Goal: Task Accomplishment & Management: Manage account settings

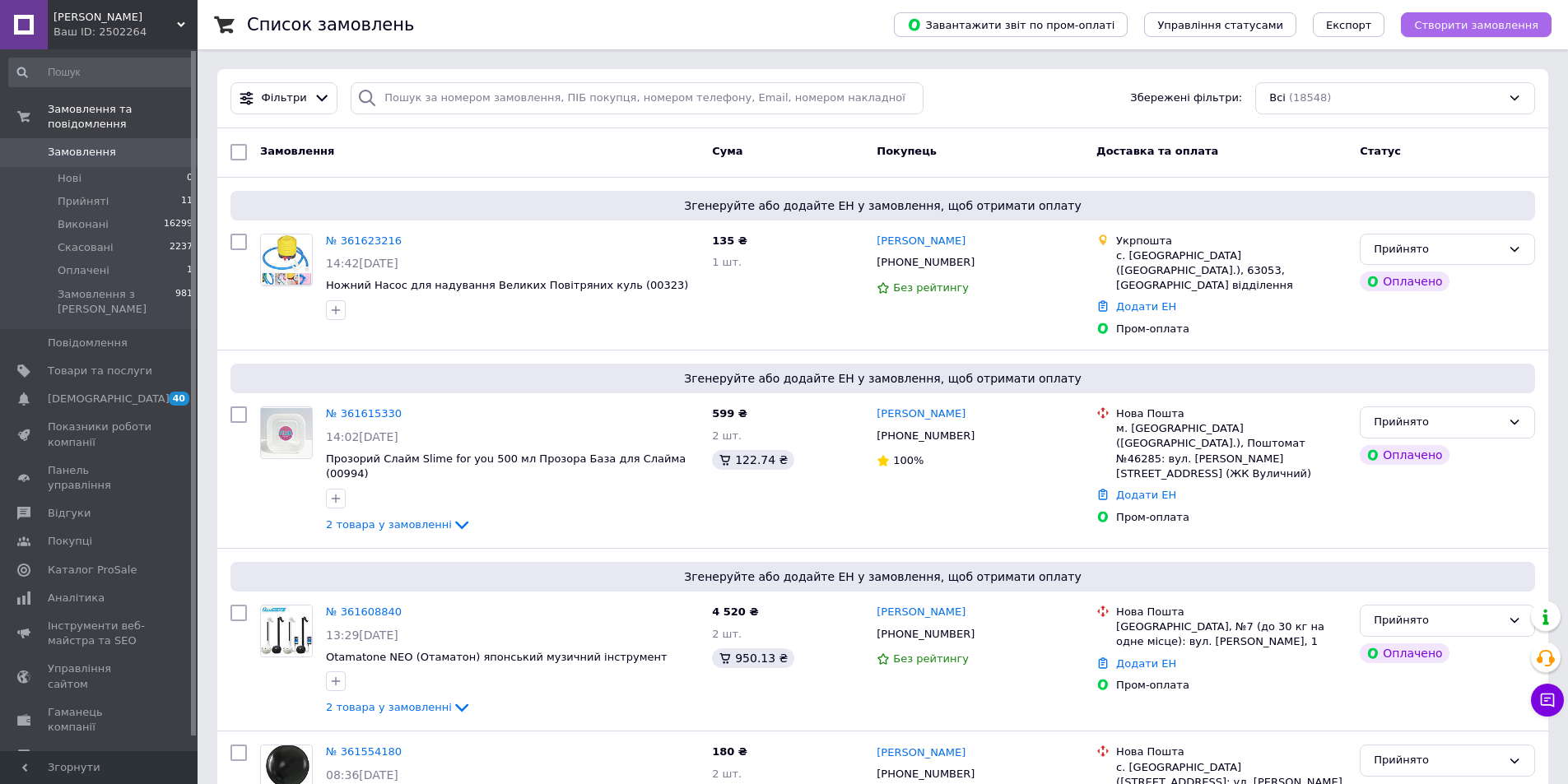
click at [1453, 27] on span "Створити замовлення" at bounding box center [1476, 25] width 124 height 13
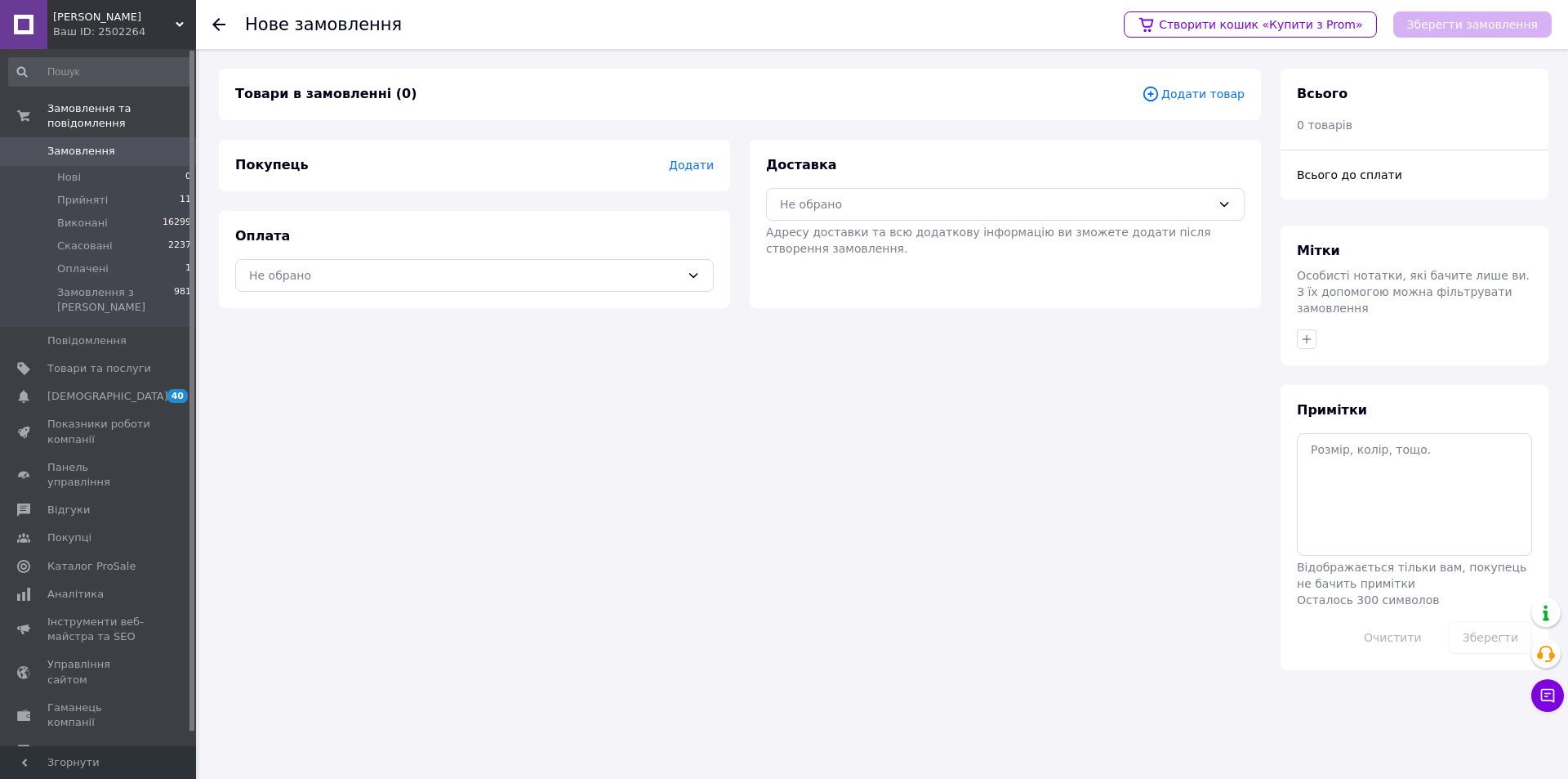
click at [1216, 93] on span "Додати товар" at bounding box center [1193, 94] width 103 height 18
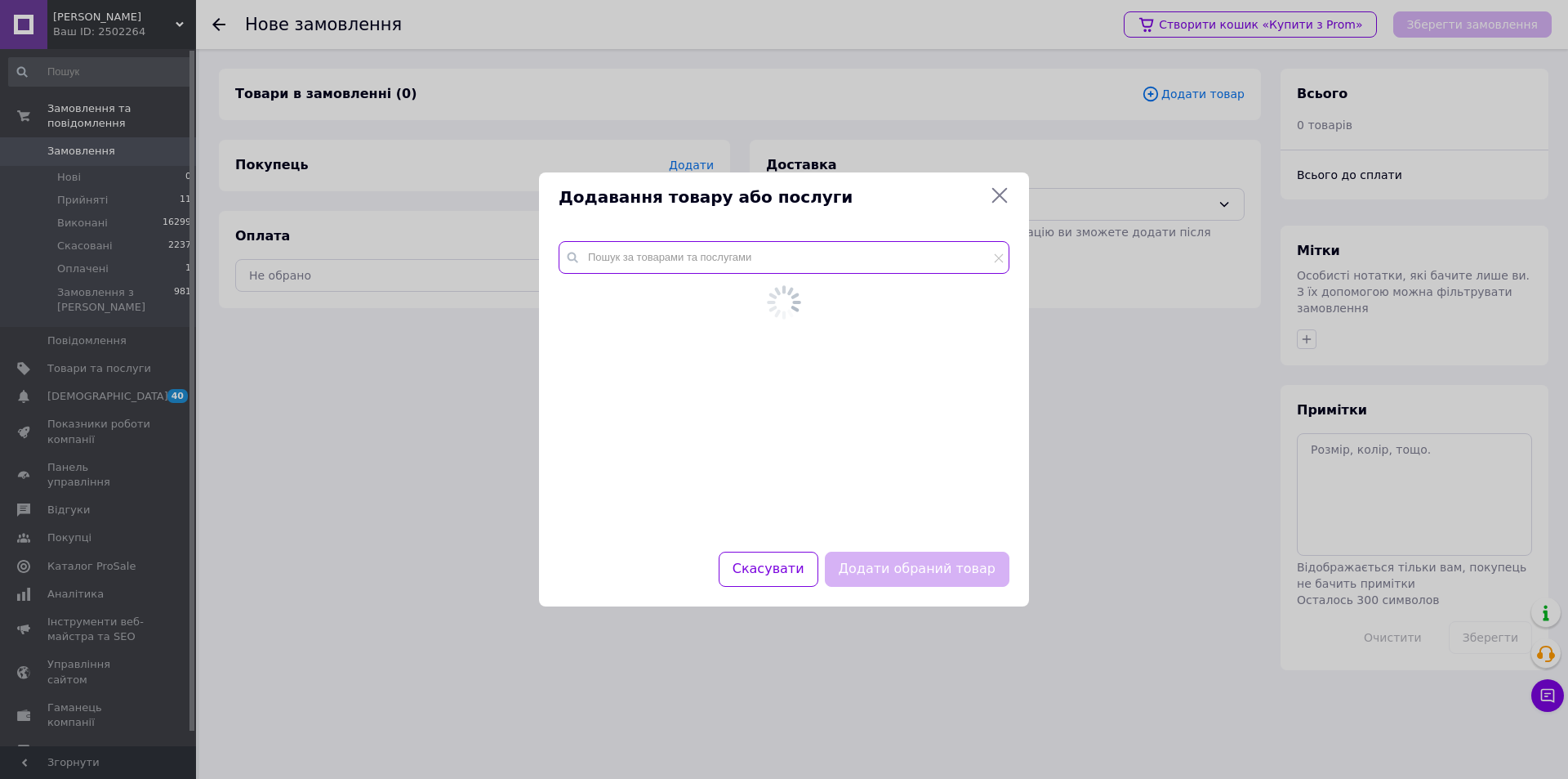
click at [705, 267] on input "text" at bounding box center [784, 258] width 451 height 33
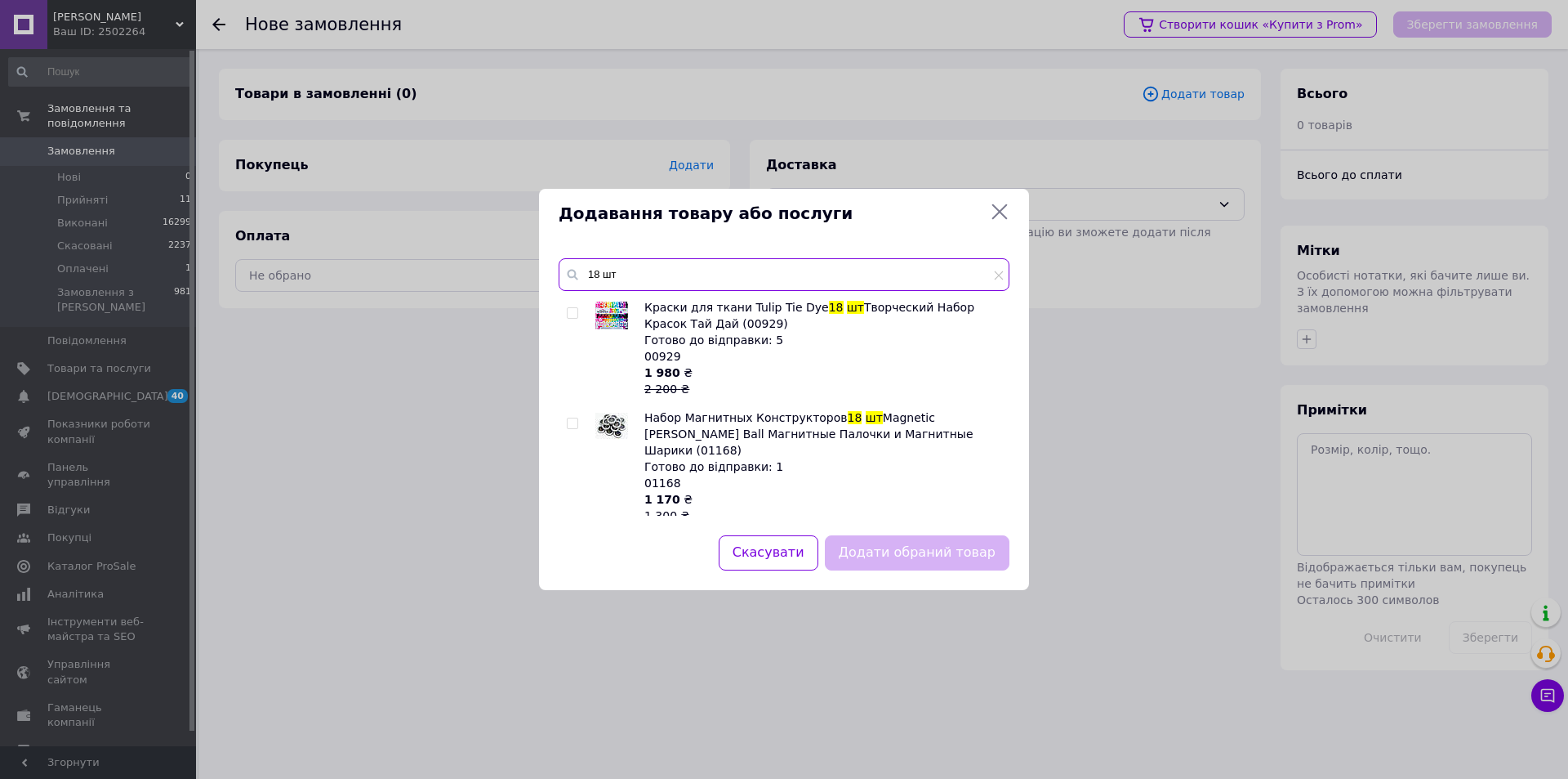
type input "18 шт"
click at [570, 309] on input "checkbox" at bounding box center [572, 313] width 11 height 11
checkbox input "true"
click at [940, 553] on button "Додати обраний товар" at bounding box center [917, 552] width 184 height 35
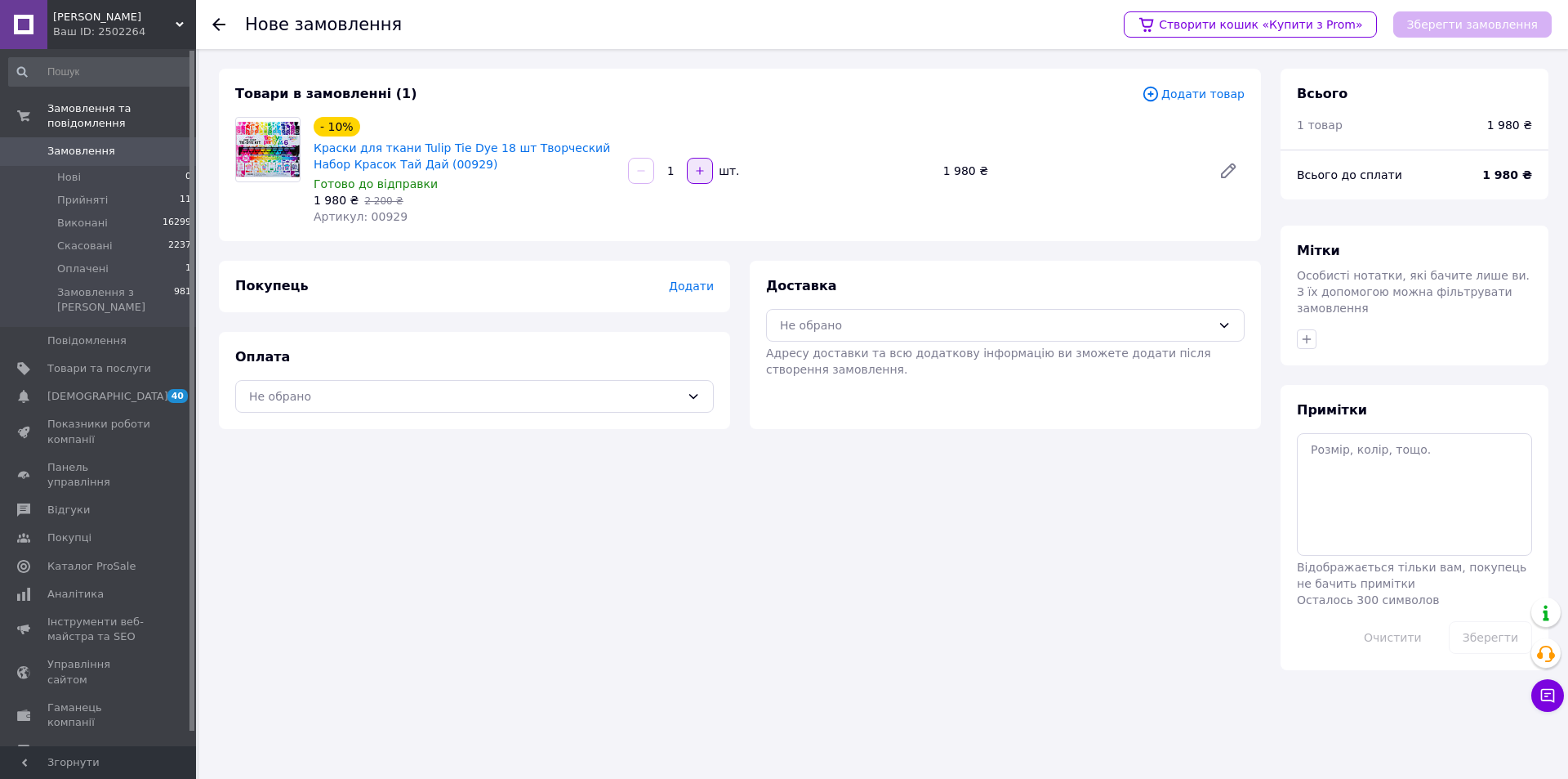
click at [704, 168] on icon "button" at bounding box center [700, 171] width 12 height 12
type input "5"
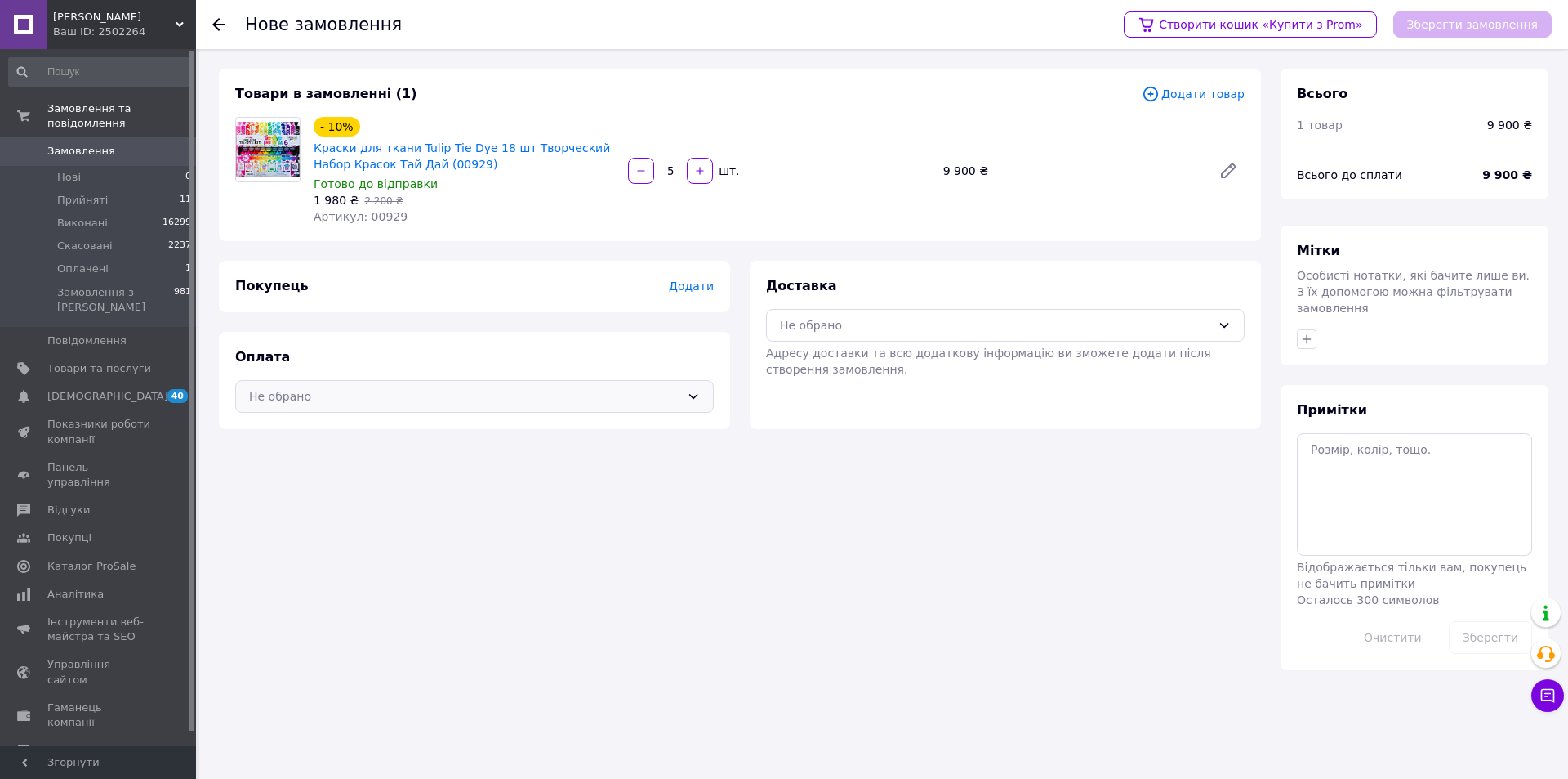
click at [627, 390] on div "Не обрано" at bounding box center [465, 396] width 431 height 18
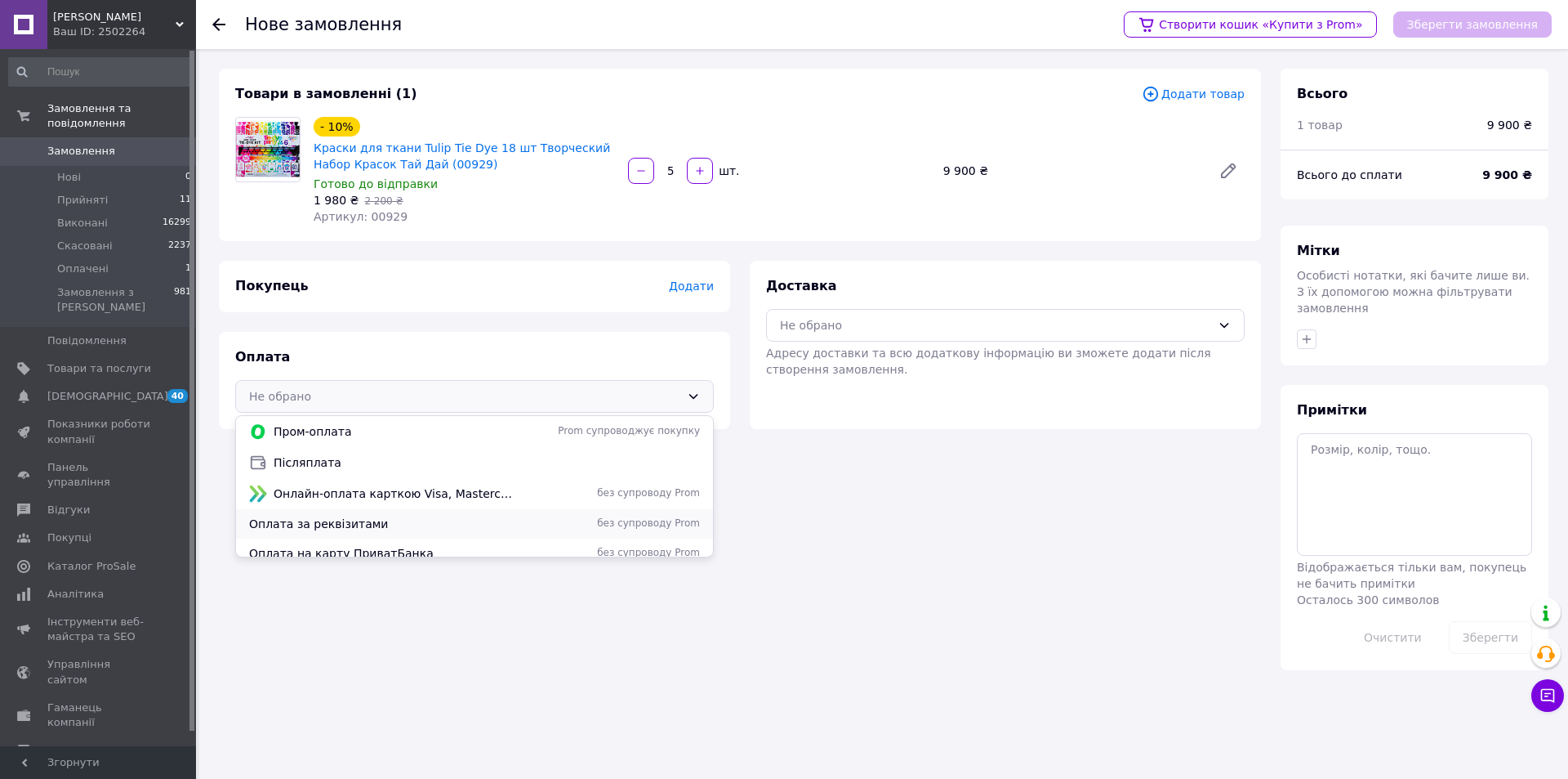
click at [333, 522] on span "Оплата за реквізитами" at bounding box center [384, 524] width 268 height 16
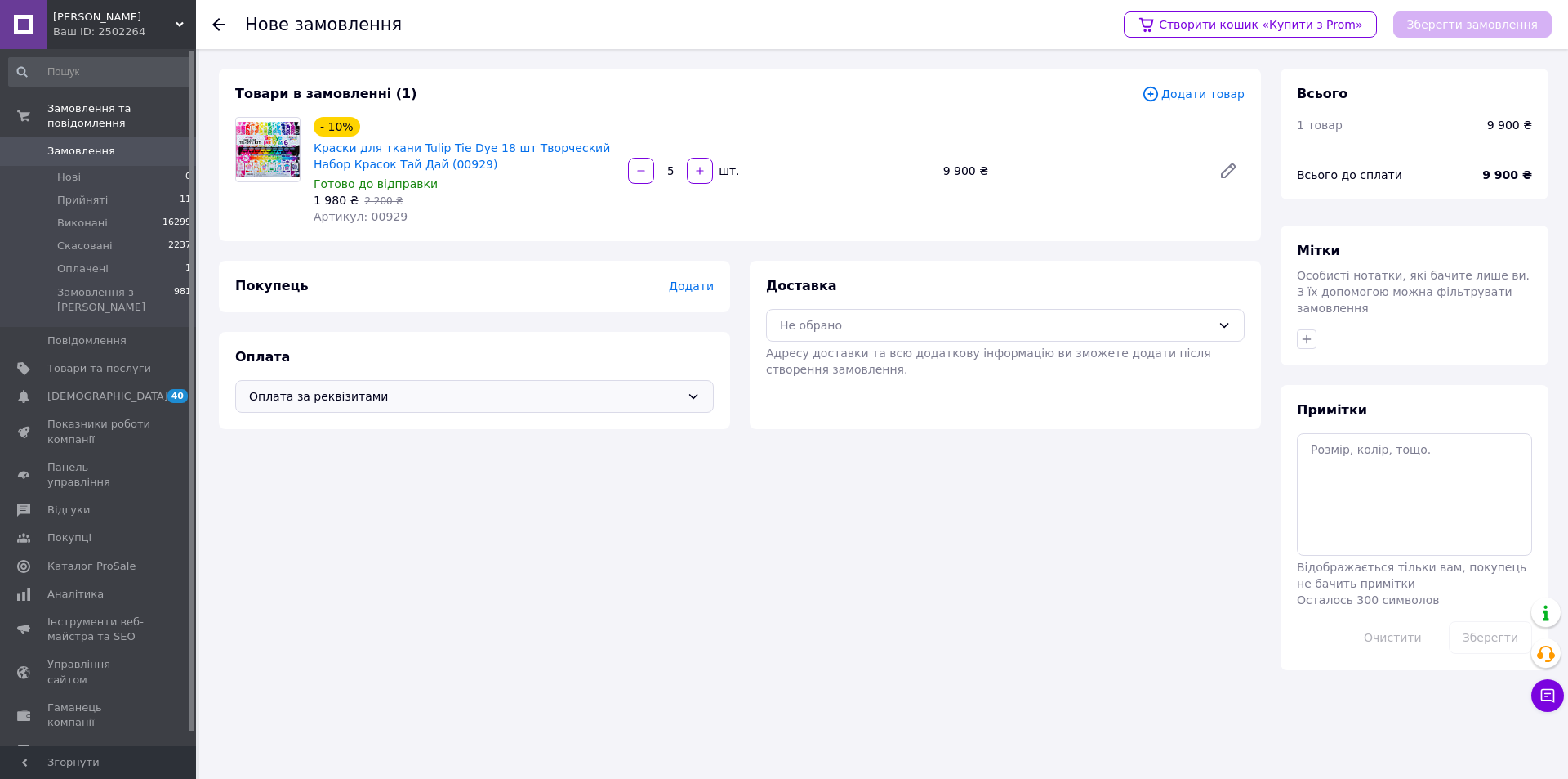
click at [698, 287] on span "Додати" at bounding box center [691, 285] width 45 height 13
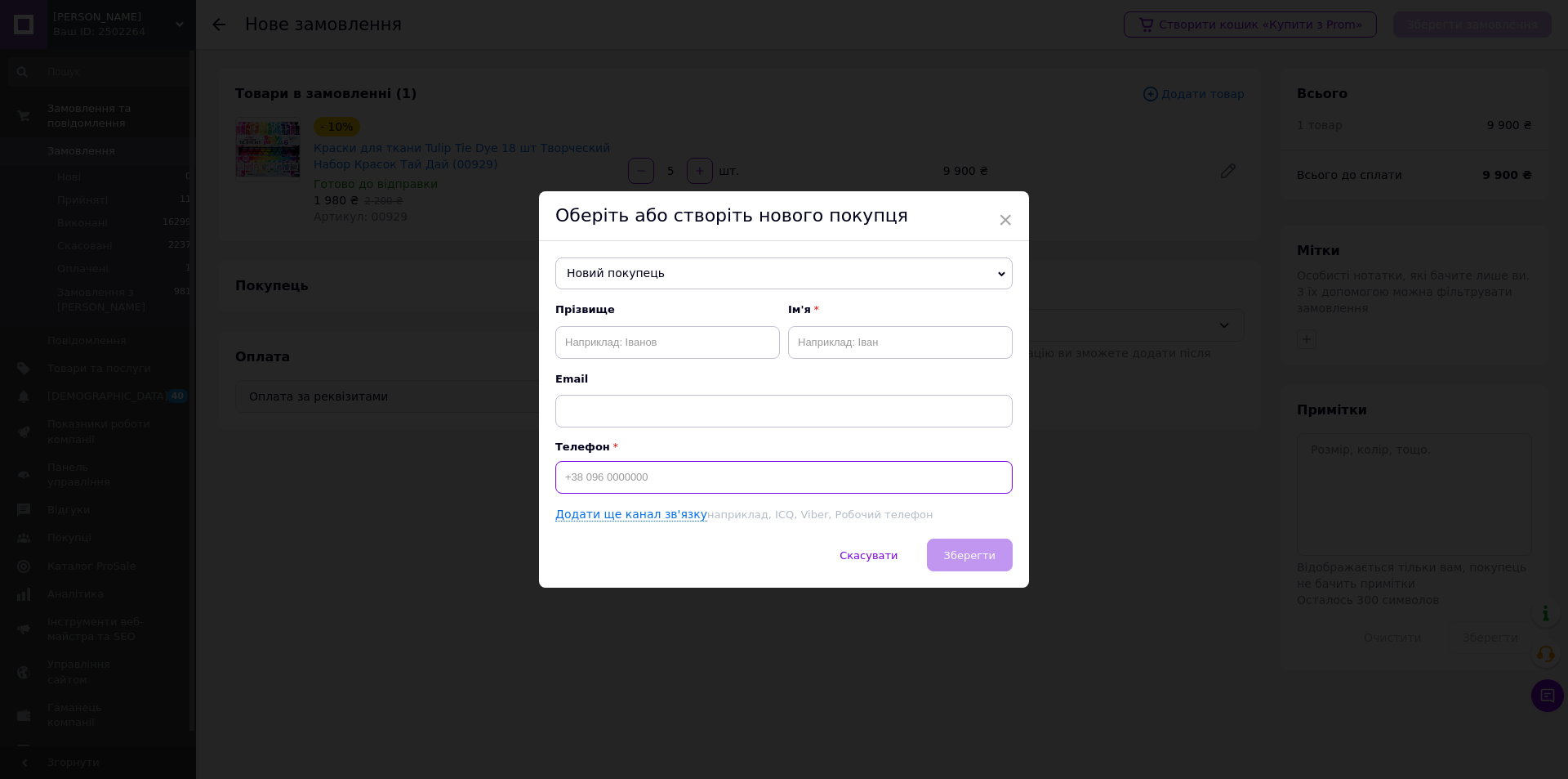
click at [695, 478] on input at bounding box center [784, 477] width 458 height 33
click at [563, 473] on input "0936083942" at bounding box center [784, 477] width 458 height 33
type input "+380936083942"
click at [718, 333] on input "text" at bounding box center [667, 343] width 224 height 33
type input "Давиденко"
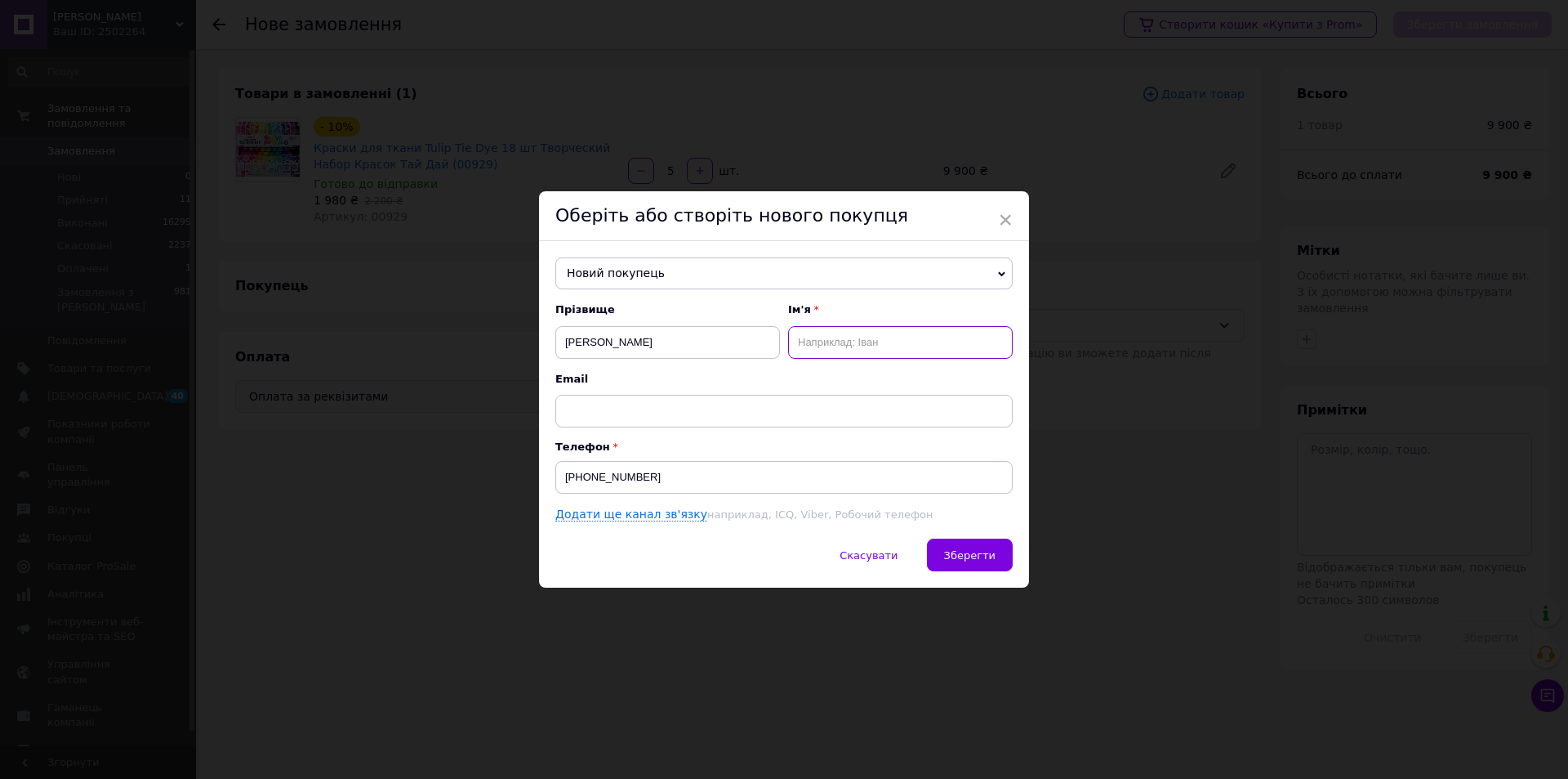
click at [873, 350] on input "text" at bounding box center [900, 343] width 224 height 33
type input "Віталій"
click at [936, 553] on button "Зберегти" at bounding box center [970, 555] width 86 height 33
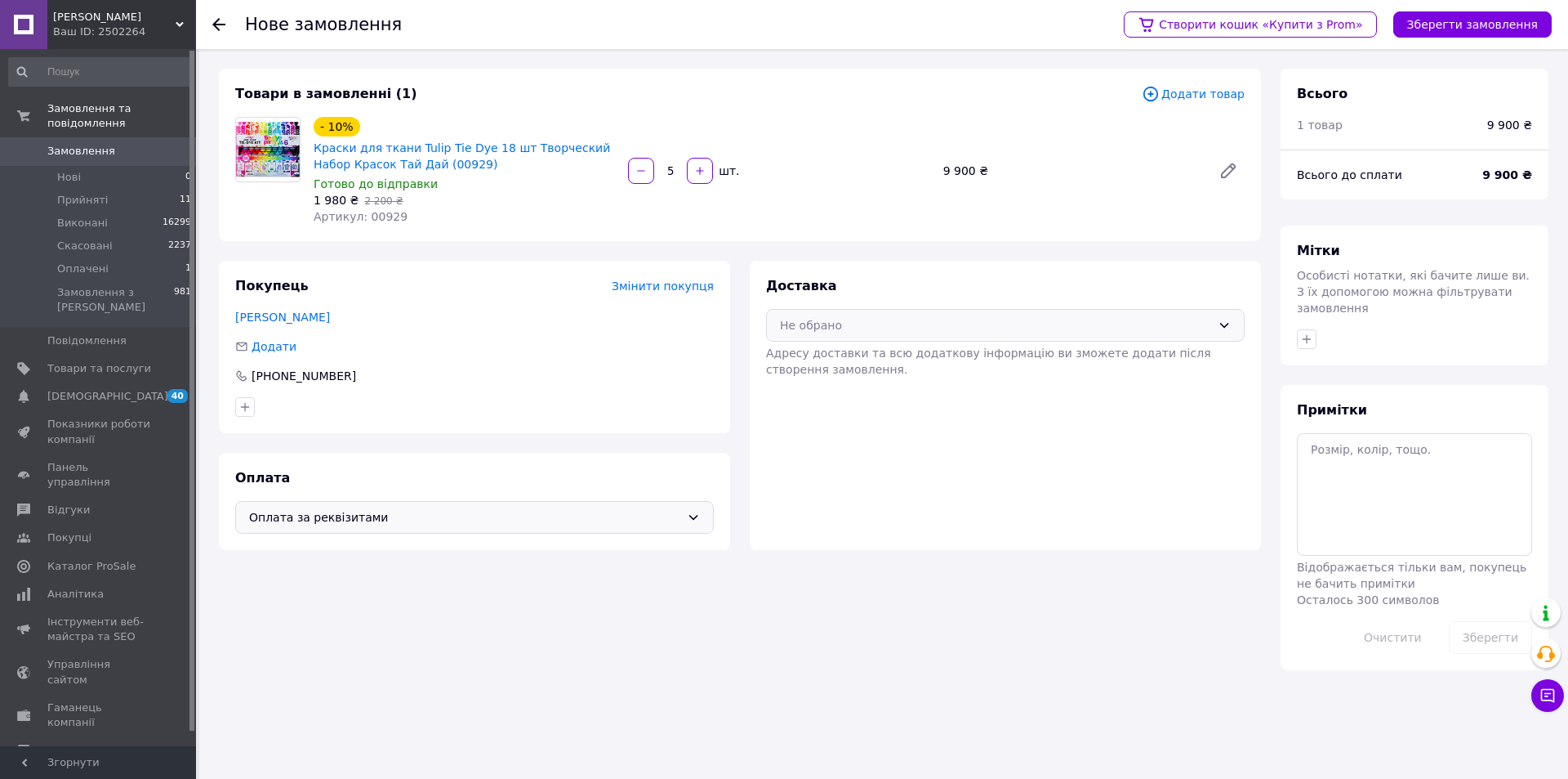
click at [822, 331] on div "Не обрано" at bounding box center [996, 326] width 431 height 18
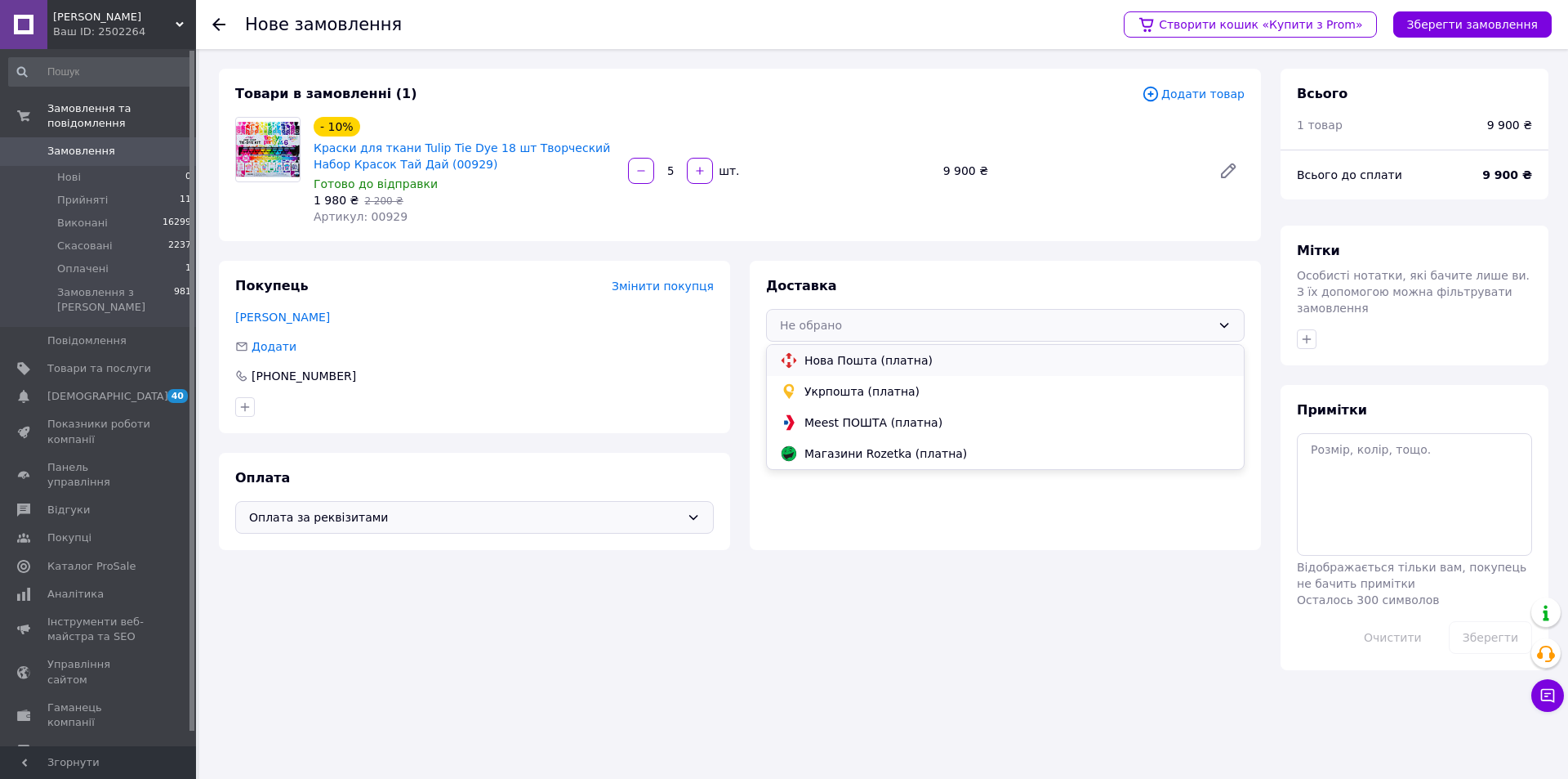
click at [847, 368] on div "Нова Пошта (платна)" at bounding box center [1006, 360] width 458 height 18
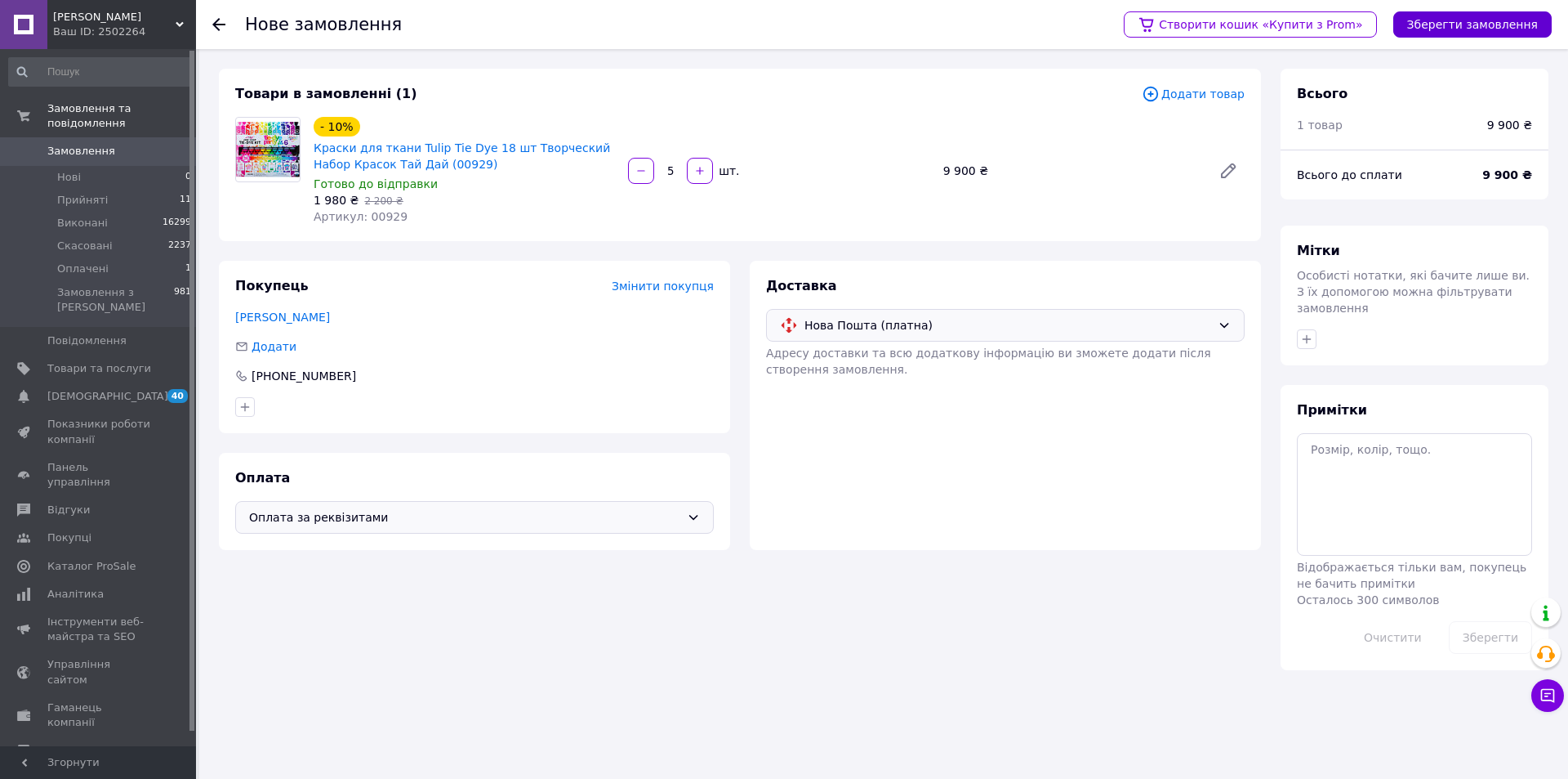
click at [1486, 30] on button "Зберегти замовлення" at bounding box center [1472, 24] width 158 height 26
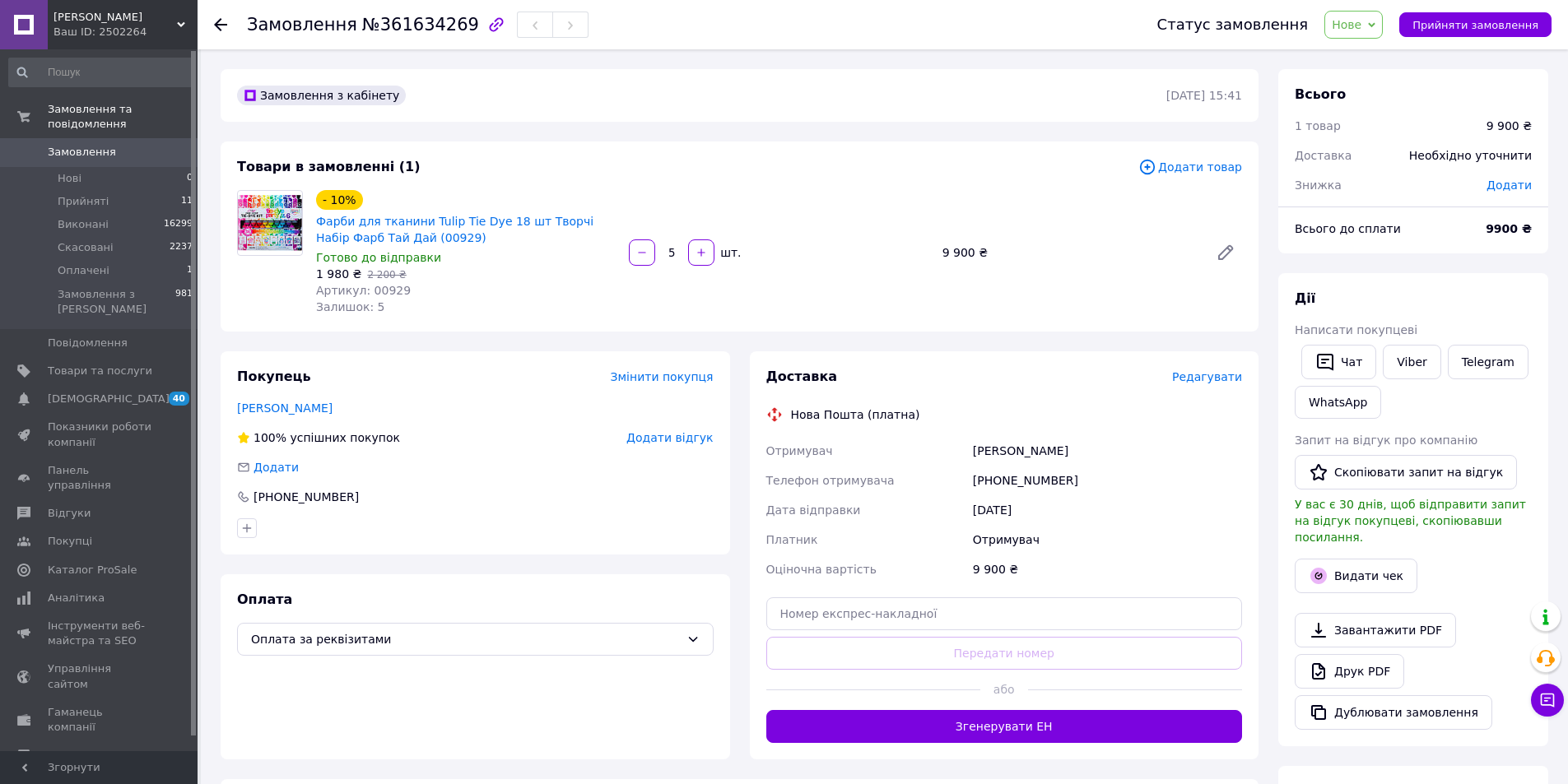
click at [1508, 186] on span "Додати" at bounding box center [1509, 185] width 45 height 14
click at [1403, 251] on input "text" at bounding box center [1396, 251] width 97 height 33
type input "990"
click at [1498, 298] on button "Зберегти" at bounding box center [1476, 297] width 82 height 33
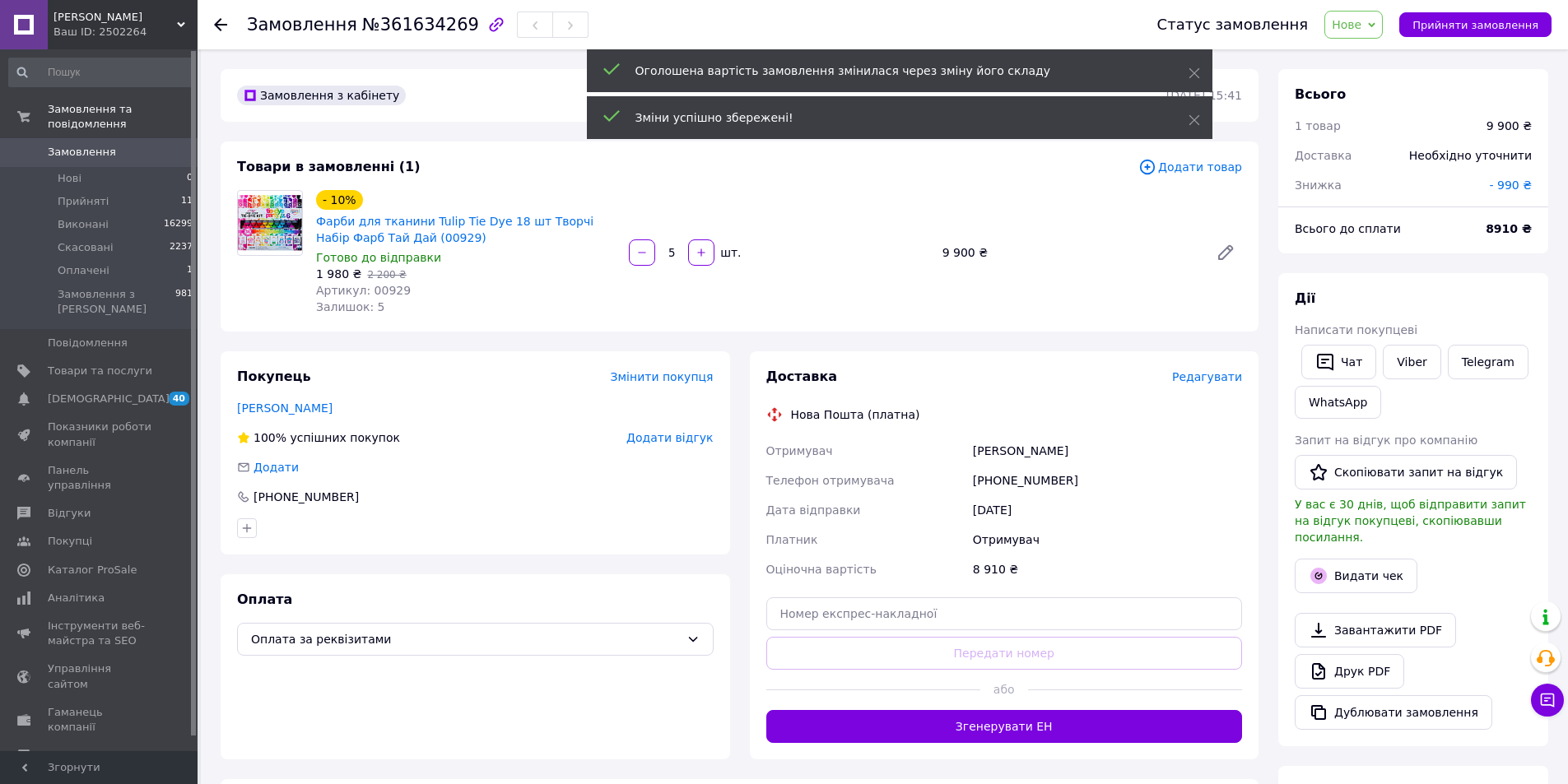
click at [1220, 376] on span "Редагувати" at bounding box center [1207, 376] width 70 height 14
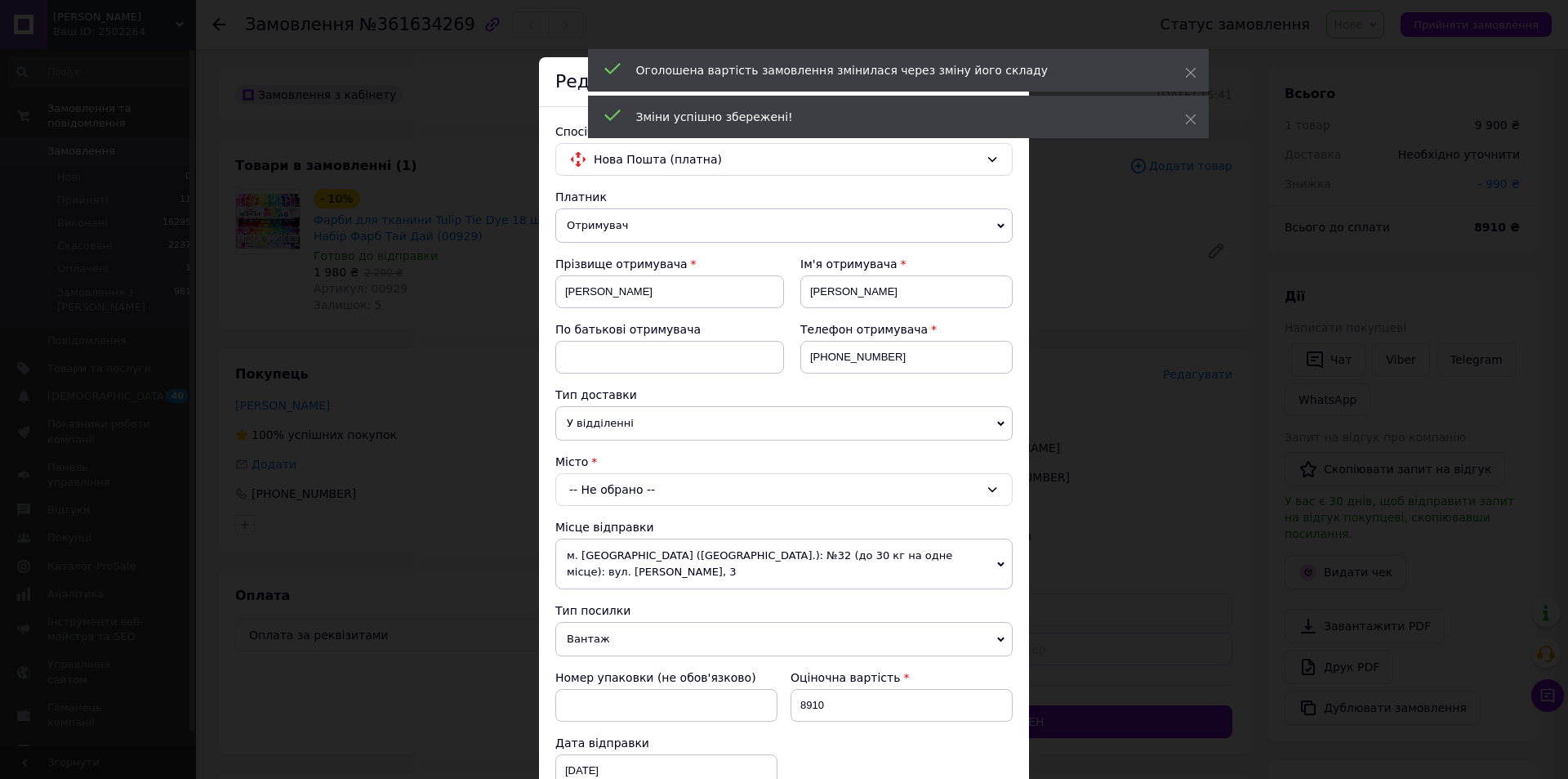
click at [611, 480] on div "-- Не обрано --" at bounding box center [784, 489] width 458 height 33
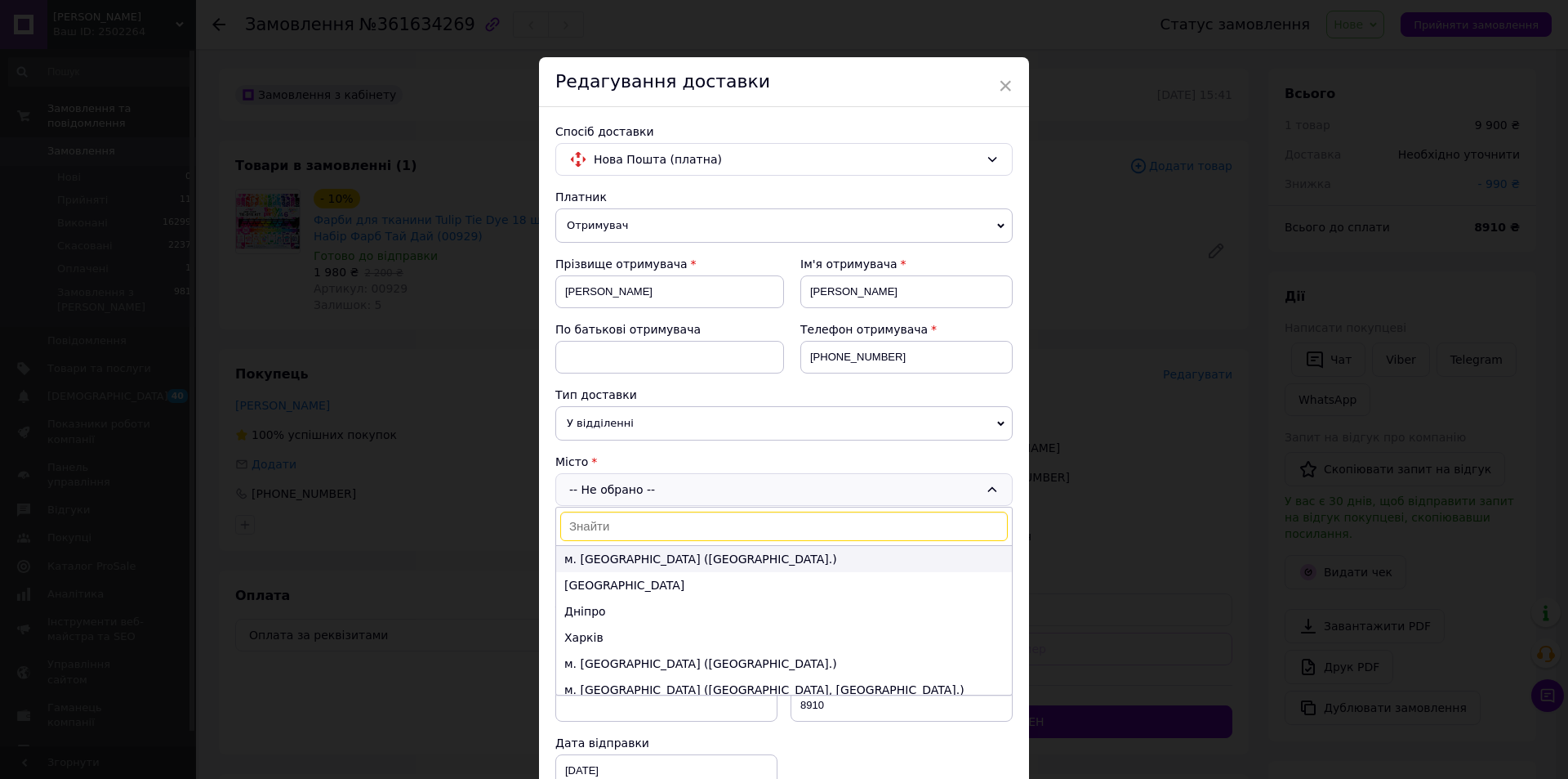
click at [631, 555] on li "м. Київ (Київська обл.)" at bounding box center [784, 558] width 456 height 26
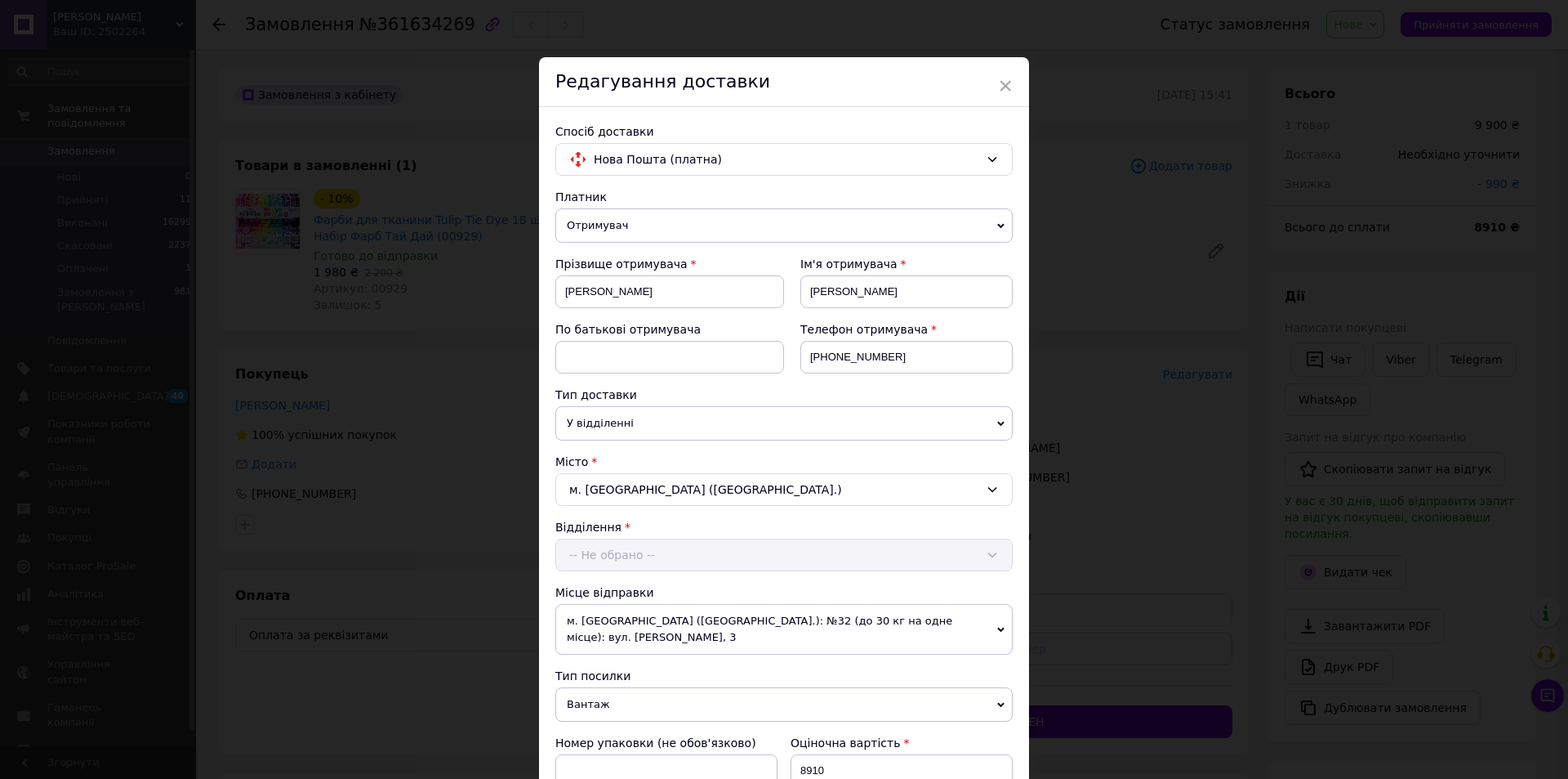
click at [675, 544] on div "Відділення -- Не обрано --" at bounding box center [784, 545] width 458 height 52
click at [680, 557] on div "-- Не обрано --" at bounding box center [784, 555] width 458 height 33
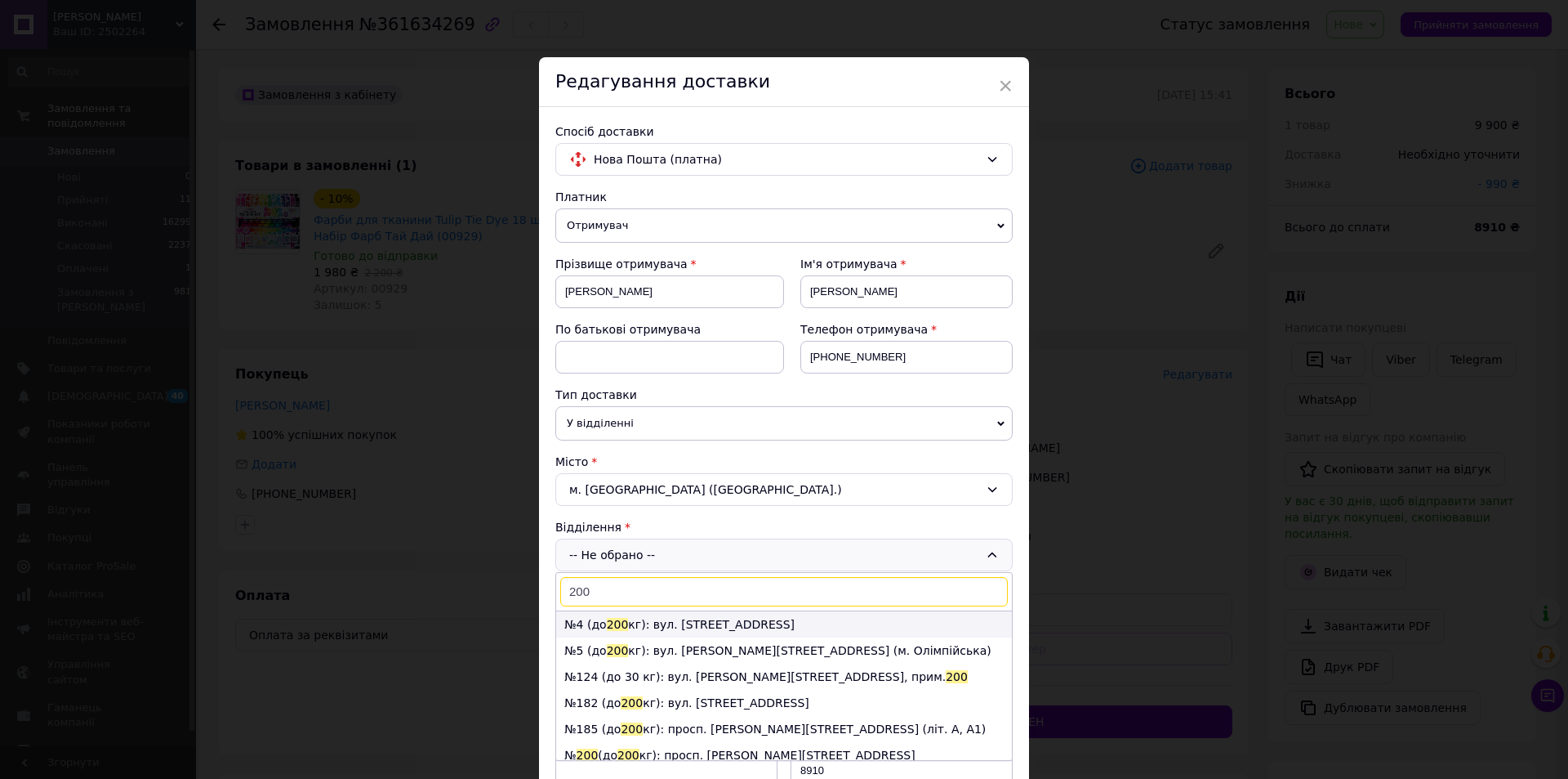
type input "200"
click at [690, 615] on li "№4 (до 200 кг): вул. Верховинна, 69" at bounding box center [784, 623] width 456 height 26
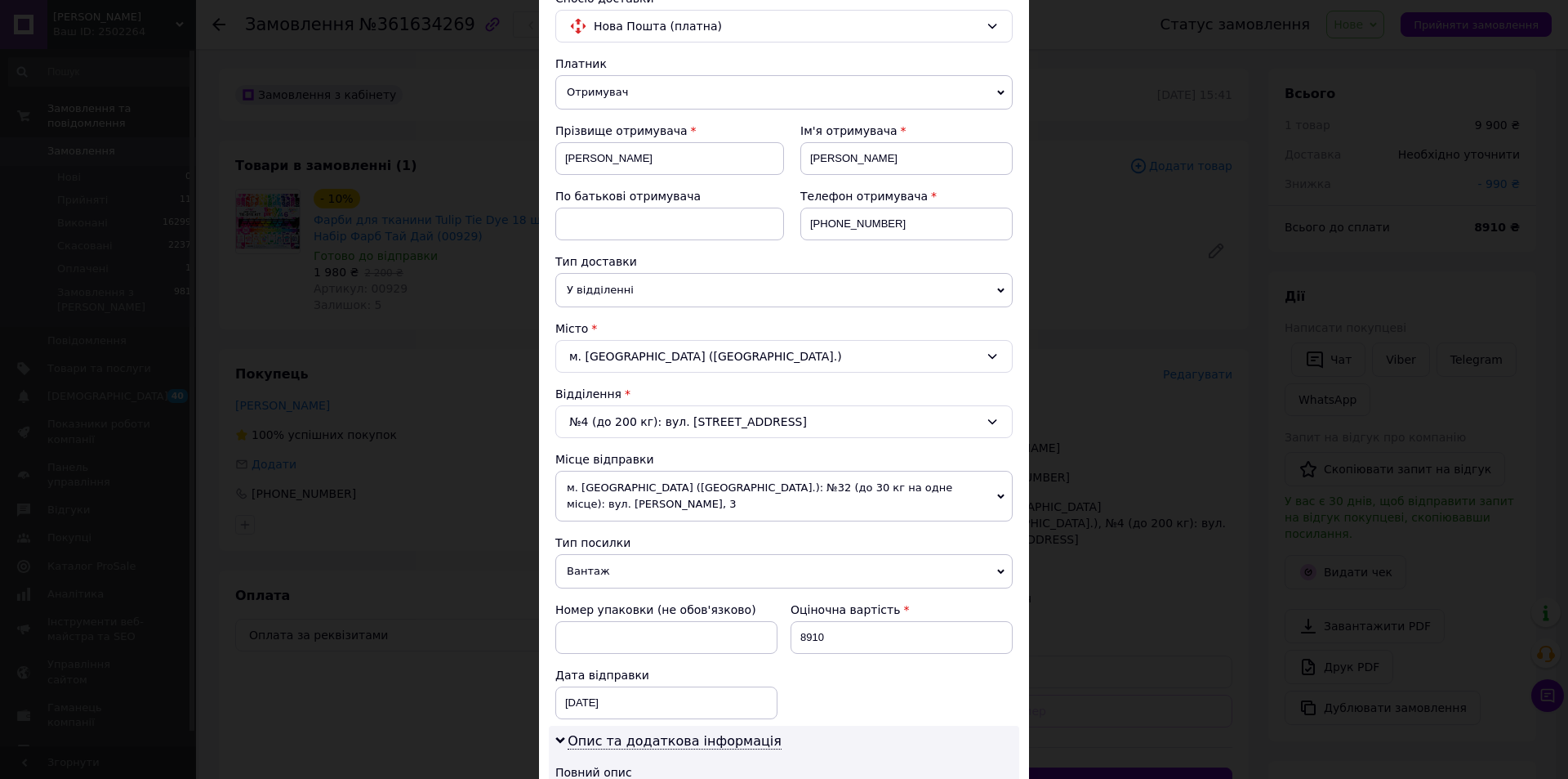
scroll to position [326, 0]
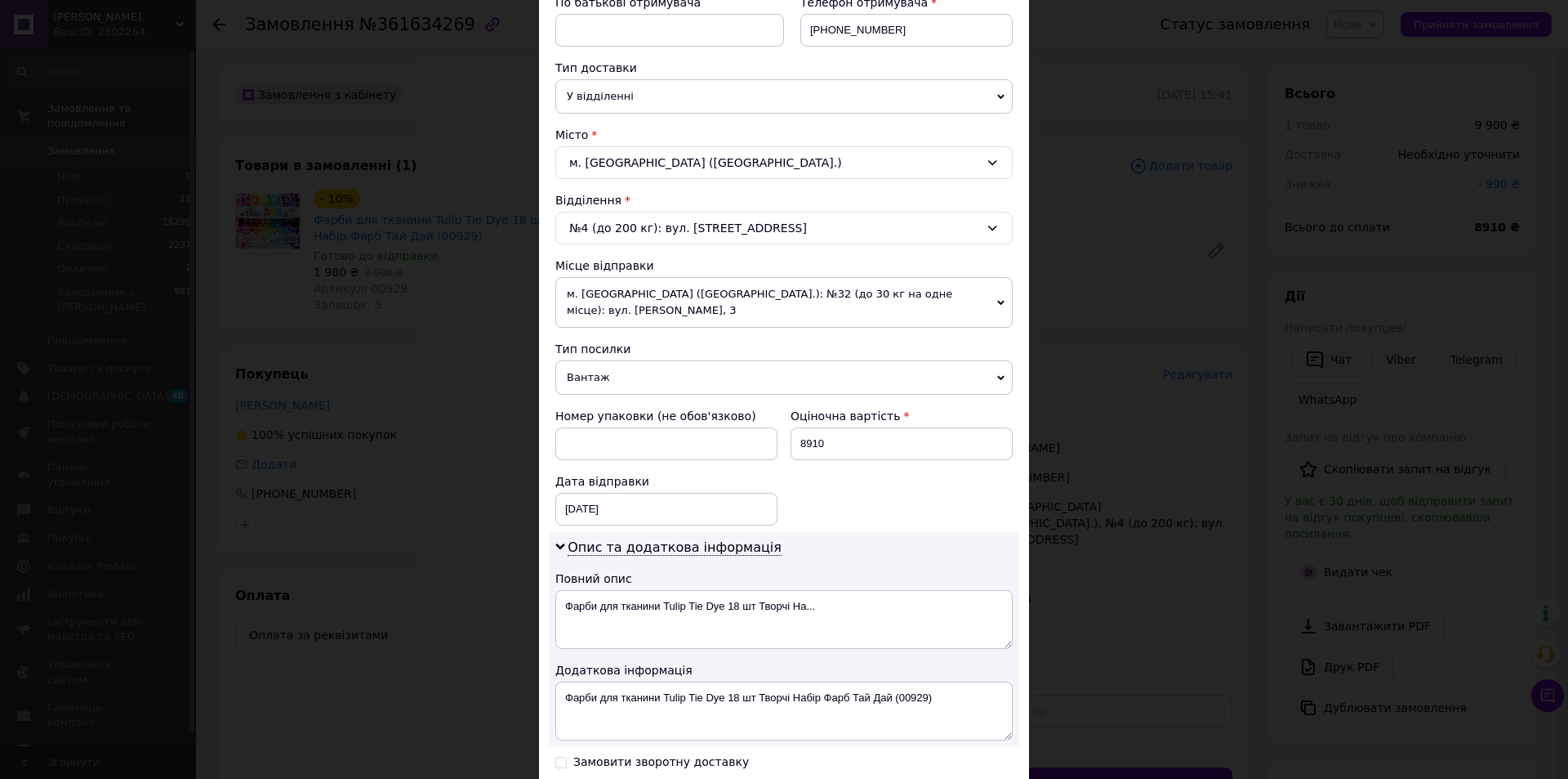
click at [639, 230] on div "№4 (до 200 кг): вул. Верховинна, 69" at bounding box center [784, 228] width 458 height 33
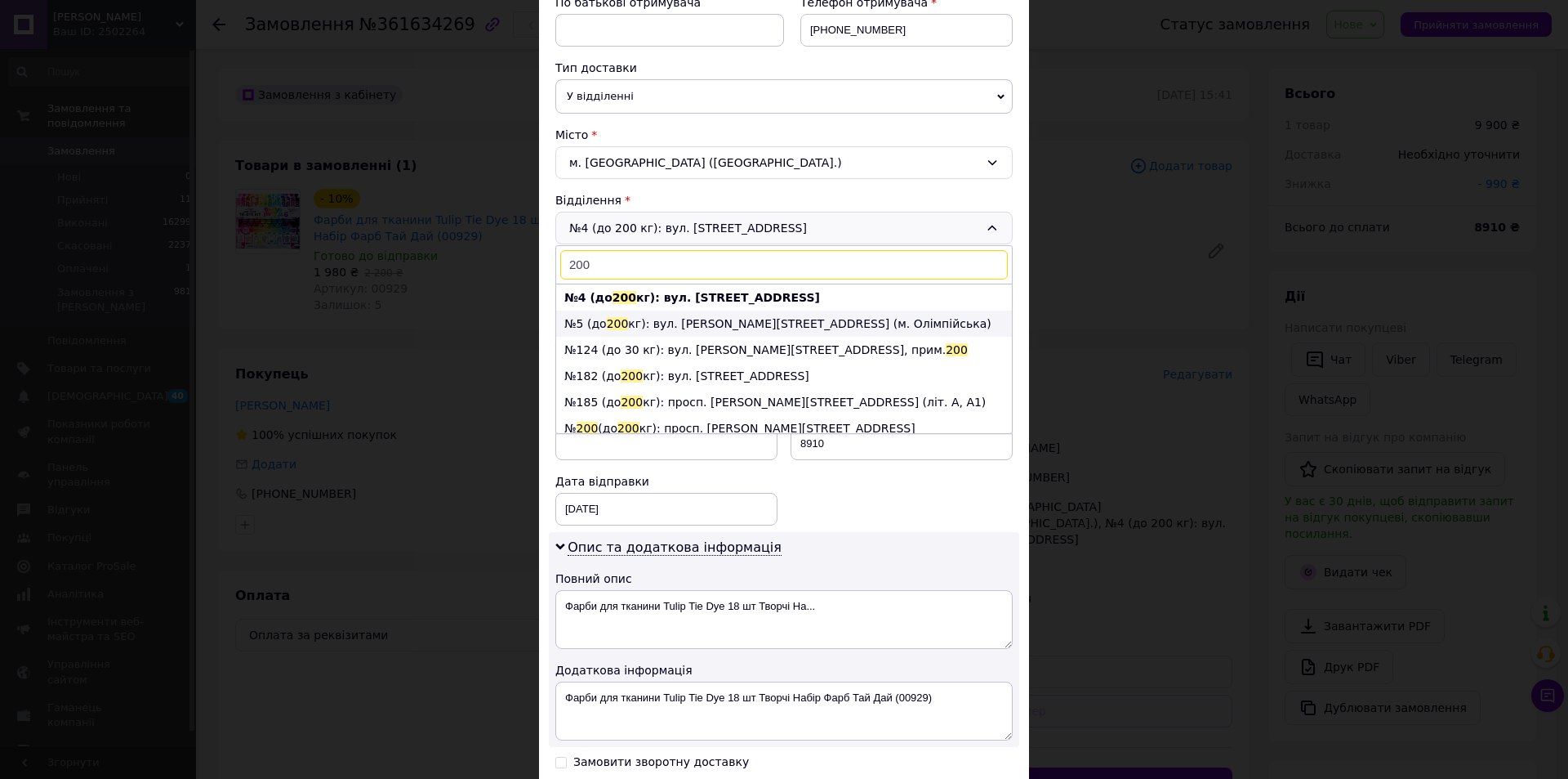
scroll to position [81, 0]
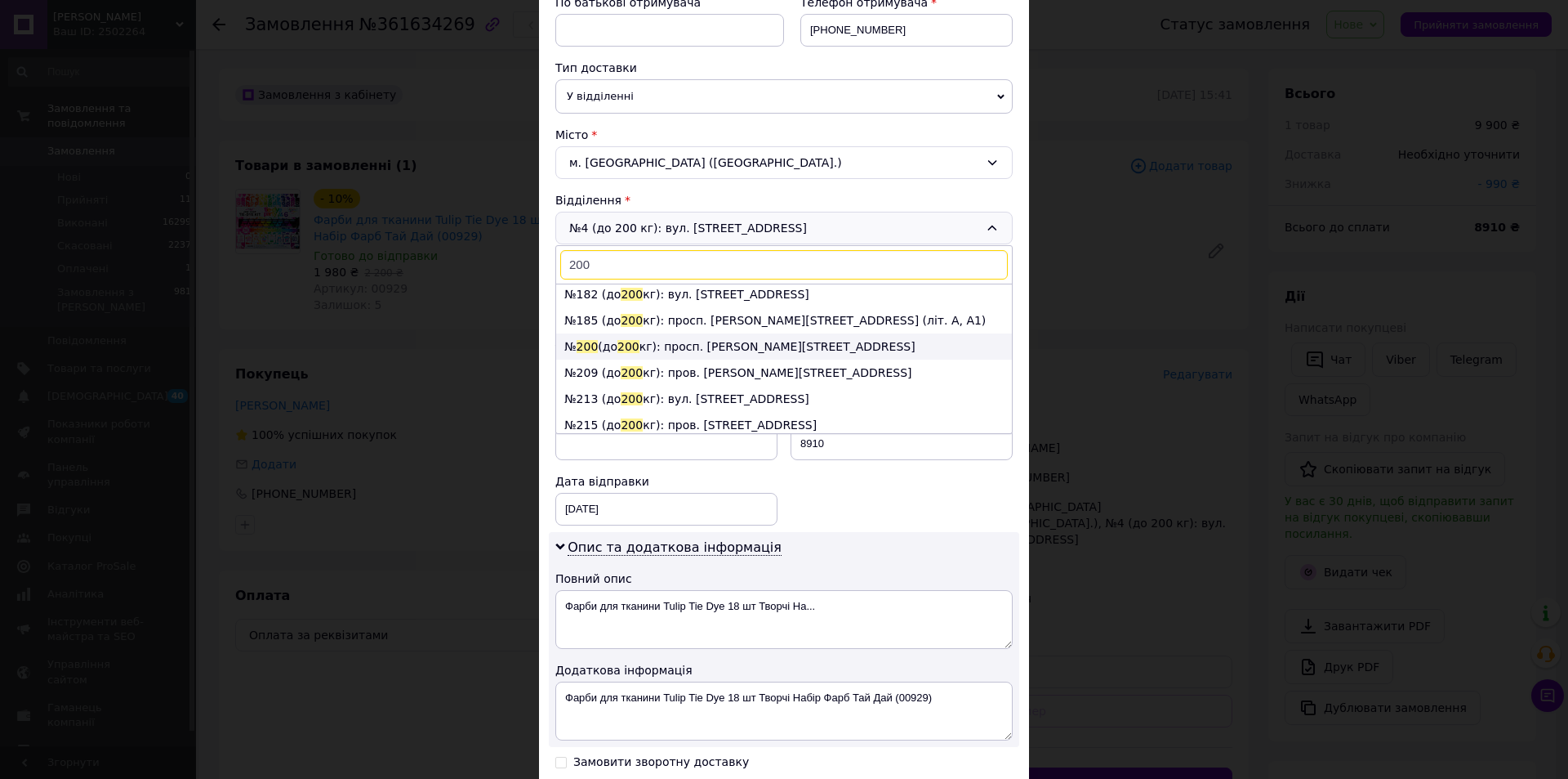
type input "200"
click at [638, 345] on li "№ 200 (до 200 кг): просп. Броварський, 31В" at bounding box center [784, 346] width 456 height 26
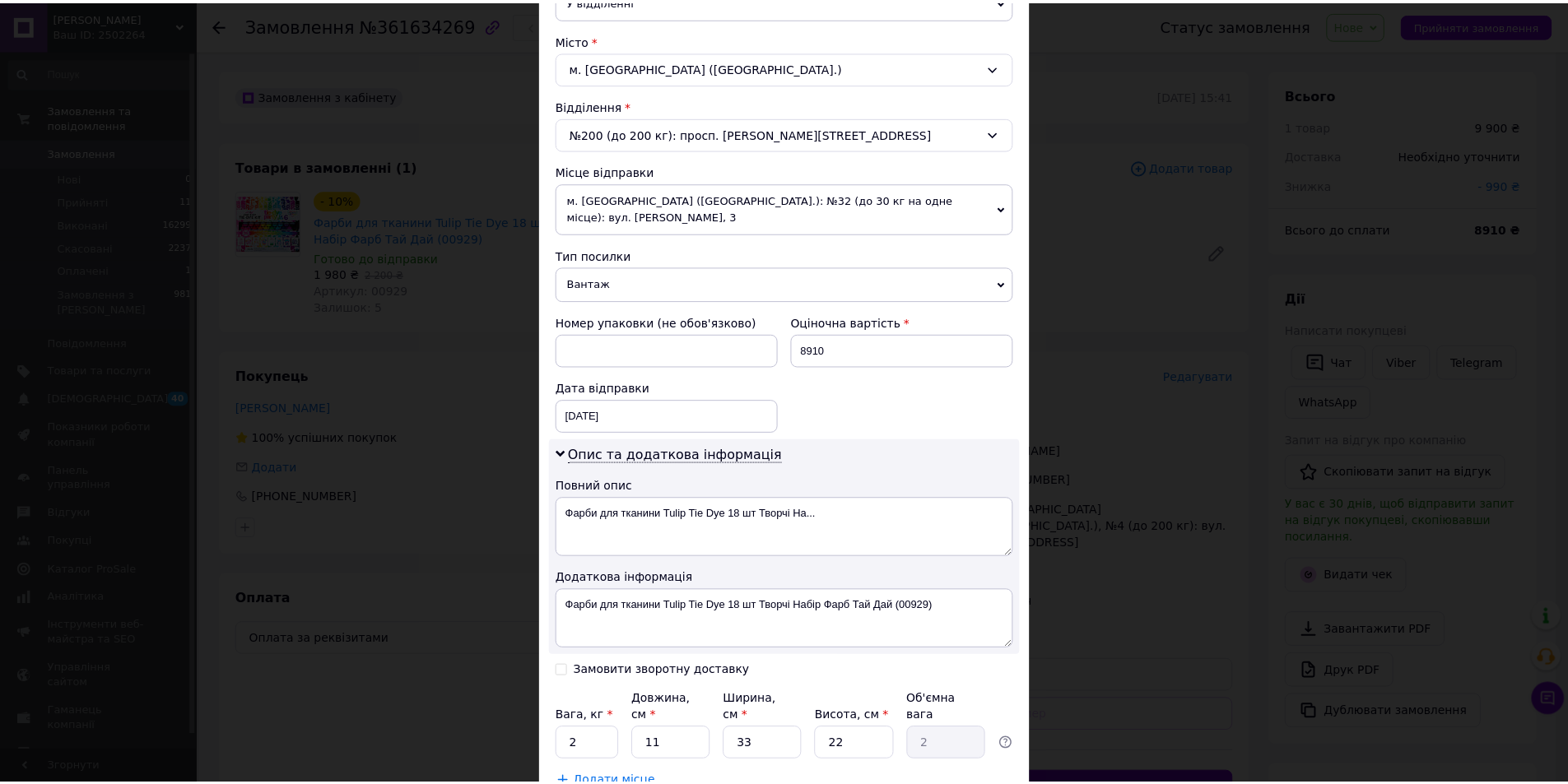
scroll to position [538, 0]
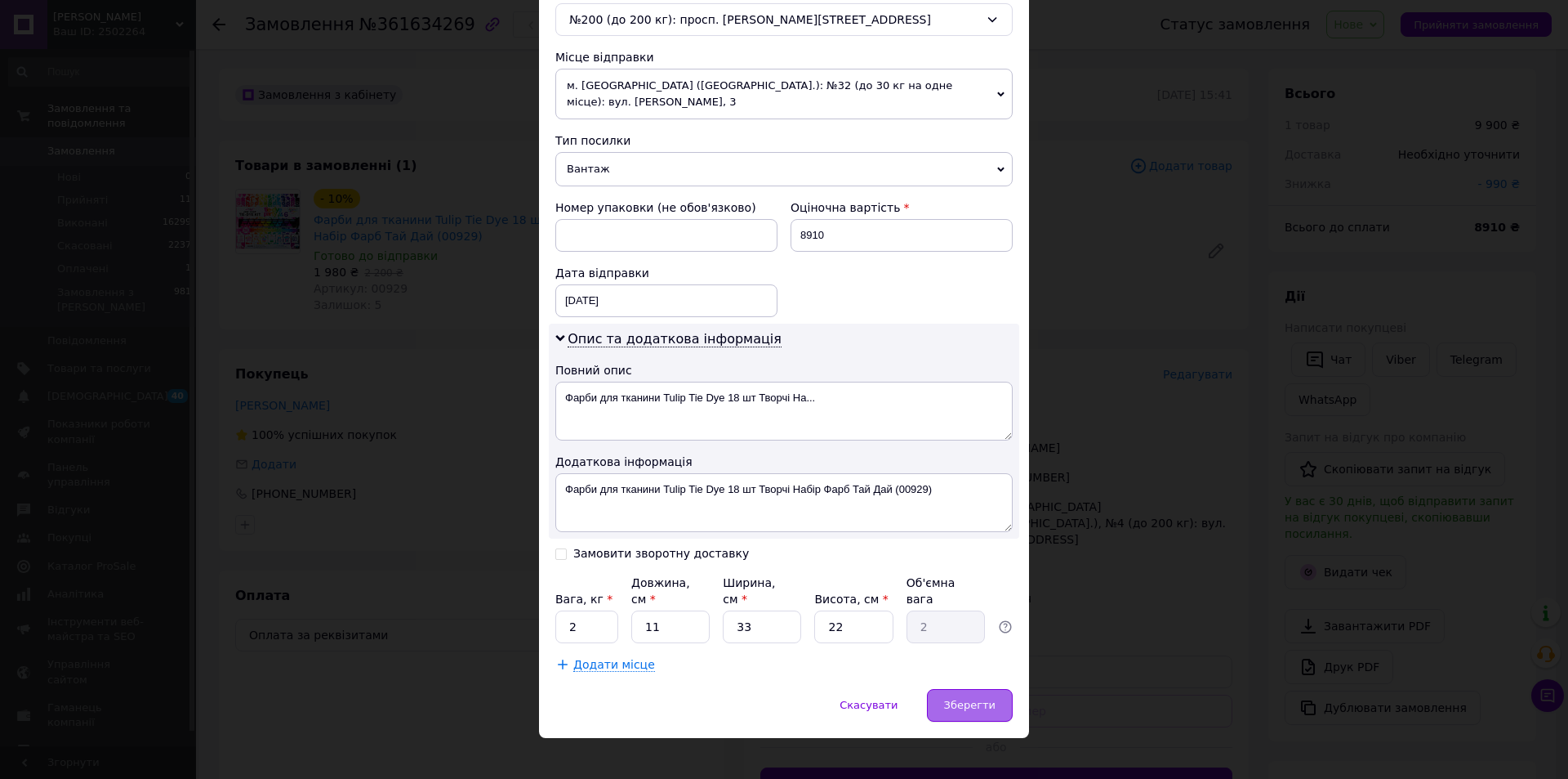
click at [952, 689] on div "Зберегти" at bounding box center [970, 705] width 86 height 33
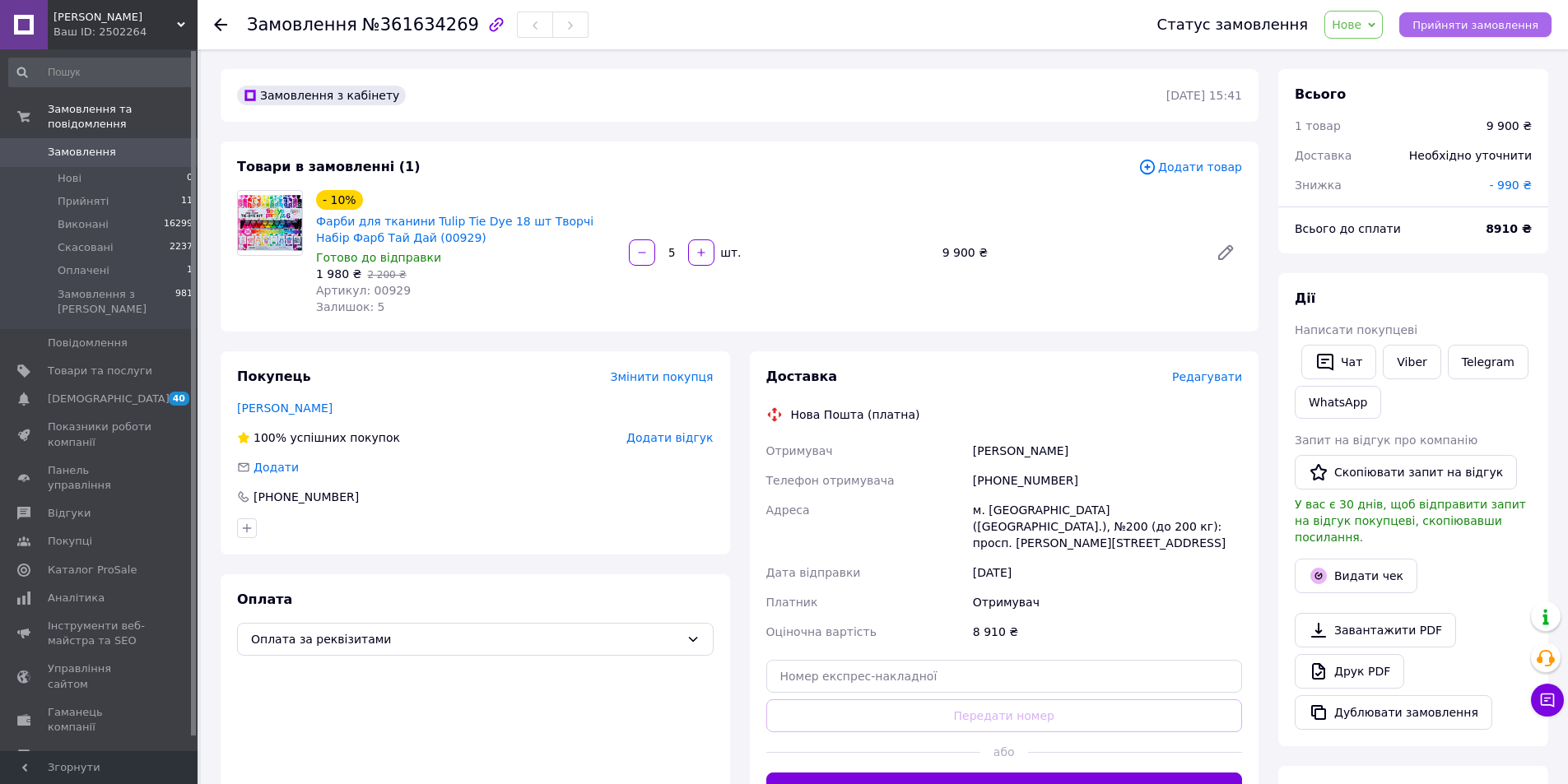
click at [1504, 27] on span "Прийняти замовлення" at bounding box center [1475, 25] width 126 height 13
click at [89, 145] on span "Замовлення" at bounding box center [82, 152] width 68 height 14
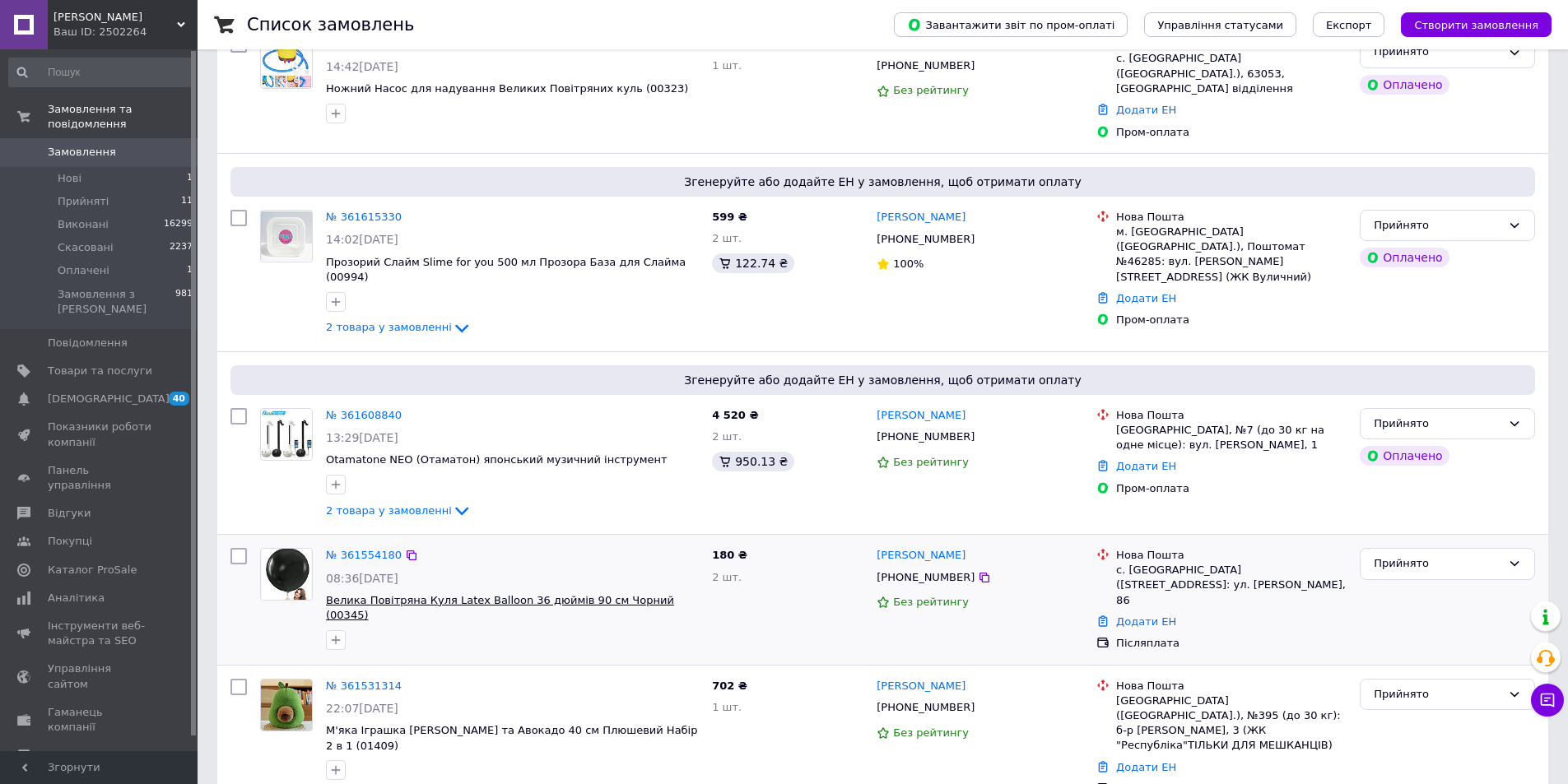
scroll to position [493, 0]
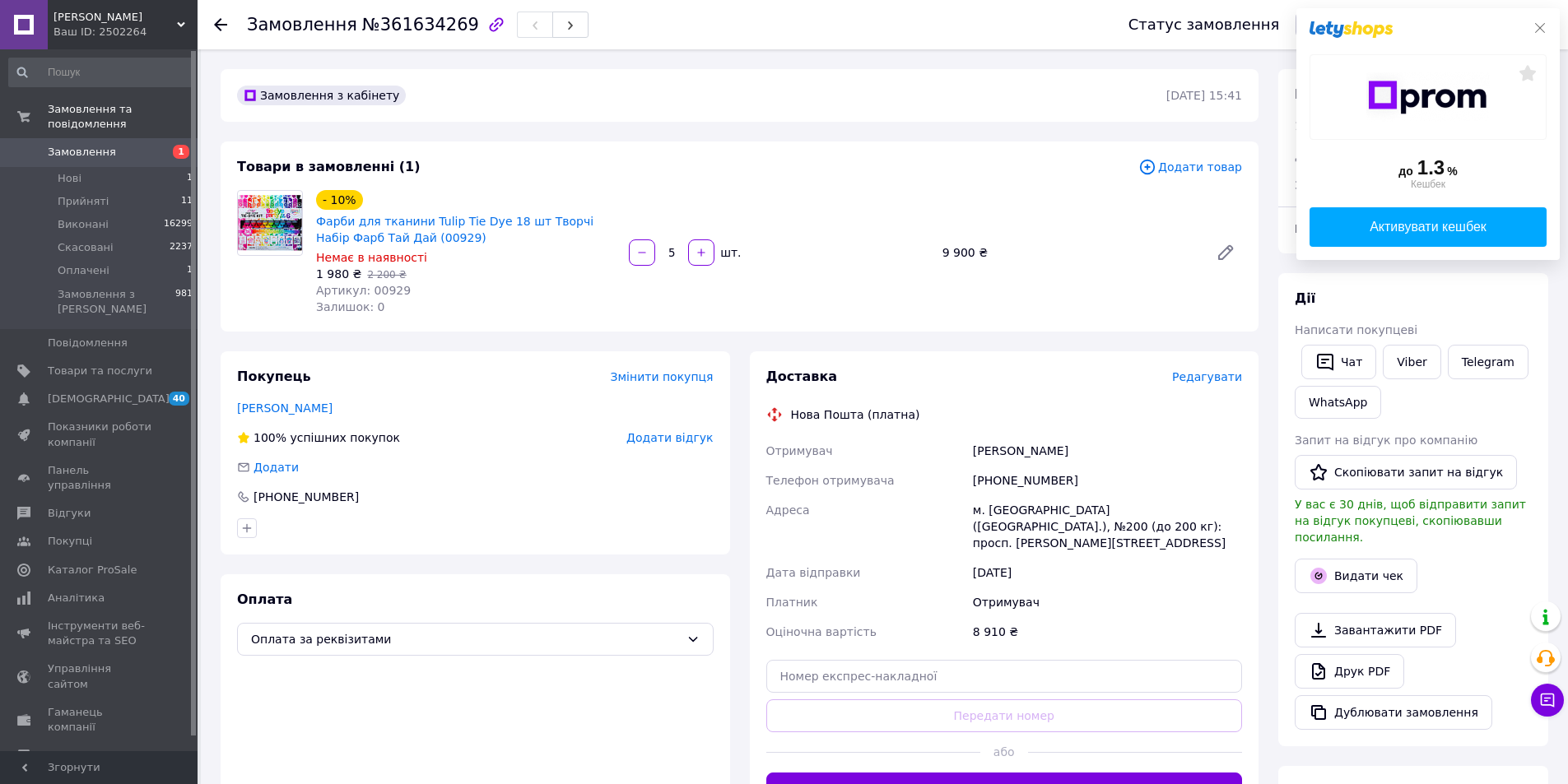
click at [1539, 23] on icon at bounding box center [1539, 28] width 14 height 14
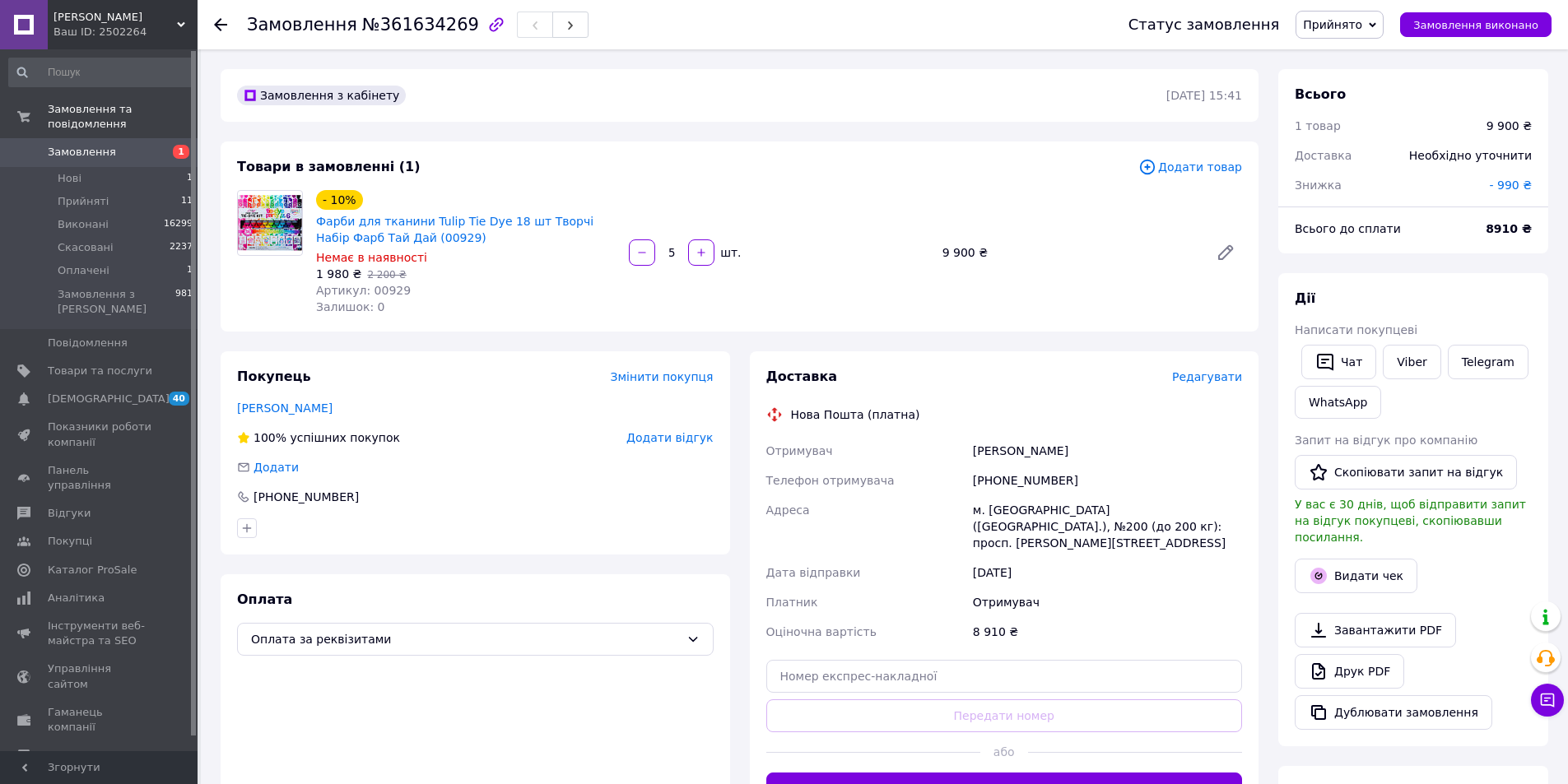
click at [1357, 18] on span "Прийнято" at bounding box center [1332, 24] width 59 height 14
click at [1364, 109] on li "Оплачено" at bounding box center [1339, 106] width 86 height 24
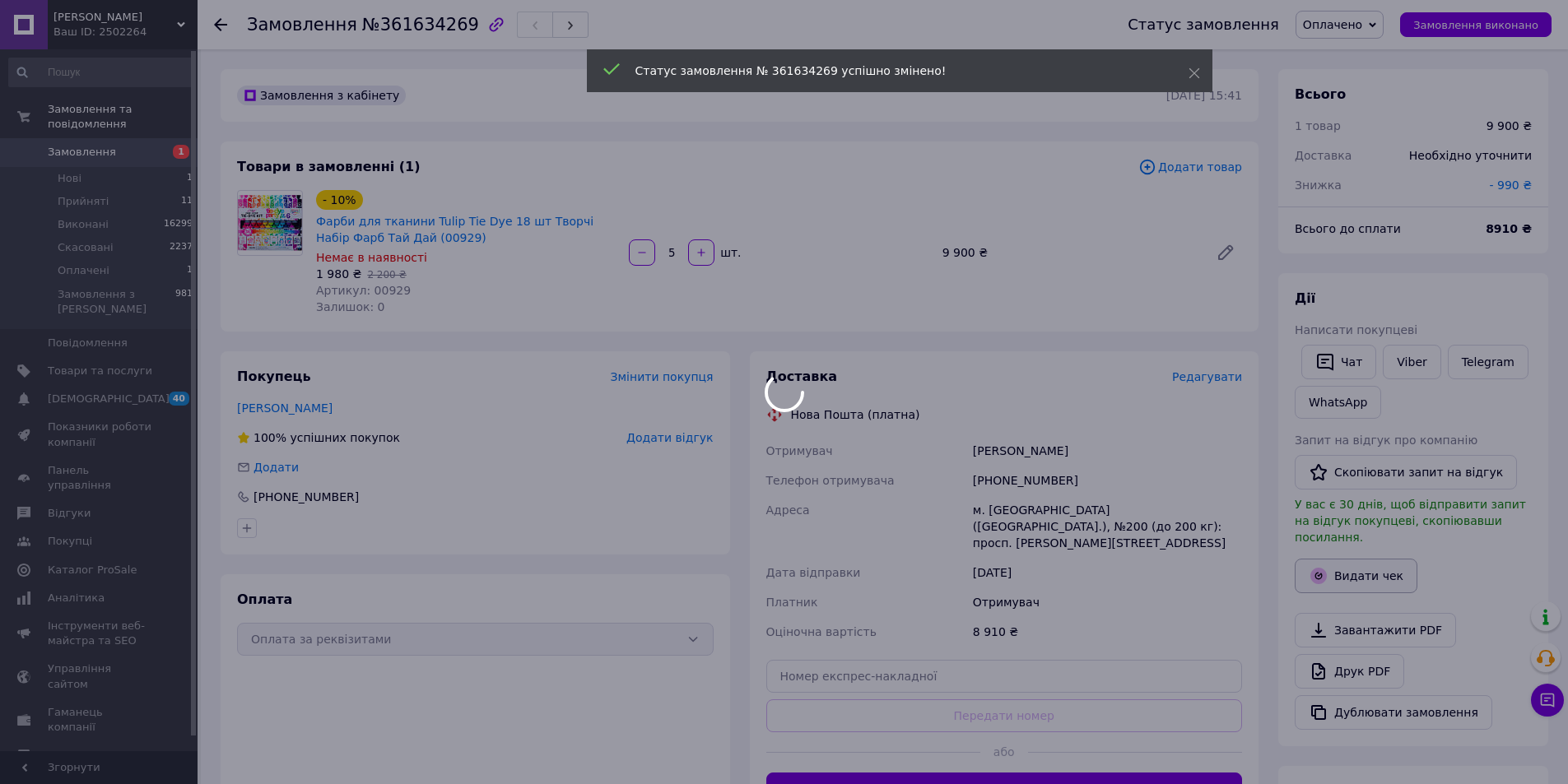
click at [1363, 561] on div at bounding box center [784, 392] width 1568 height 784
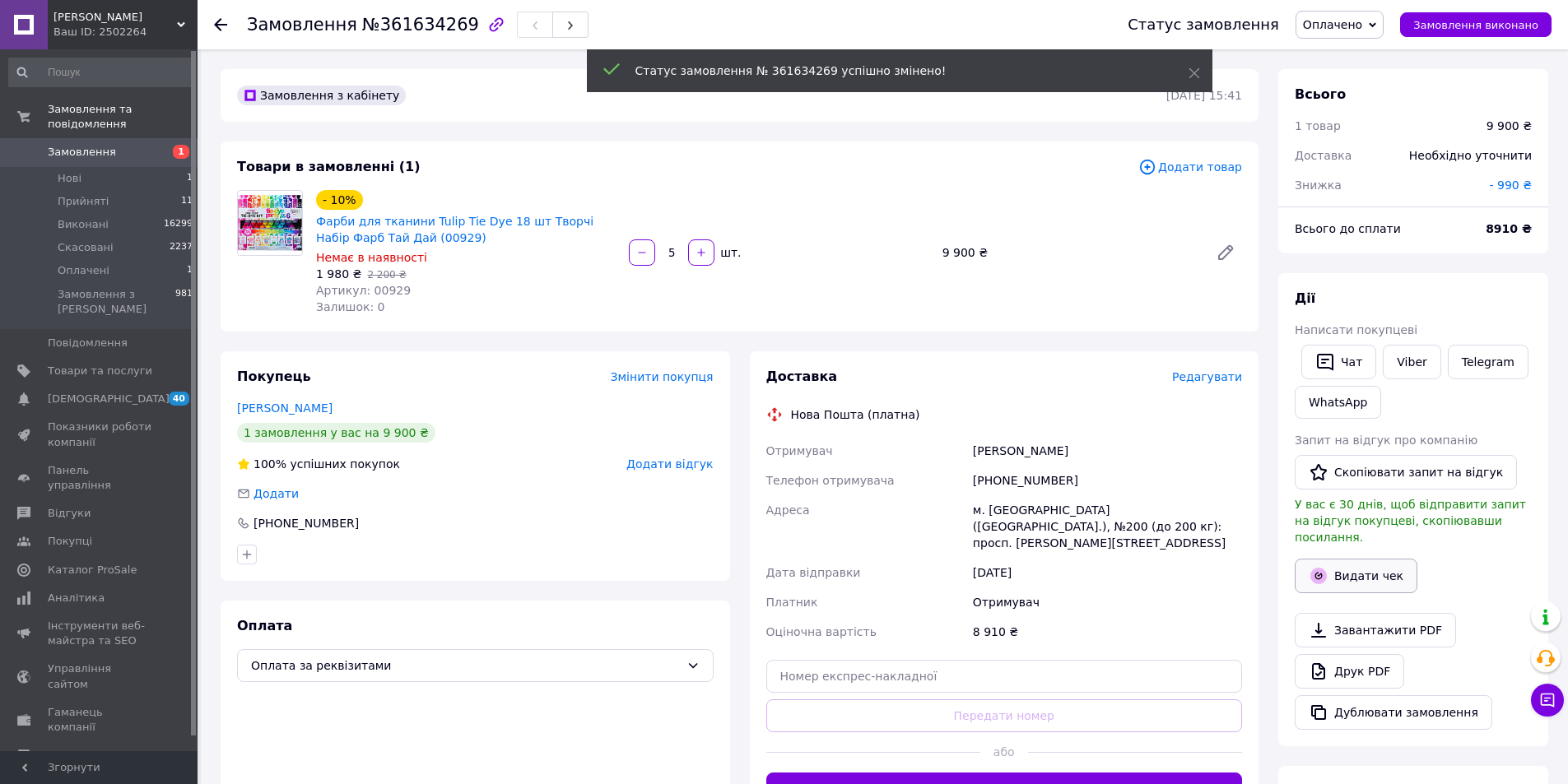
click at [1364, 558] on button "Видати чек" at bounding box center [1355, 575] width 122 height 34
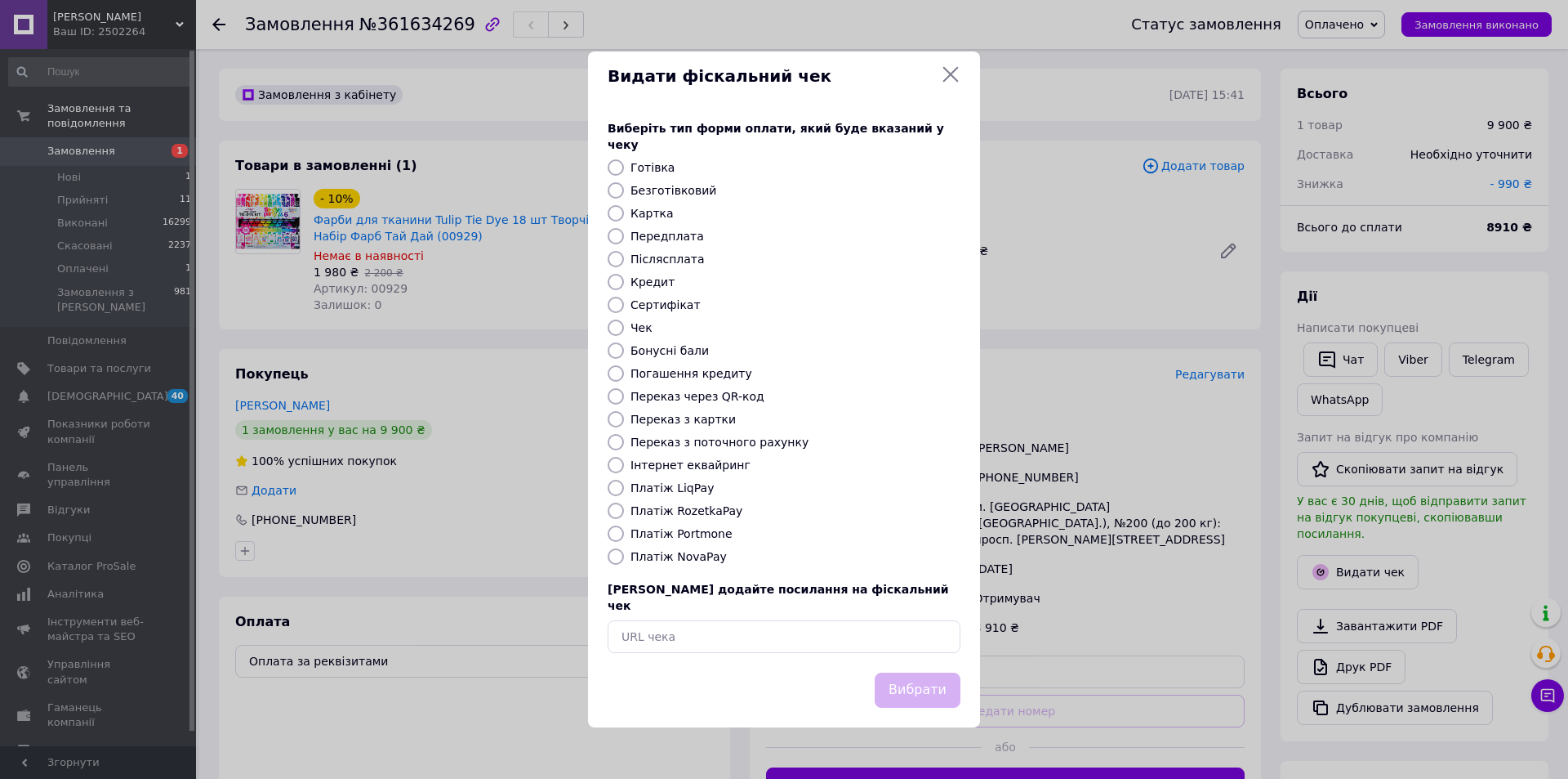
click at [686, 194] on label "Безготівковий" at bounding box center [673, 191] width 86 height 13
click at [624, 194] on input "Безготівковий" at bounding box center [616, 191] width 16 height 16
radio input "true"
click at [921, 673] on button "Вибрати" at bounding box center [918, 690] width 86 height 35
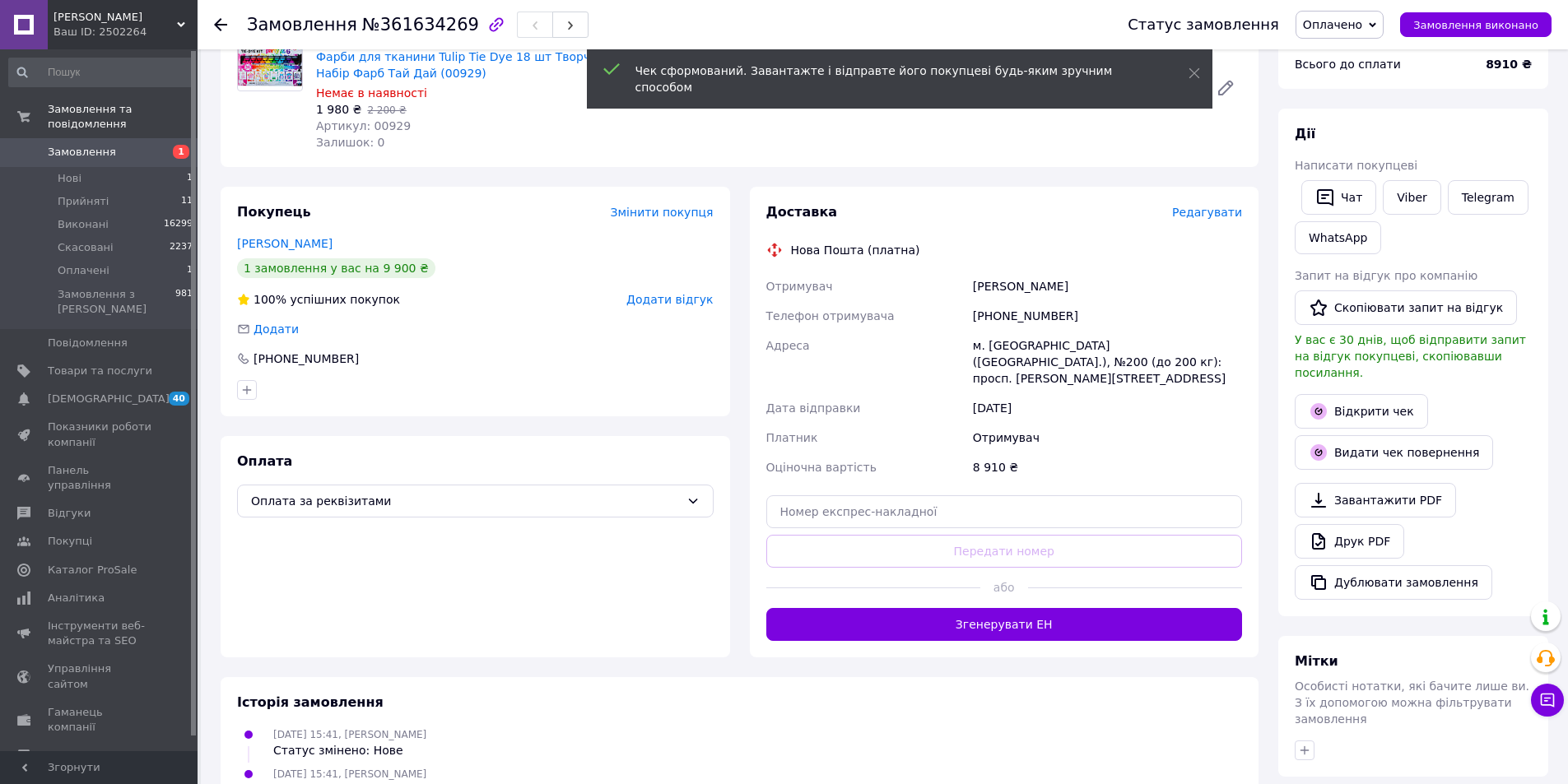
scroll to position [405, 0]
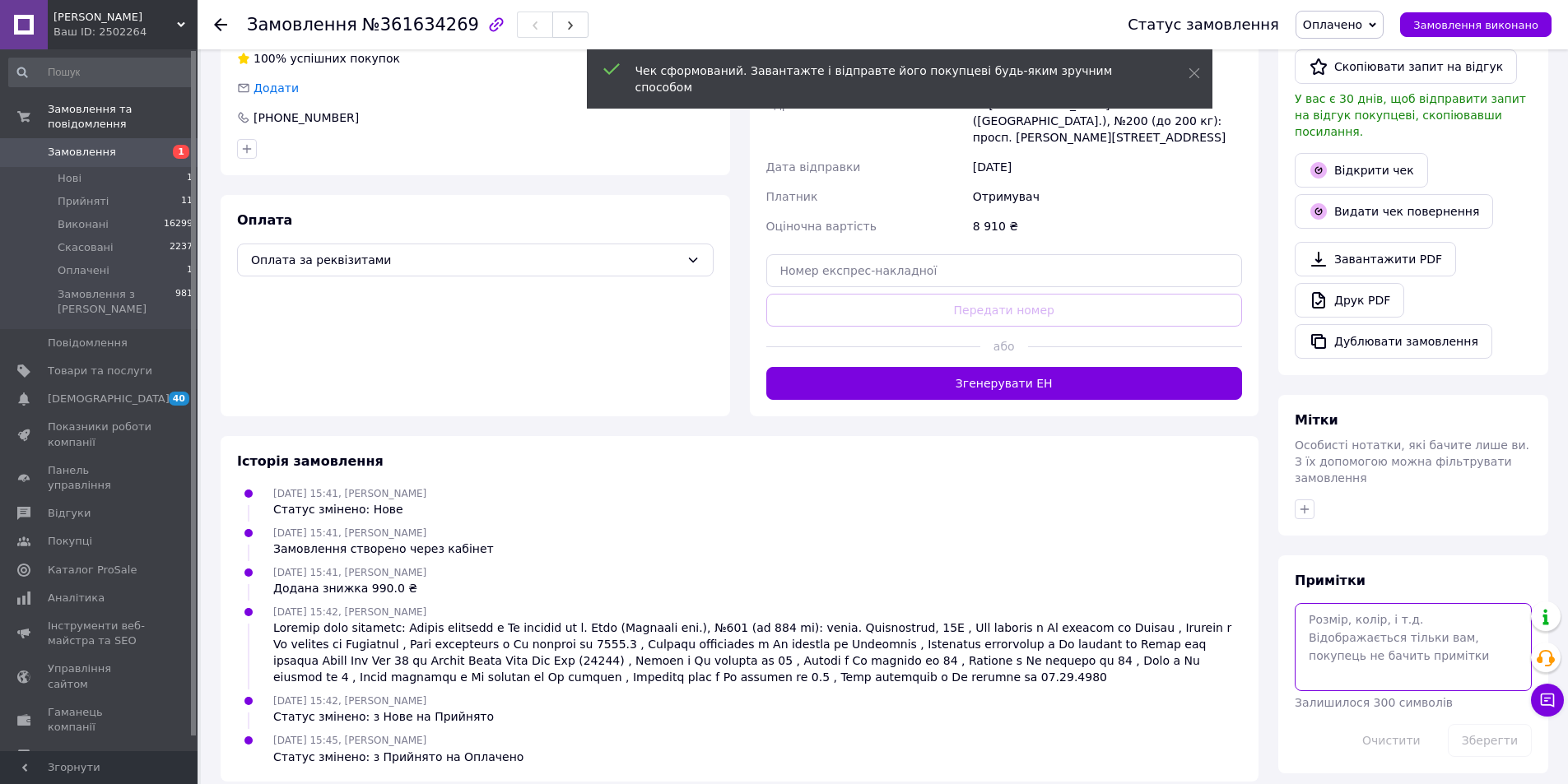
click at [1382, 625] on textarea at bounding box center [1412, 646] width 237 height 87
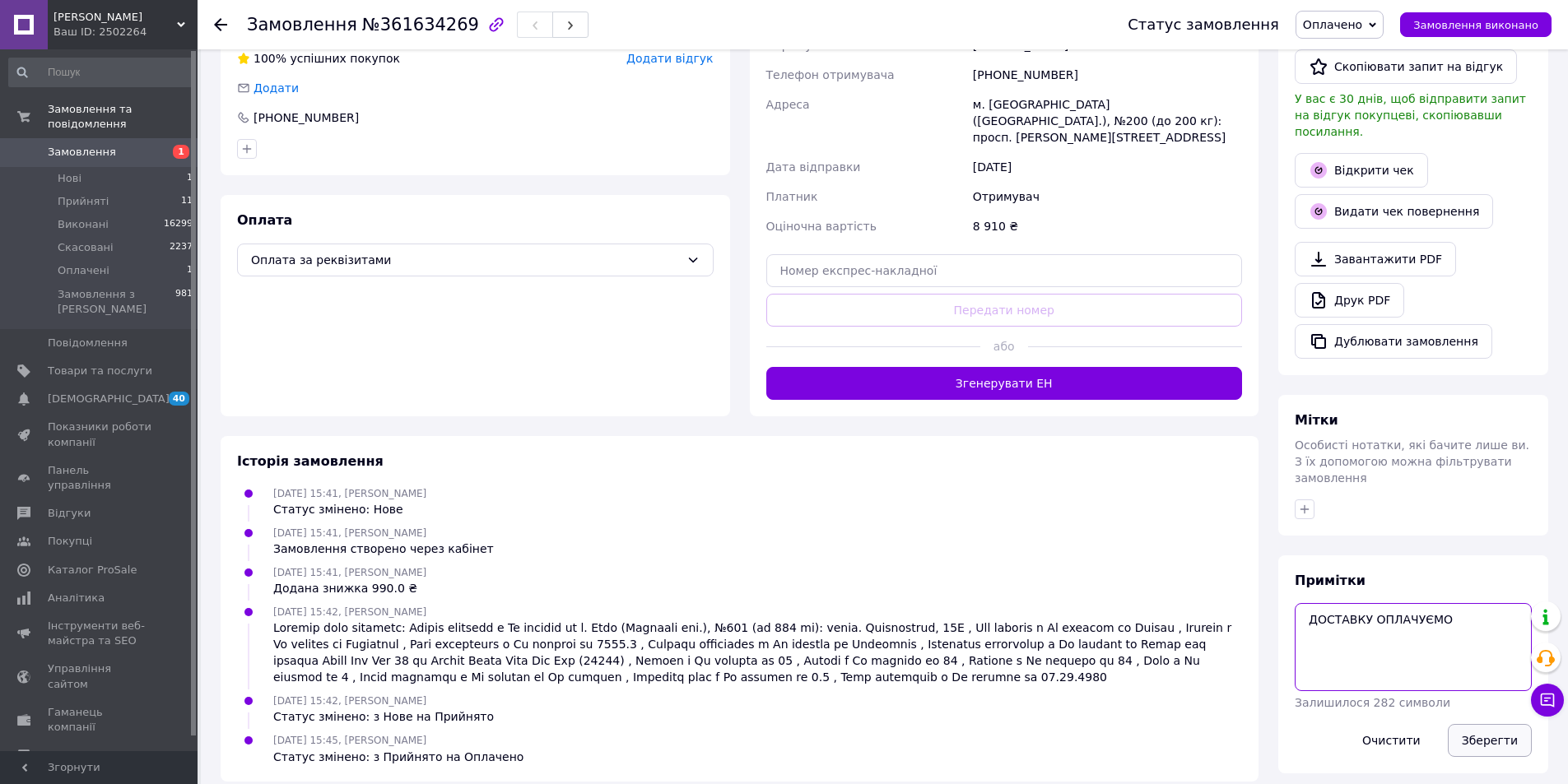
type textarea "ДОСТАВКУ ОПЛАЧУЄМО"
click at [1491, 724] on button "Зберегти" at bounding box center [1489, 740] width 84 height 33
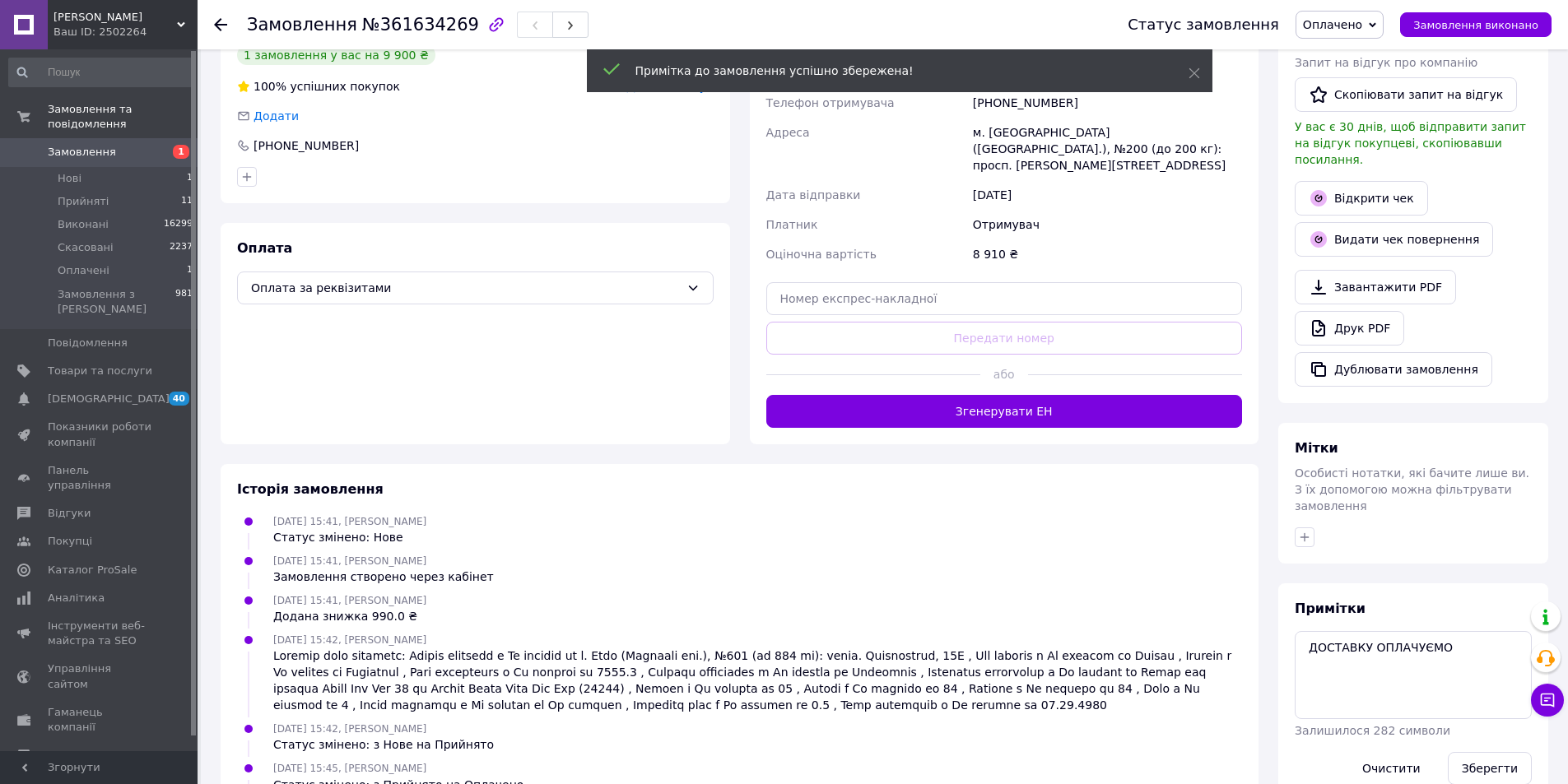
scroll to position [0, 0]
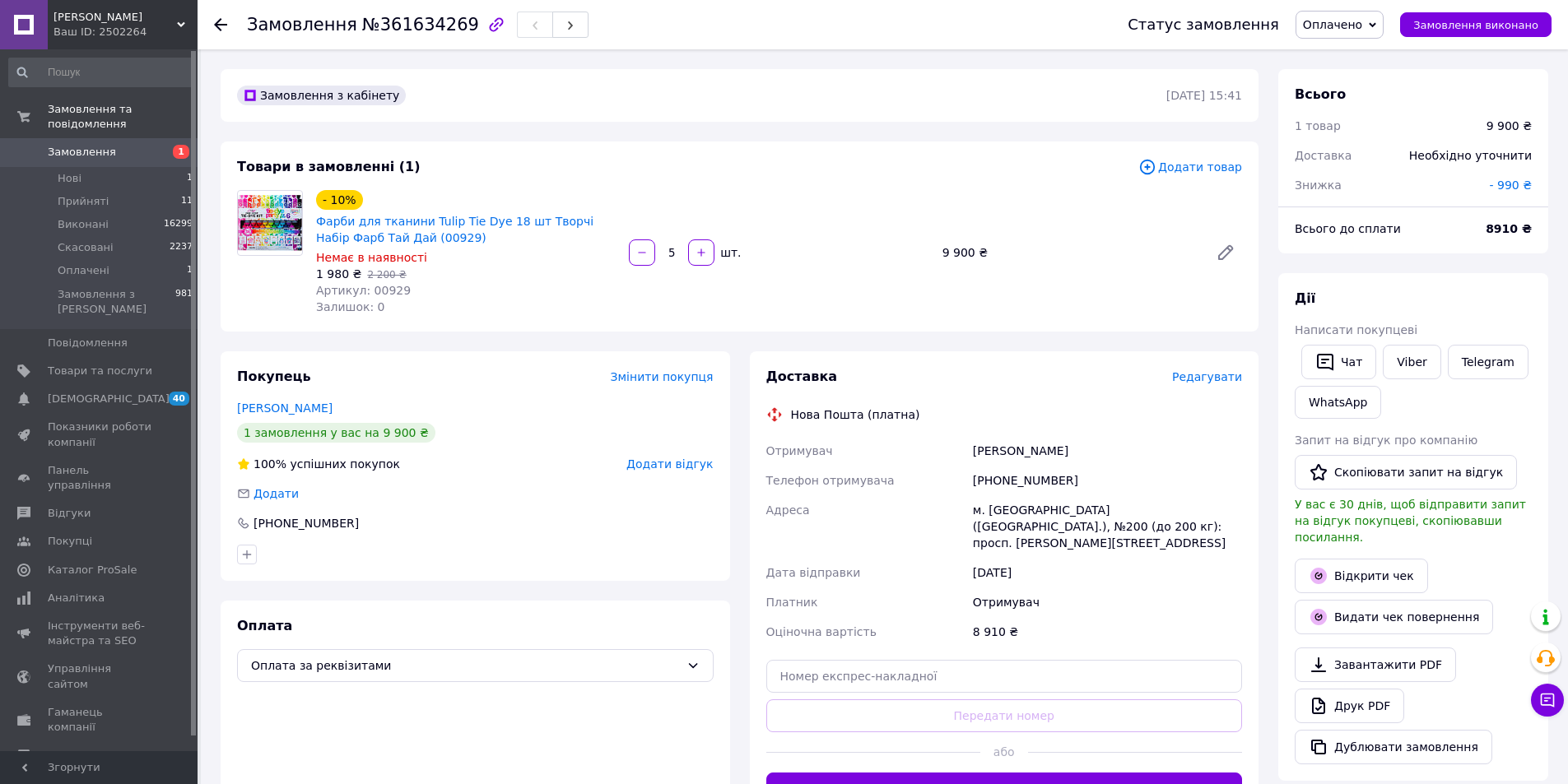
click at [77, 138] on link "Замовлення 1" at bounding box center [101, 151] width 203 height 28
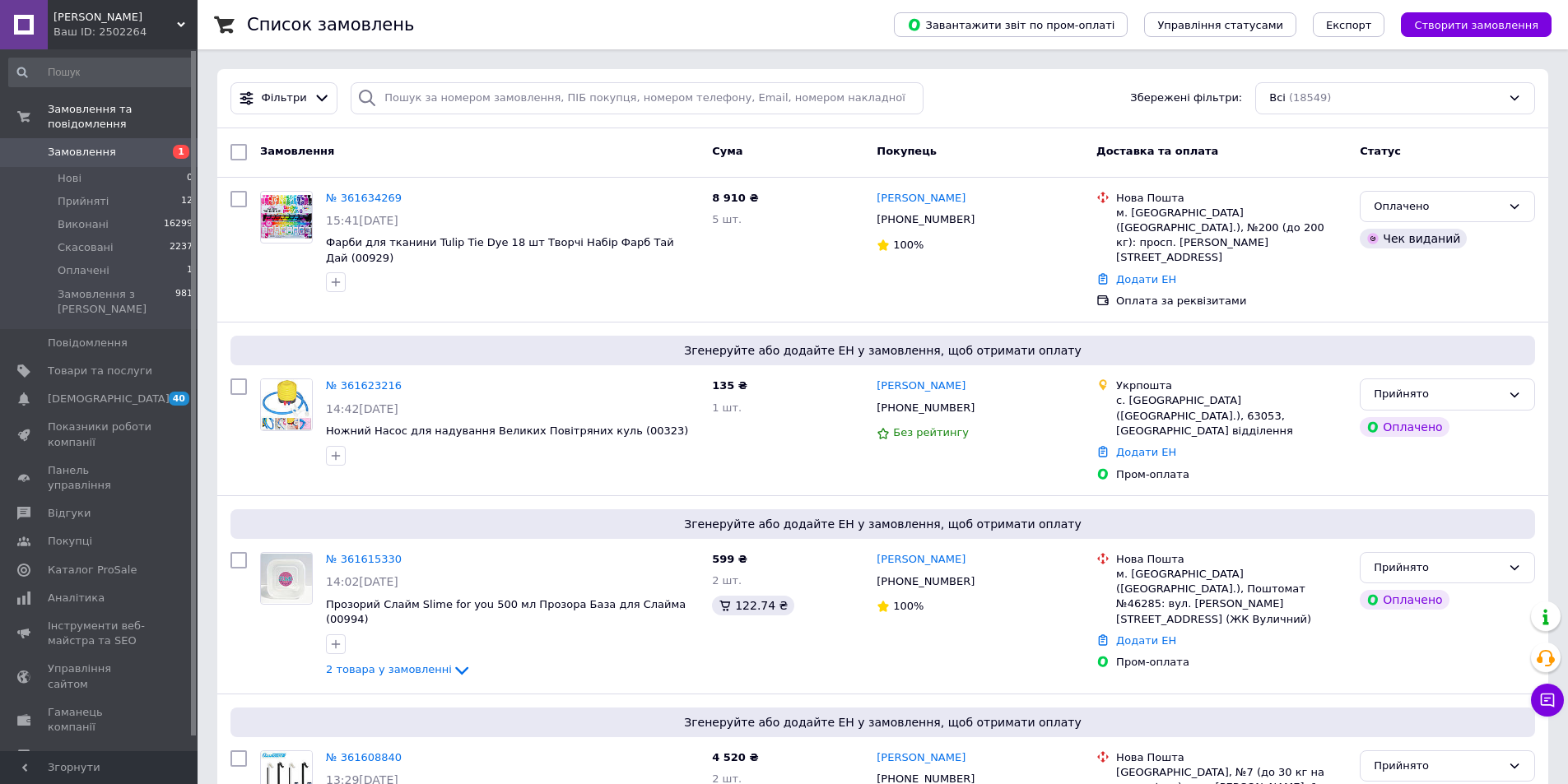
click at [70, 145] on span "Замовлення" at bounding box center [82, 152] width 68 height 14
click at [93, 263] on span "Оплачені" at bounding box center [84, 270] width 52 height 14
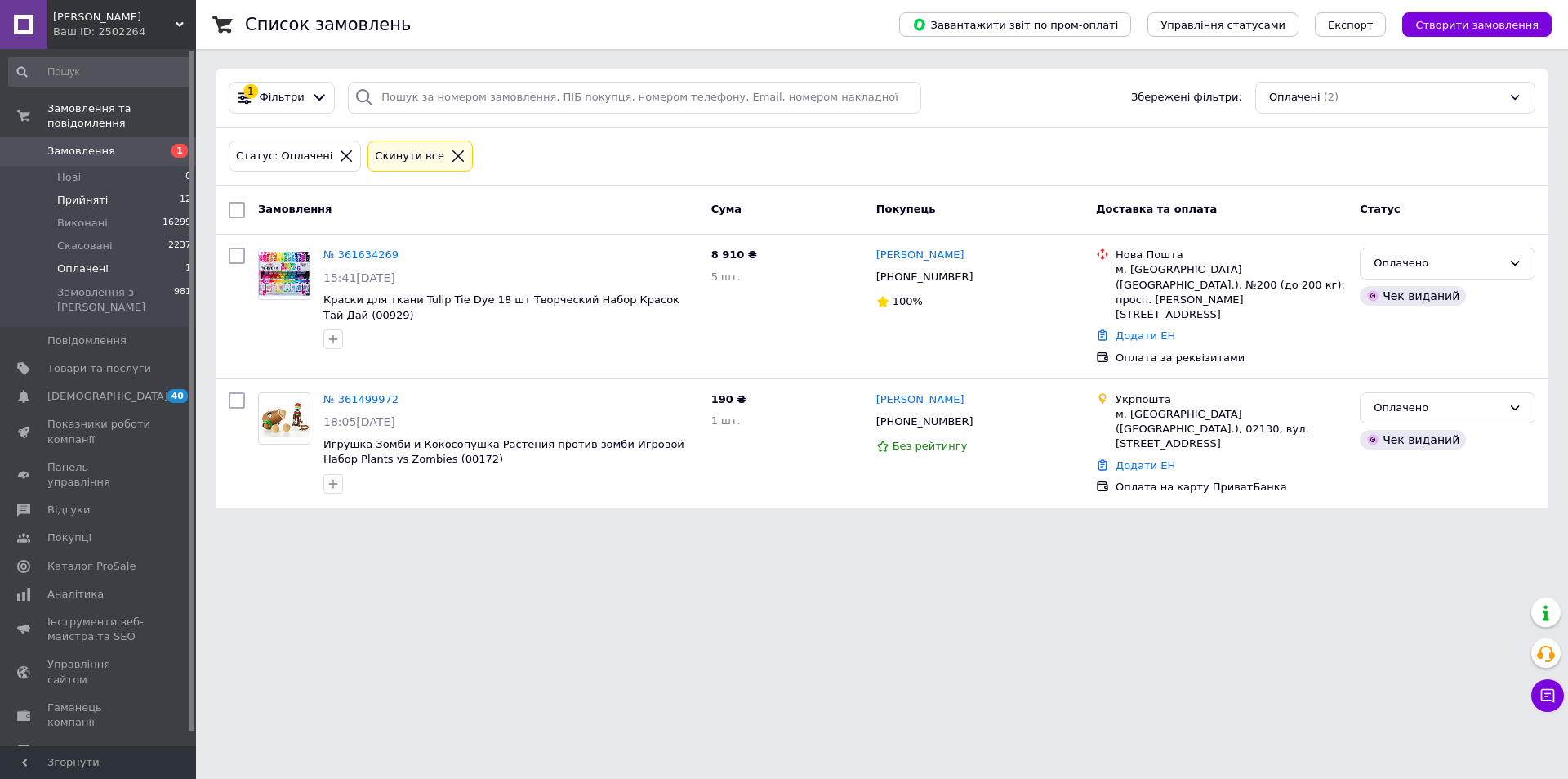
click at [67, 193] on span "Прийняті" at bounding box center [82, 200] width 51 height 14
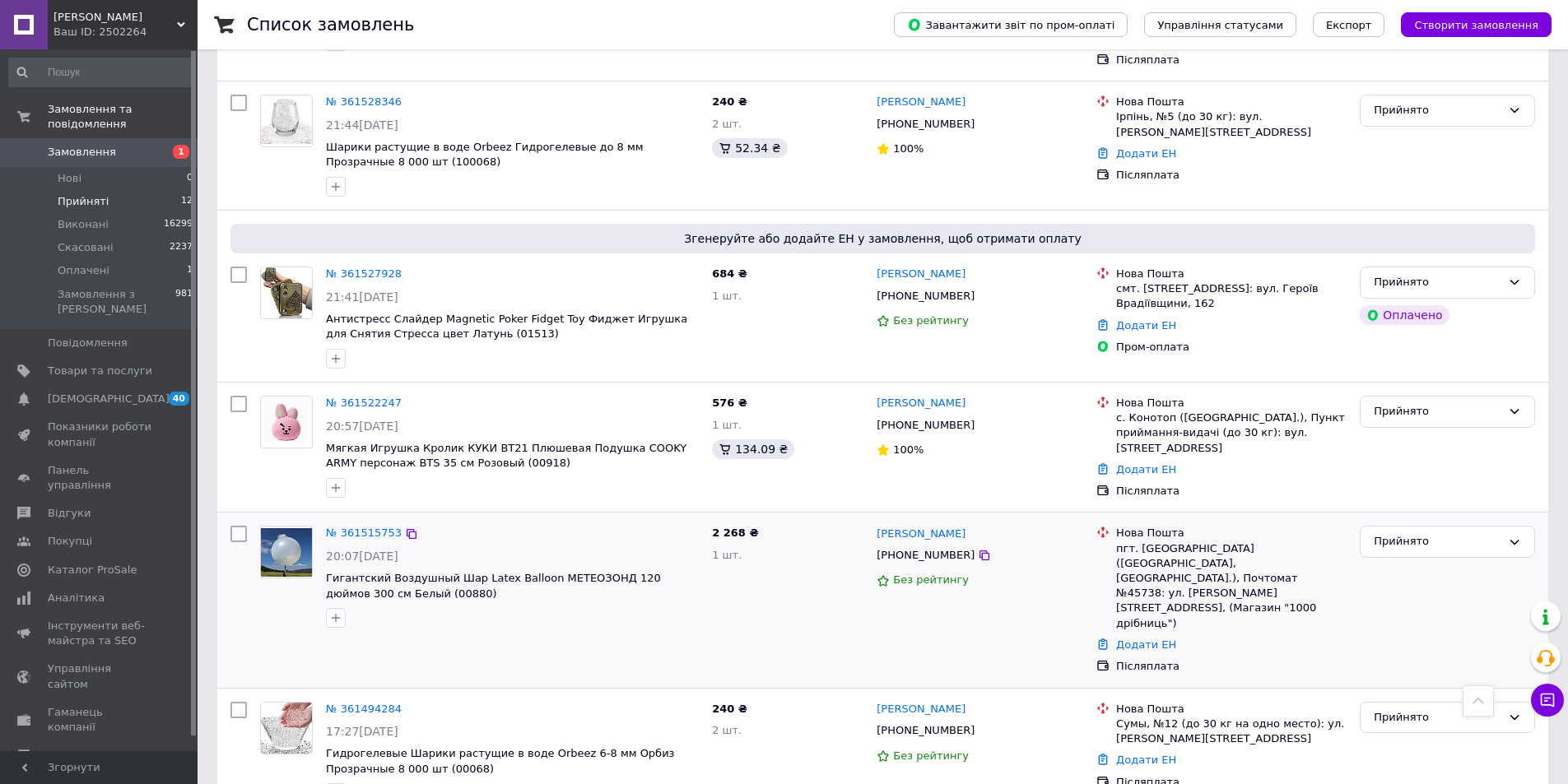
scroll to position [909, 0]
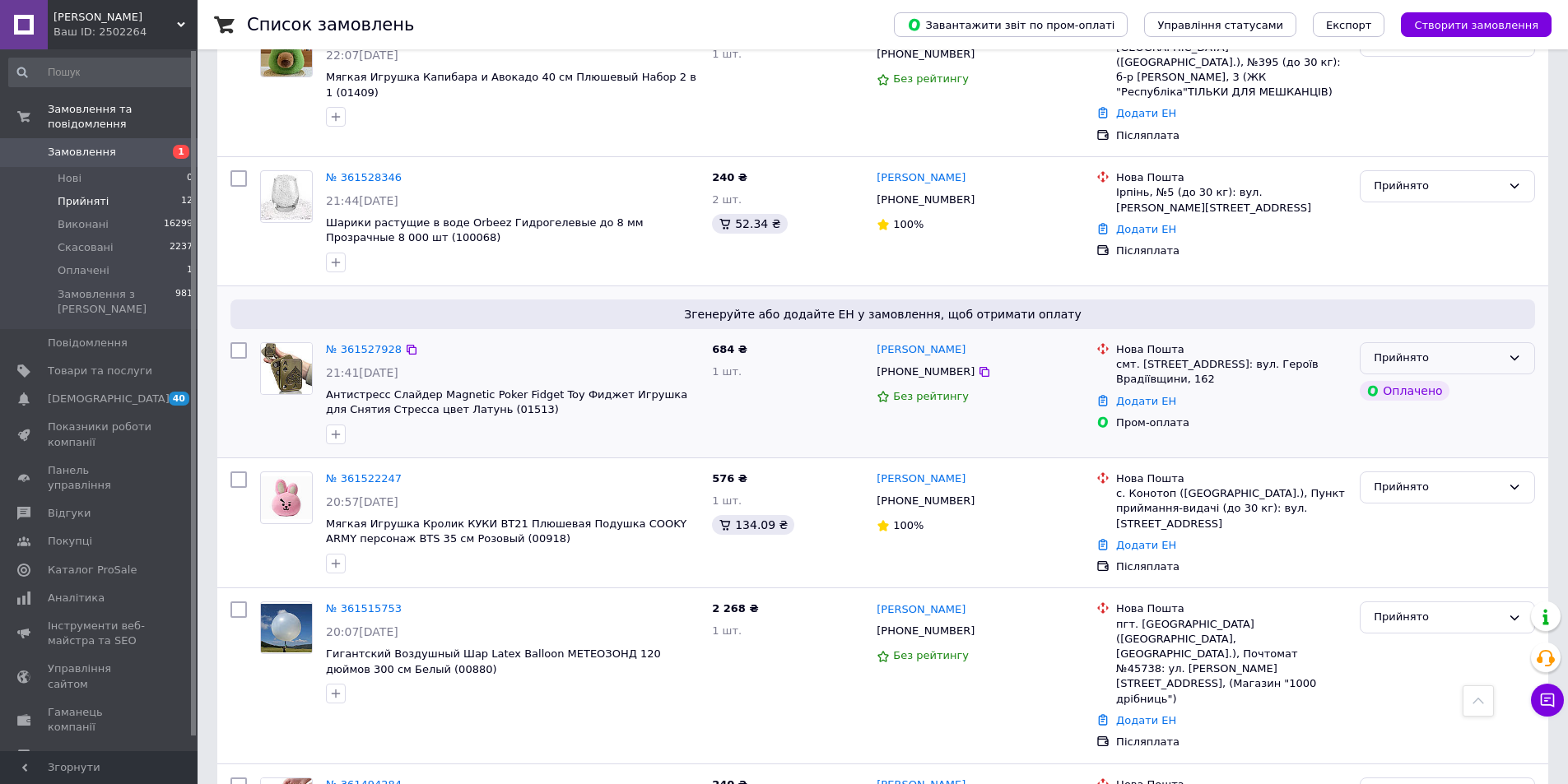
click at [1492, 349] on div "Прийнято" at bounding box center [1437, 357] width 128 height 17
click at [1431, 437] on li "Оплачено" at bounding box center [1446, 453] width 174 height 31
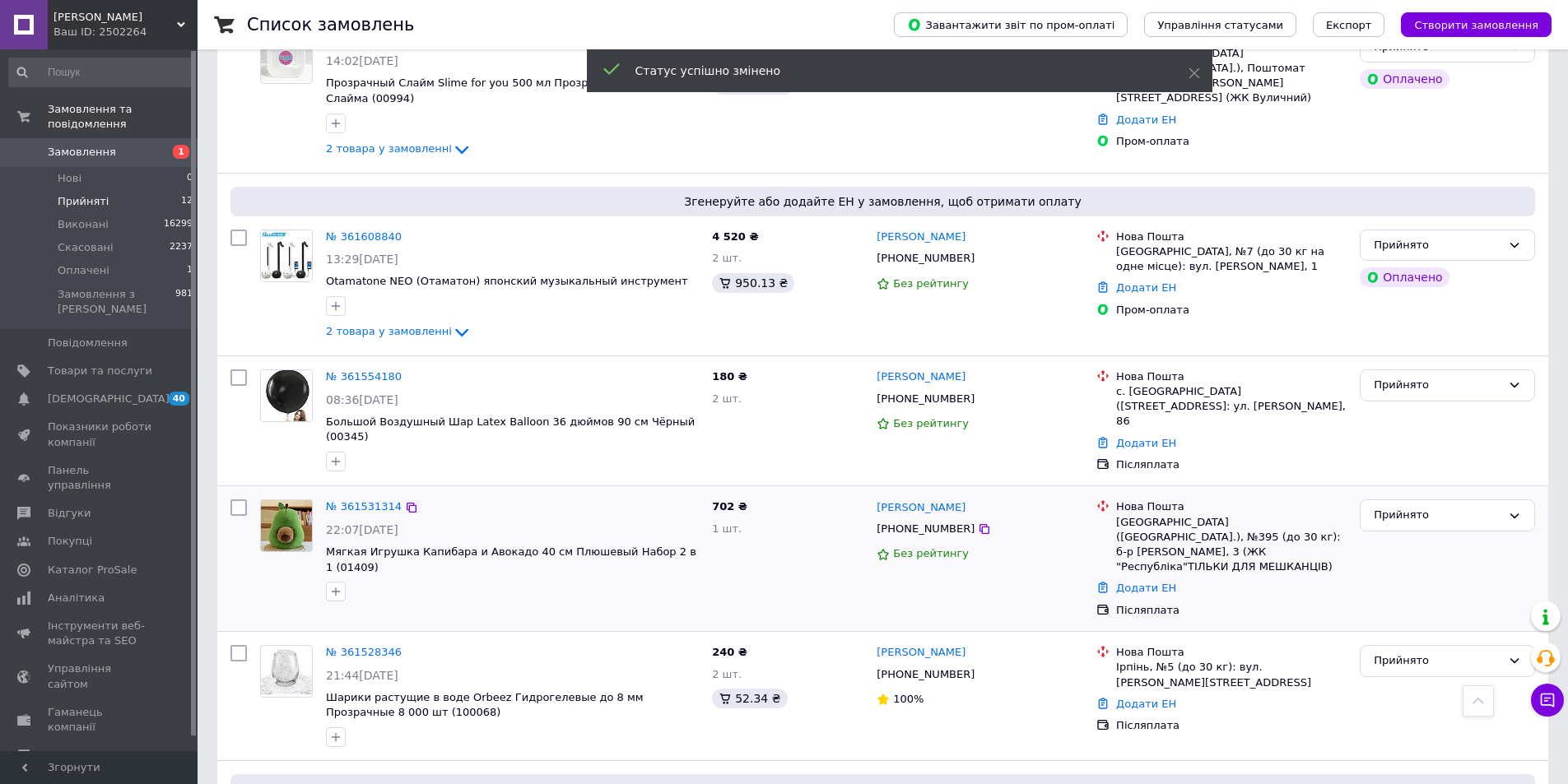
scroll to position [333, 0]
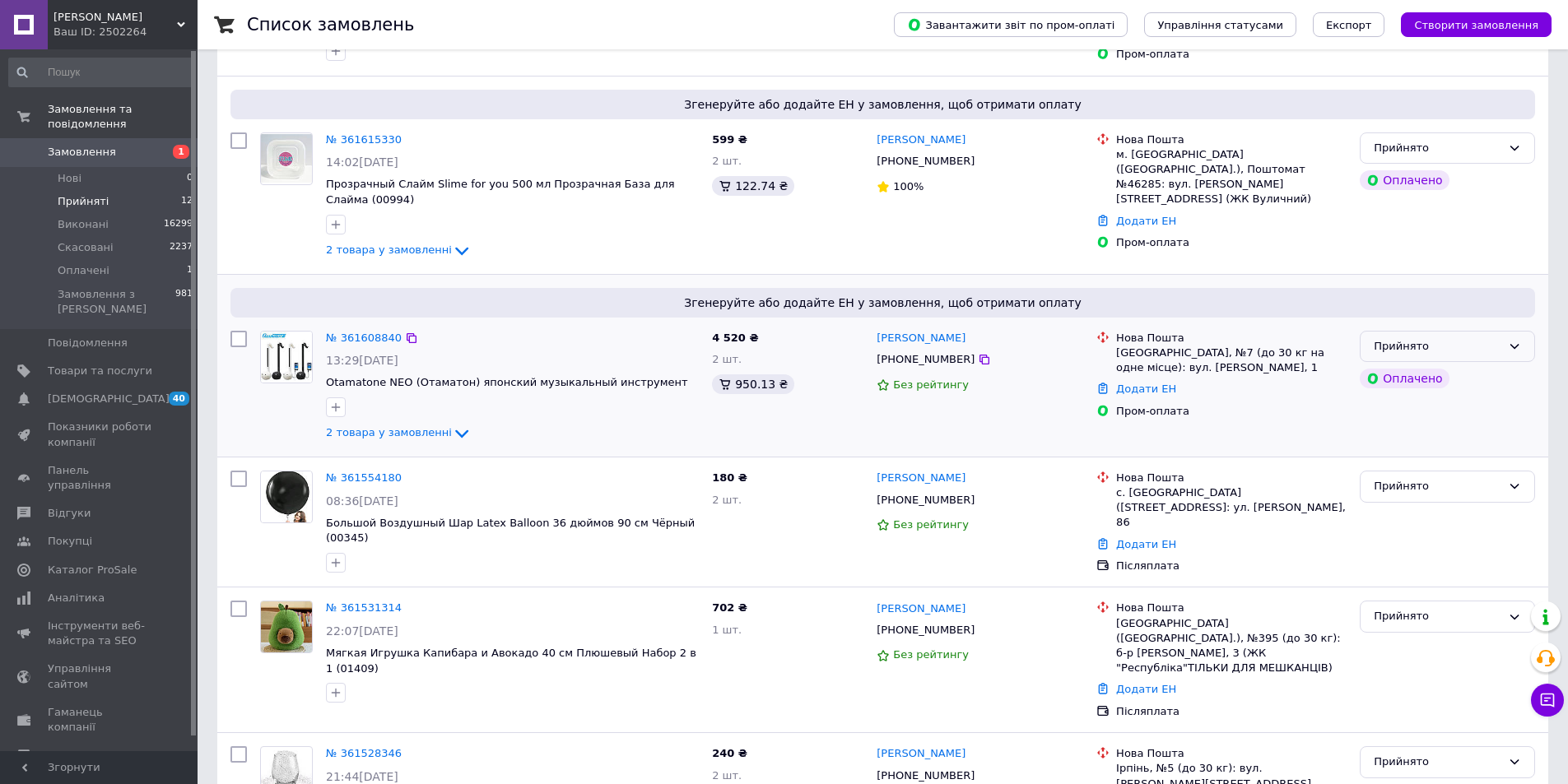
click at [1479, 338] on div "Прийнято" at bounding box center [1437, 347] width 128 height 17
click at [1413, 425] on li "Оплачено" at bounding box center [1446, 440] width 174 height 31
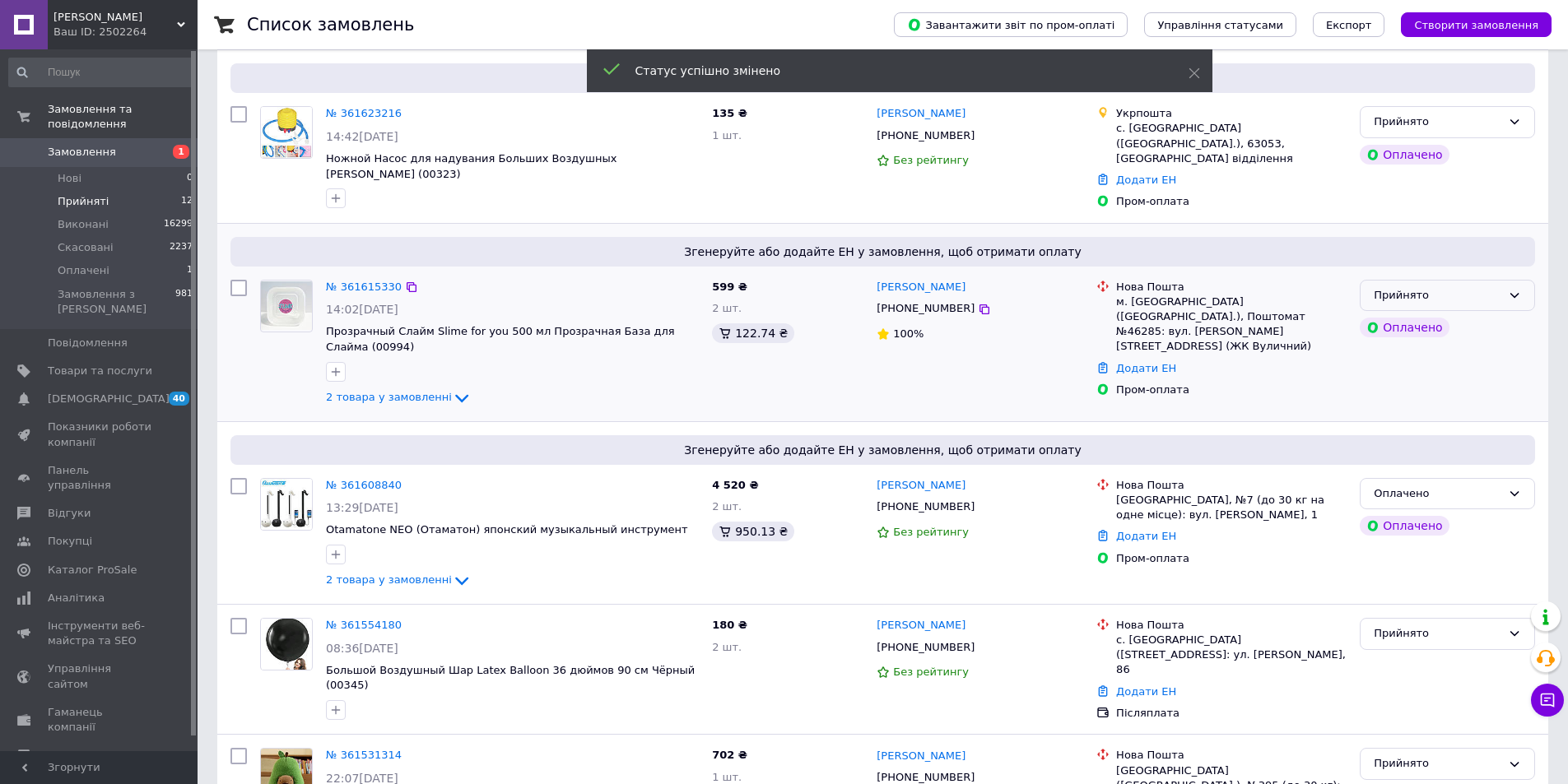
scroll to position [168, 0]
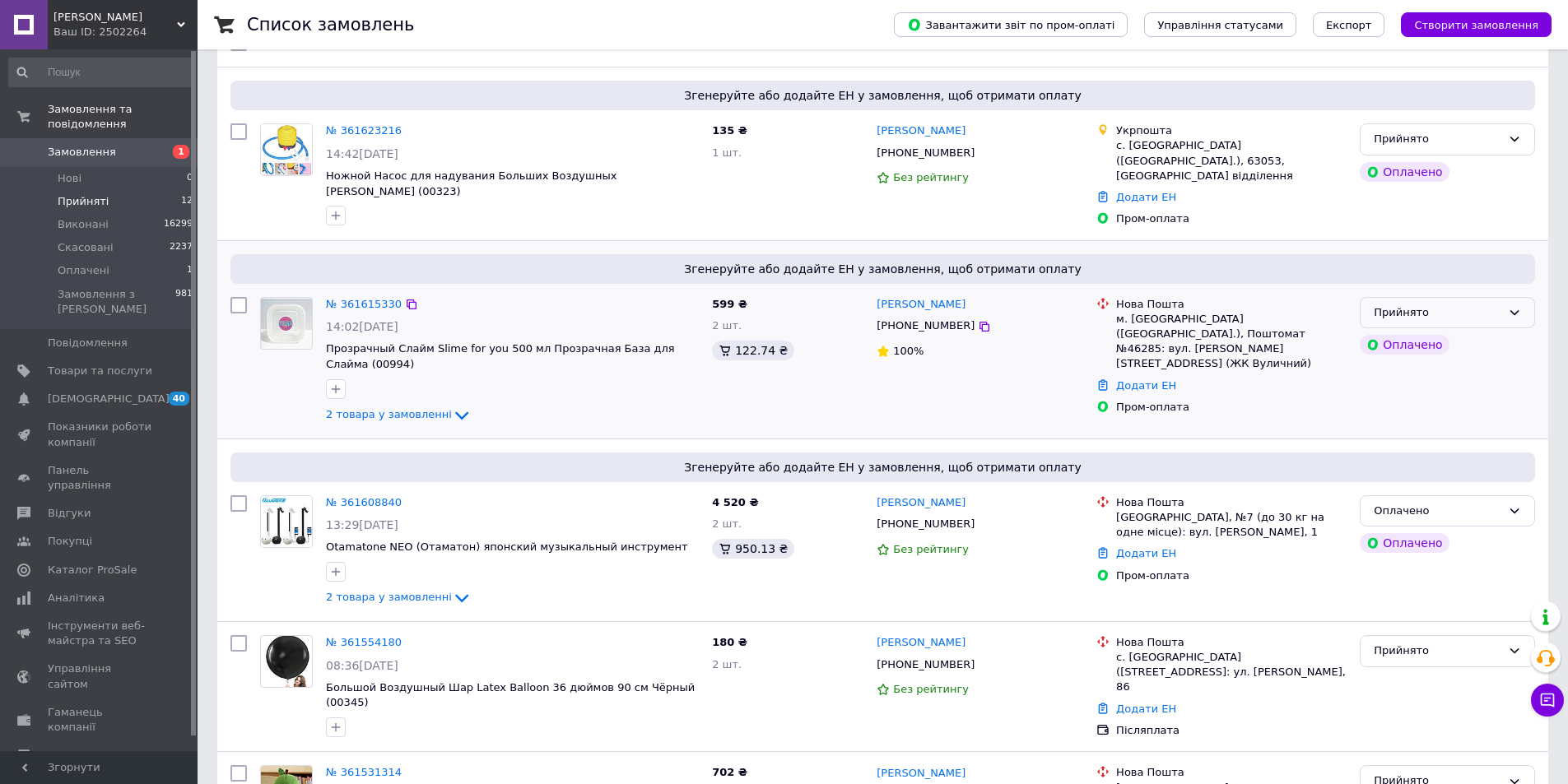
click at [1458, 304] on div "Прийнято" at bounding box center [1437, 312] width 128 height 17
click at [1396, 393] on li "Оплачено" at bounding box center [1446, 407] width 174 height 31
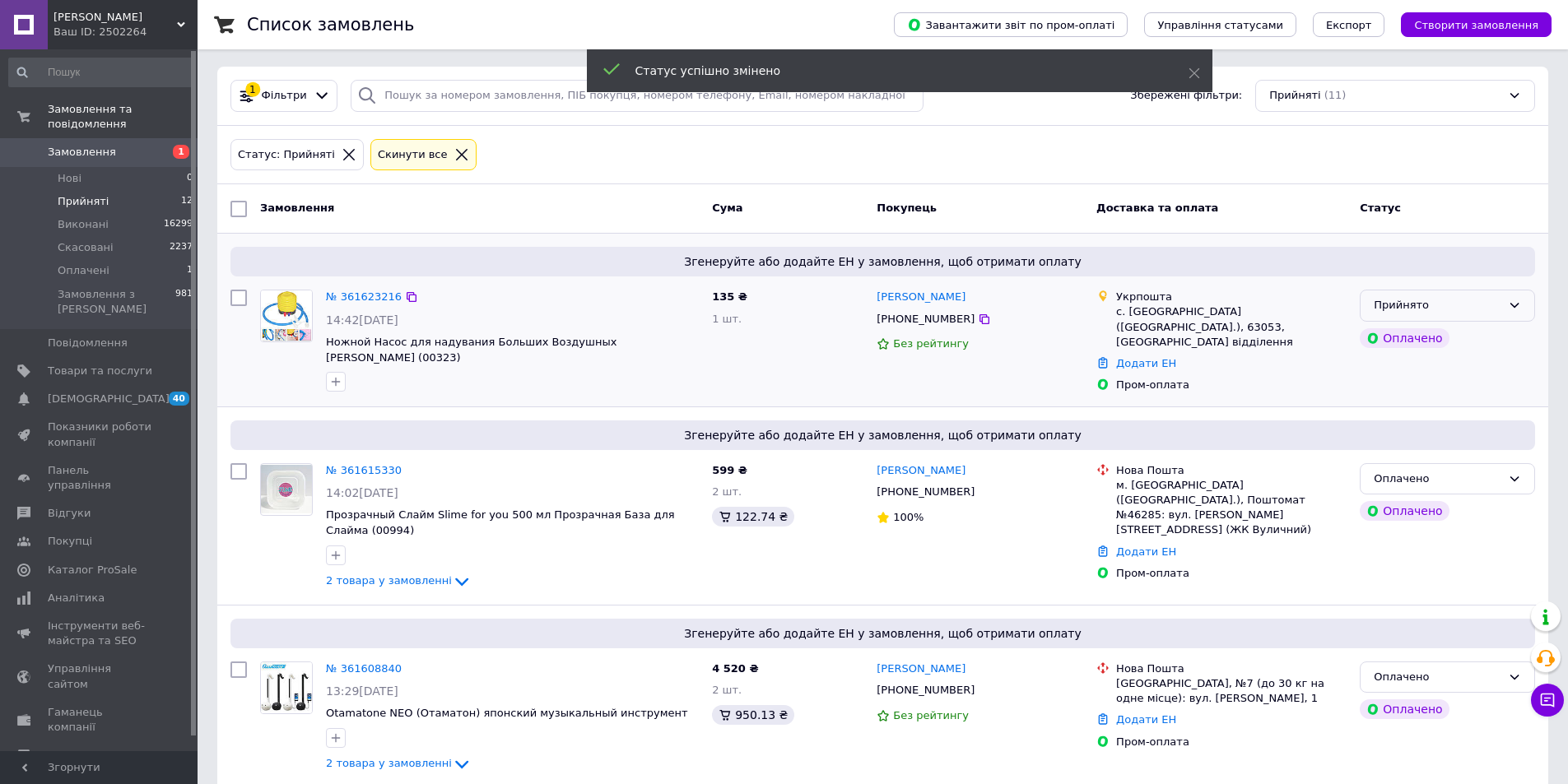
scroll to position [0, 0]
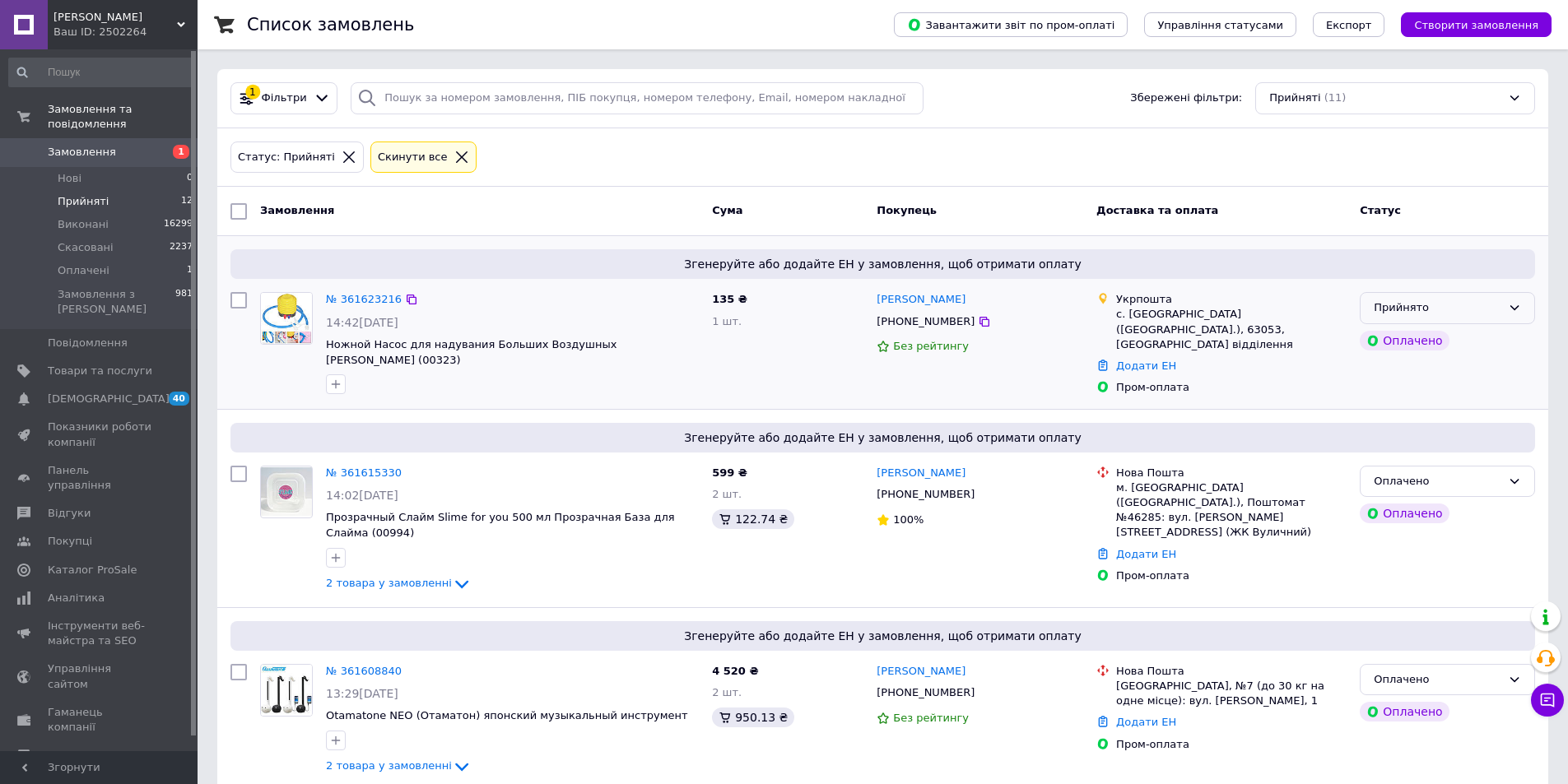
click at [1489, 310] on div "Прийнято" at bounding box center [1437, 308] width 128 height 17
click at [1439, 400] on li "Оплачено" at bounding box center [1446, 402] width 174 height 31
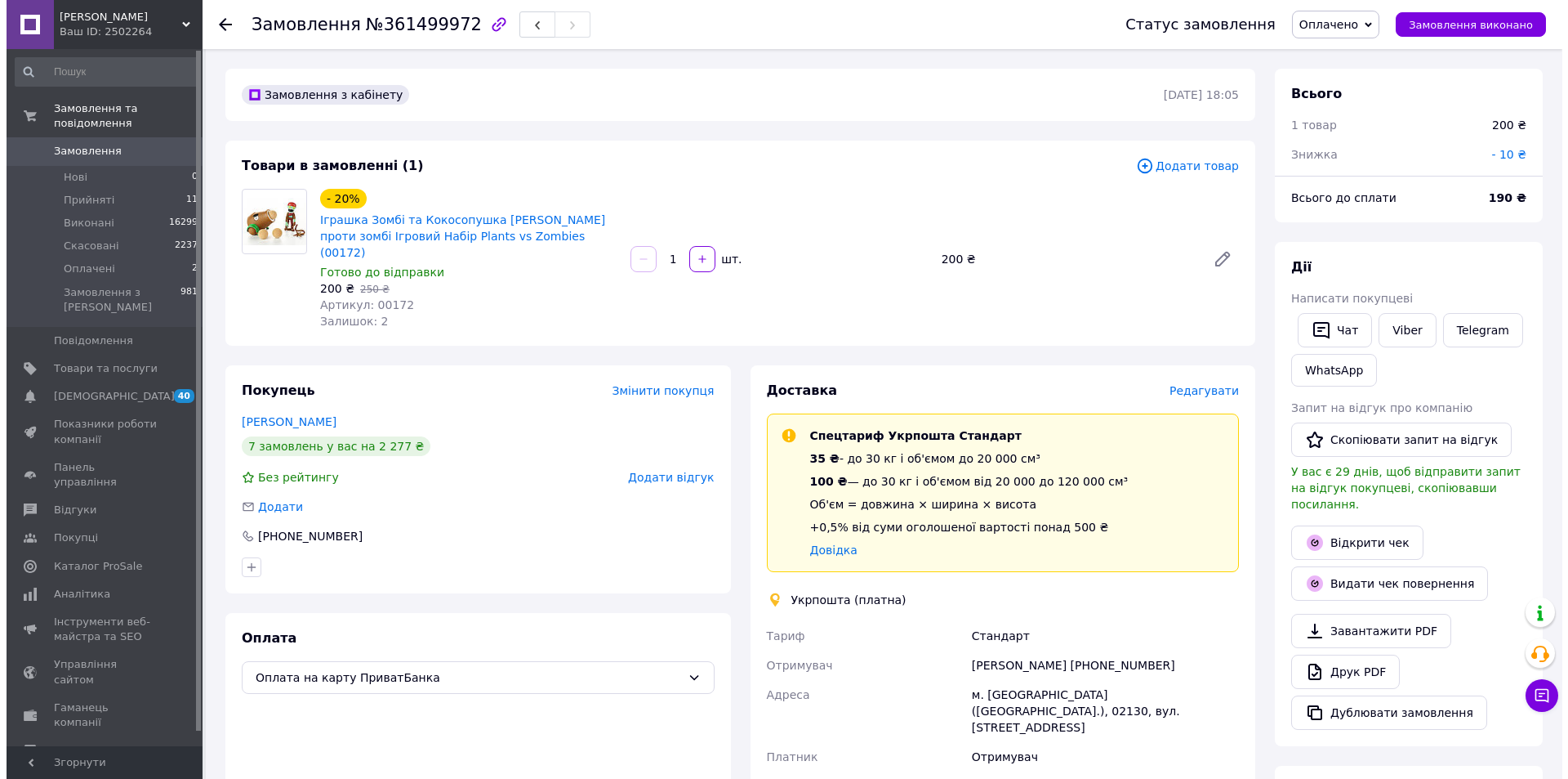
scroll to position [245, 0]
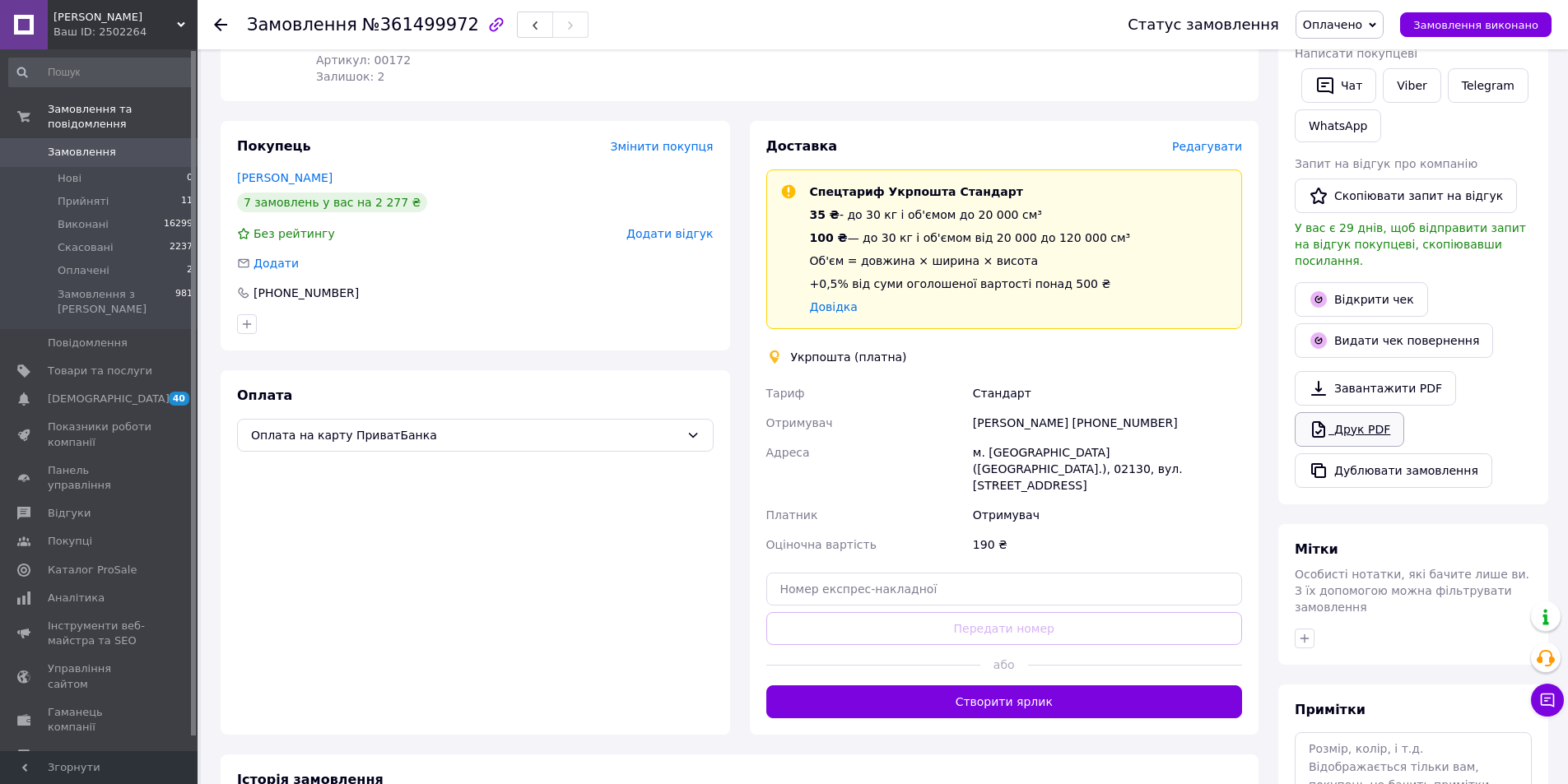
click at [1362, 412] on link "Друк PDF" at bounding box center [1349, 429] width 110 height 34
click at [1225, 140] on span "Редагувати" at bounding box center [1207, 146] width 70 height 14
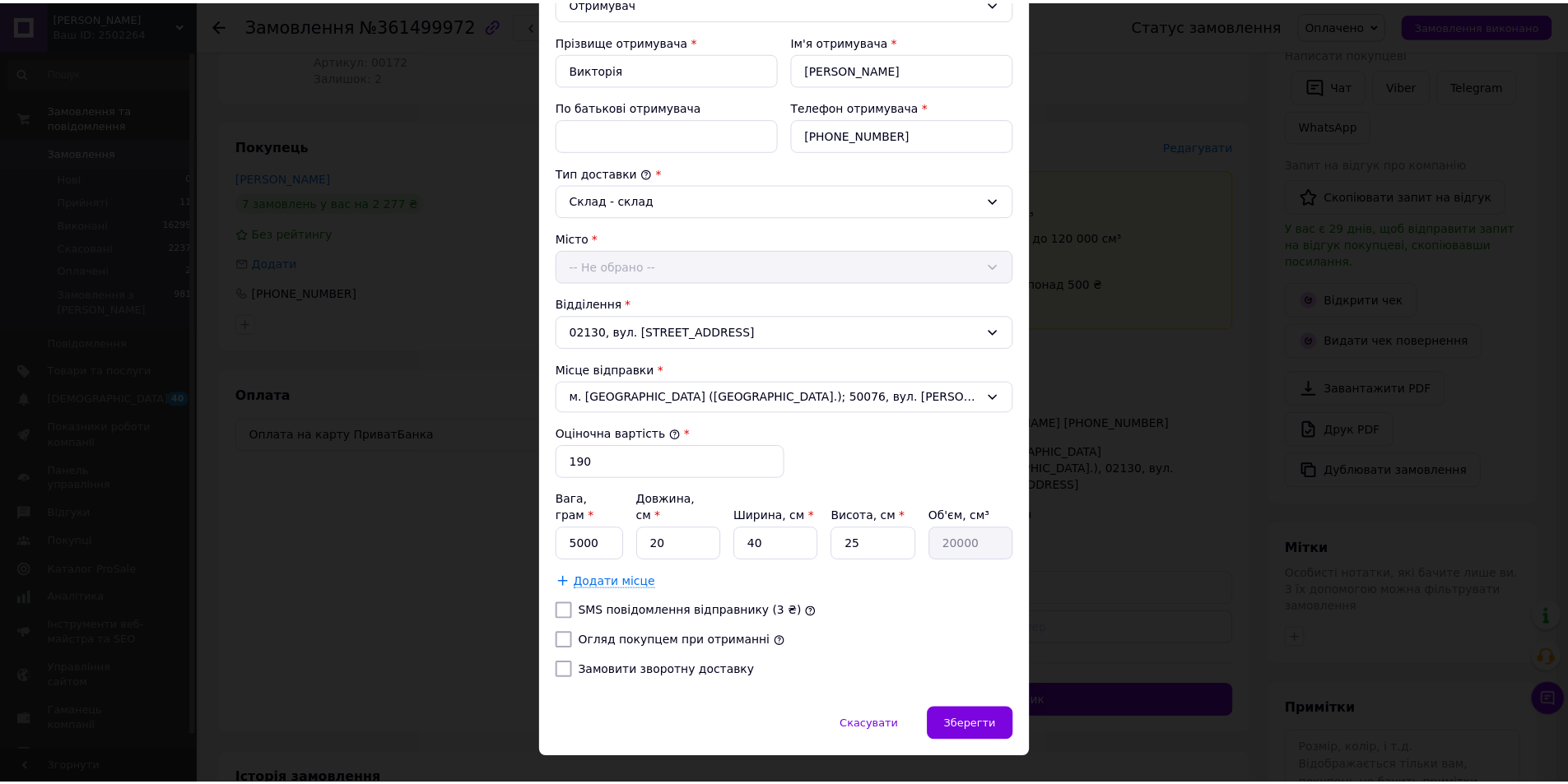
scroll to position [304, 0]
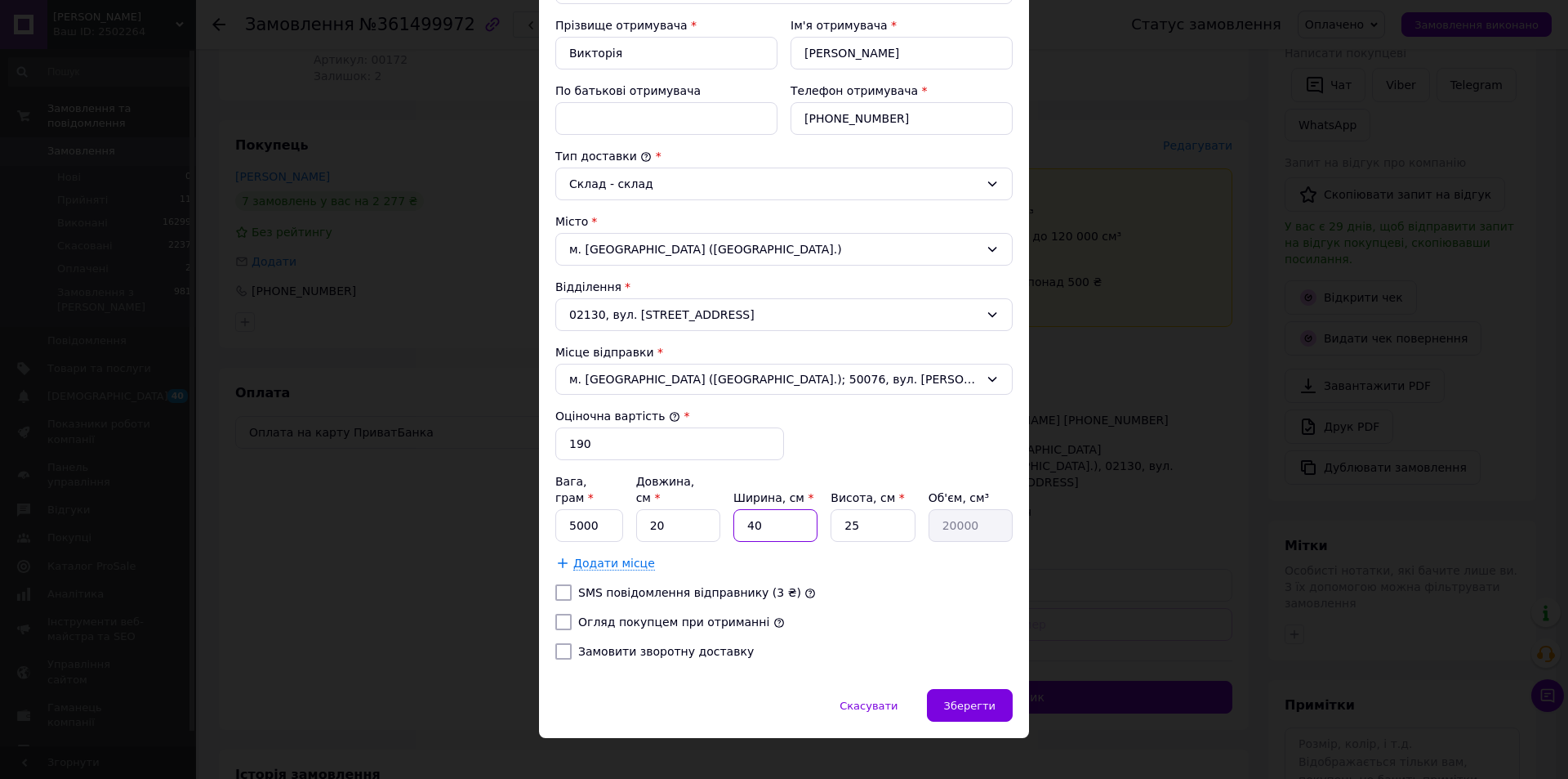
click at [795, 509] on input "40" at bounding box center [775, 525] width 84 height 33
type input "4"
type input "2000"
type input "1"
type input "500"
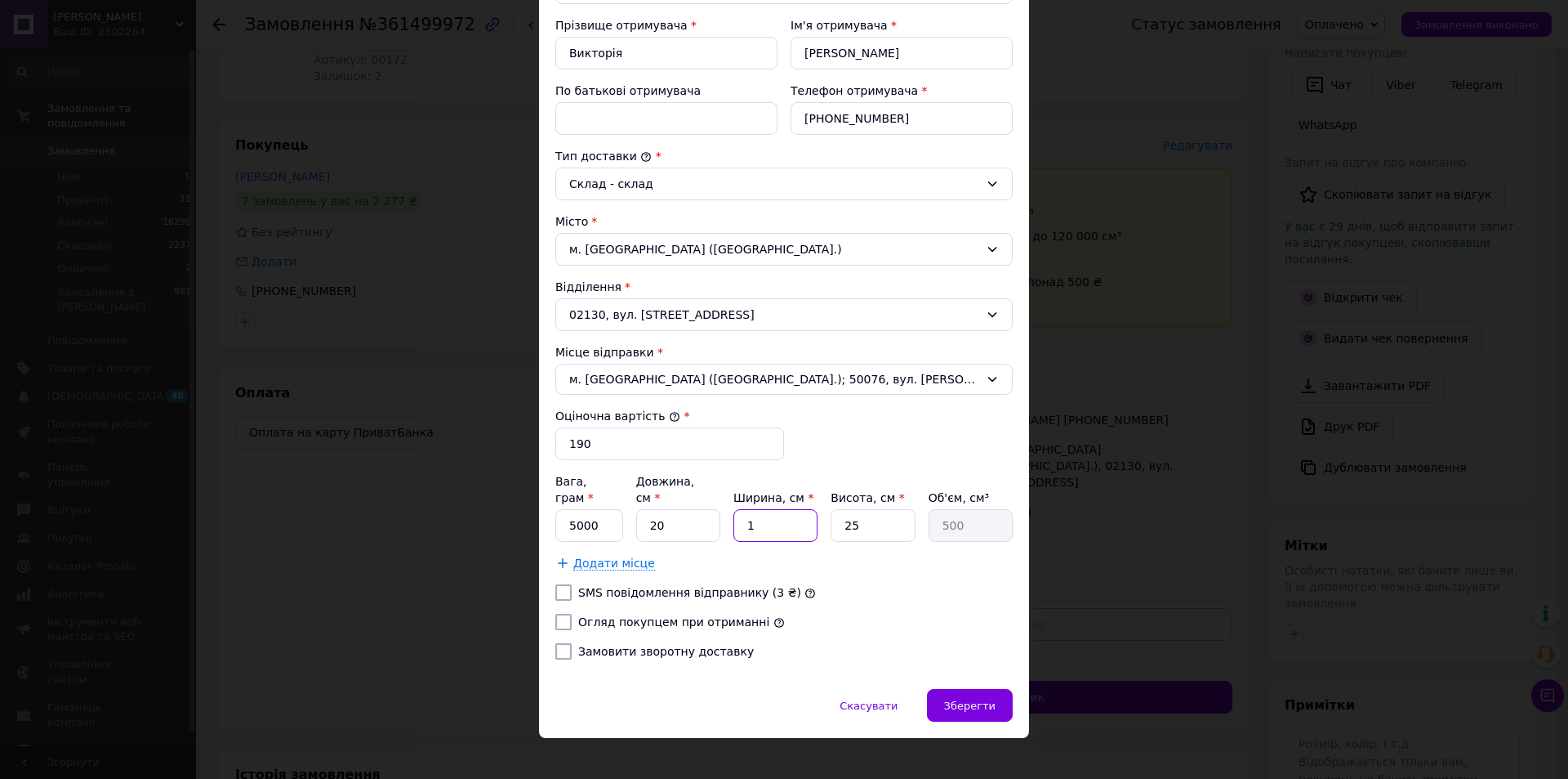
type input "10"
type input "5000"
type input "10"
click at [614, 615] on label "Огляд покупцем при отриманні" at bounding box center [674, 622] width 191 height 13
click at [572, 614] on input "Огляд покупцем при отриманні" at bounding box center [563, 622] width 16 height 16
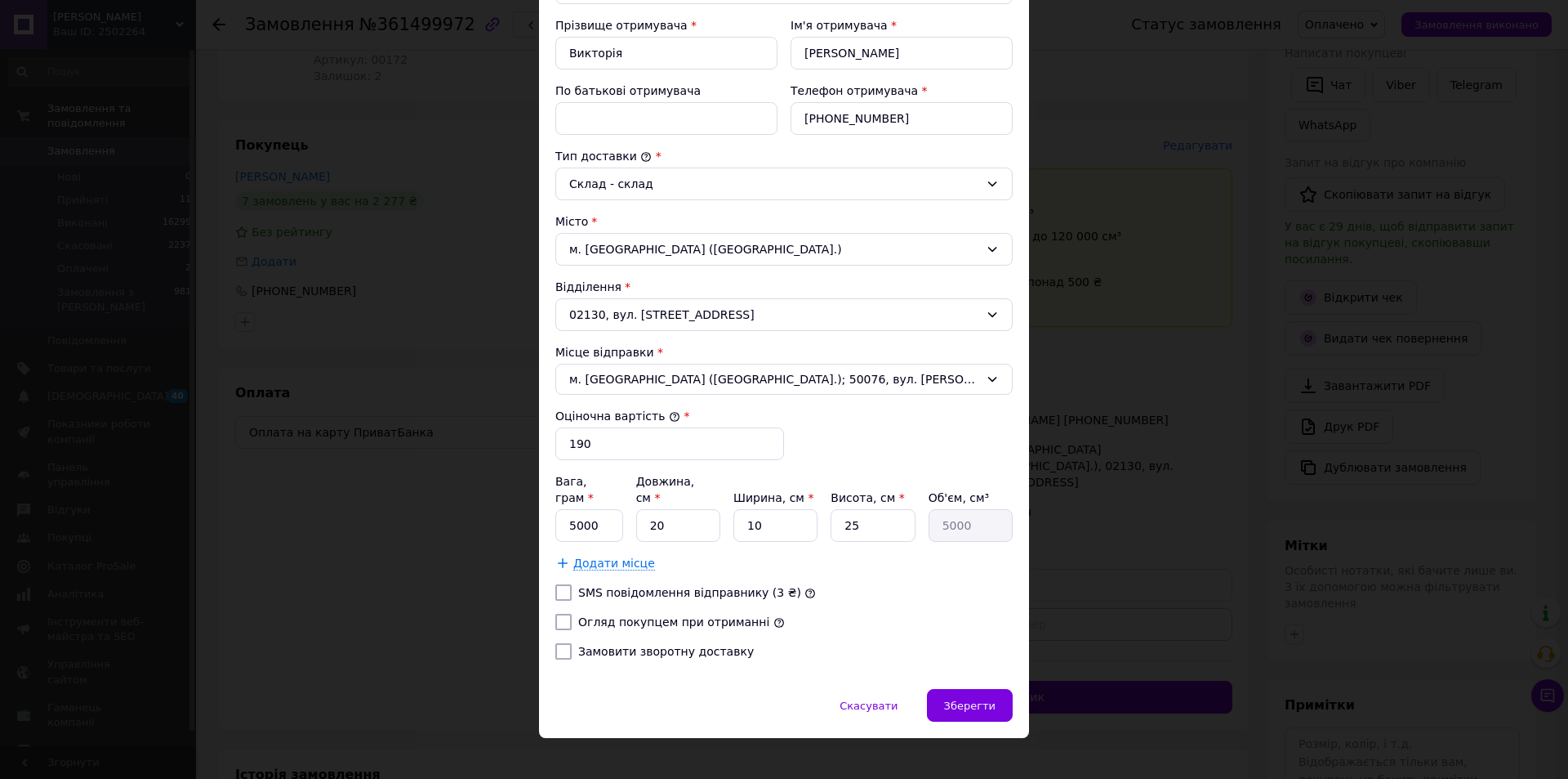
checkbox input "true"
click at [972, 689] on div "Зберегти" at bounding box center [970, 705] width 86 height 33
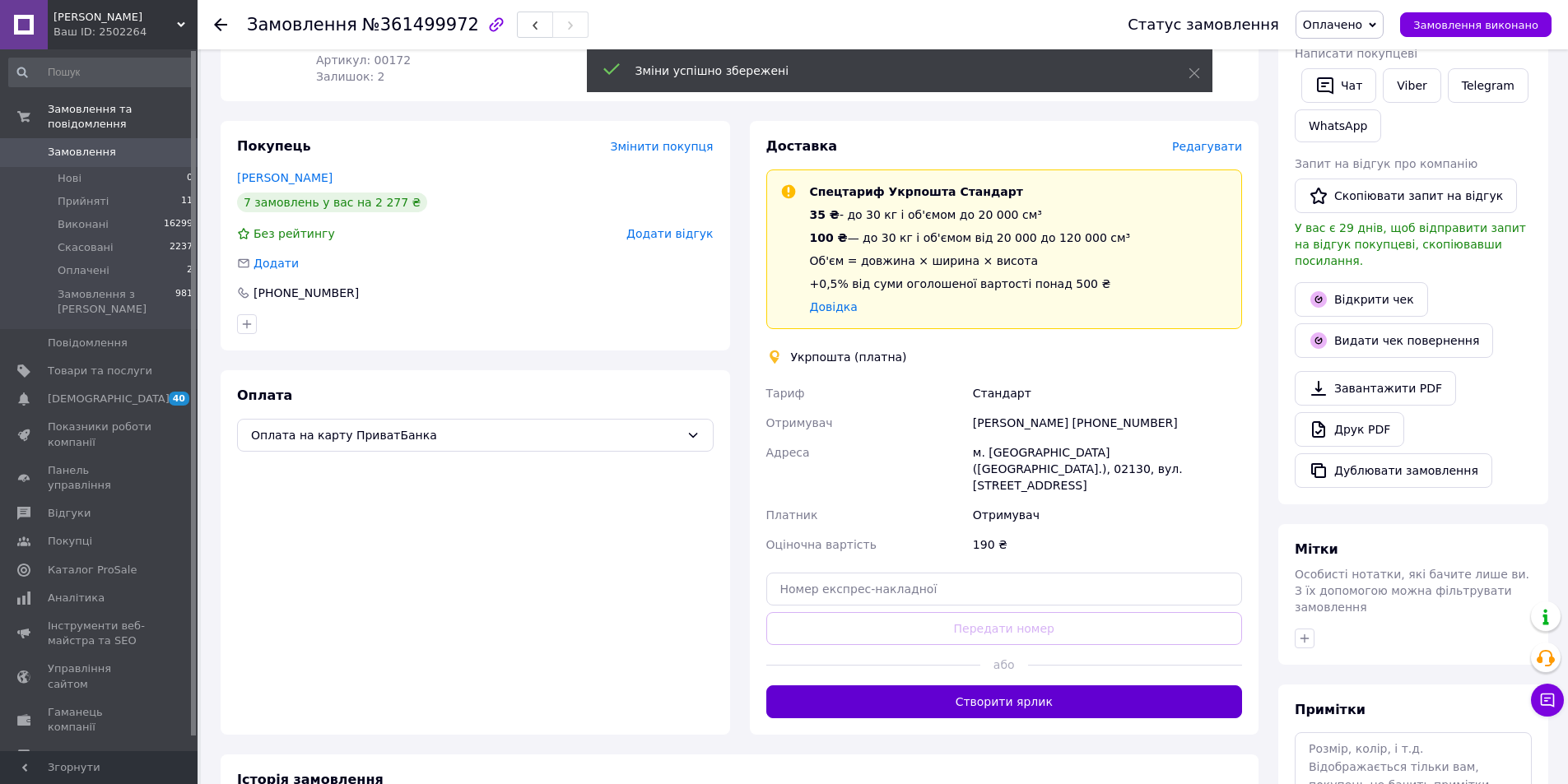
click at [1002, 685] on button "Створити ярлик" at bounding box center [1004, 701] width 476 height 33
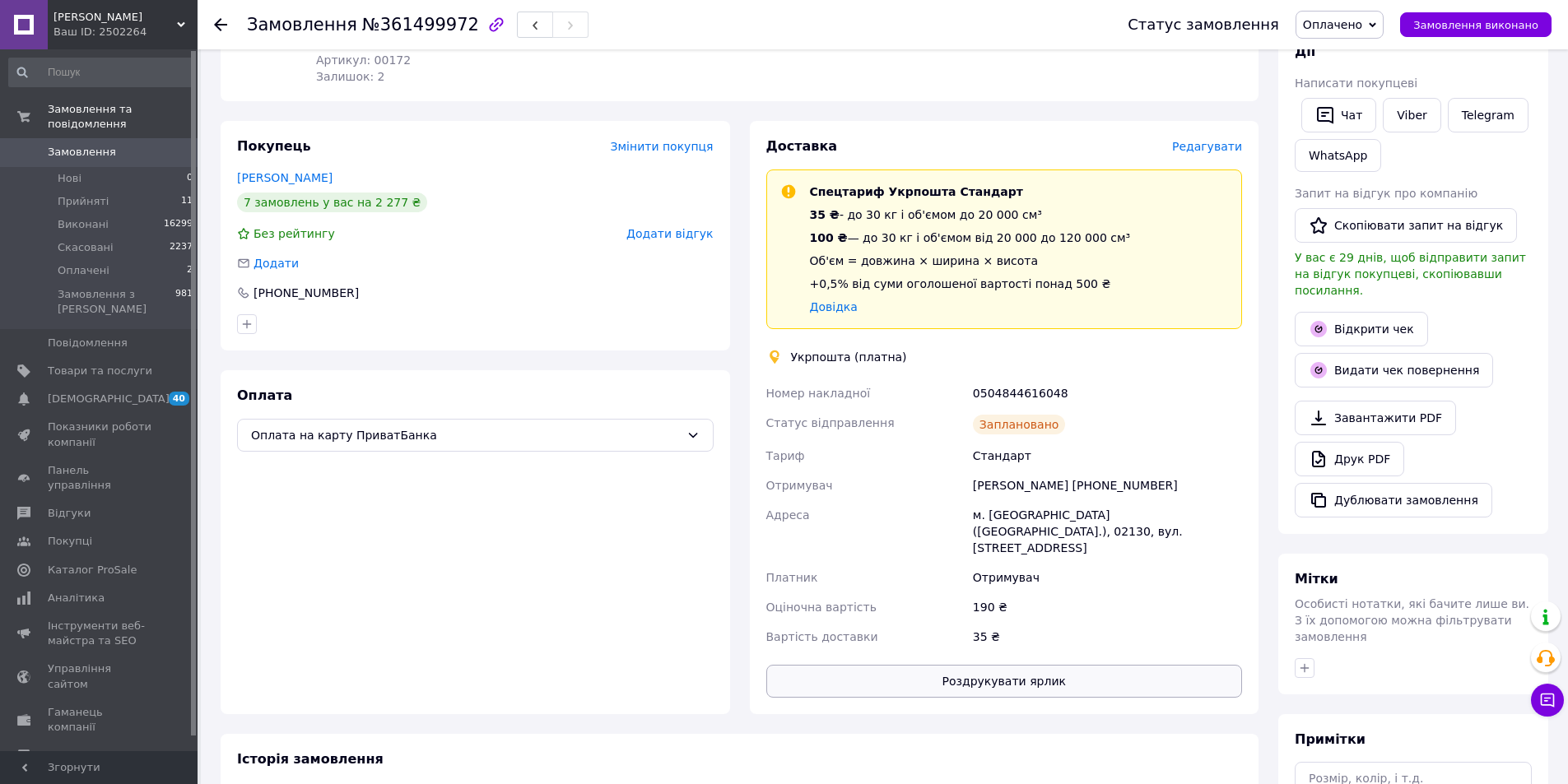
click at [1008, 664] on button "Роздрукувати ярлик" at bounding box center [1004, 680] width 476 height 33
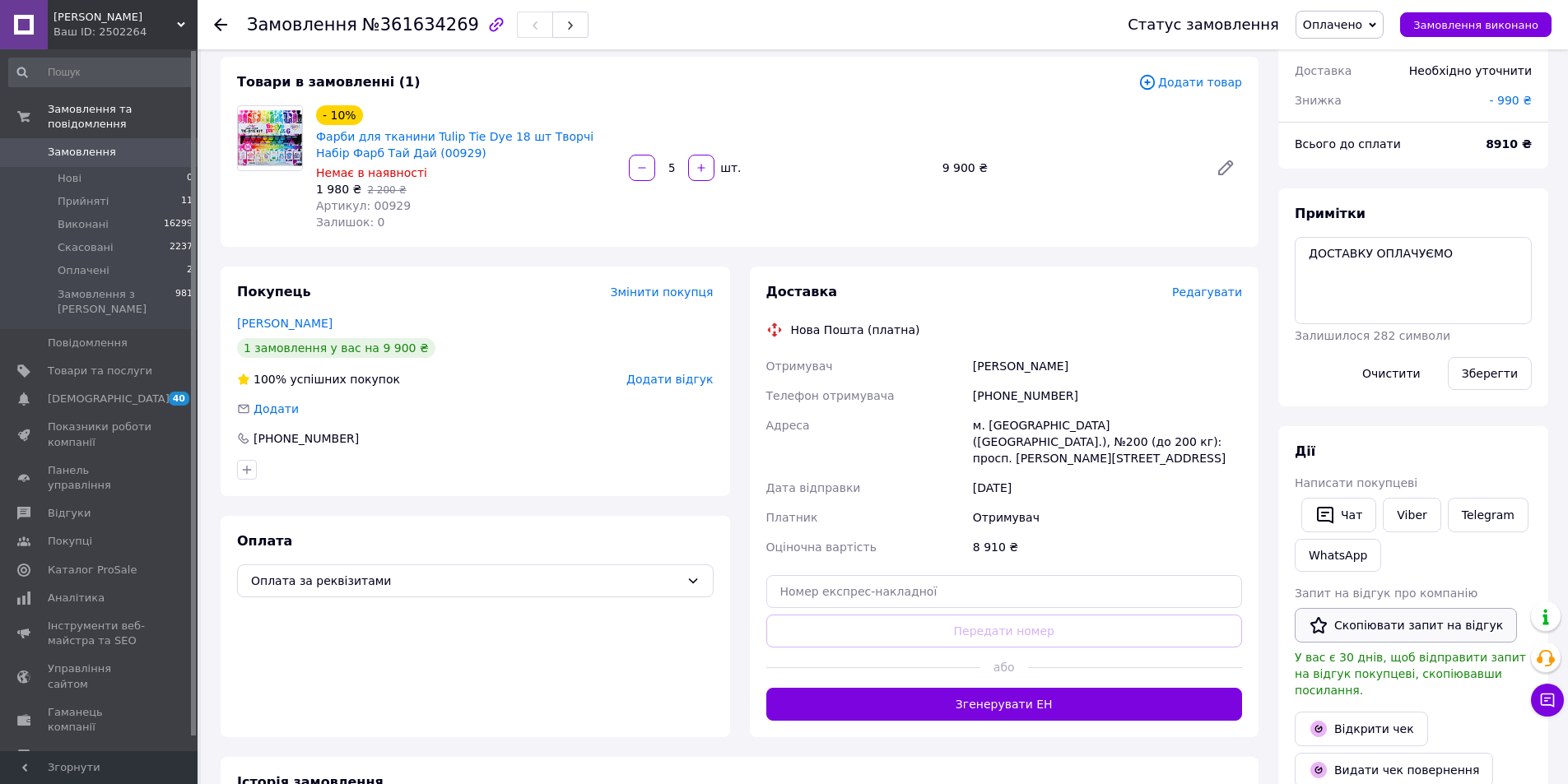
scroll to position [165, 0]
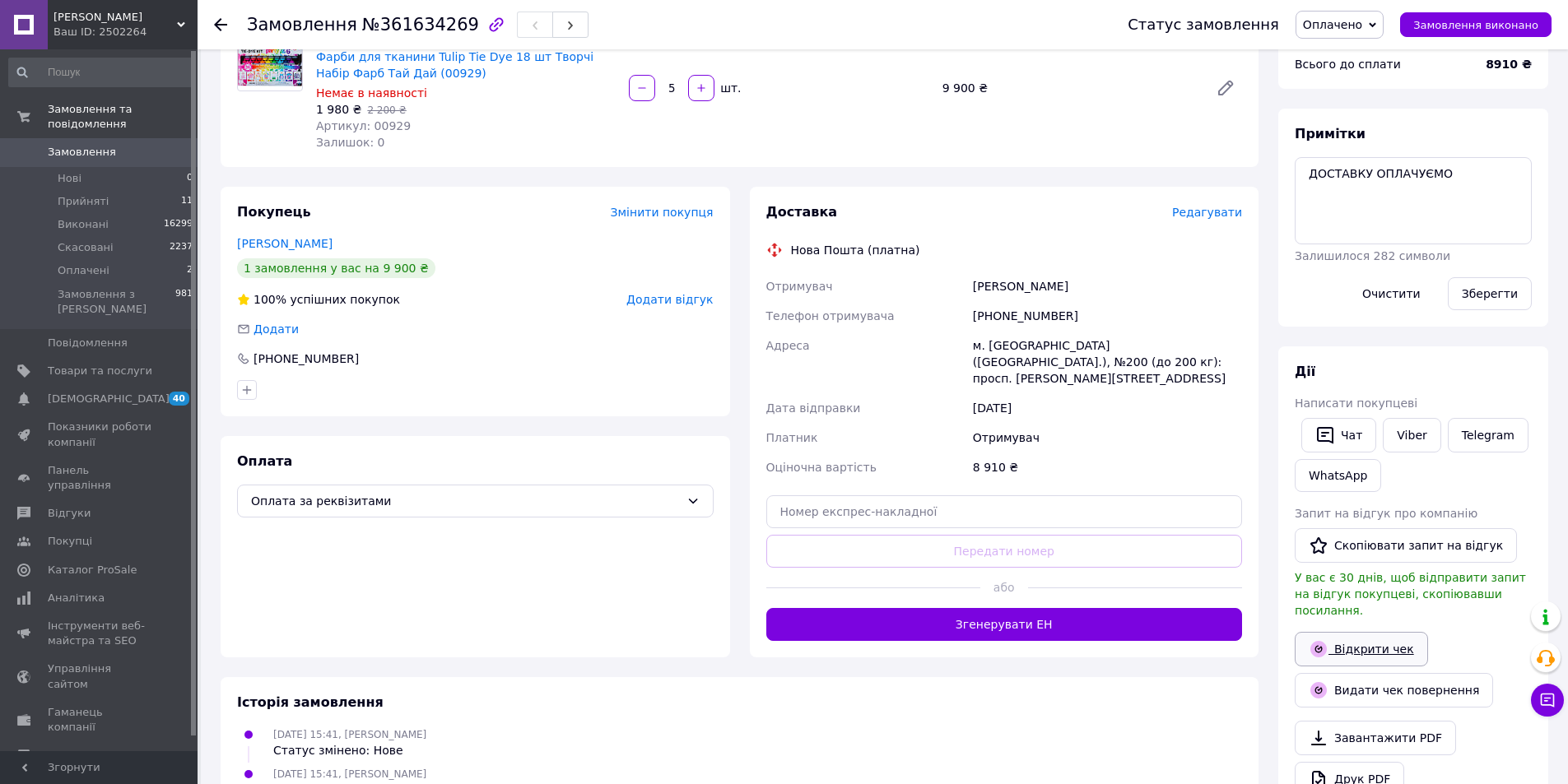
click at [1367, 632] on link "Відкрити чек" at bounding box center [1361, 649] width 133 height 34
click at [911, 495] on input "text" at bounding box center [1004, 511] width 476 height 33
paste input "20451247298421"
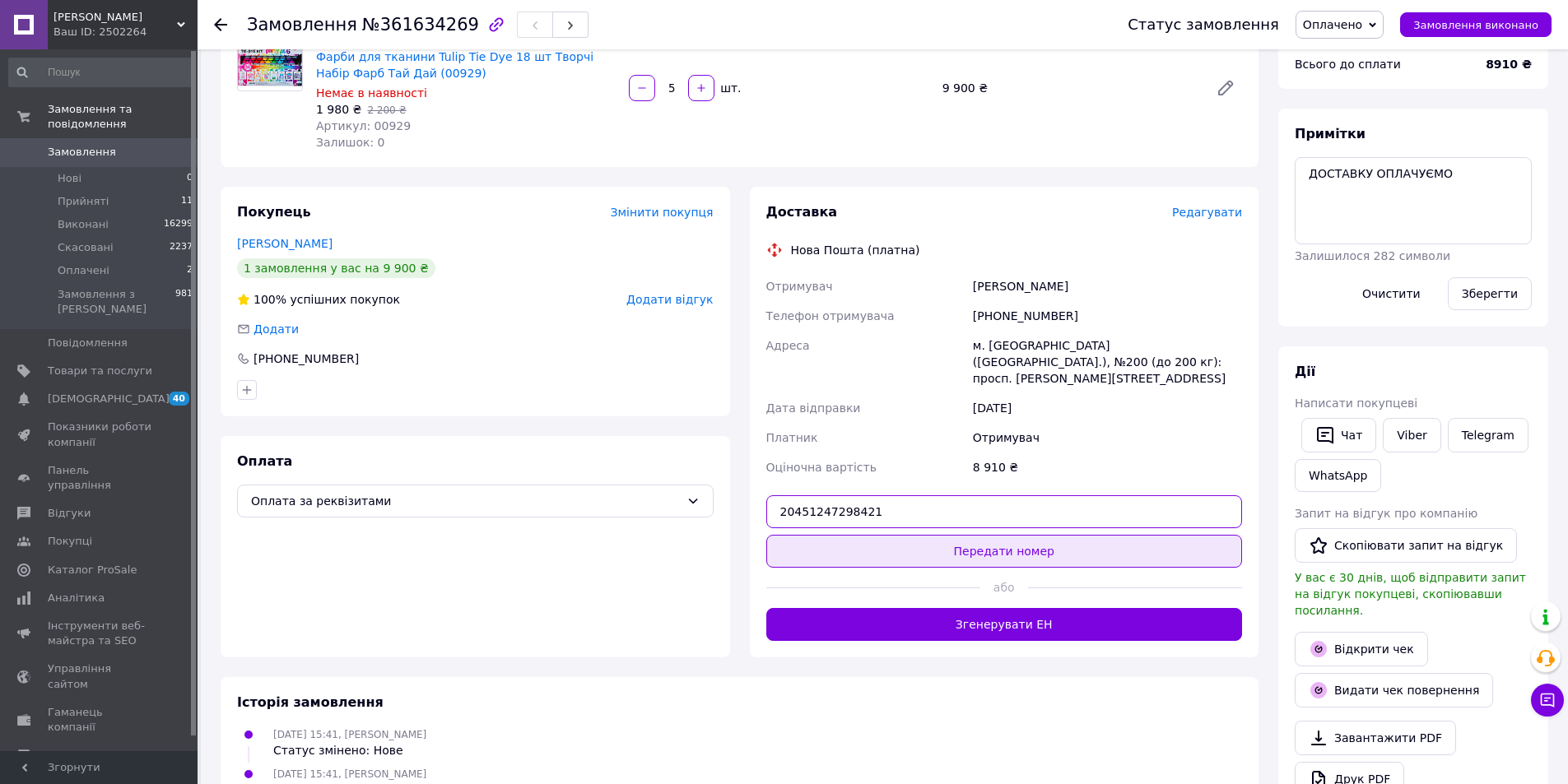
type input "20451247298421"
click at [997, 546] on button "Передати номер" at bounding box center [1004, 551] width 476 height 33
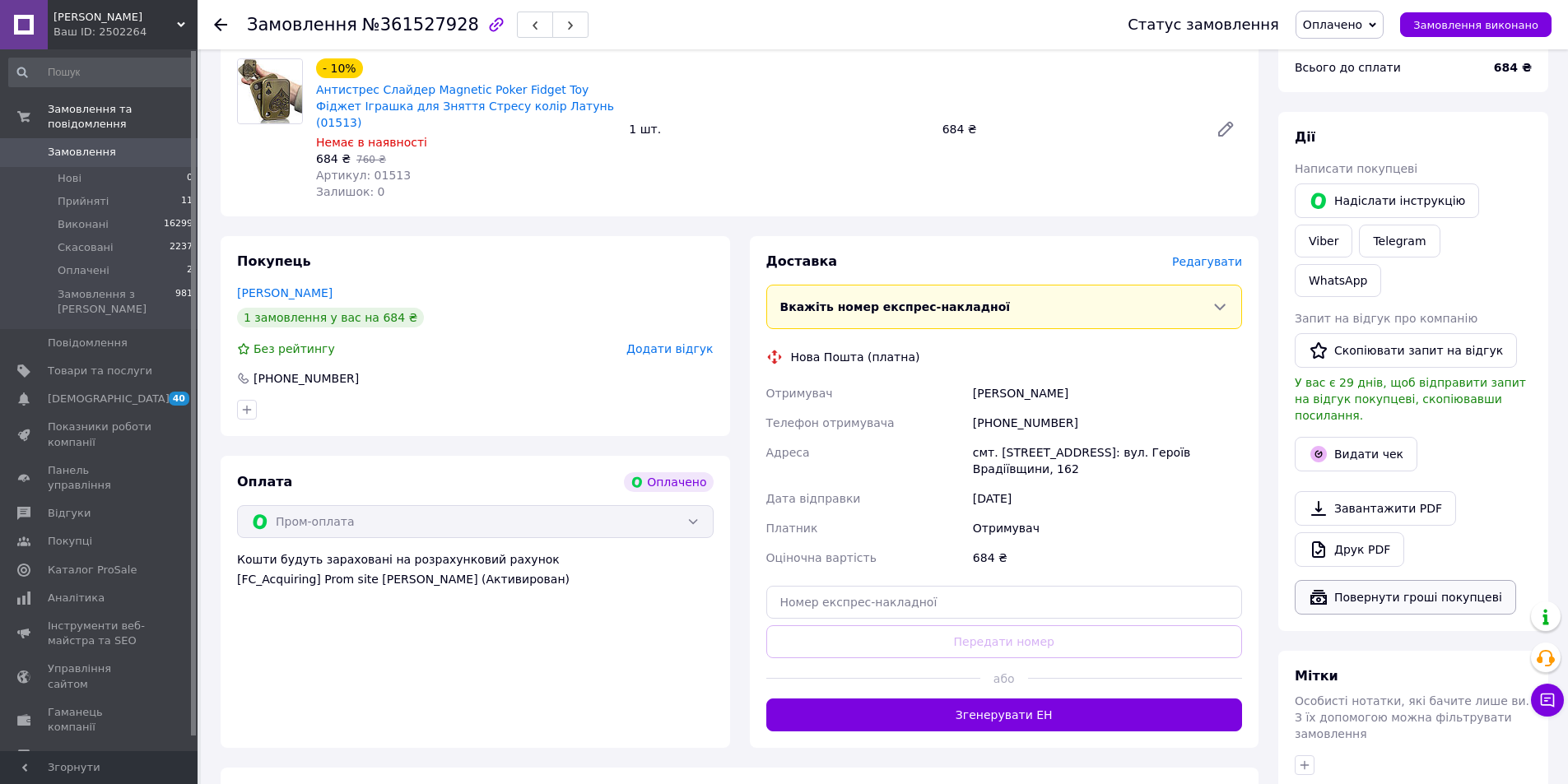
scroll to position [576, 0]
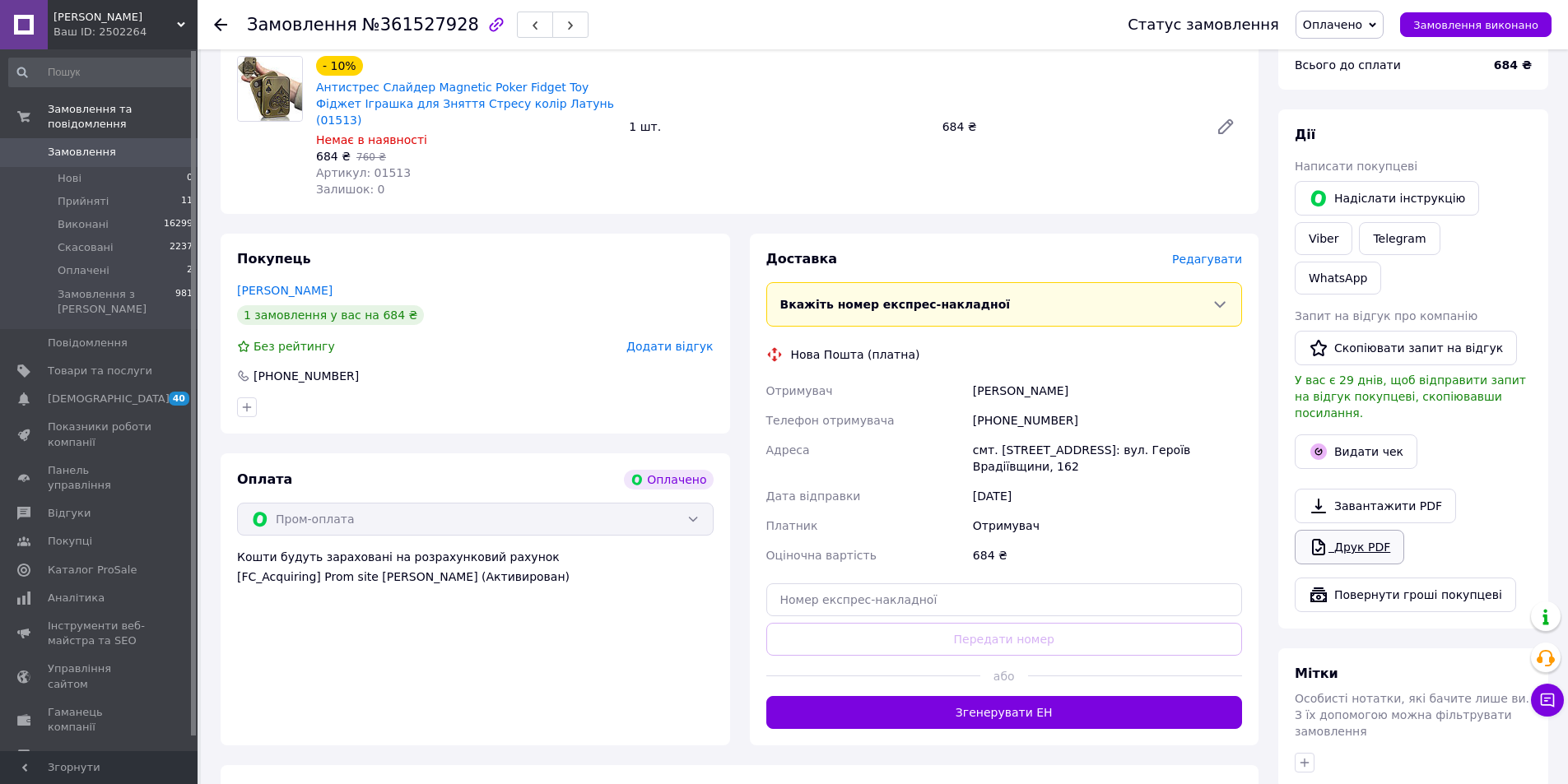
click at [1360, 529] on link "Друк PDF" at bounding box center [1349, 546] width 110 height 34
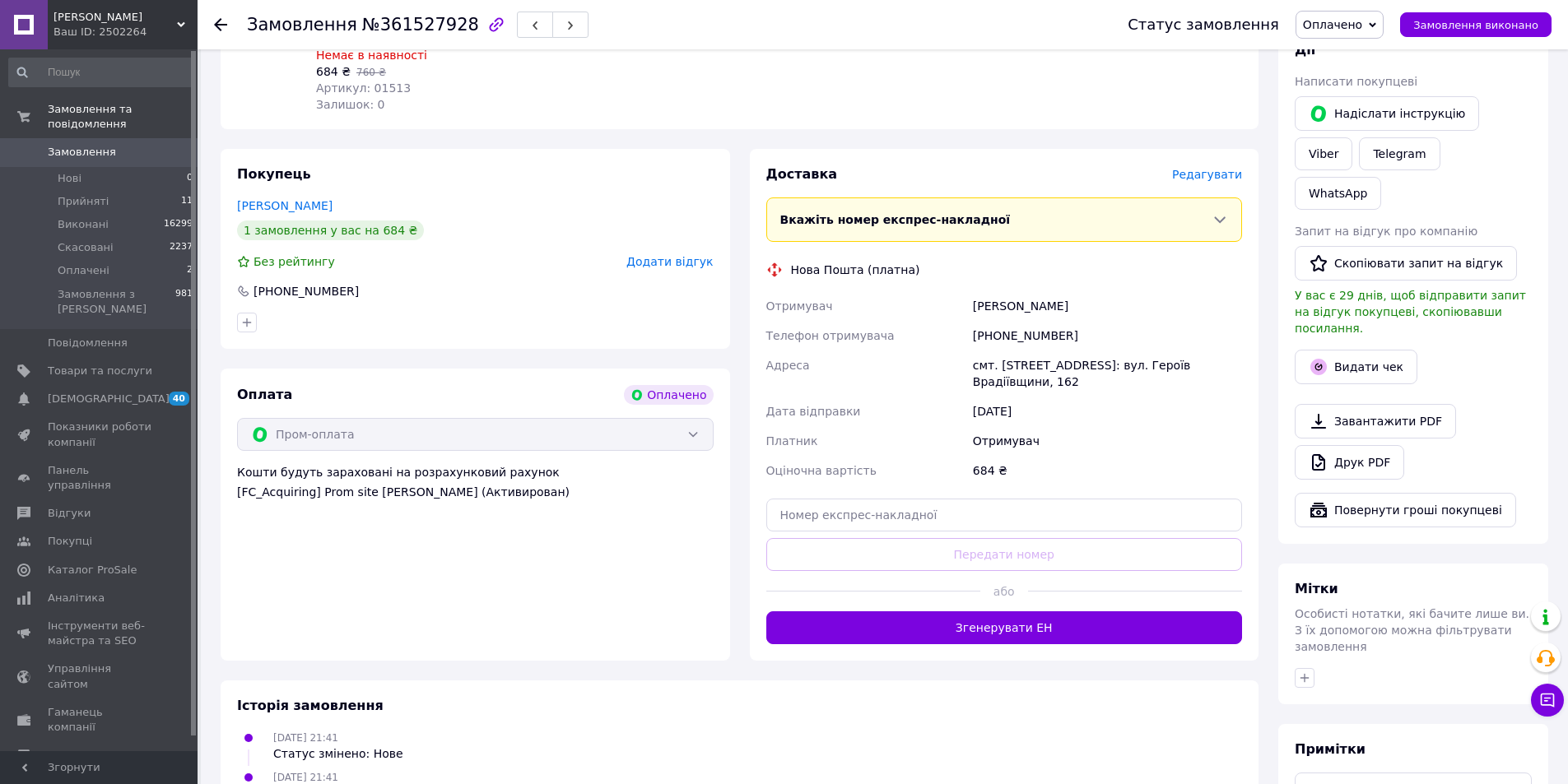
scroll to position [740, 0]
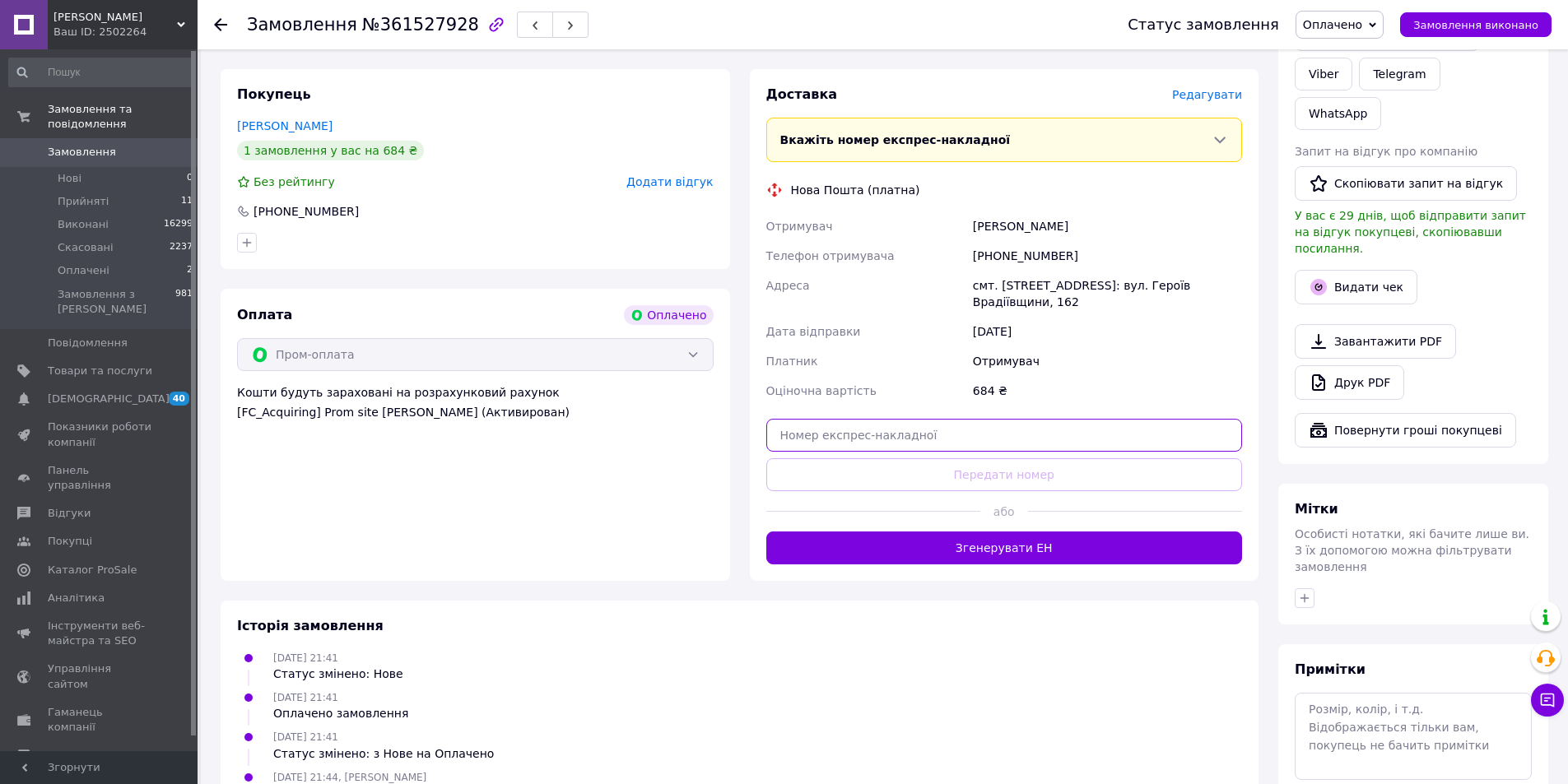
click at [942, 419] on input "text" at bounding box center [1004, 435] width 476 height 33
paste input "20451247297215"
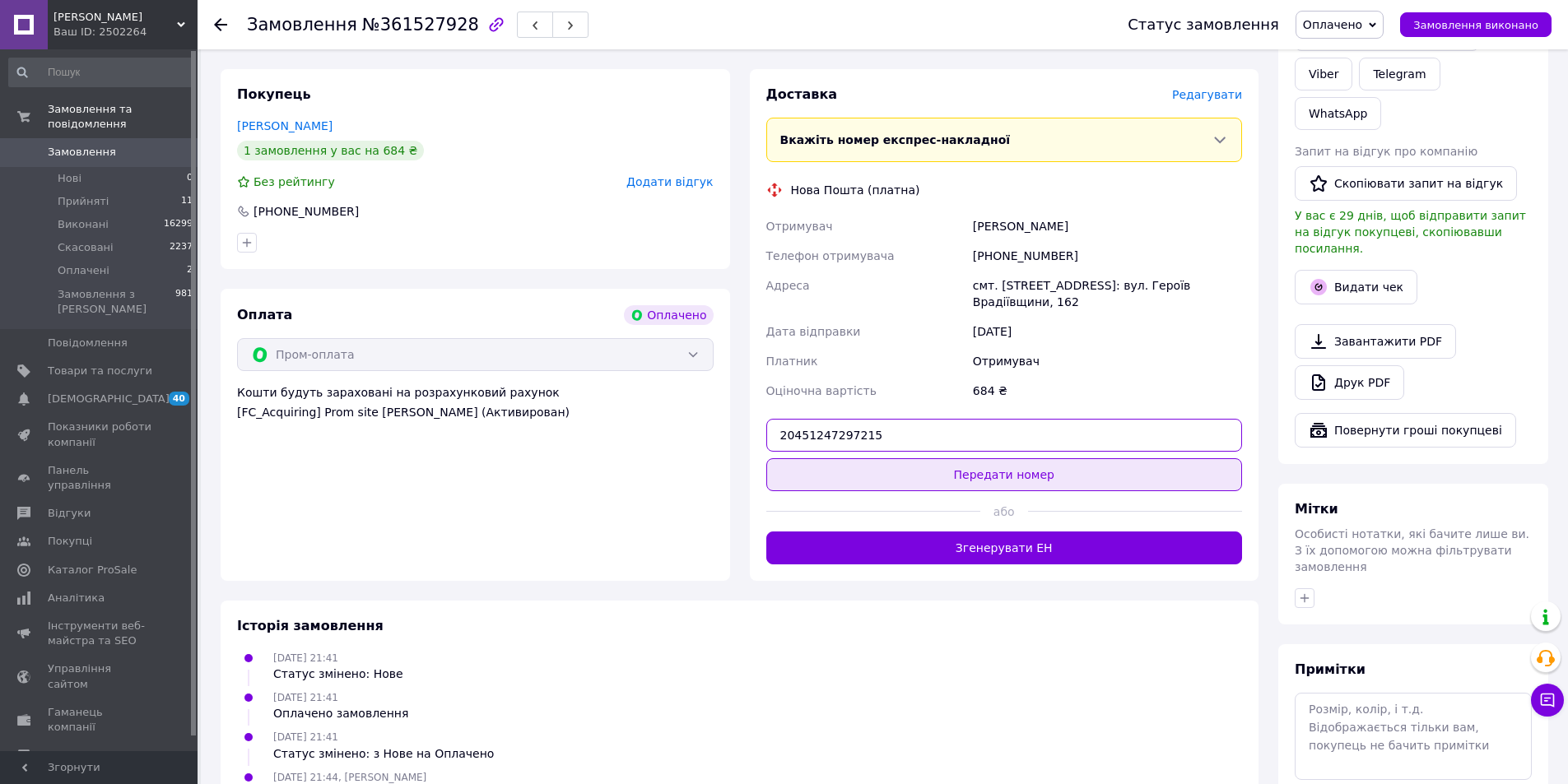
type input "20451247297215"
click at [983, 458] on button "Передати номер" at bounding box center [1004, 474] width 476 height 33
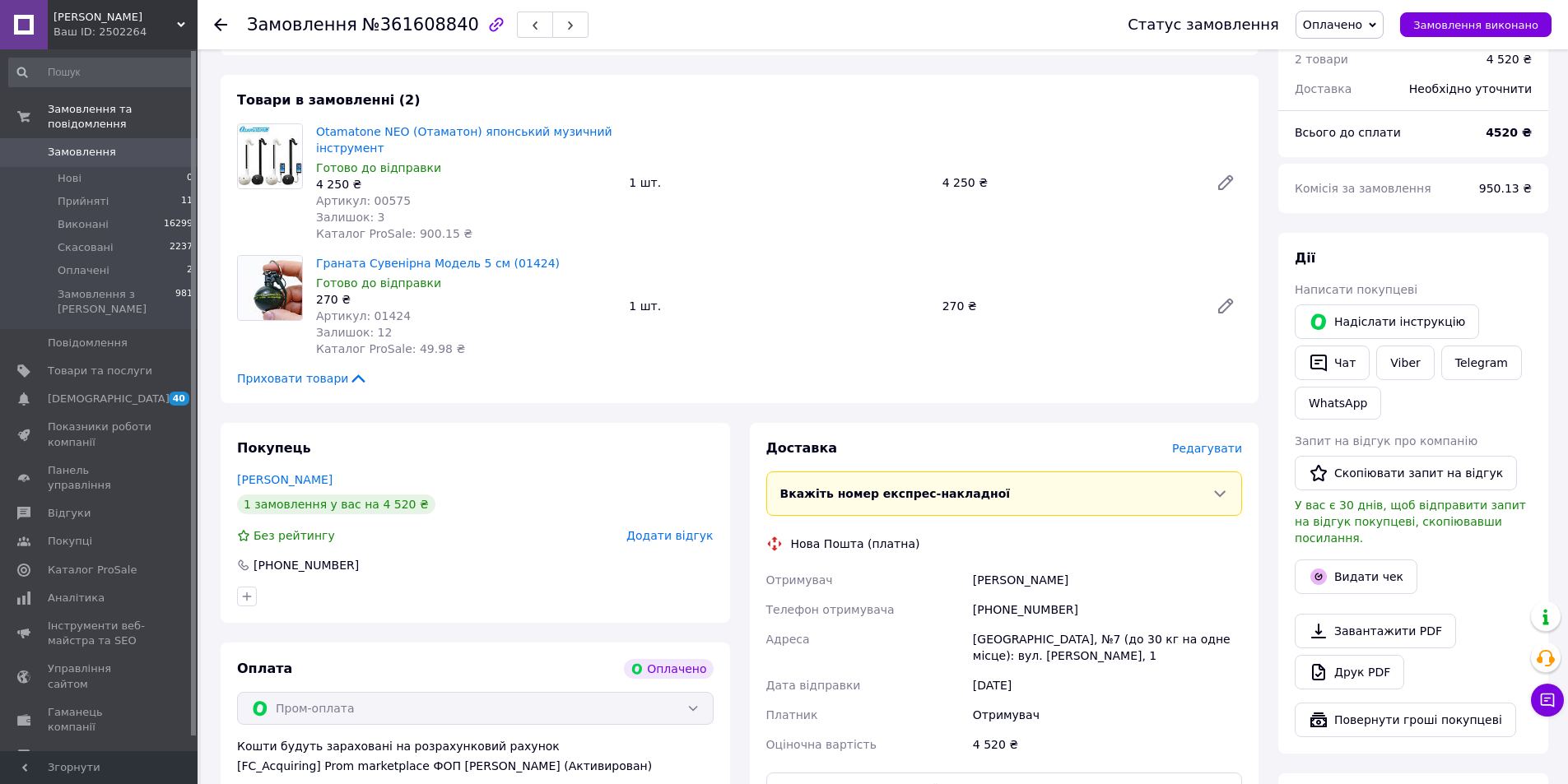
scroll to position [658, 0]
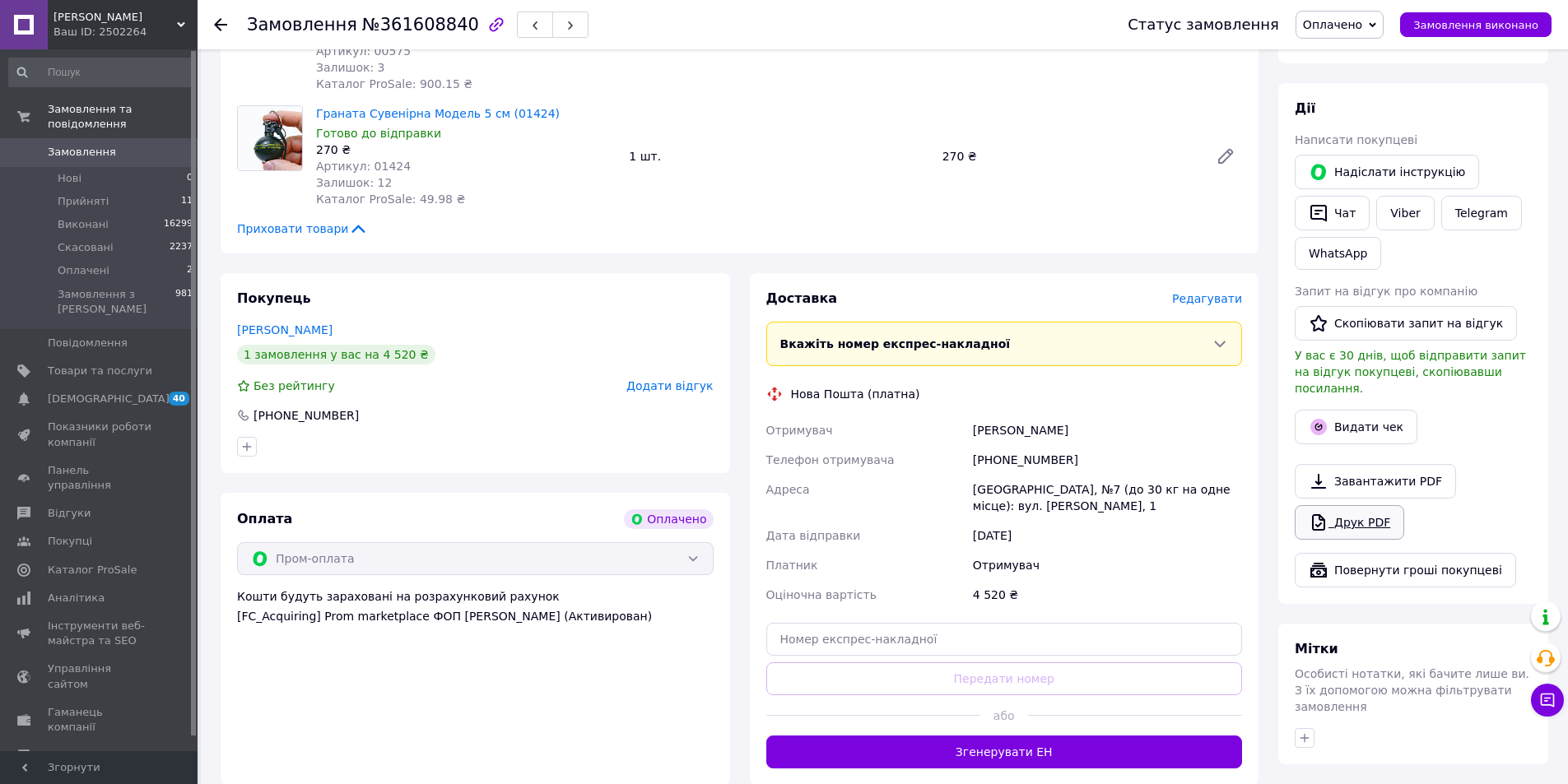
click at [1345, 505] on link "Друк PDF" at bounding box center [1349, 522] width 110 height 34
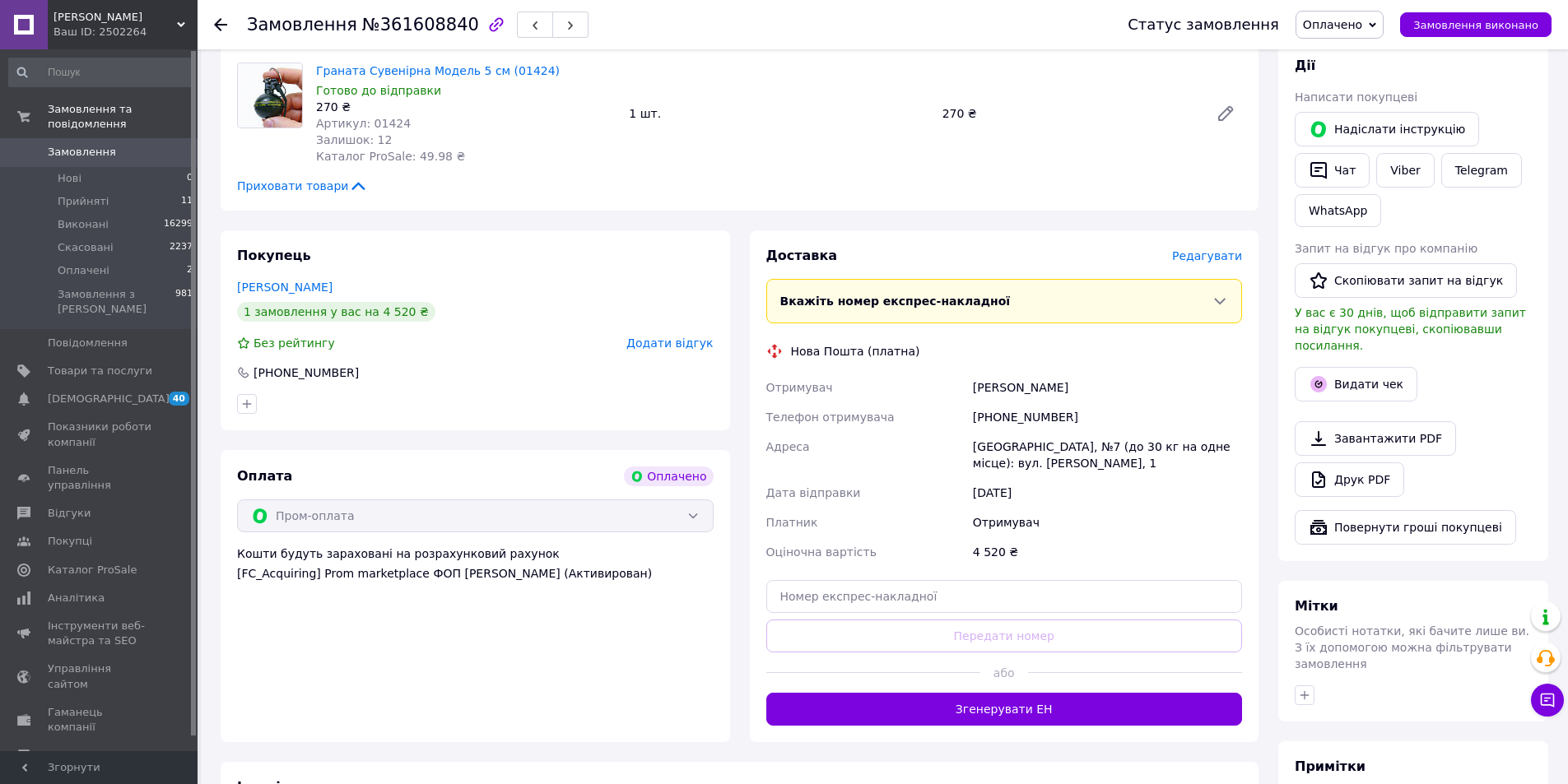
scroll to position [740, 0]
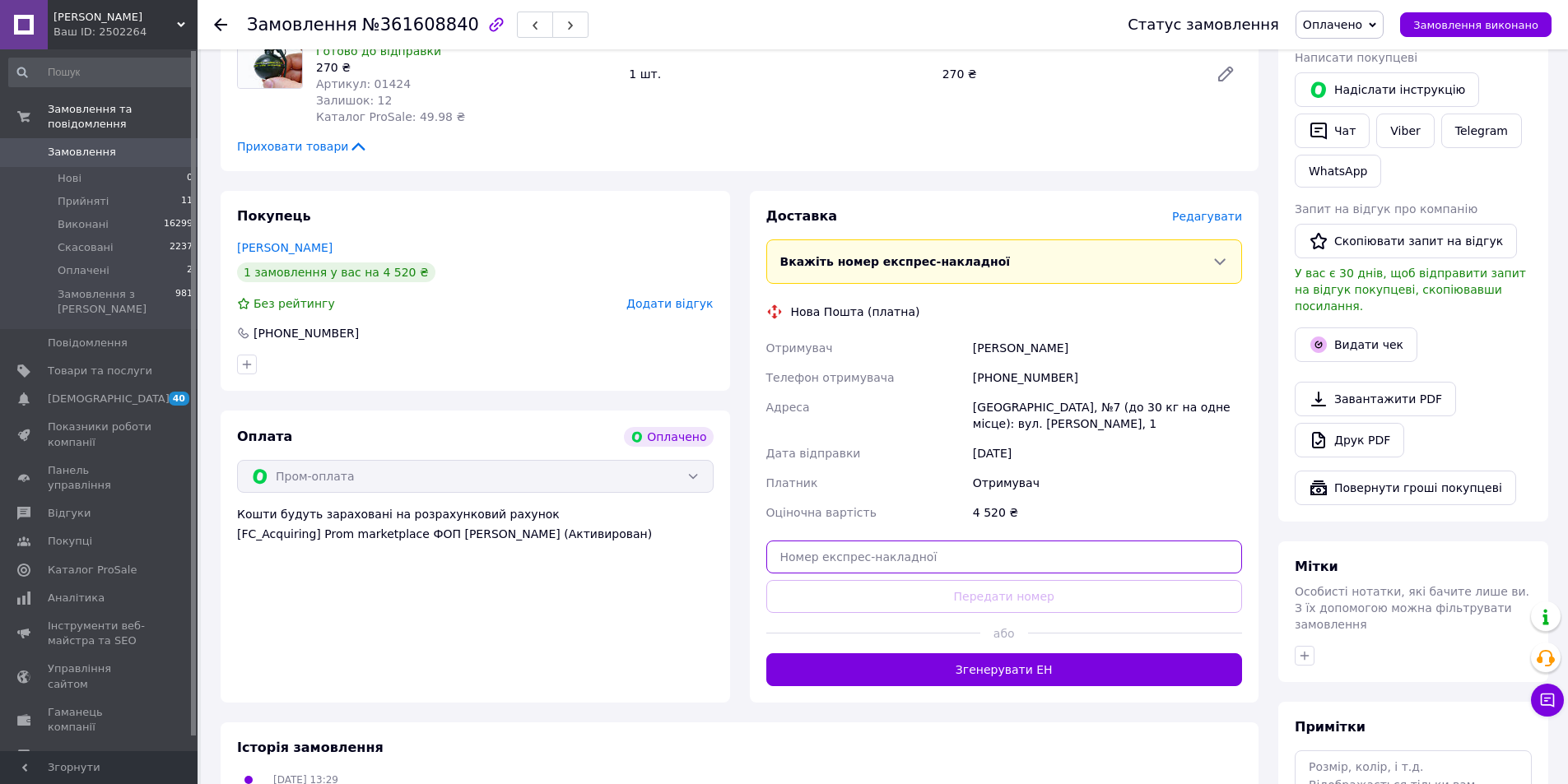
click at [966, 540] on input "text" at bounding box center [1004, 556] width 476 height 33
paste input "20451247295995"
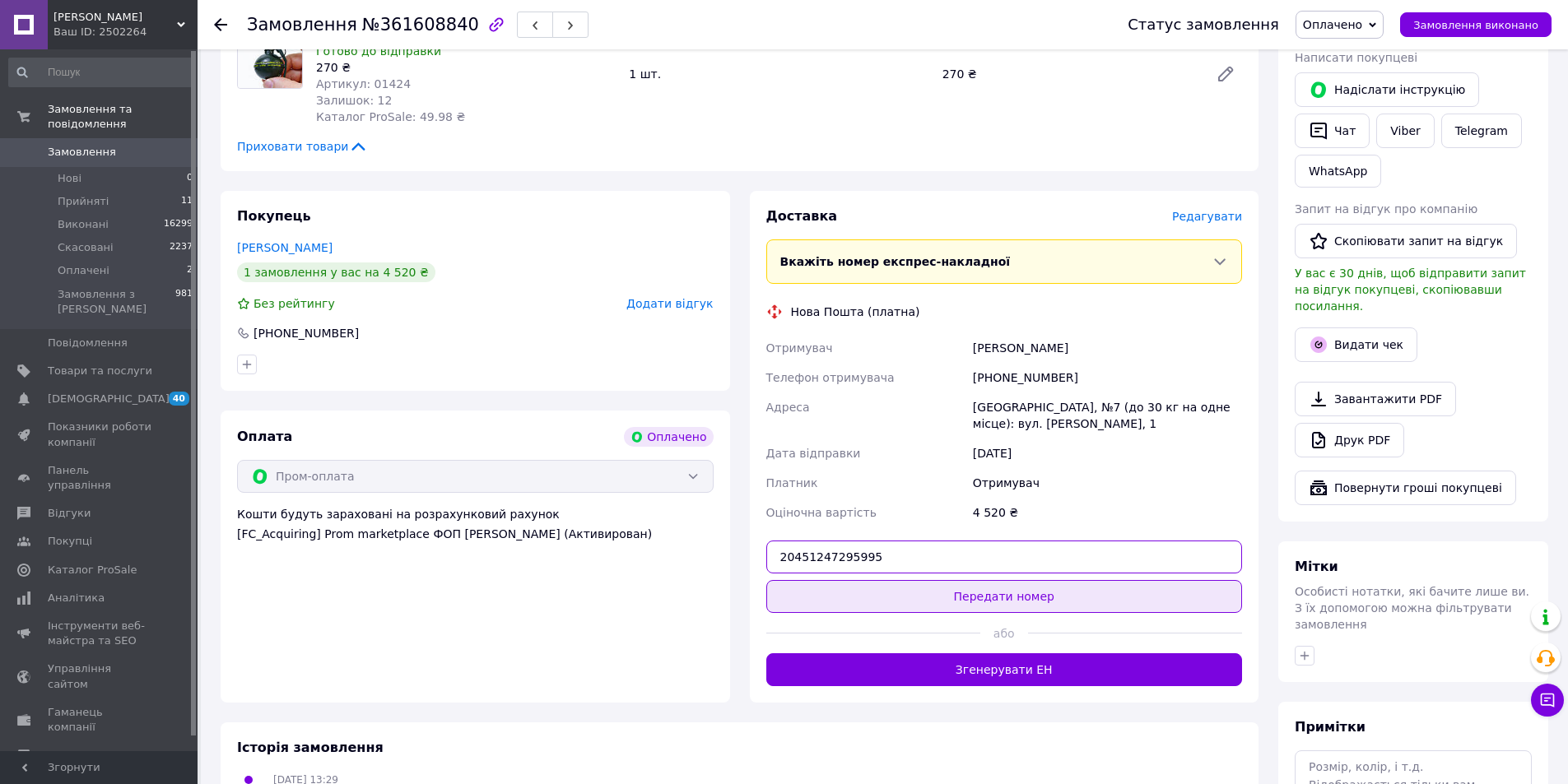
type input "20451247295995"
click at [911, 580] on button "Передати номер" at bounding box center [1004, 596] width 476 height 33
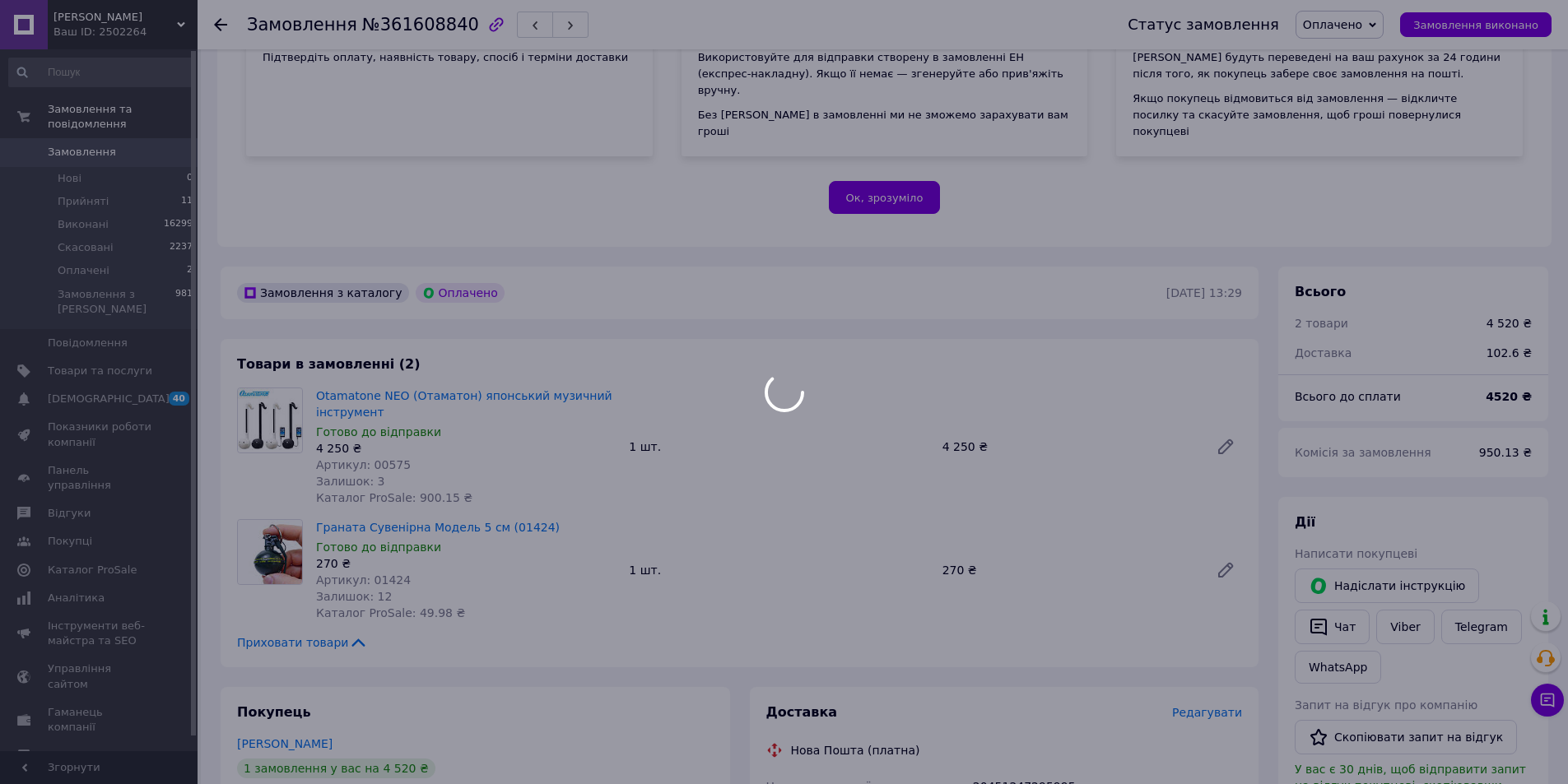
scroll to position [165, 0]
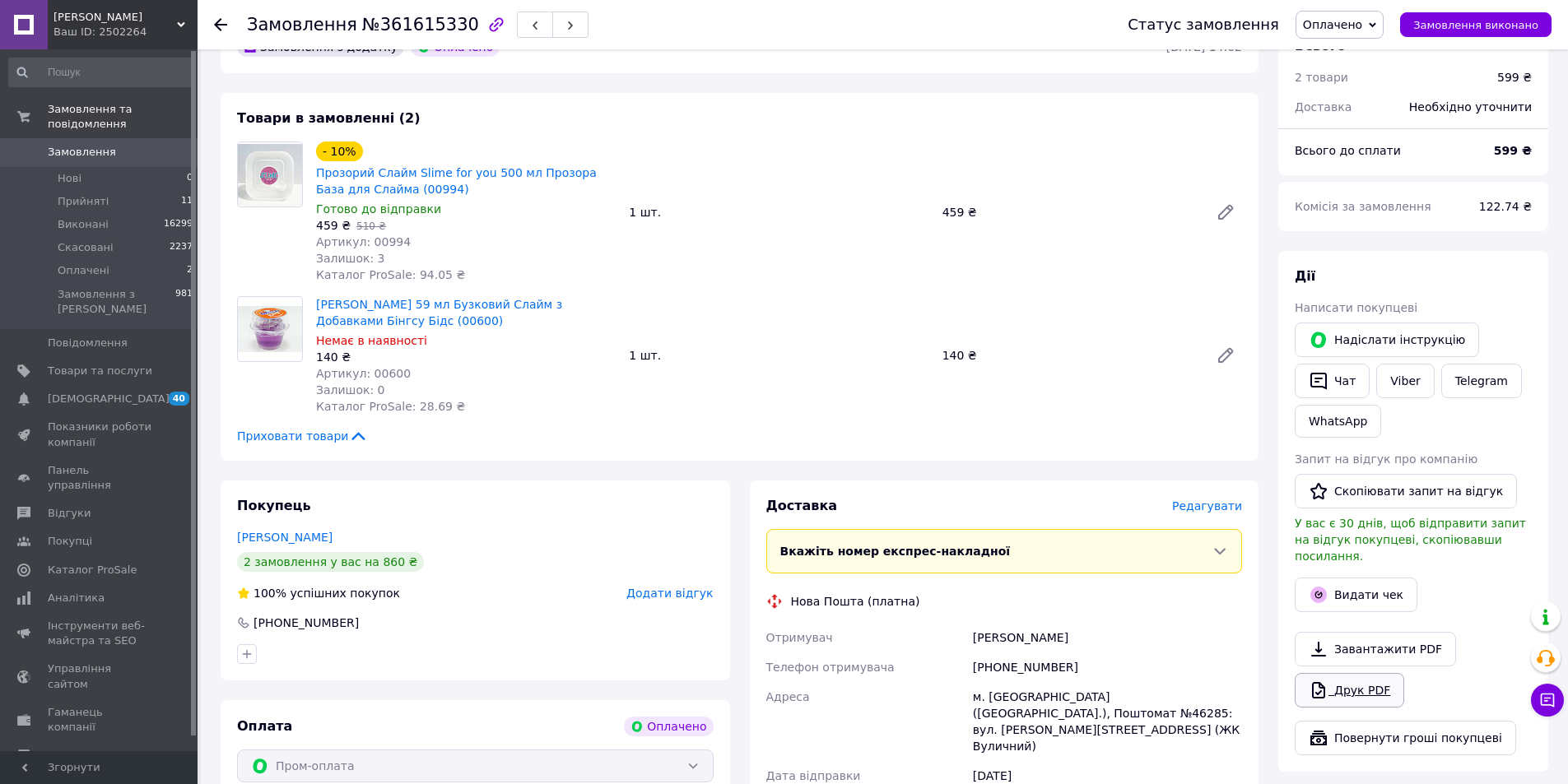
scroll to position [493, 0]
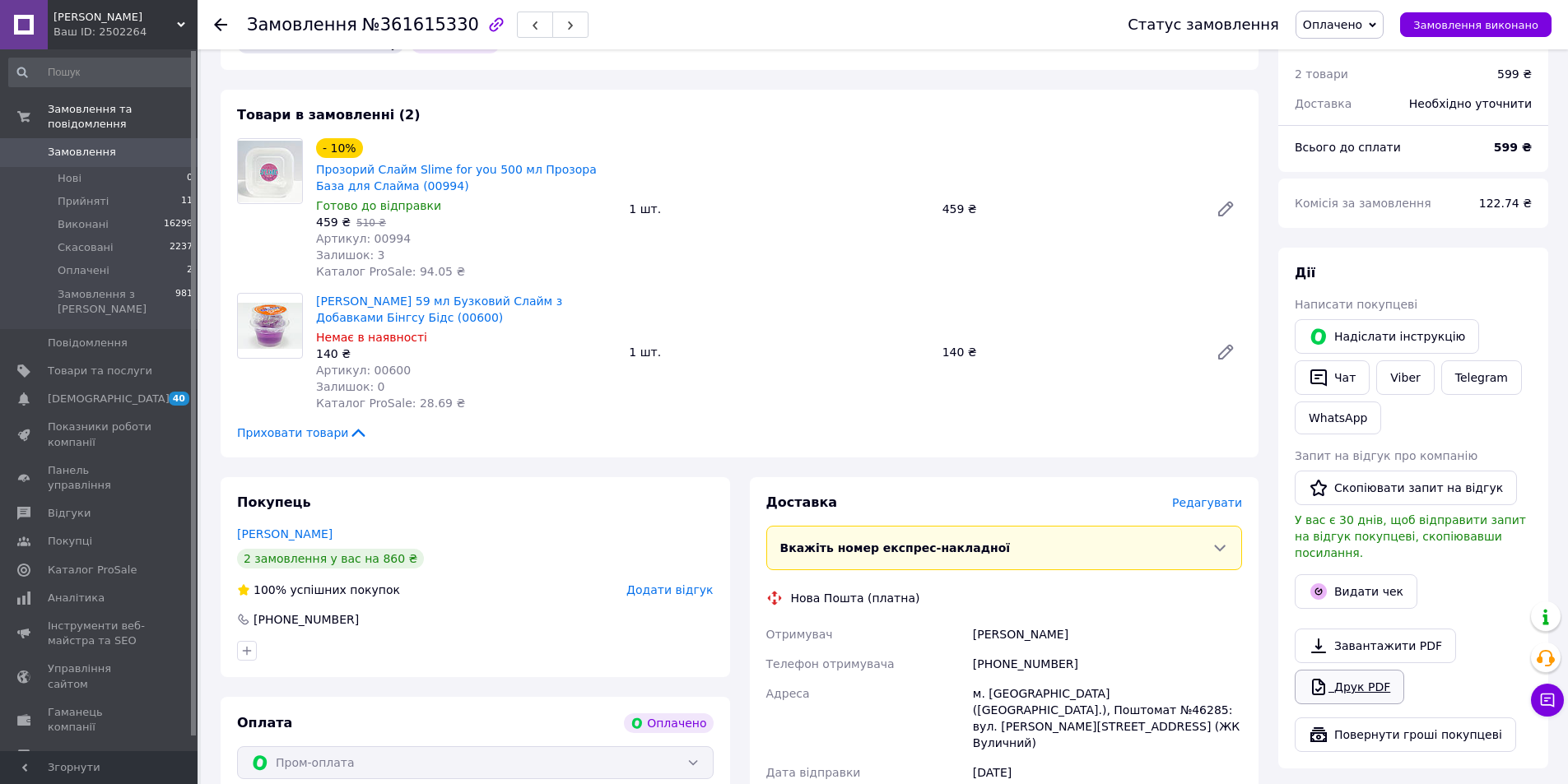
click at [1373, 670] on link "Друк PDF" at bounding box center [1349, 687] width 110 height 34
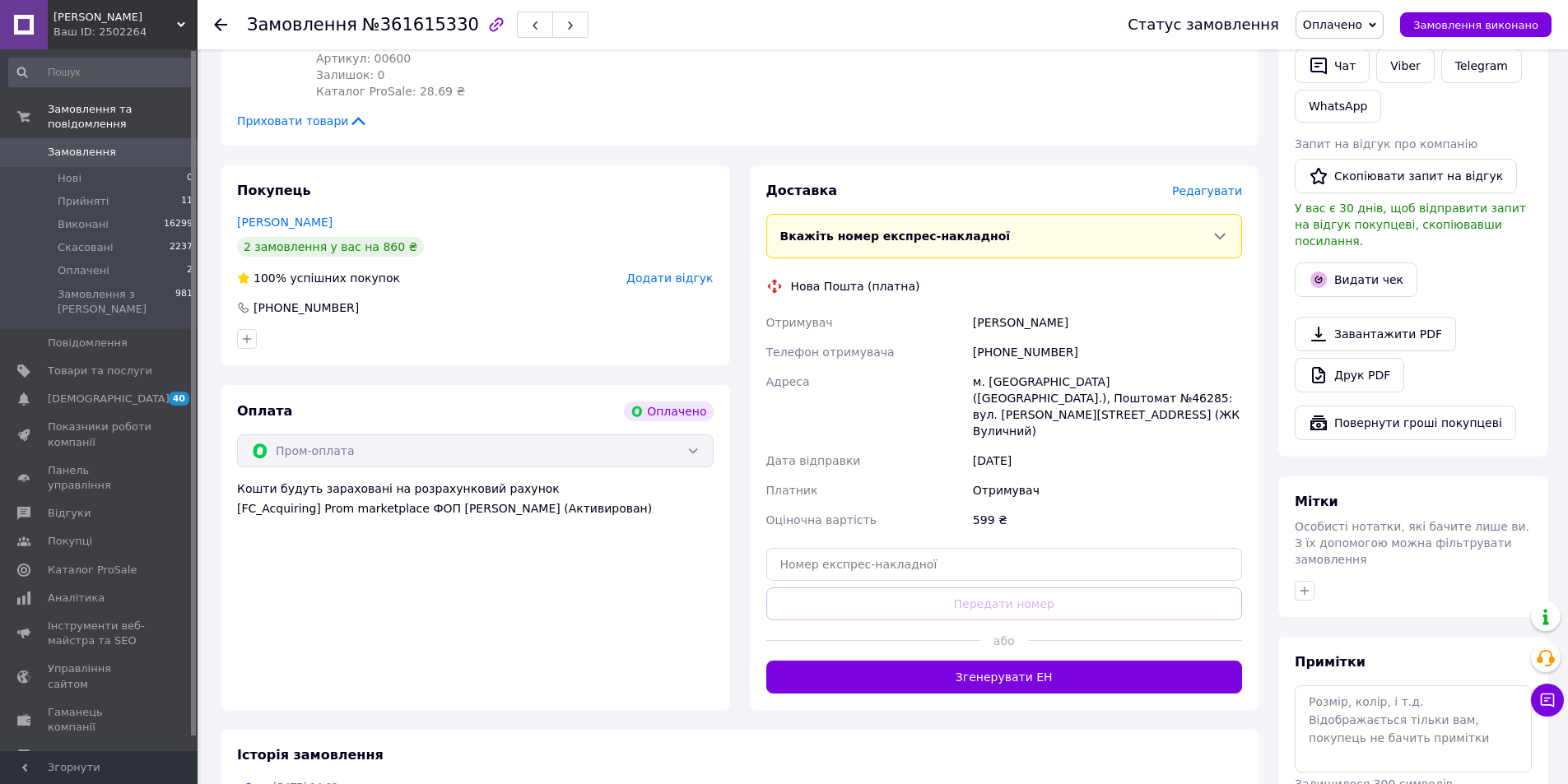
scroll to position [823, 0]
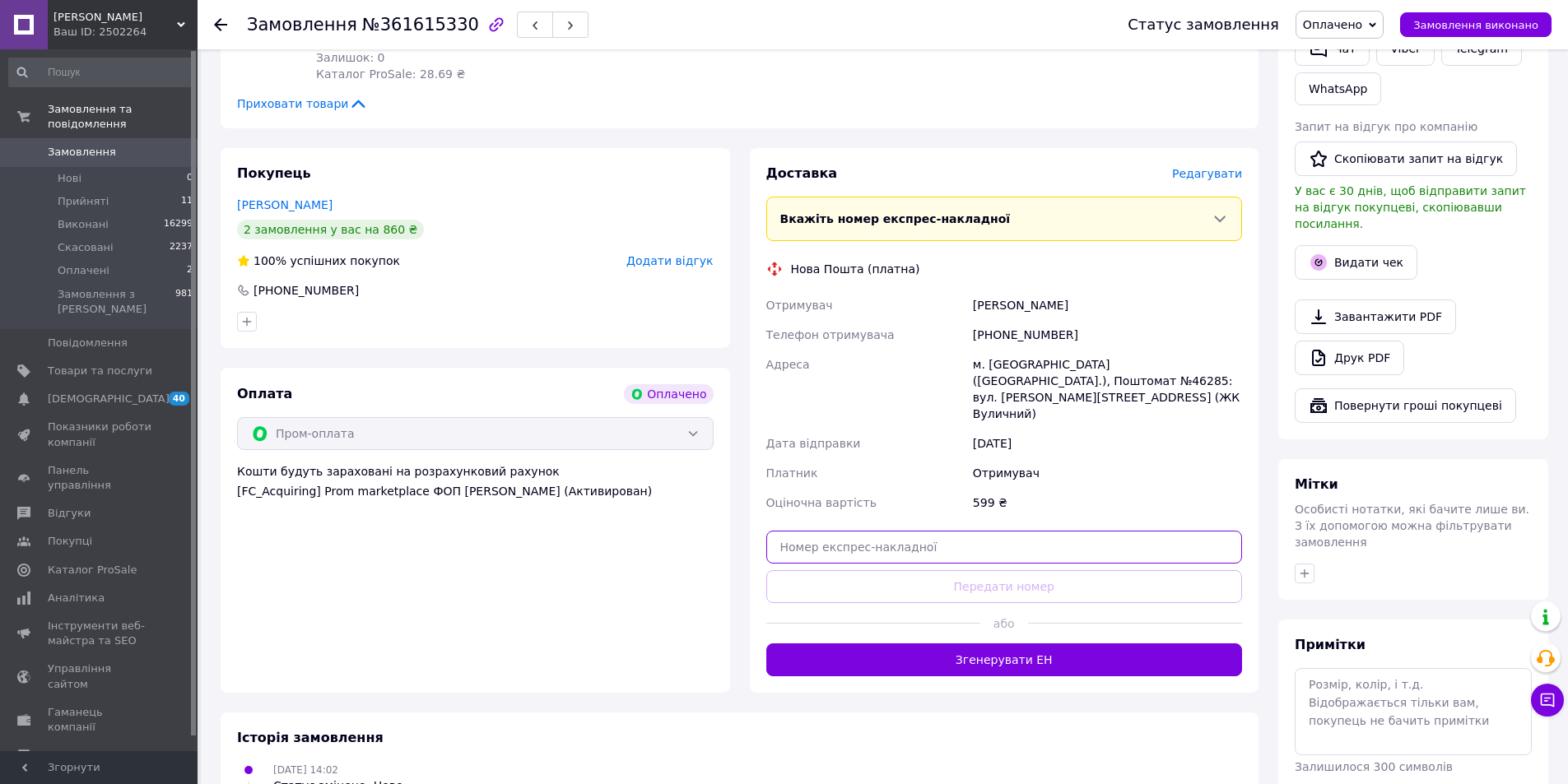
click at [933, 530] on input "text" at bounding box center [1004, 546] width 476 height 33
paste input "20451247294458"
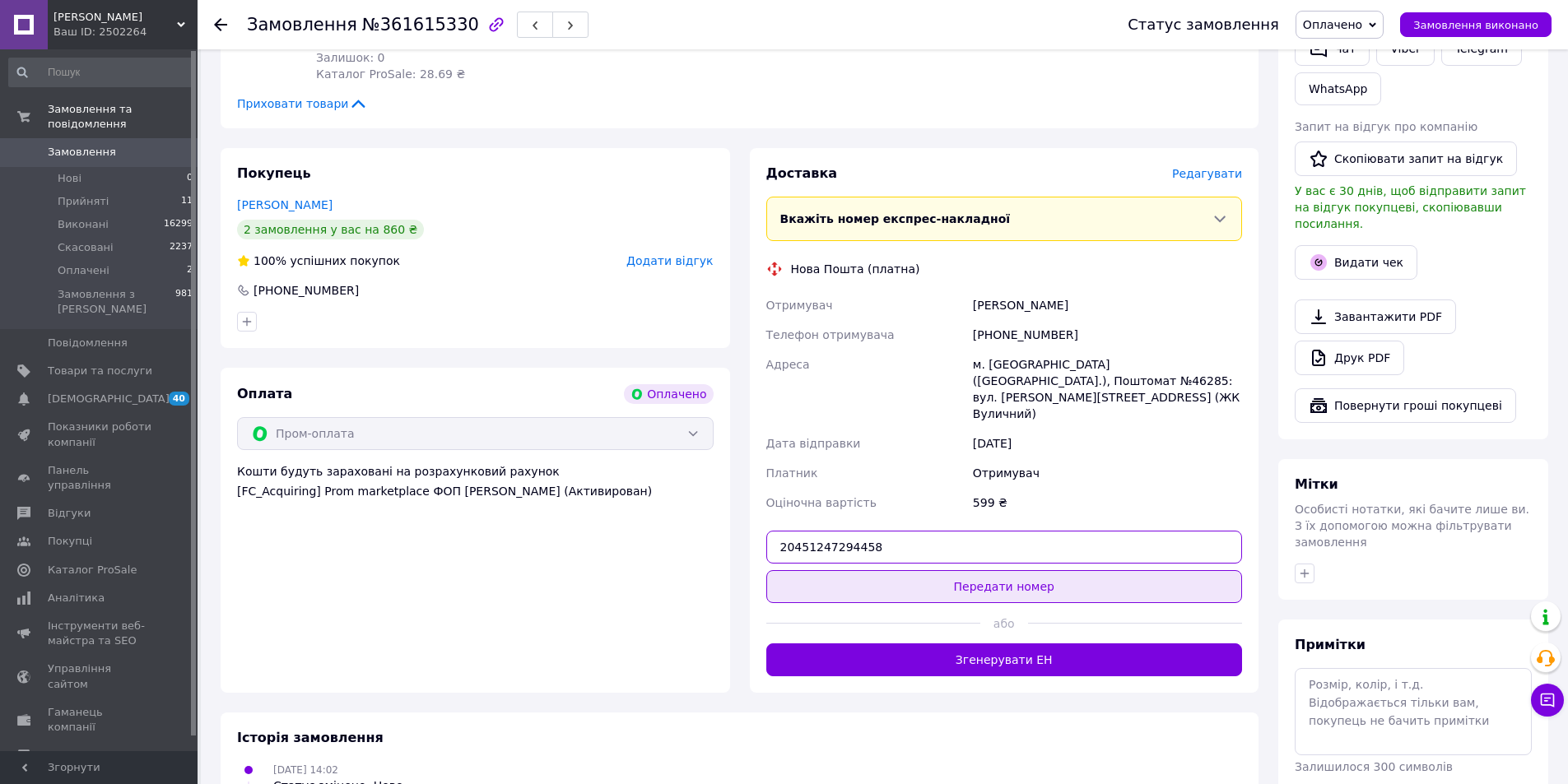
type input "20451247294458"
click at [988, 570] on button "Передати номер" at bounding box center [1004, 586] width 476 height 33
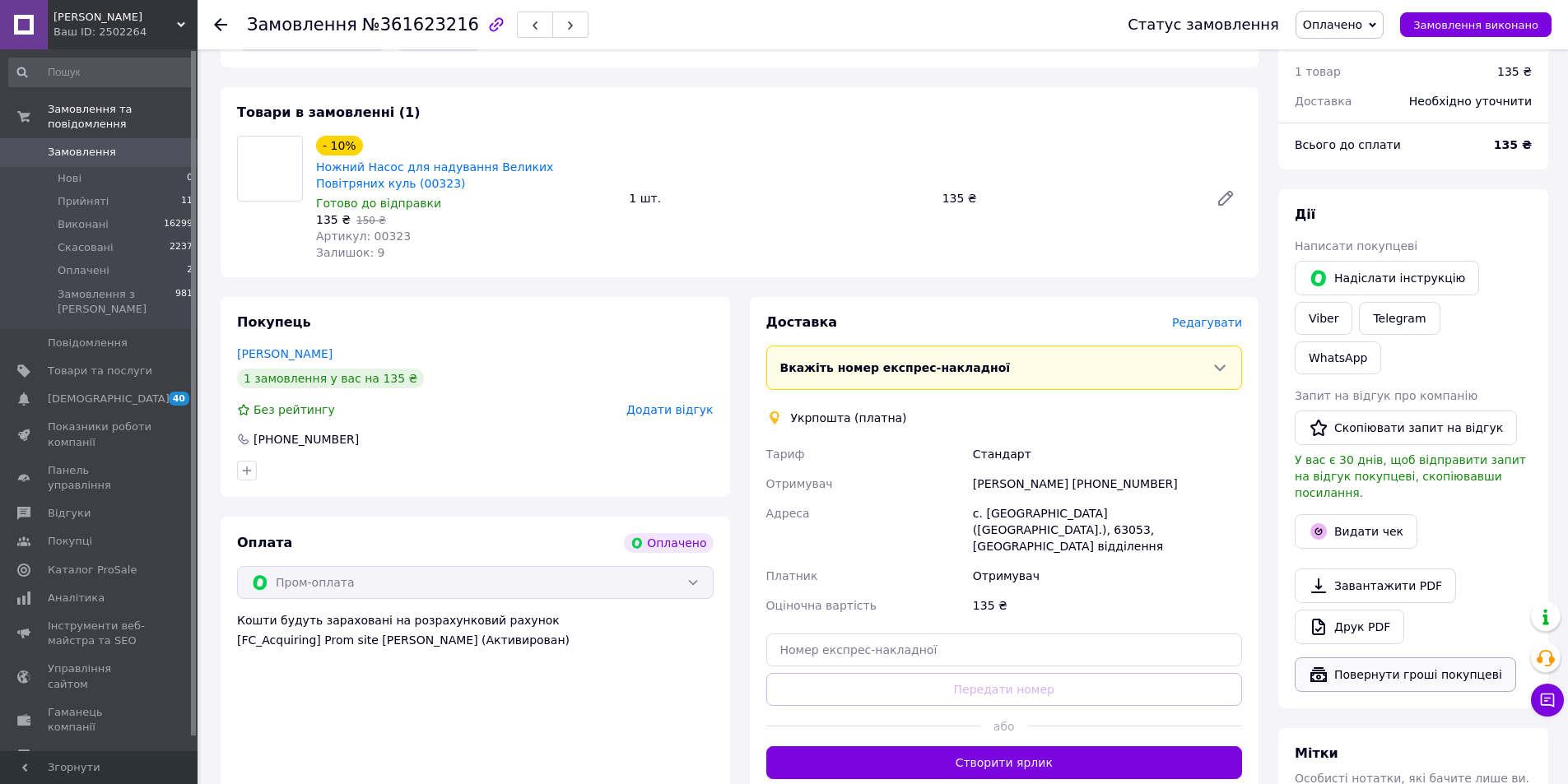
scroll to position [576, 0]
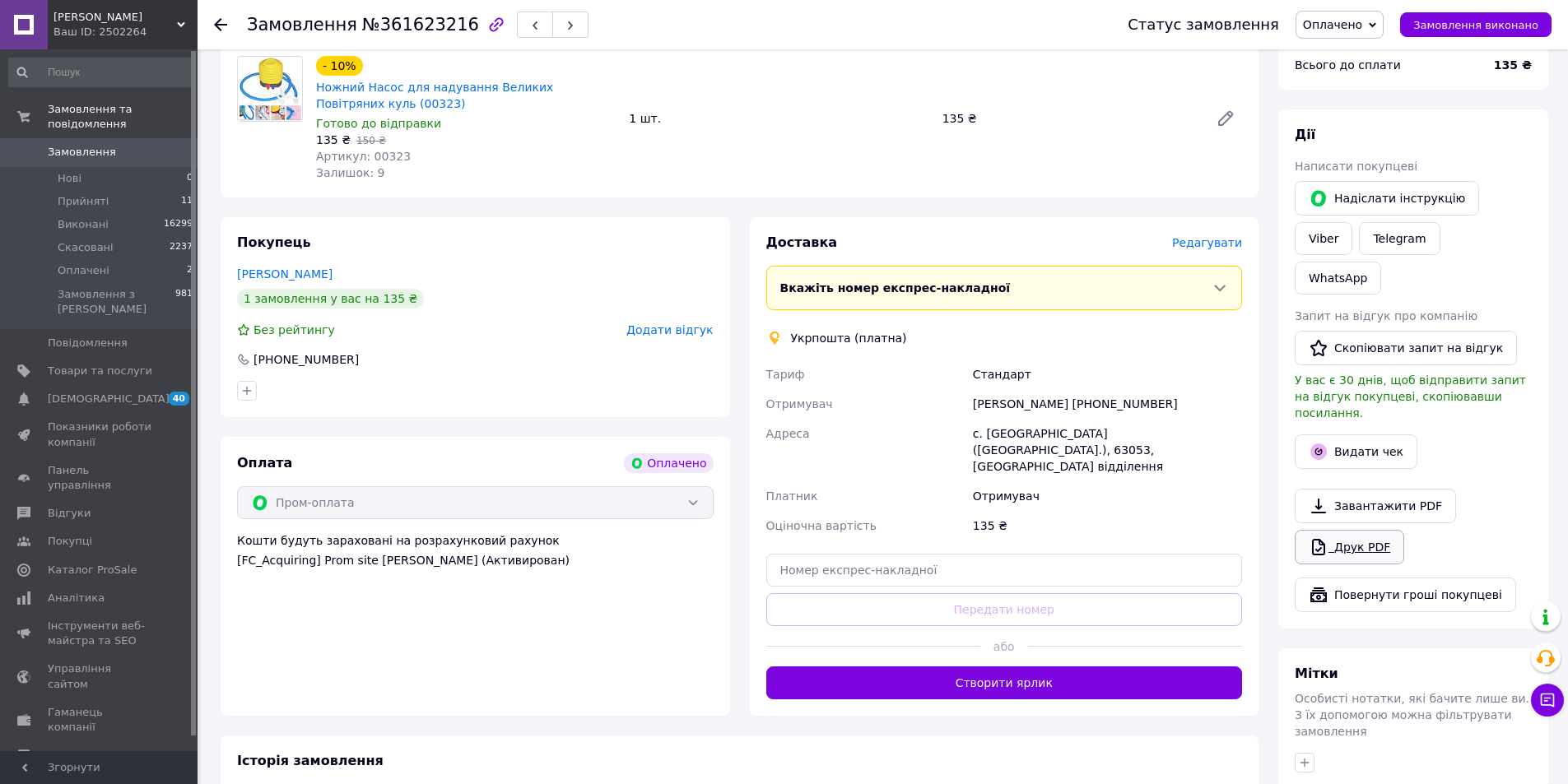
click at [1367, 529] on link "Друк PDF" at bounding box center [1349, 546] width 110 height 34
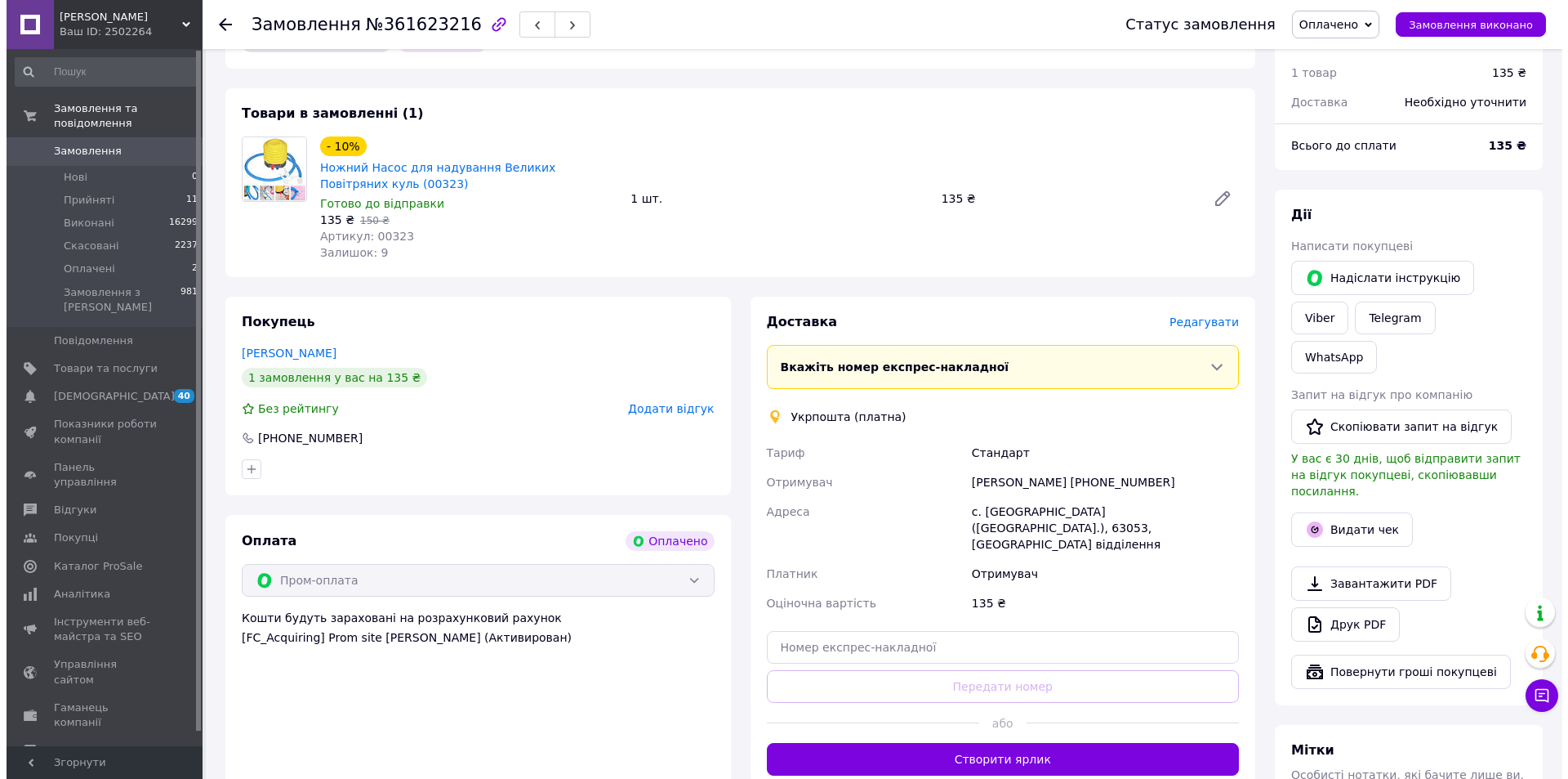
scroll to position [490, 0]
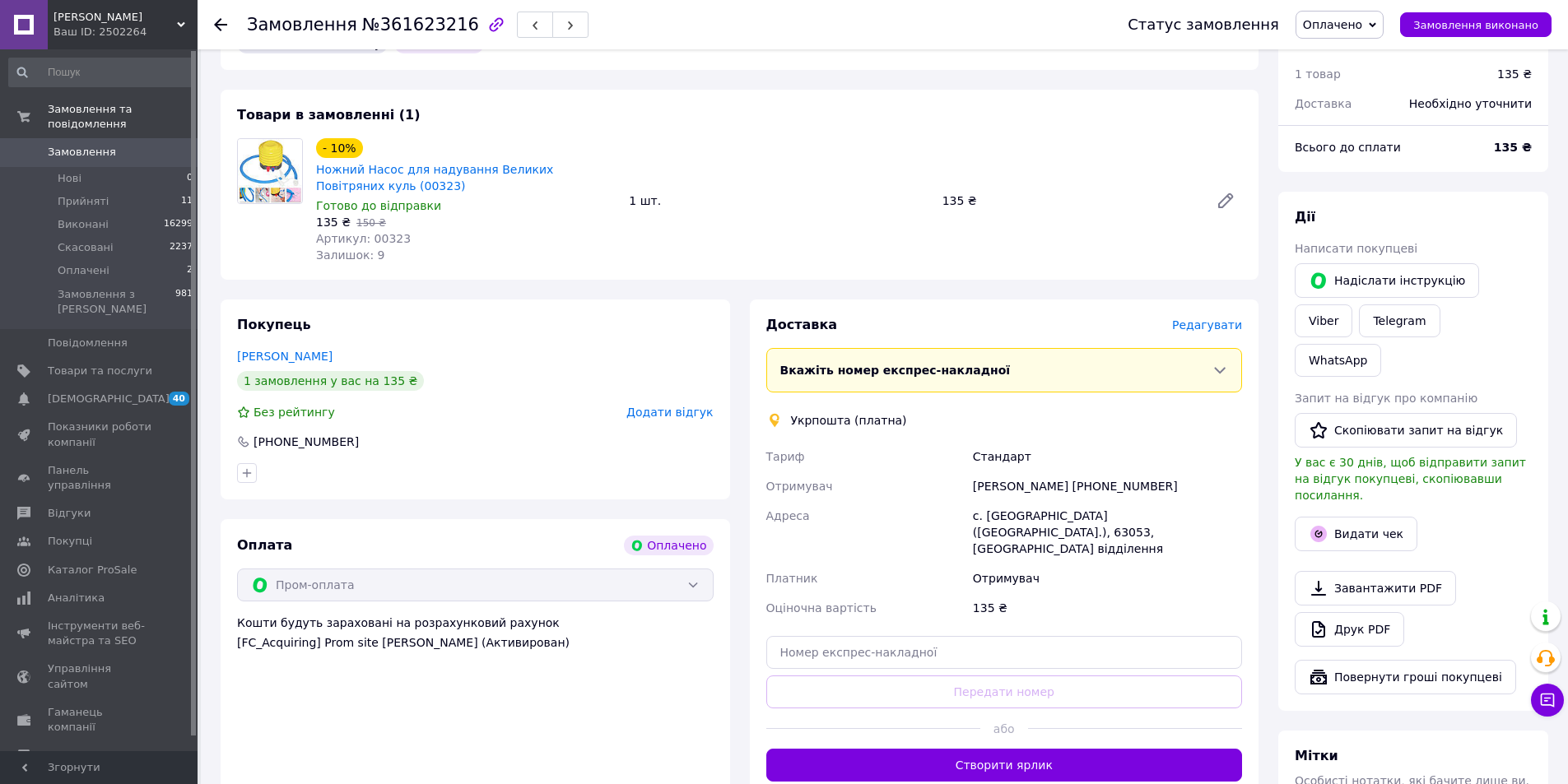
click at [1211, 319] on span "Редагувати" at bounding box center [1207, 325] width 70 height 14
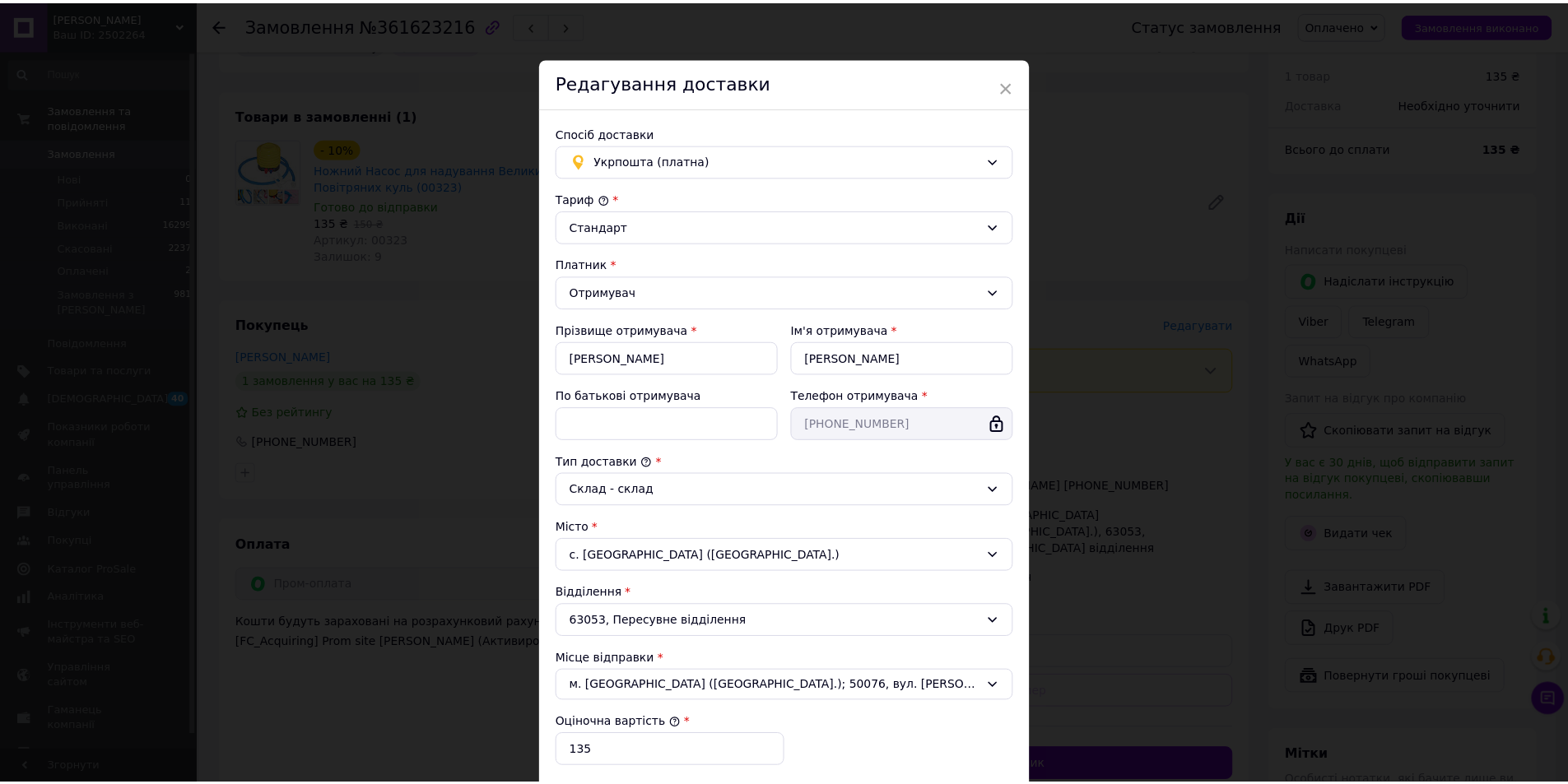
scroll to position [245, 0]
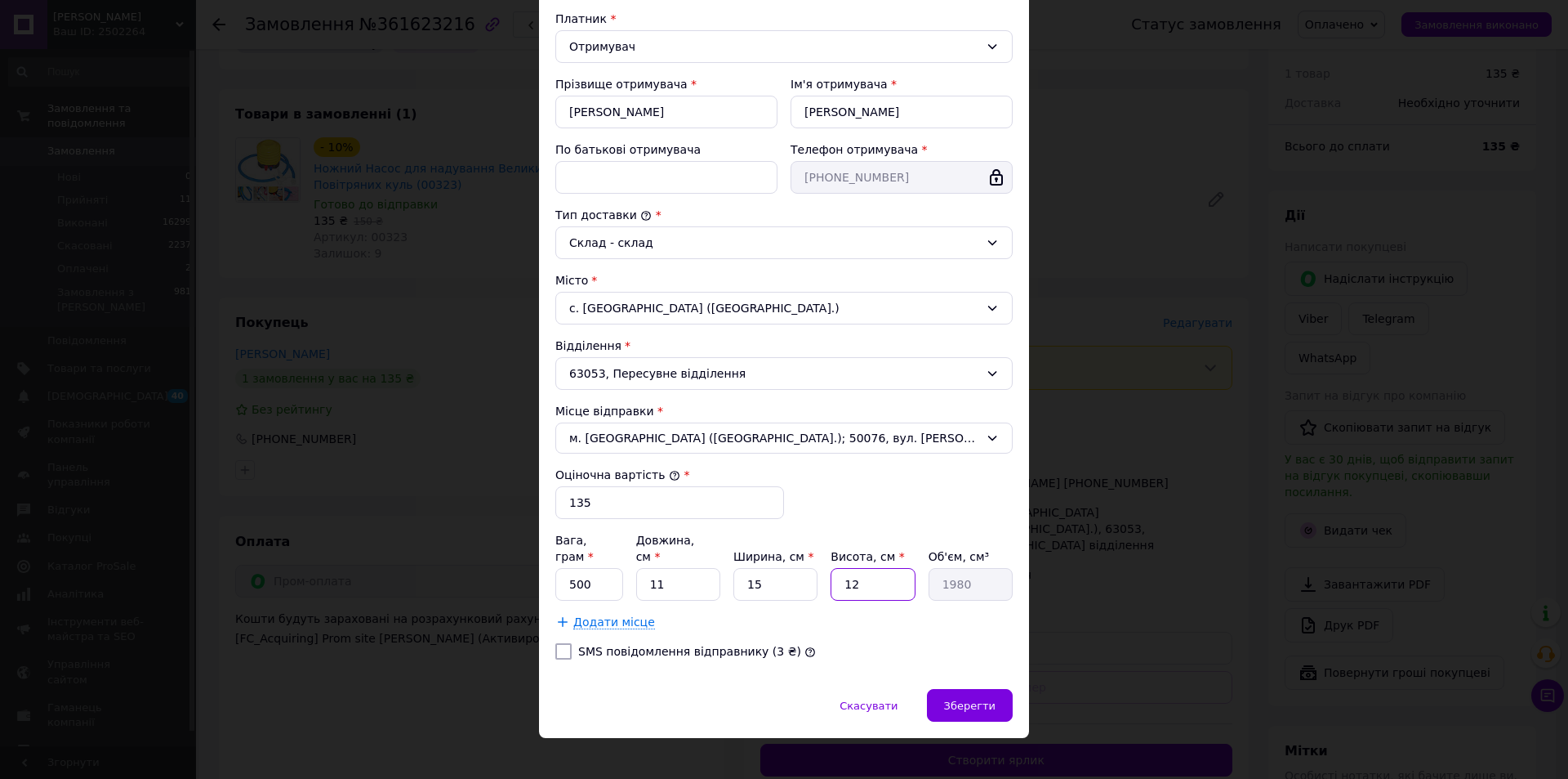
click input "12"
type input "1"
type input "165"
type input "2"
type input "330"
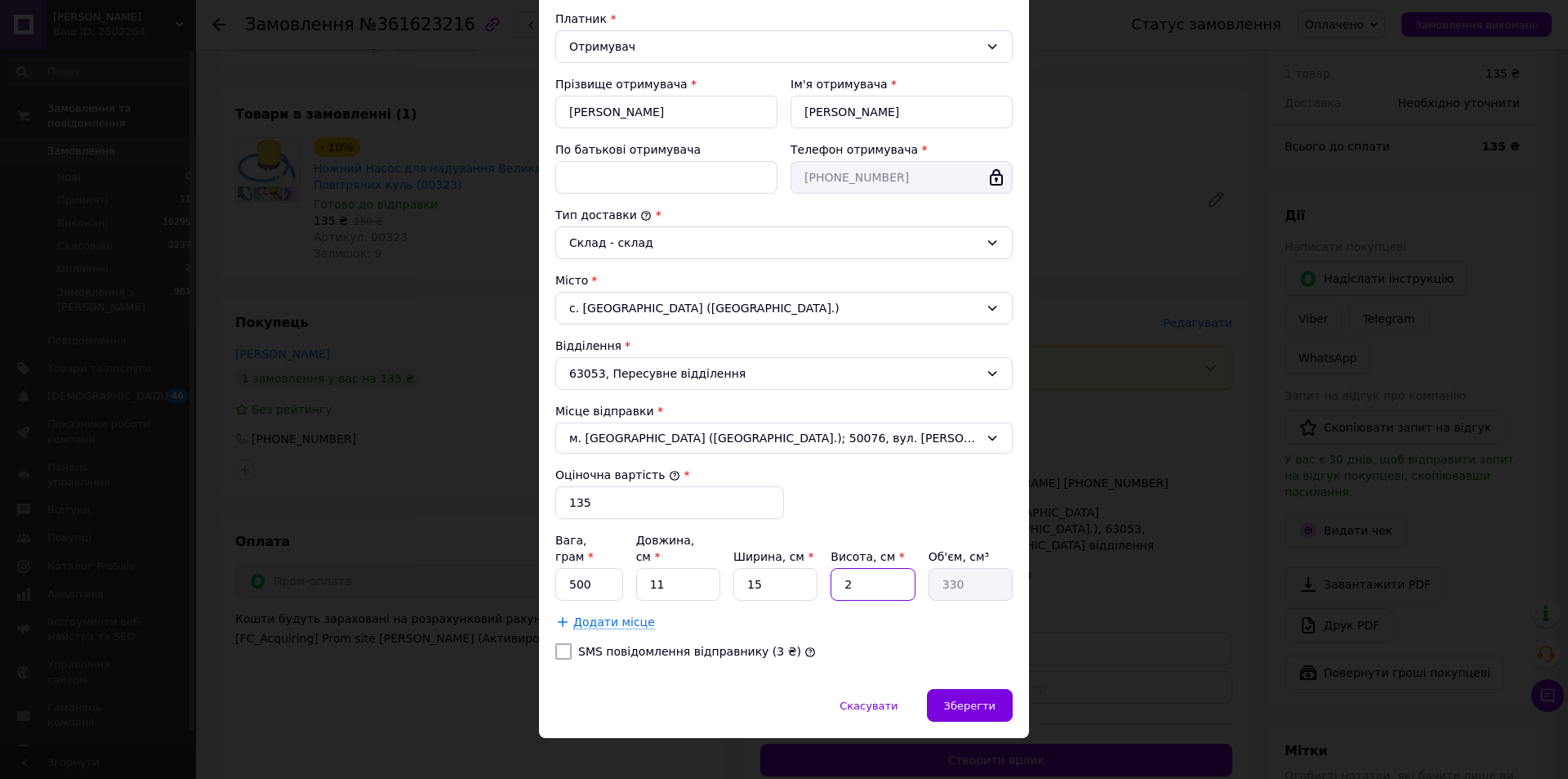
type input "20"
type input "3300"
type input "20"
click div "Зберегти"
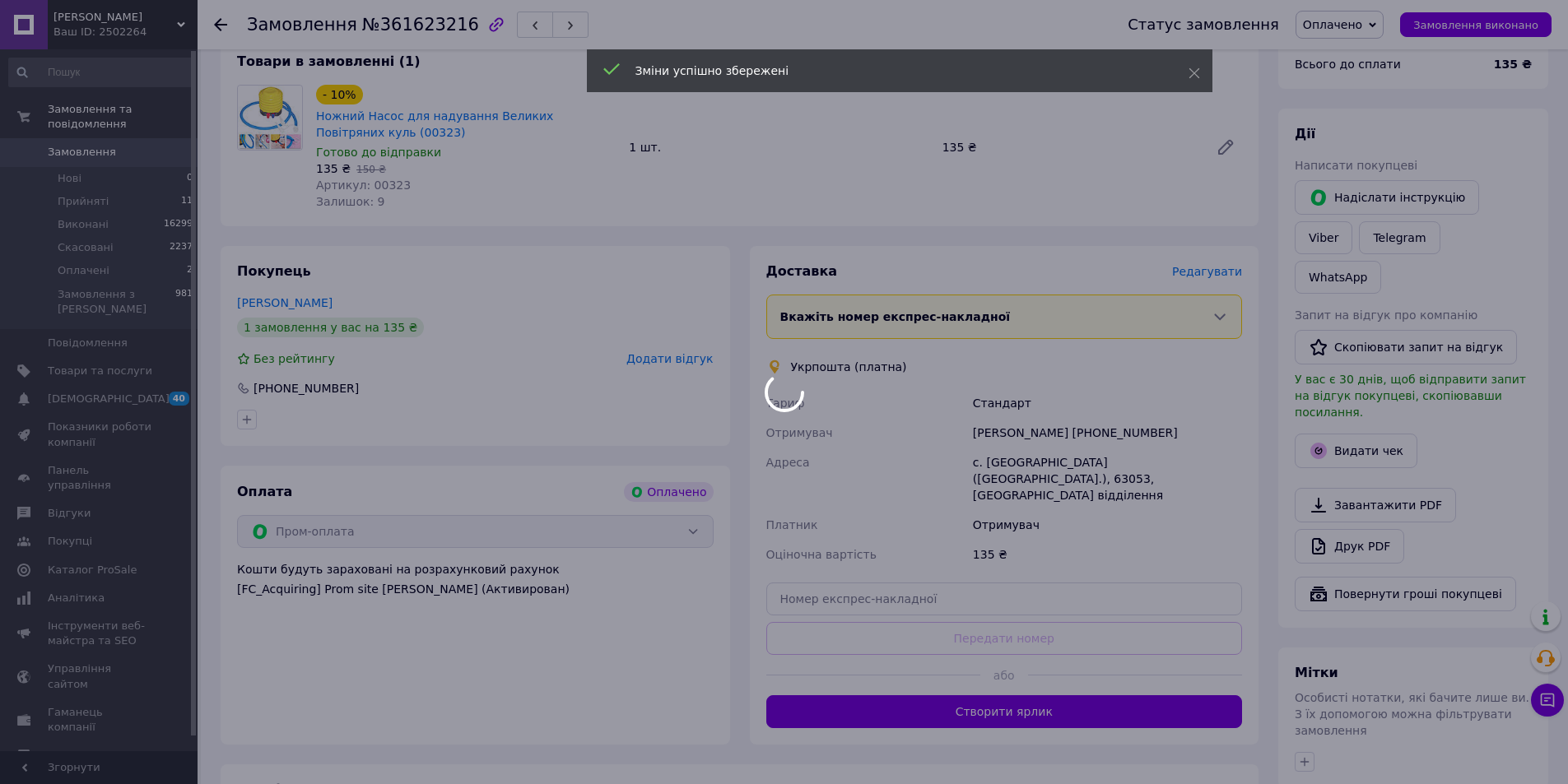
scroll to position [576, 0]
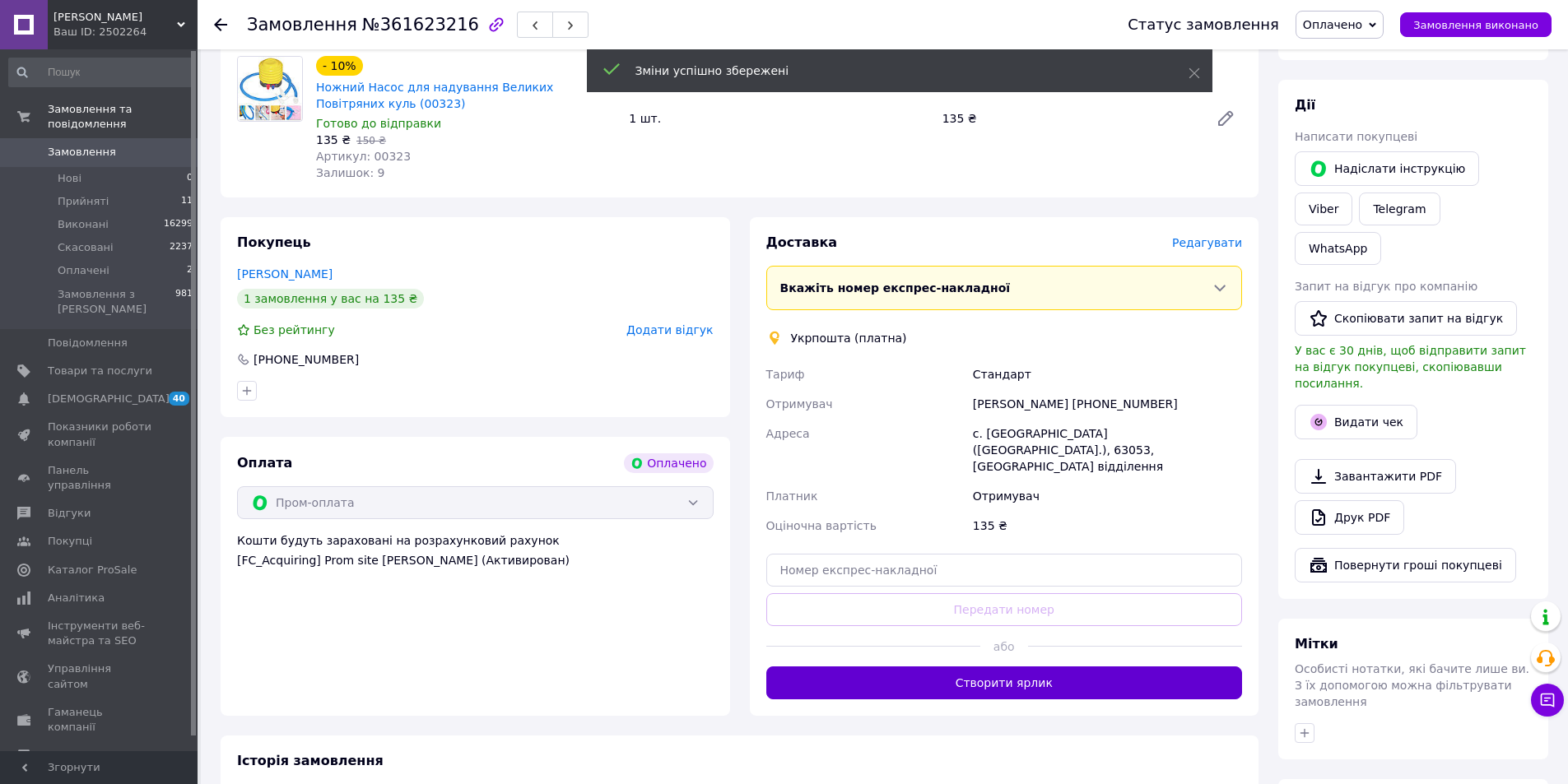
click button "Створити ярлик"
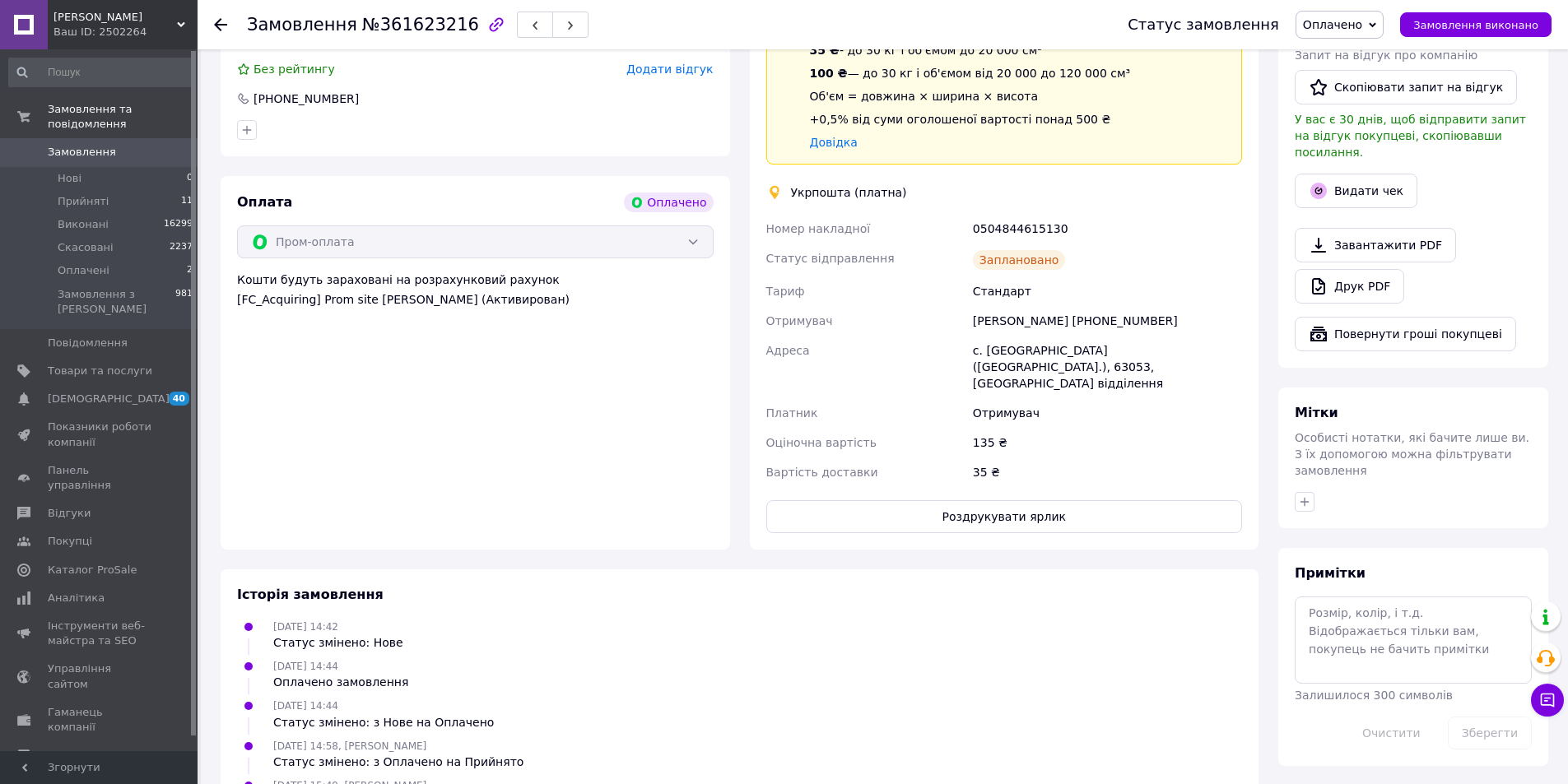
scroll to position [905, 0]
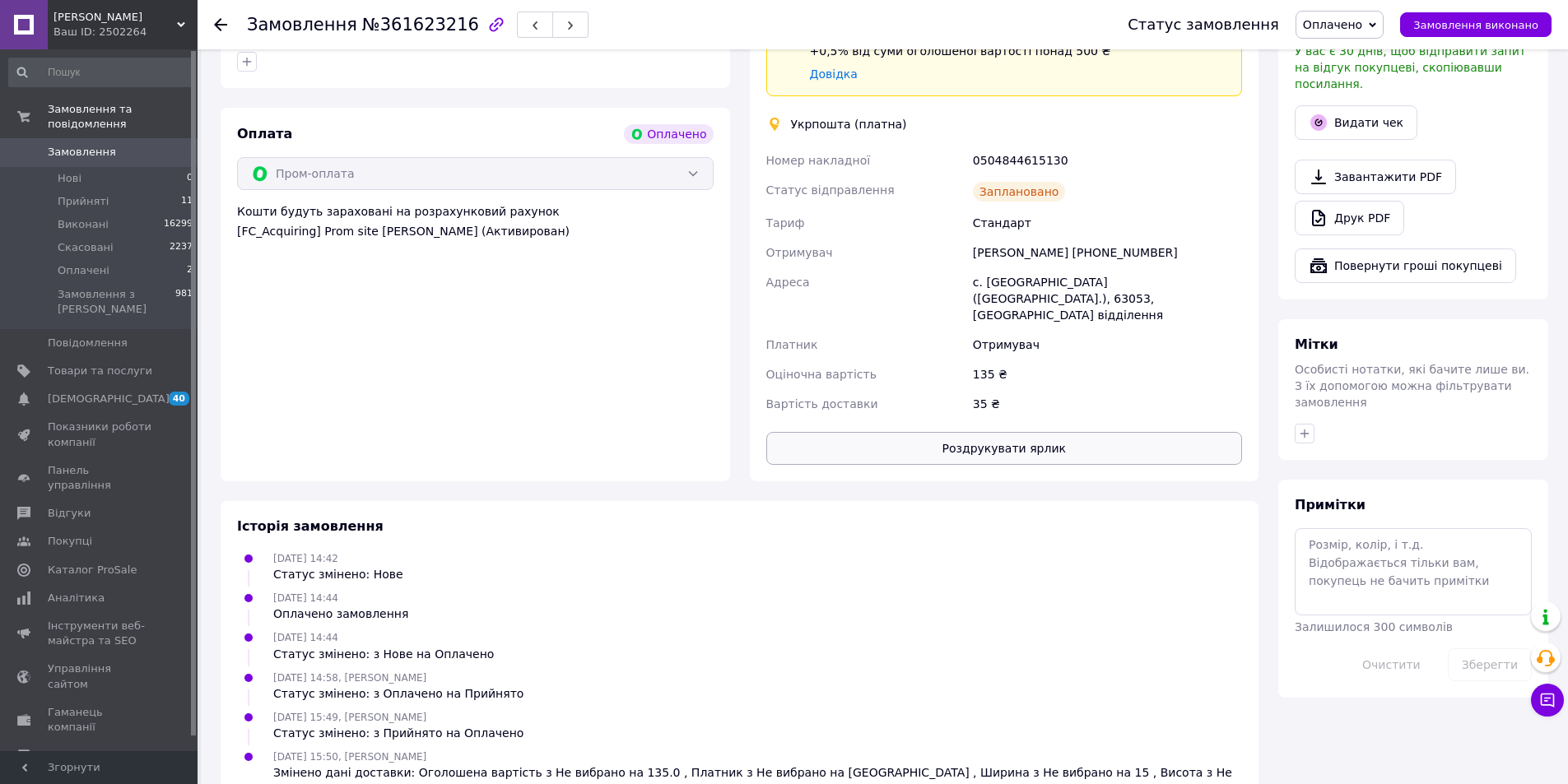
click button "Роздрукувати ярлик"
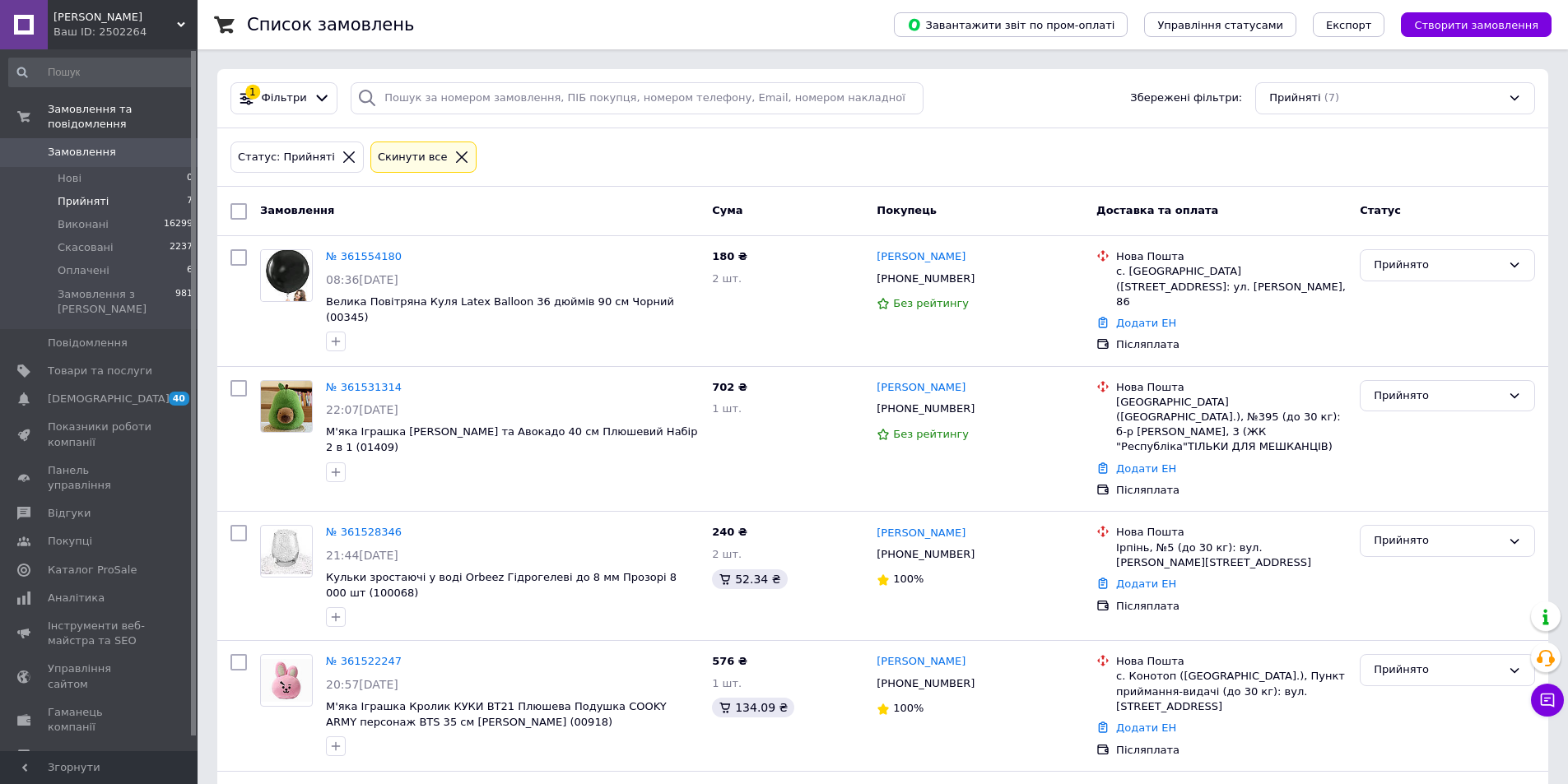
click at [80, 194] on span "Прийняті" at bounding box center [83, 202] width 51 height 14
click at [84, 194] on span "Прийняті" at bounding box center [83, 202] width 51 height 14
click at [72, 194] on span "Прийняті" at bounding box center [83, 202] width 51 height 14
click at [76, 194] on span "Прийняті" at bounding box center [83, 202] width 51 height 14
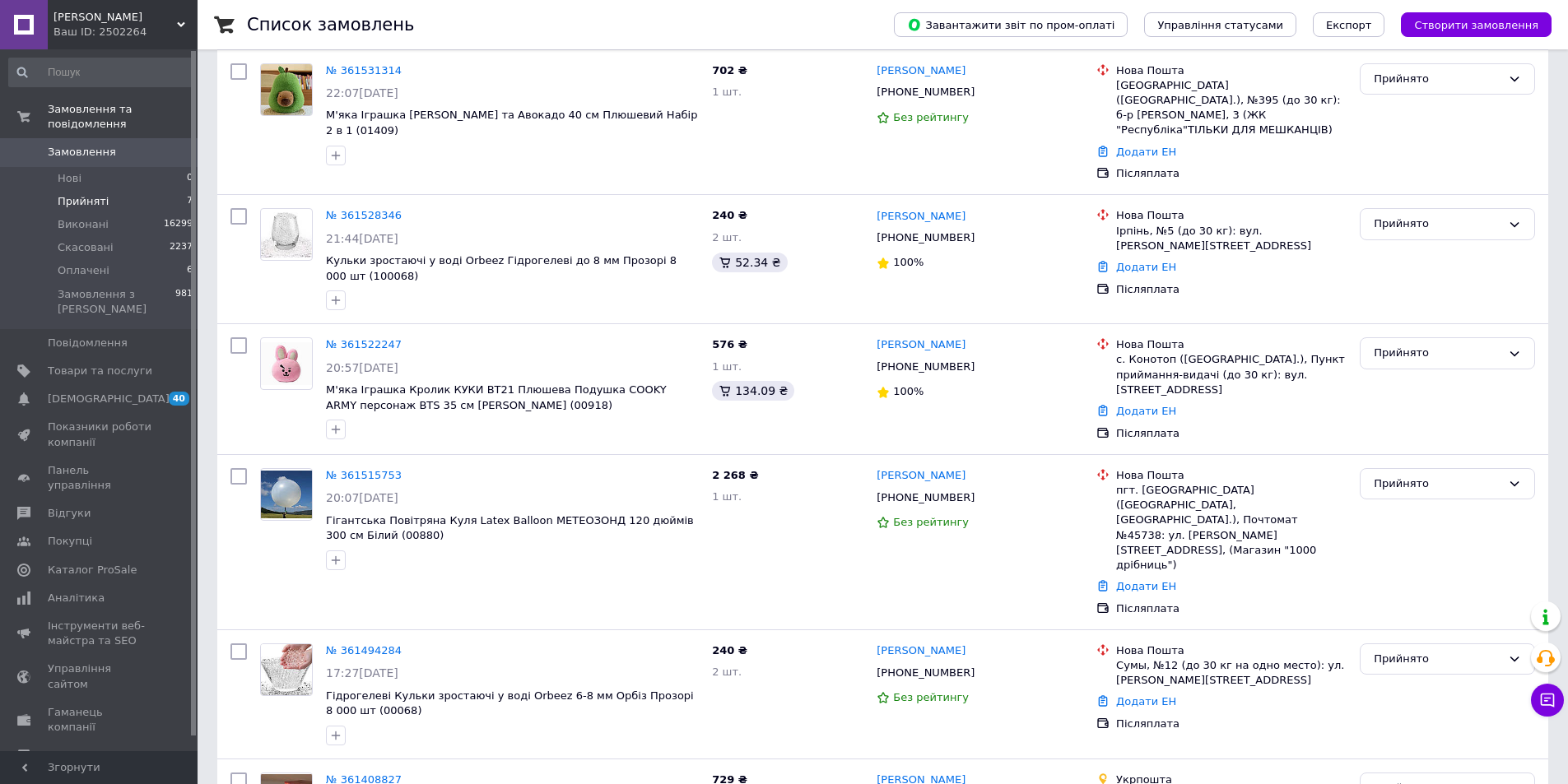
scroll to position [363, 0]
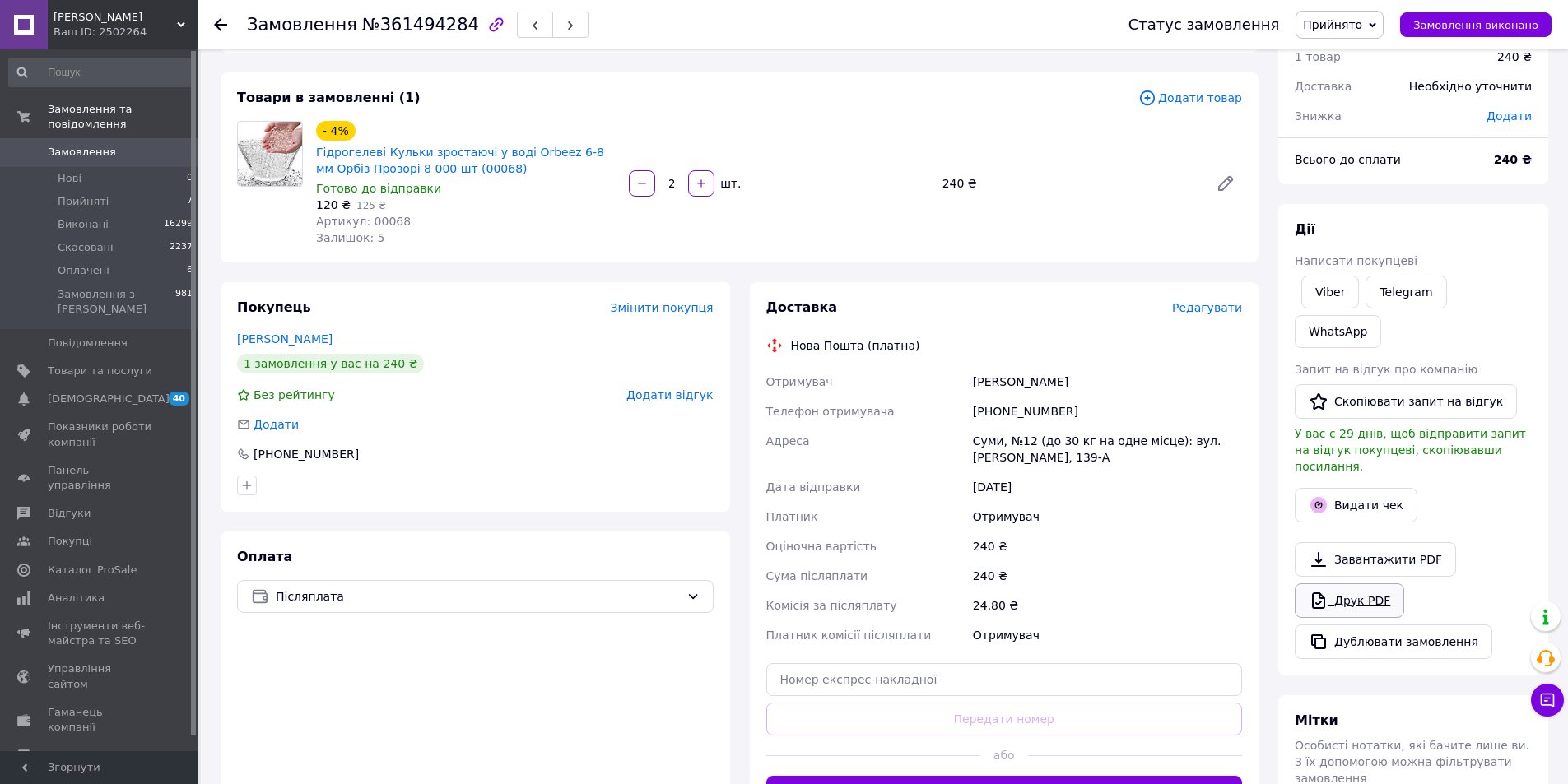
scroll to position [165, 0]
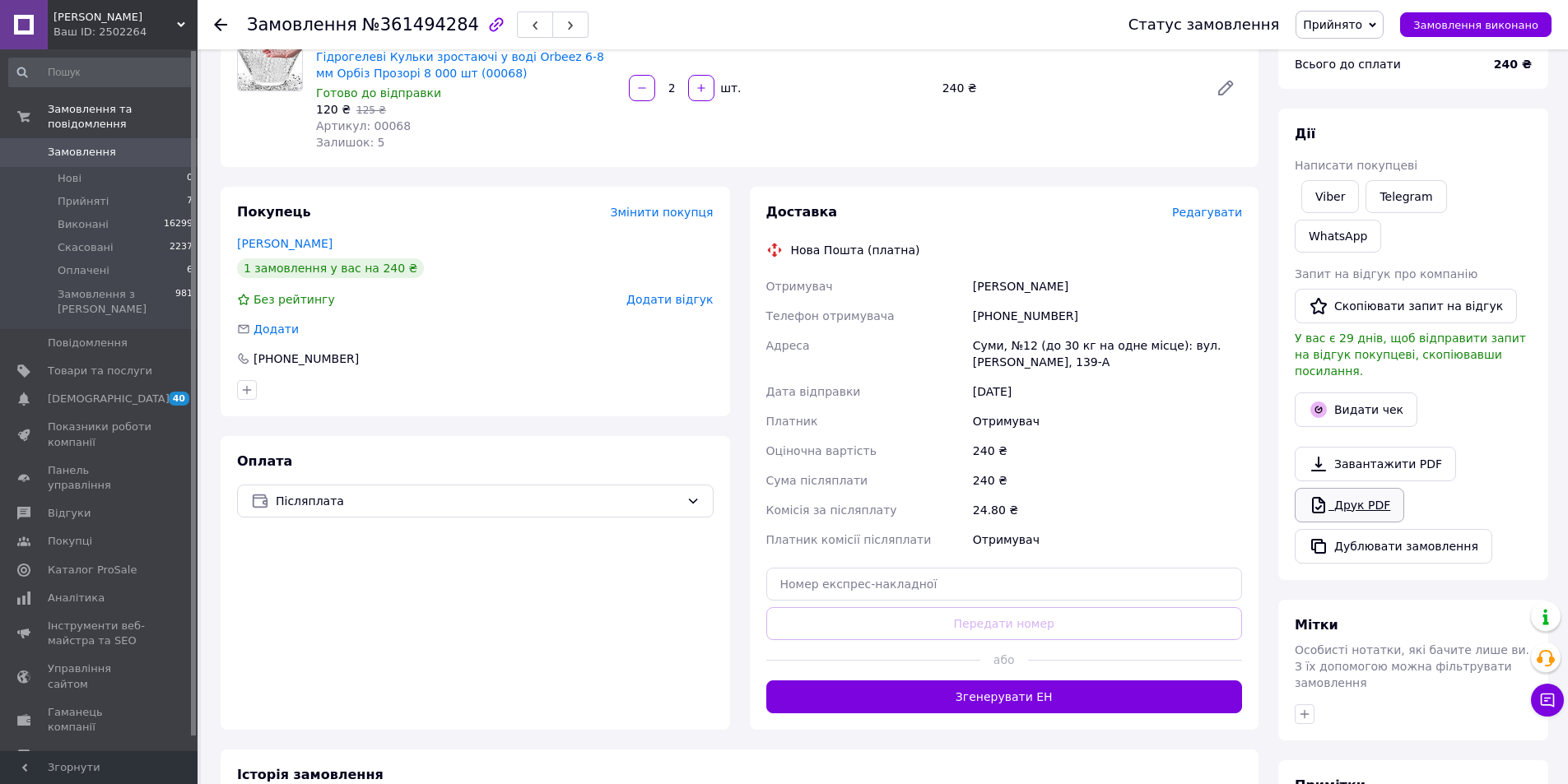
click at [1377, 488] on link "Друк PDF" at bounding box center [1349, 505] width 110 height 34
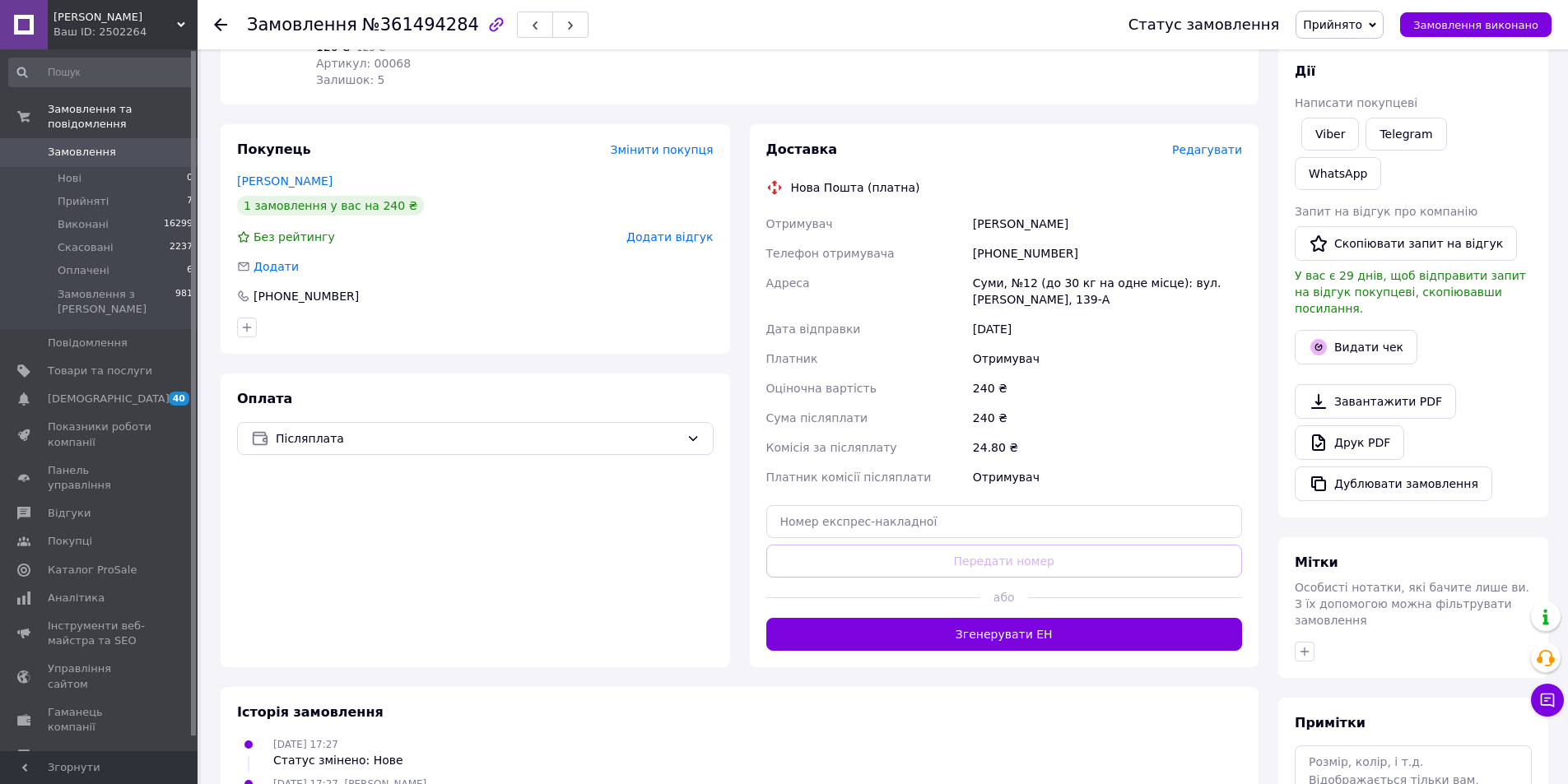
scroll to position [306, 0]
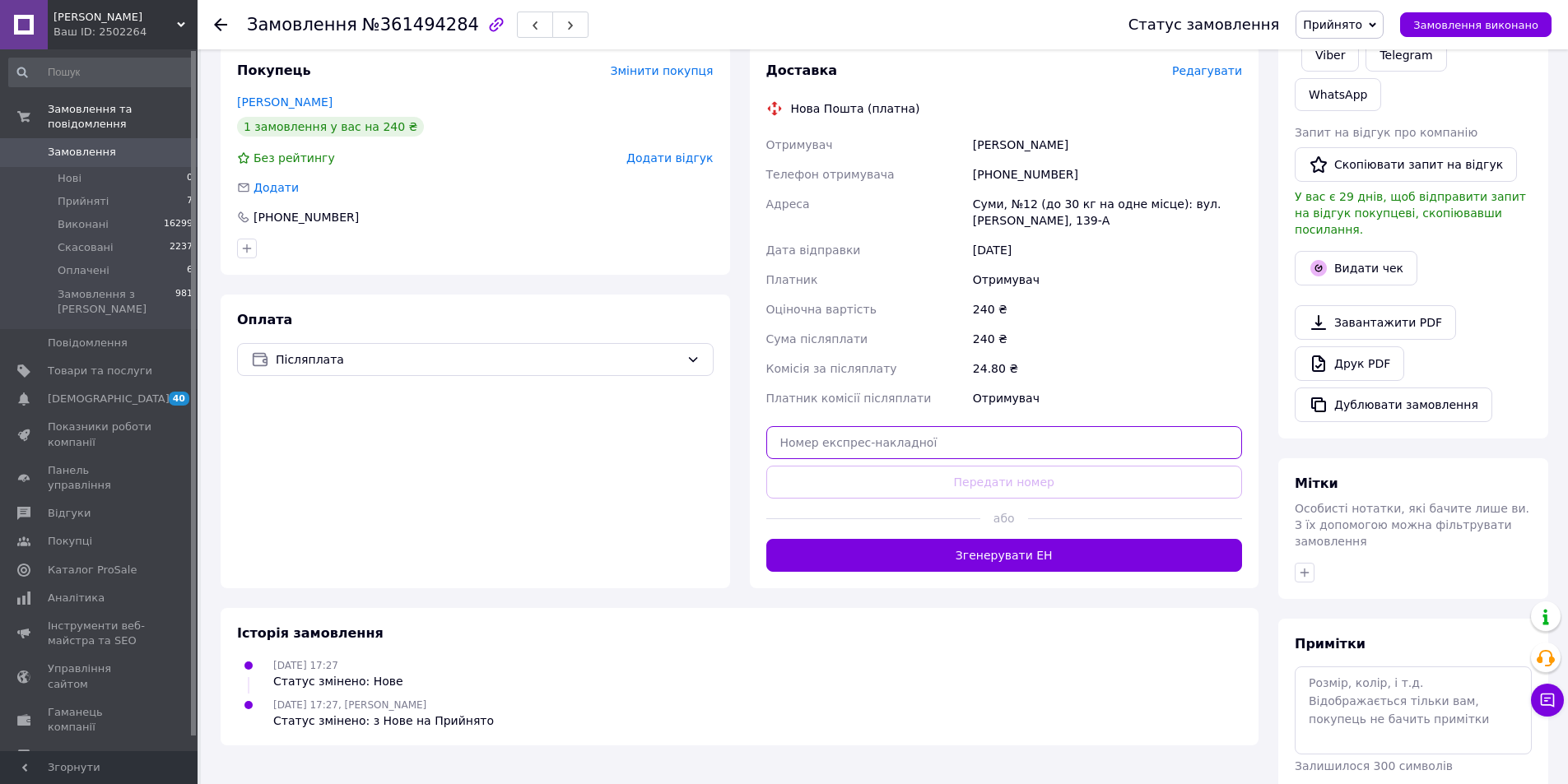
click at [882, 433] on input "text" at bounding box center [1004, 442] width 476 height 33
paste input "20451247309859"
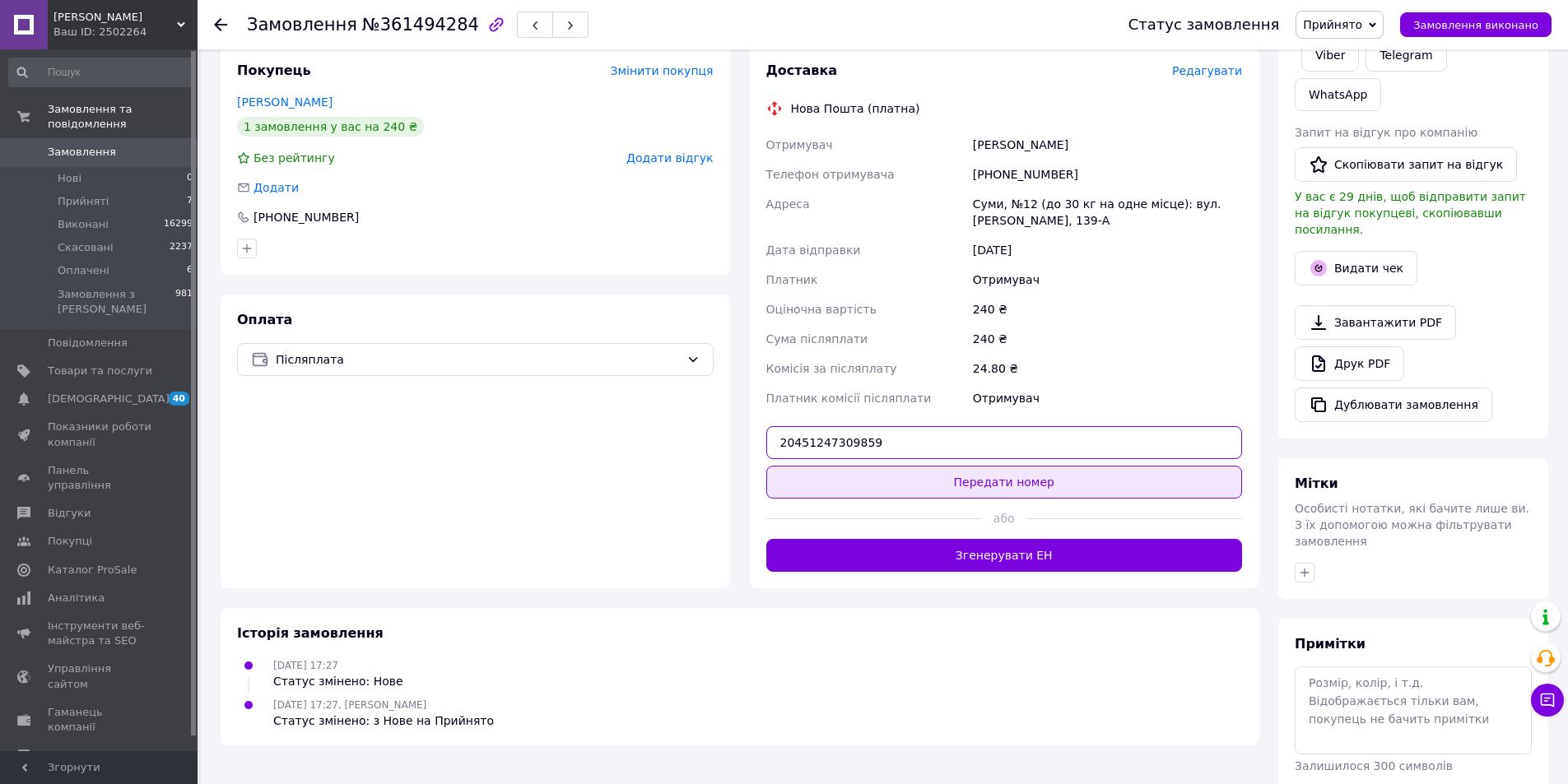
type input "20451247309859"
click at [974, 473] on button "Передати номер" at bounding box center [1004, 482] width 476 height 33
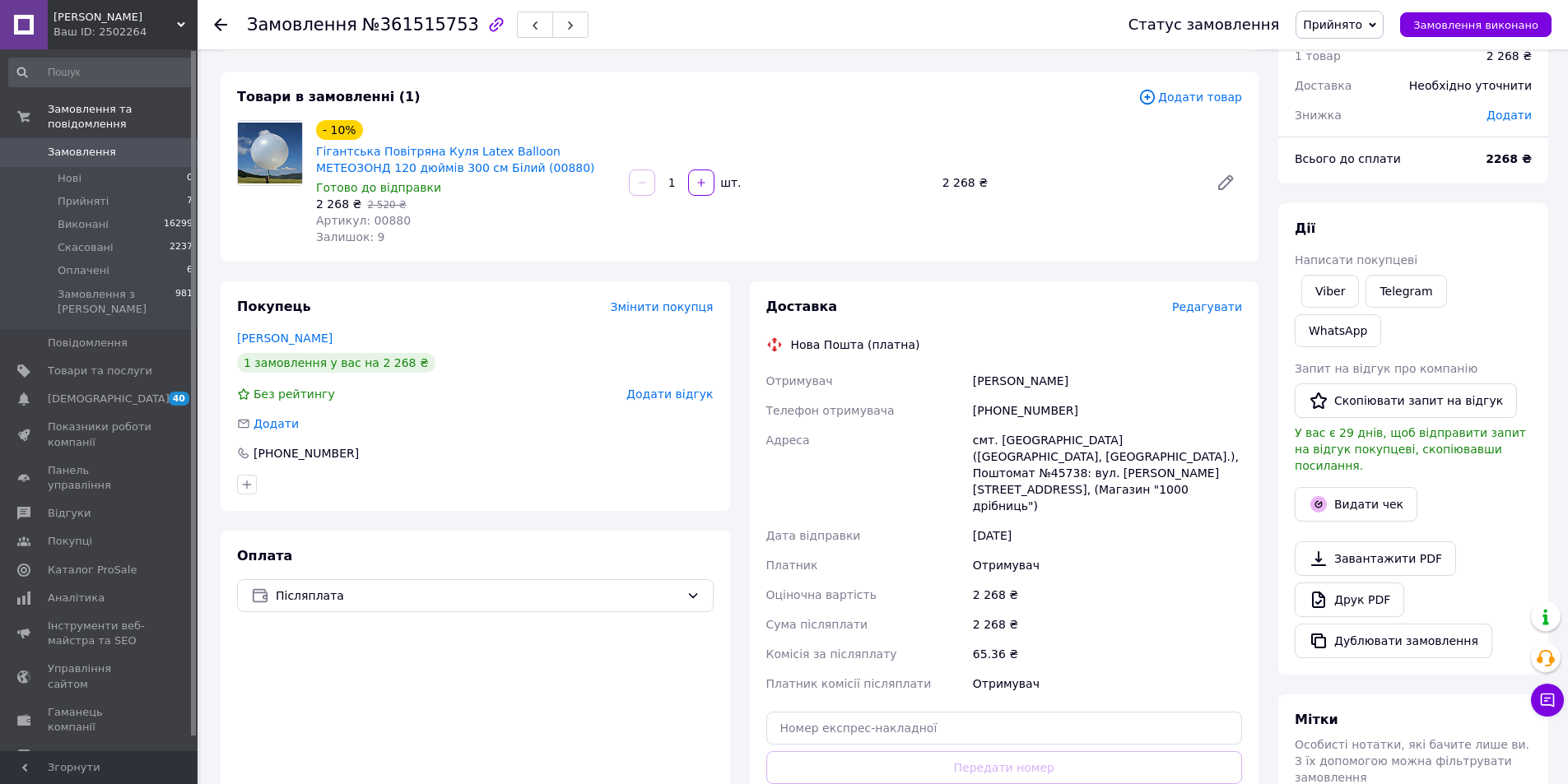
scroll to position [165, 0]
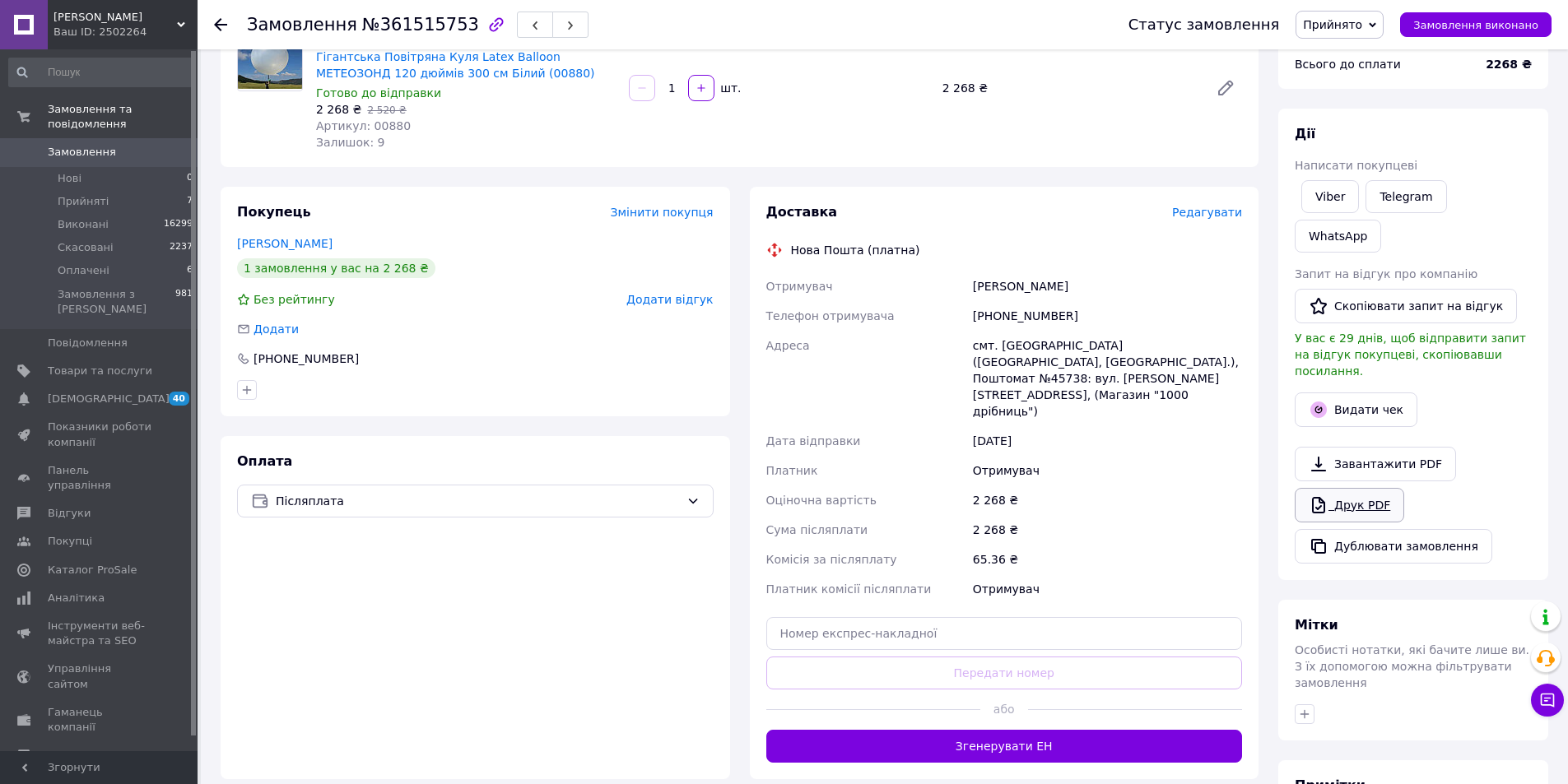
click at [1358, 488] on link "Друк PDF" at bounding box center [1349, 505] width 110 height 34
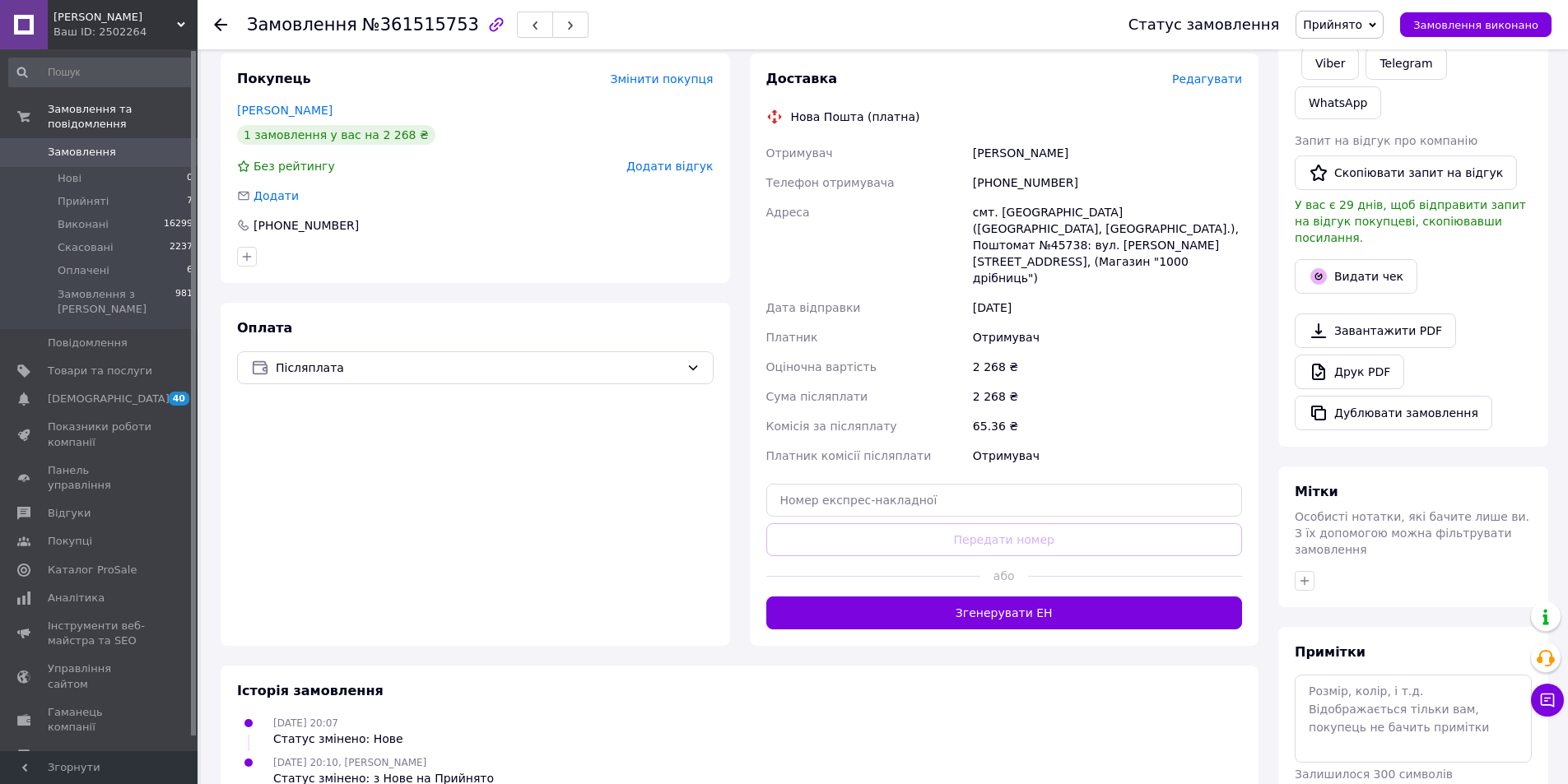
scroll to position [306, 0]
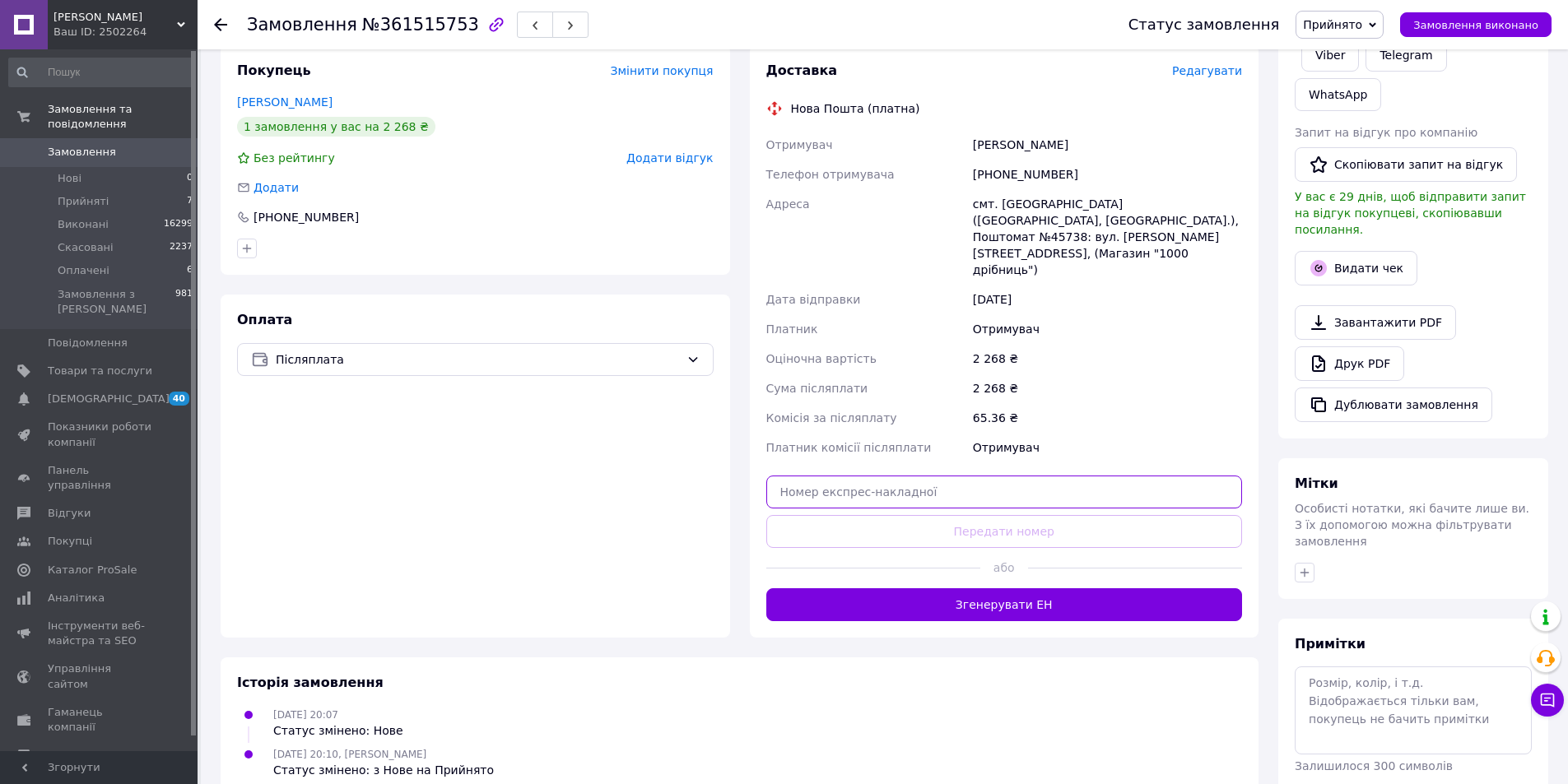
click at [1020, 475] on input "text" at bounding box center [1004, 491] width 476 height 33
paste input "20451247308891"
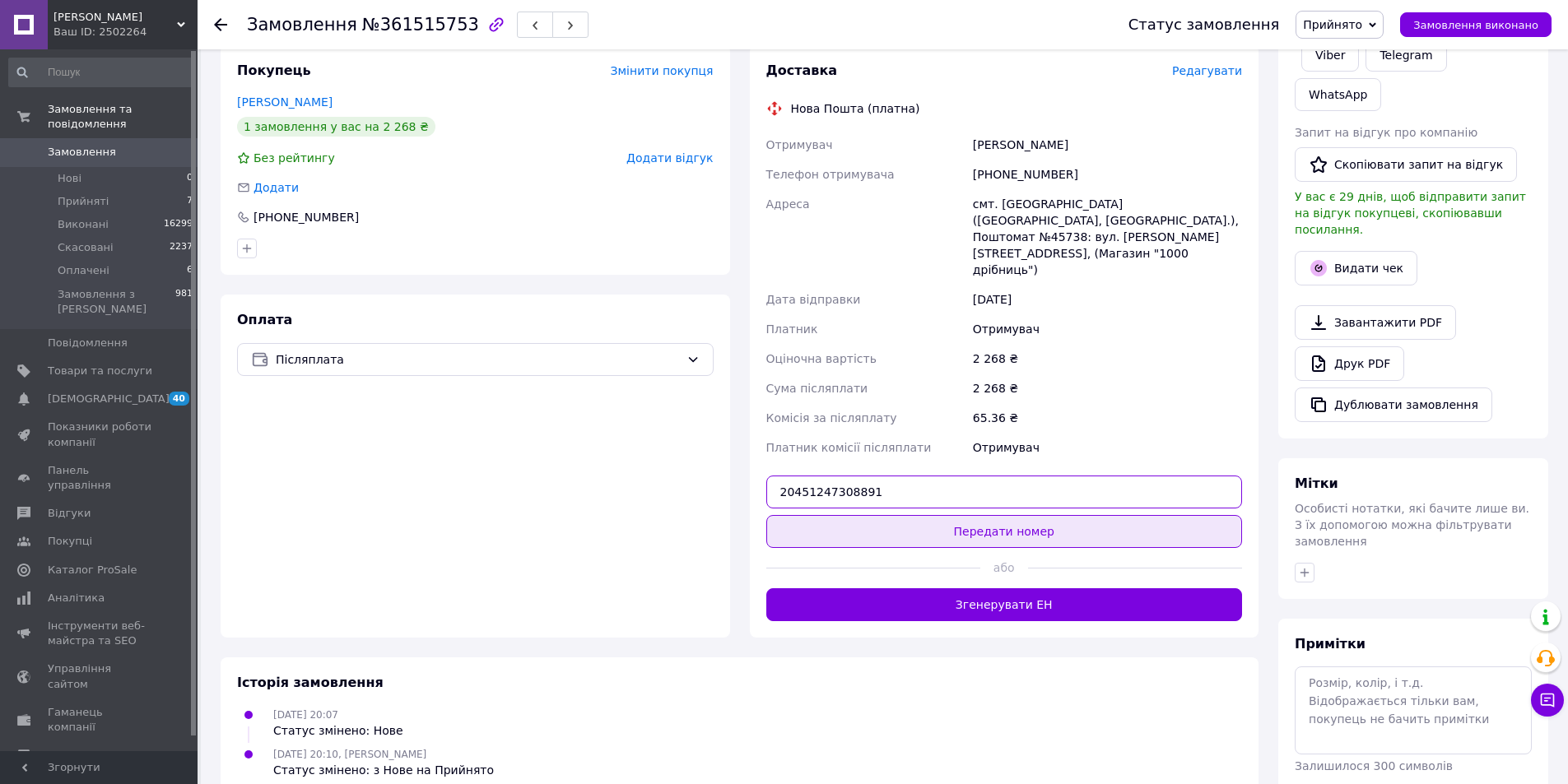
type input "20451247308891"
click at [1010, 515] on button "Передати номер" at bounding box center [1004, 531] width 476 height 33
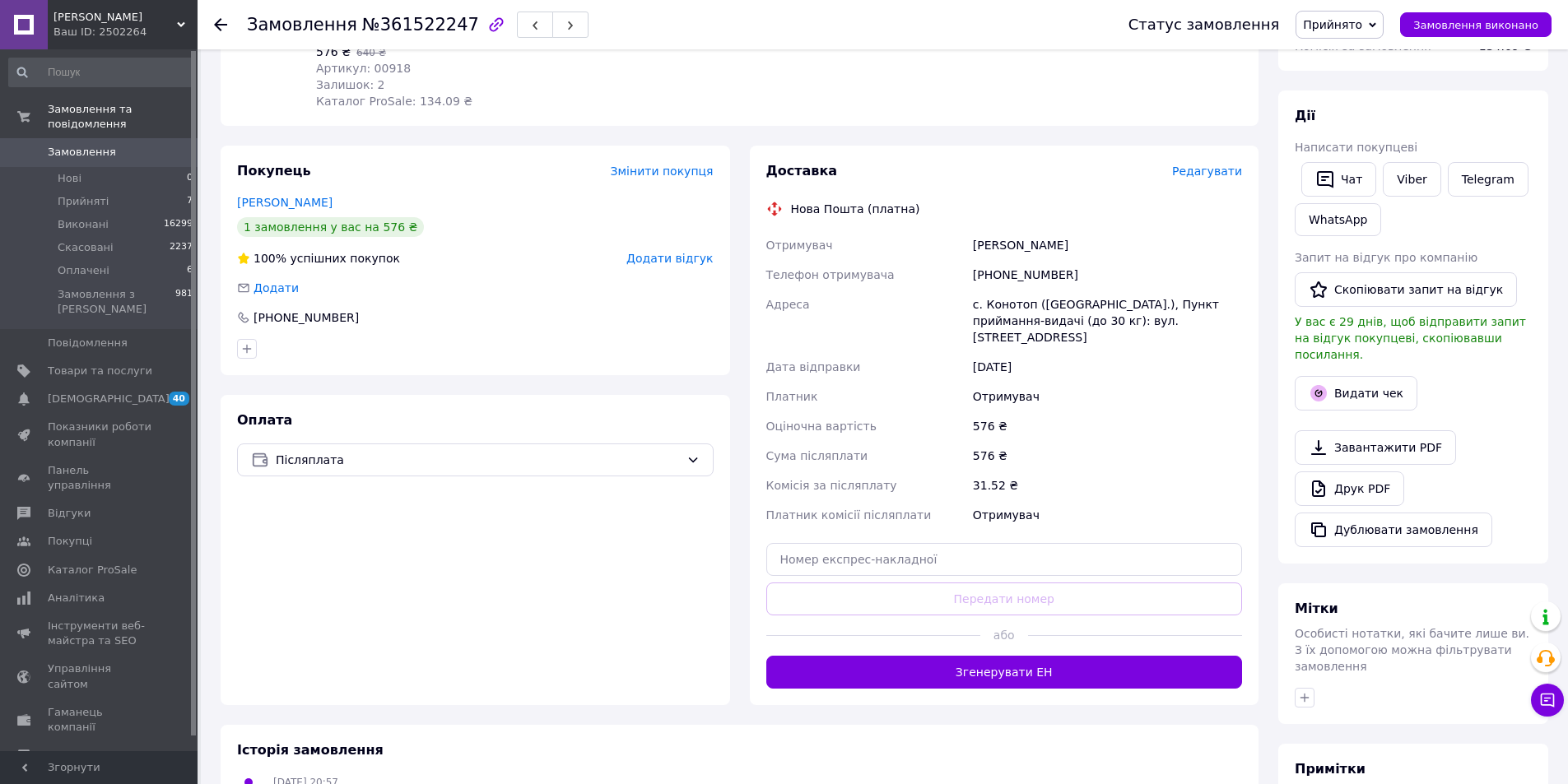
scroll to position [247, 0]
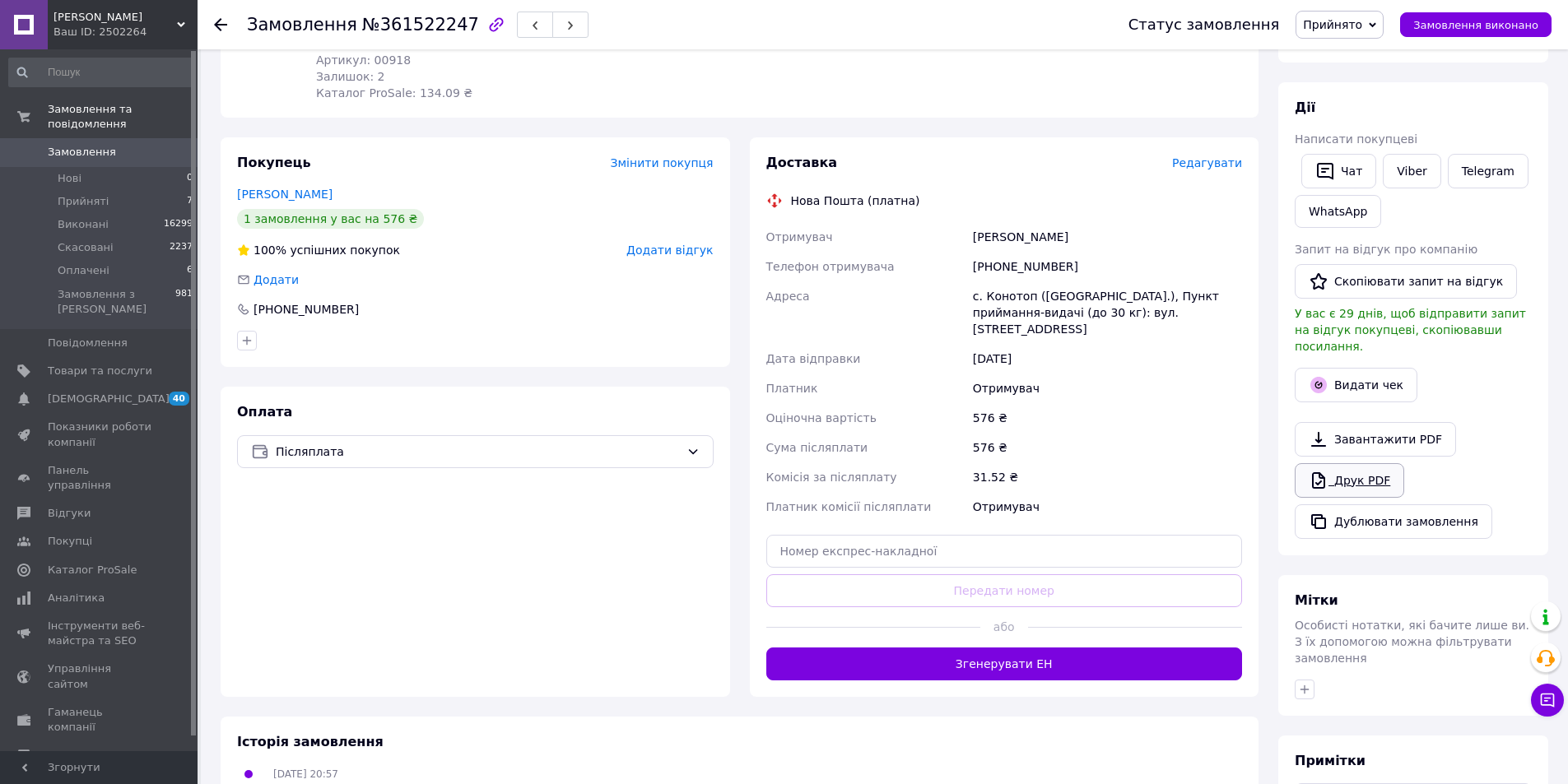
click at [1382, 464] on link "Друк PDF" at bounding box center [1349, 480] width 110 height 34
click at [963, 535] on input "text" at bounding box center [1004, 551] width 476 height 33
paste input "20451247307212"
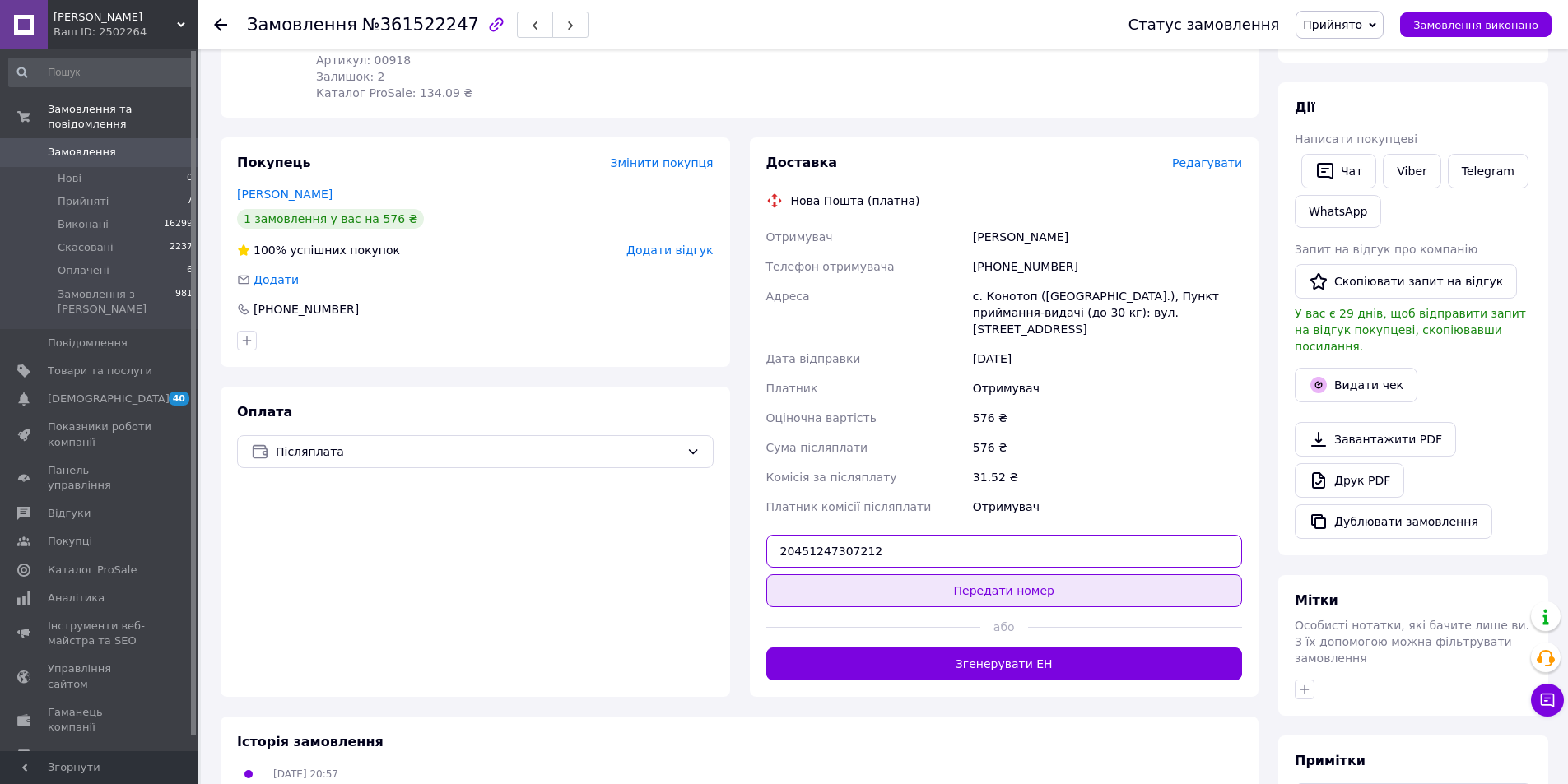
type input "20451247307212"
click at [950, 574] on button "Передати номер" at bounding box center [1004, 590] width 476 height 33
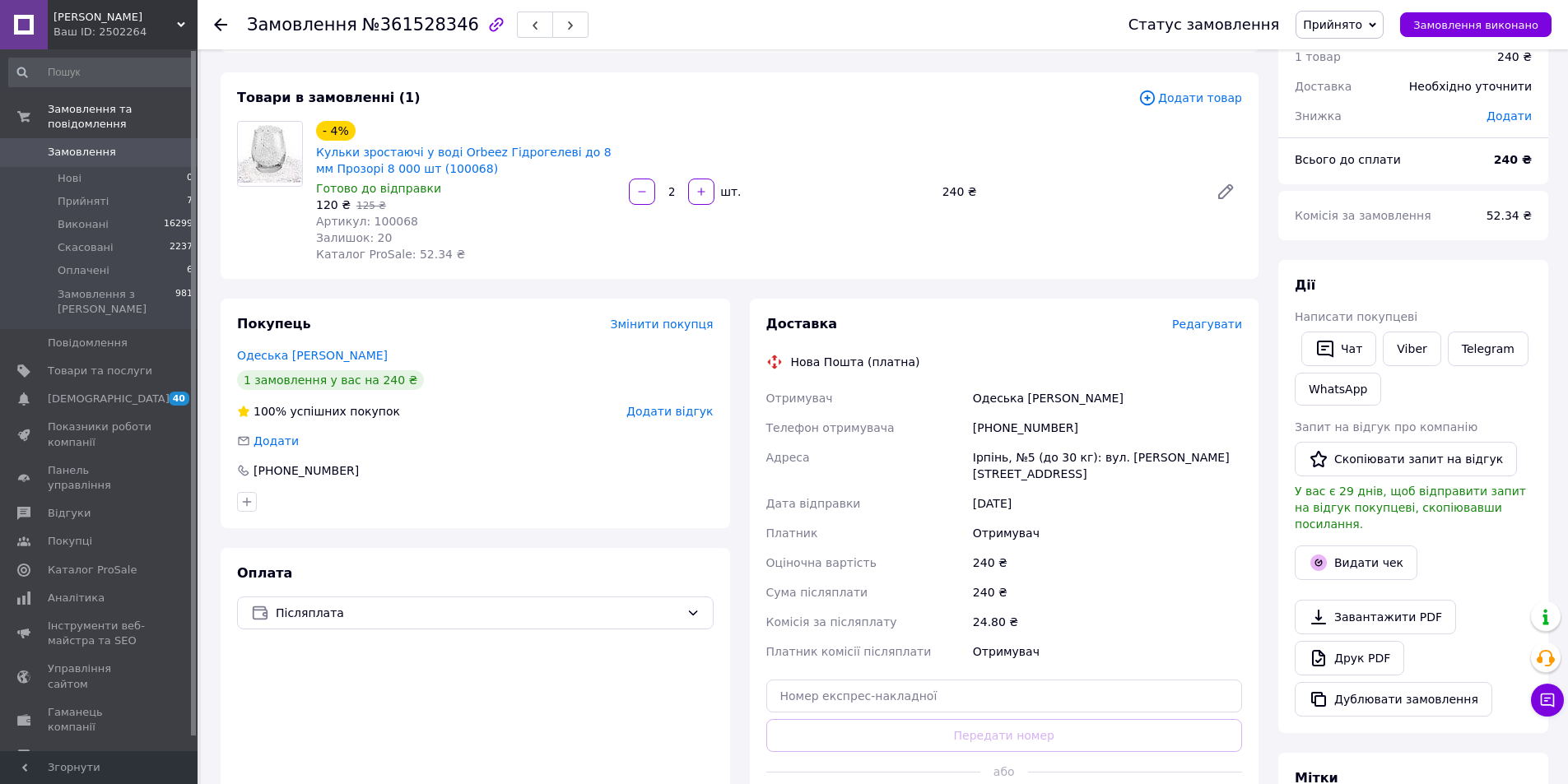
scroll to position [165, 0]
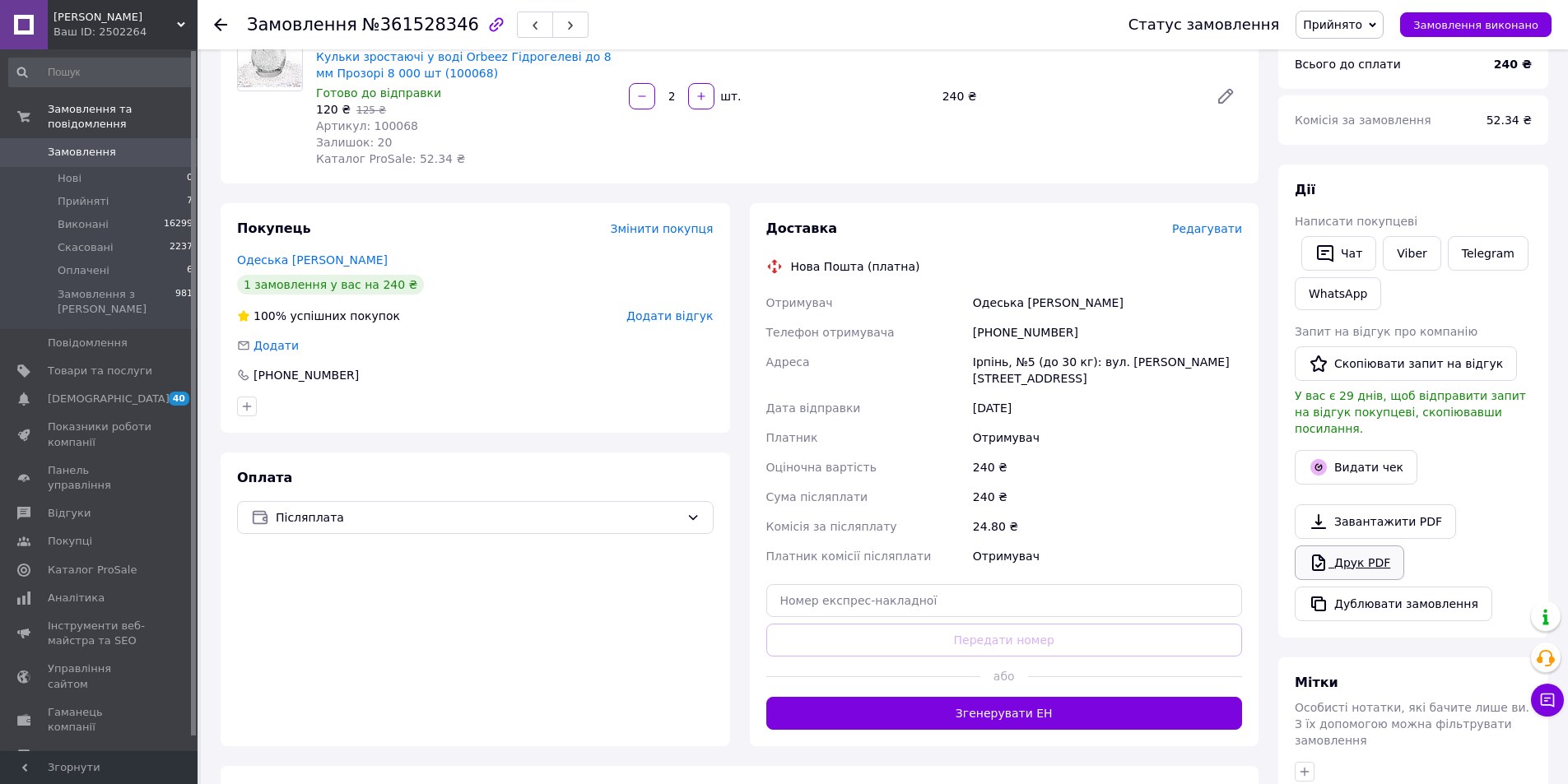
click at [1367, 545] on link "Друк PDF" at bounding box center [1349, 563] width 110 height 34
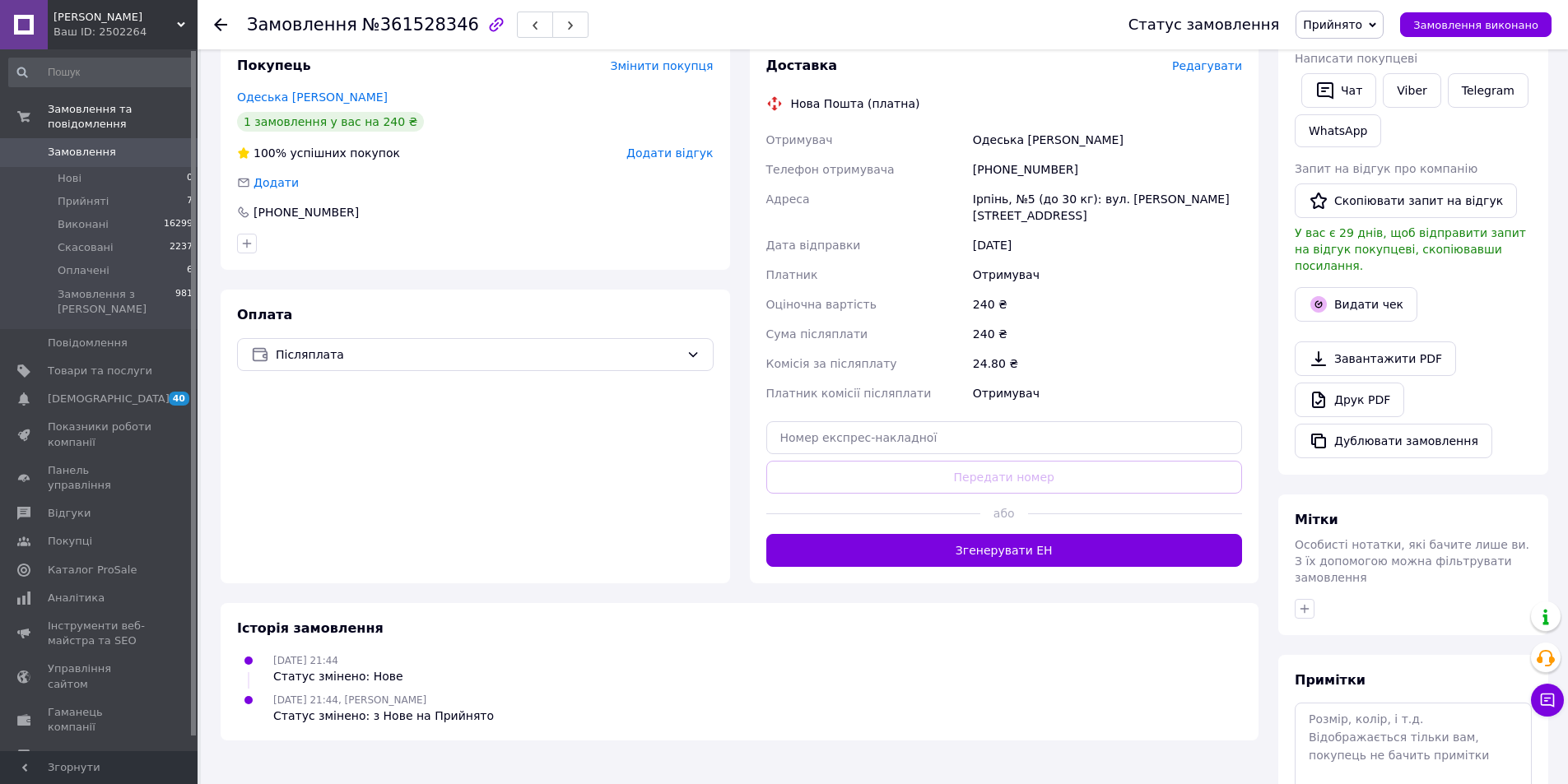
scroll to position [329, 0]
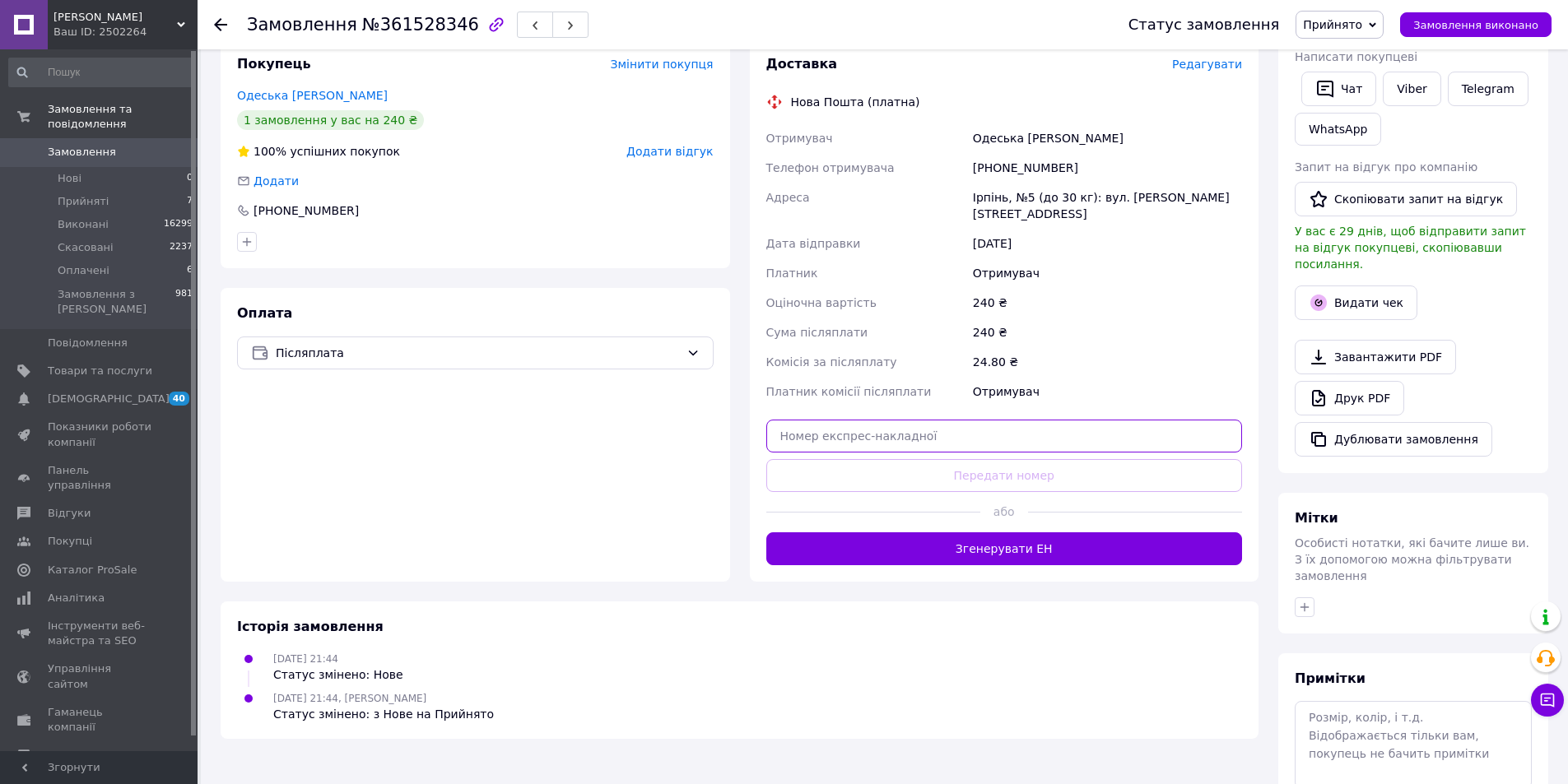
click at [1022, 446] on input "text" at bounding box center [1004, 436] width 476 height 33
paste input "20451247306136"
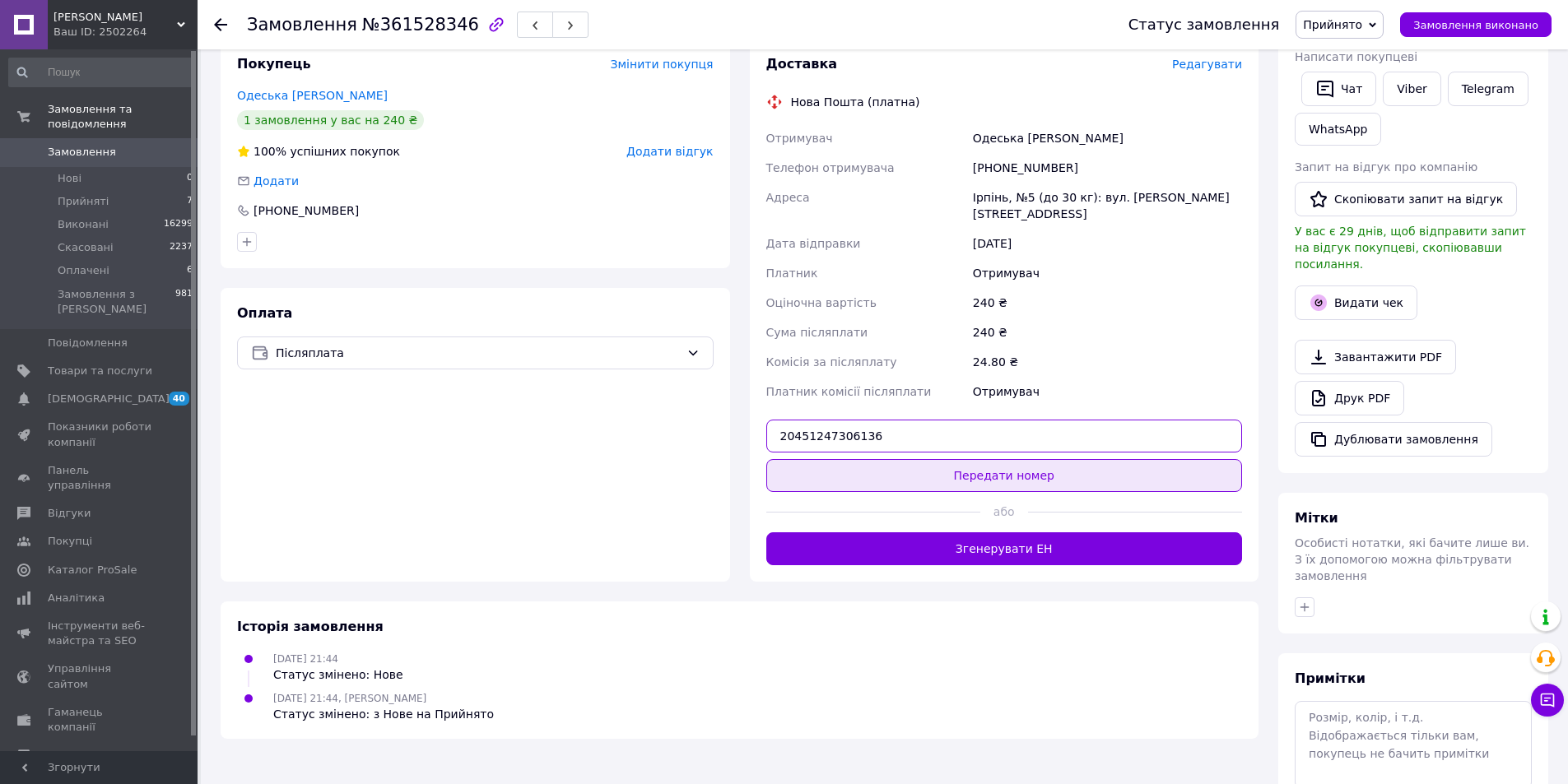
type input "20451247306136"
click at [1021, 475] on button "Передати номер" at bounding box center [1004, 475] width 476 height 33
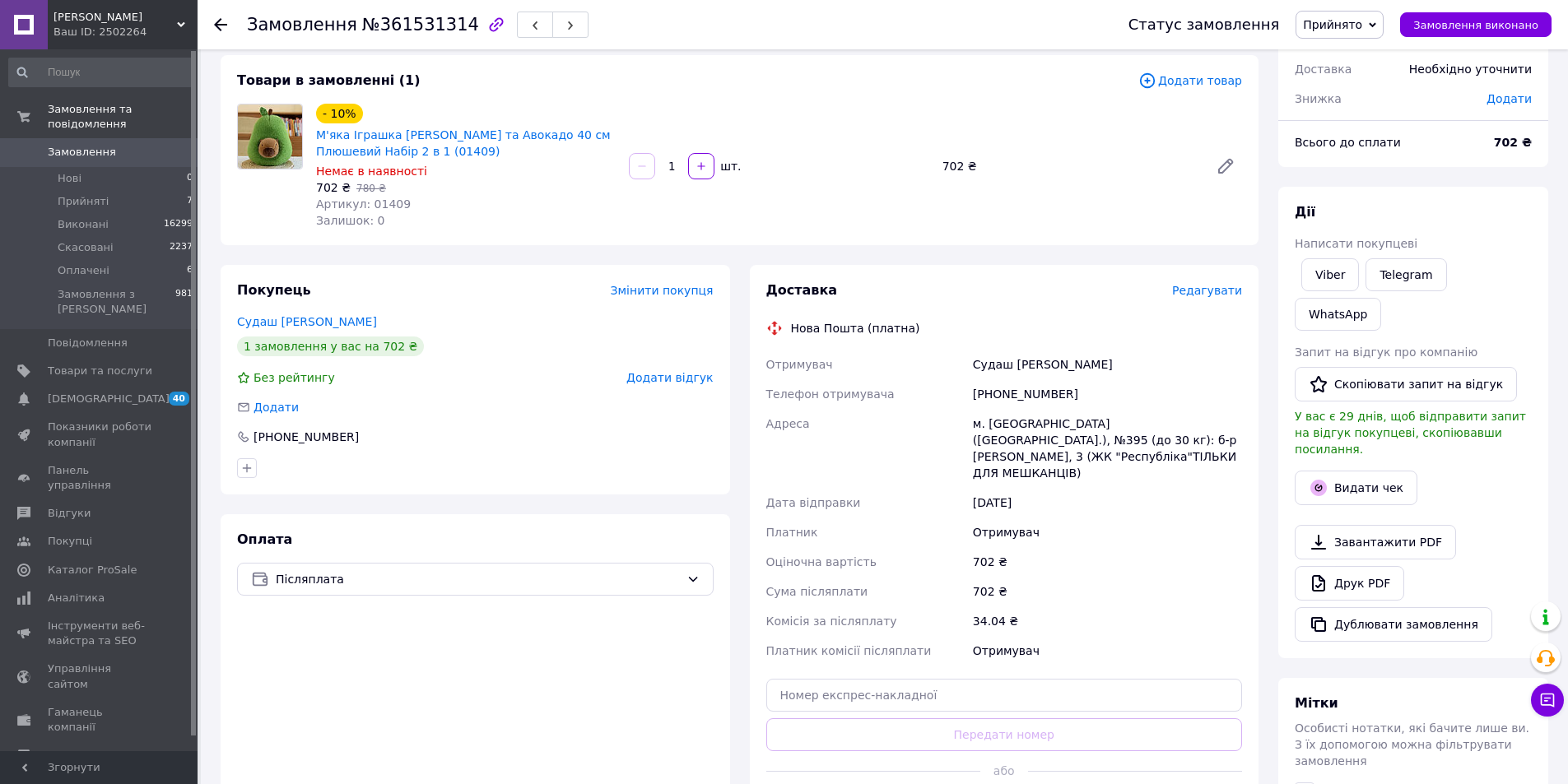
scroll to position [247, 0]
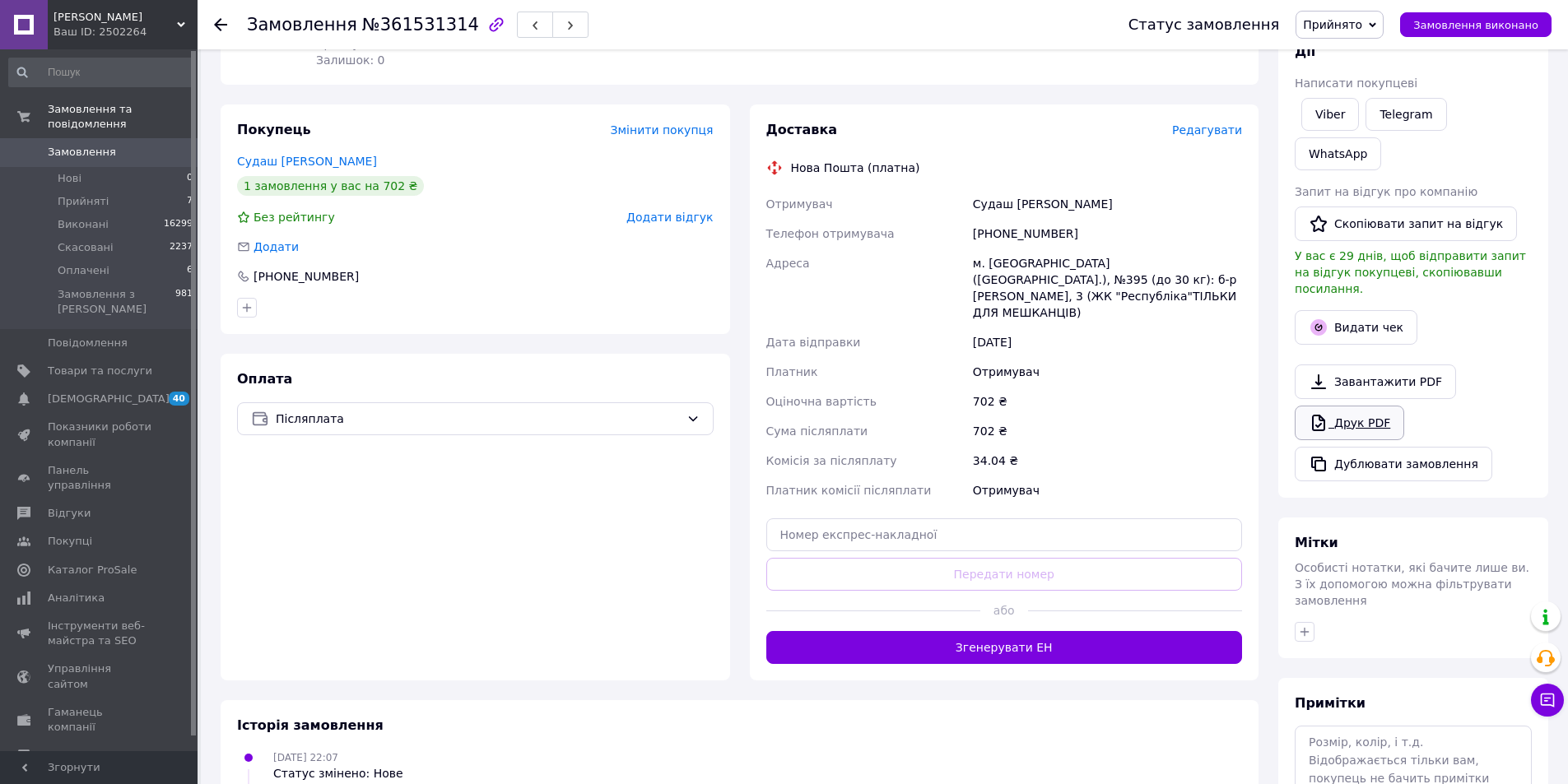
click at [1367, 405] on link "Друк PDF" at bounding box center [1349, 422] width 110 height 34
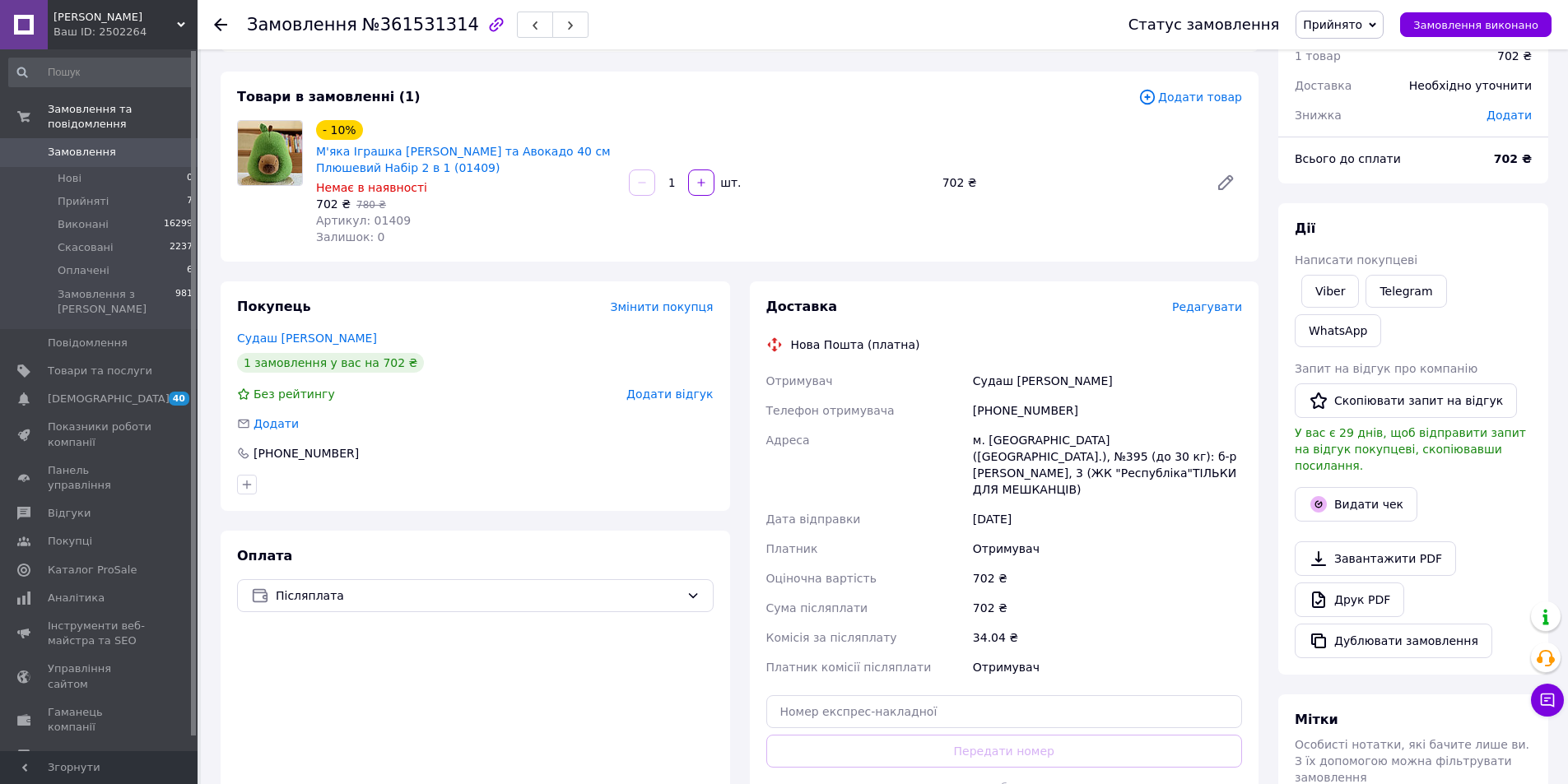
scroll to position [165, 0]
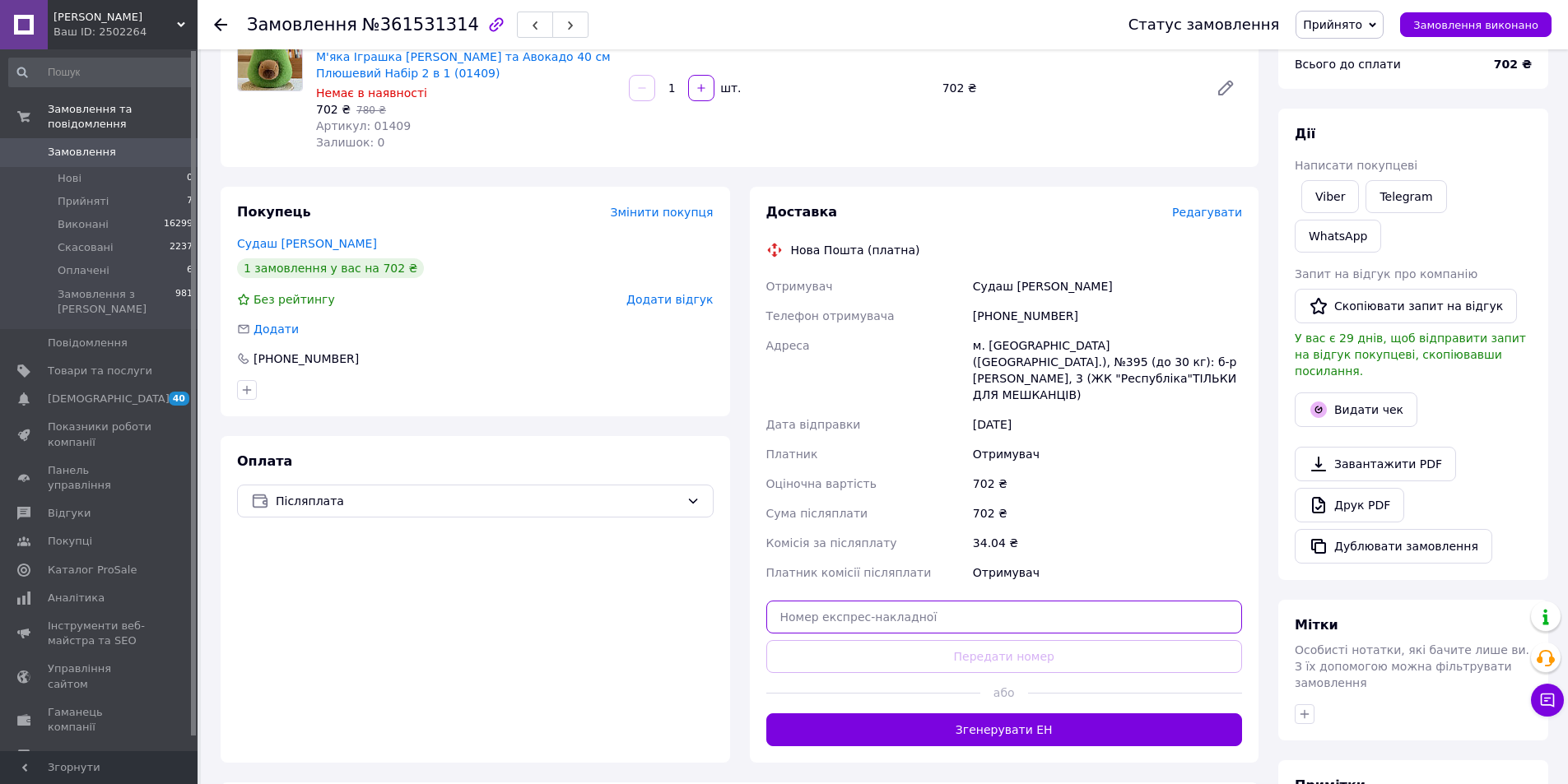
click at [1003, 612] on input "text" at bounding box center [1004, 617] width 476 height 33
paste input "20451247304784"
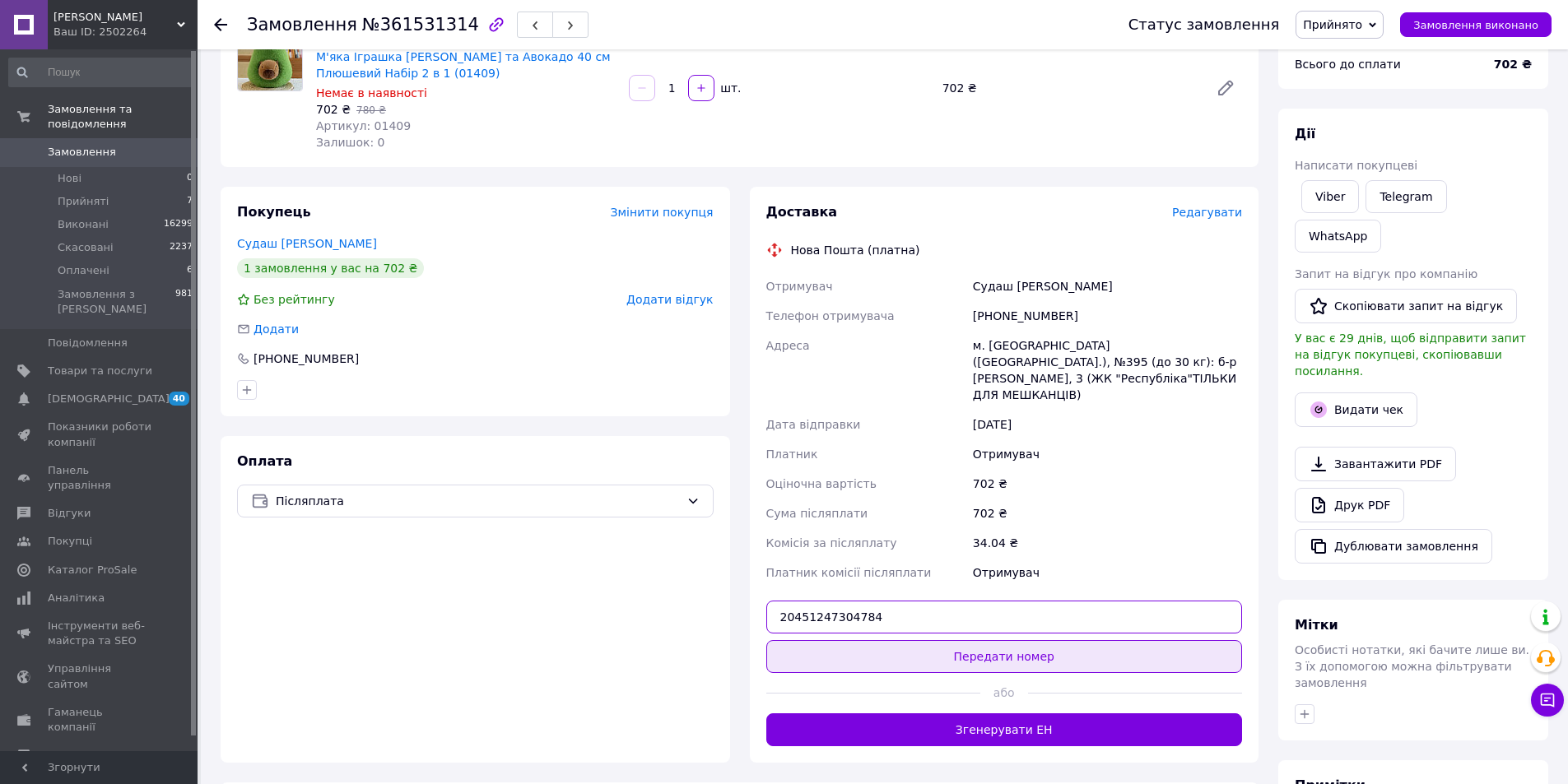
type input "20451247304784"
click at [1012, 643] on button "Передати номер" at bounding box center [1004, 656] width 476 height 33
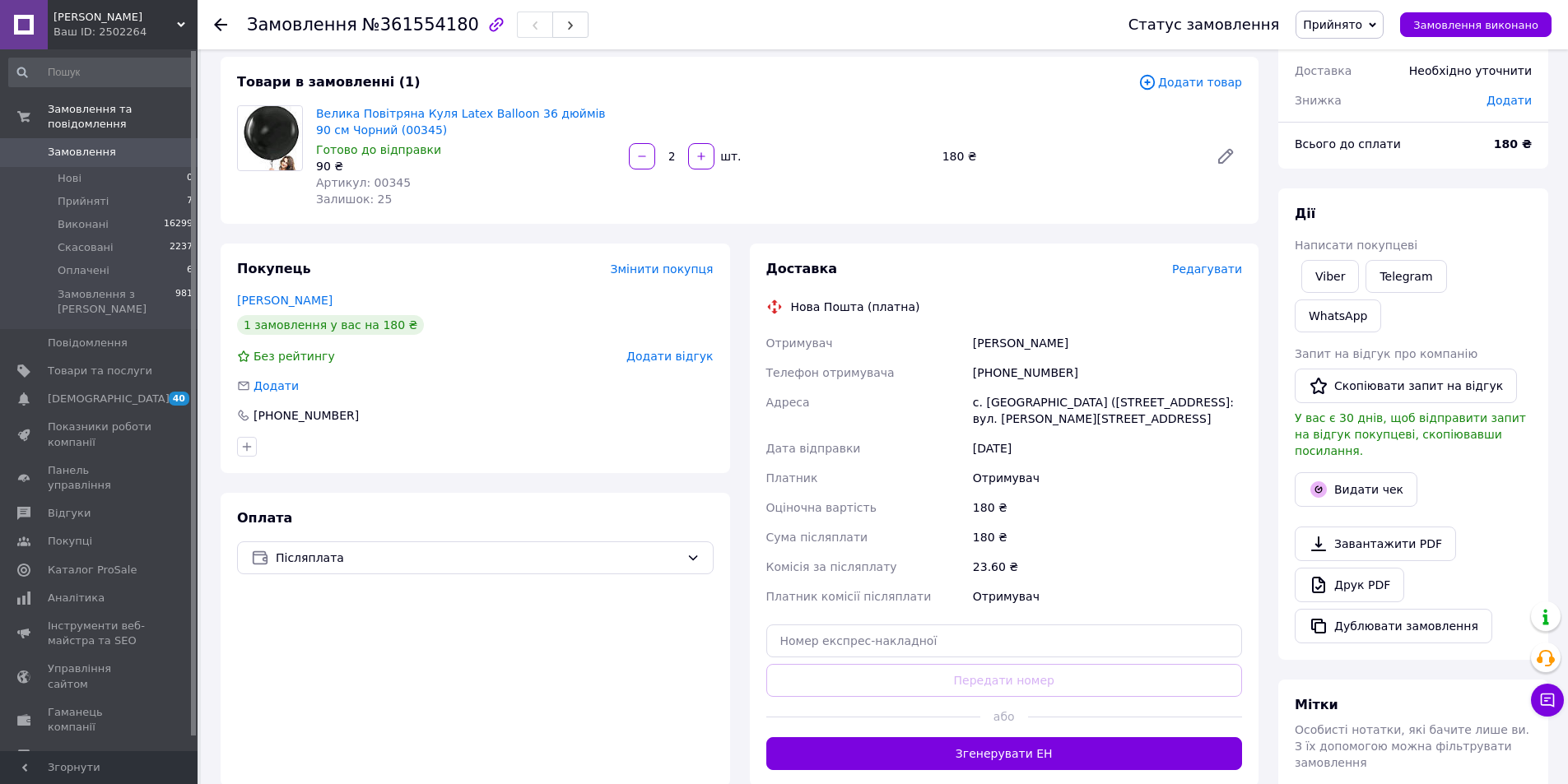
scroll to position [165, 0]
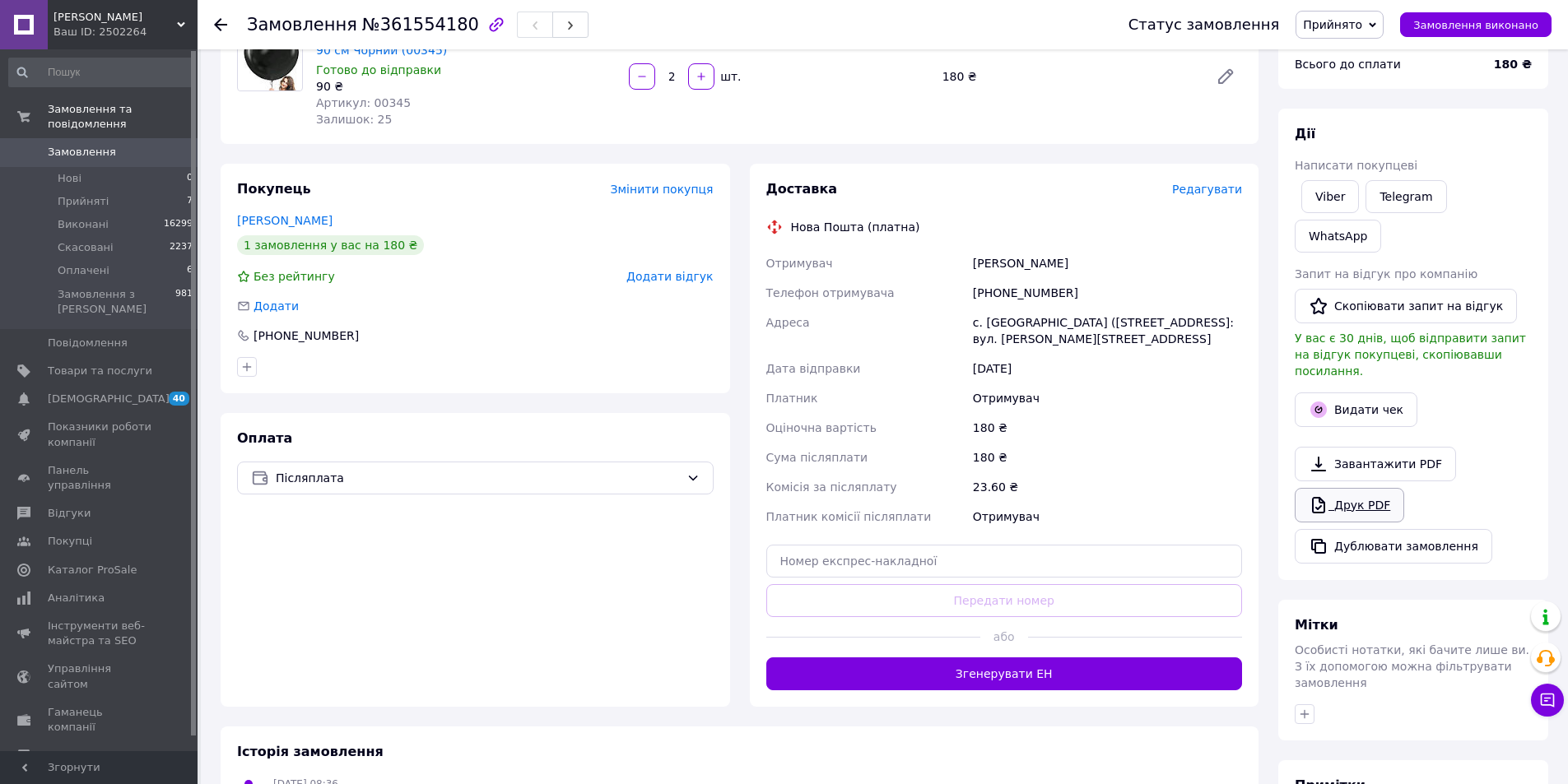
click at [1361, 488] on link "Друк PDF" at bounding box center [1349, 505] width 110 height 34
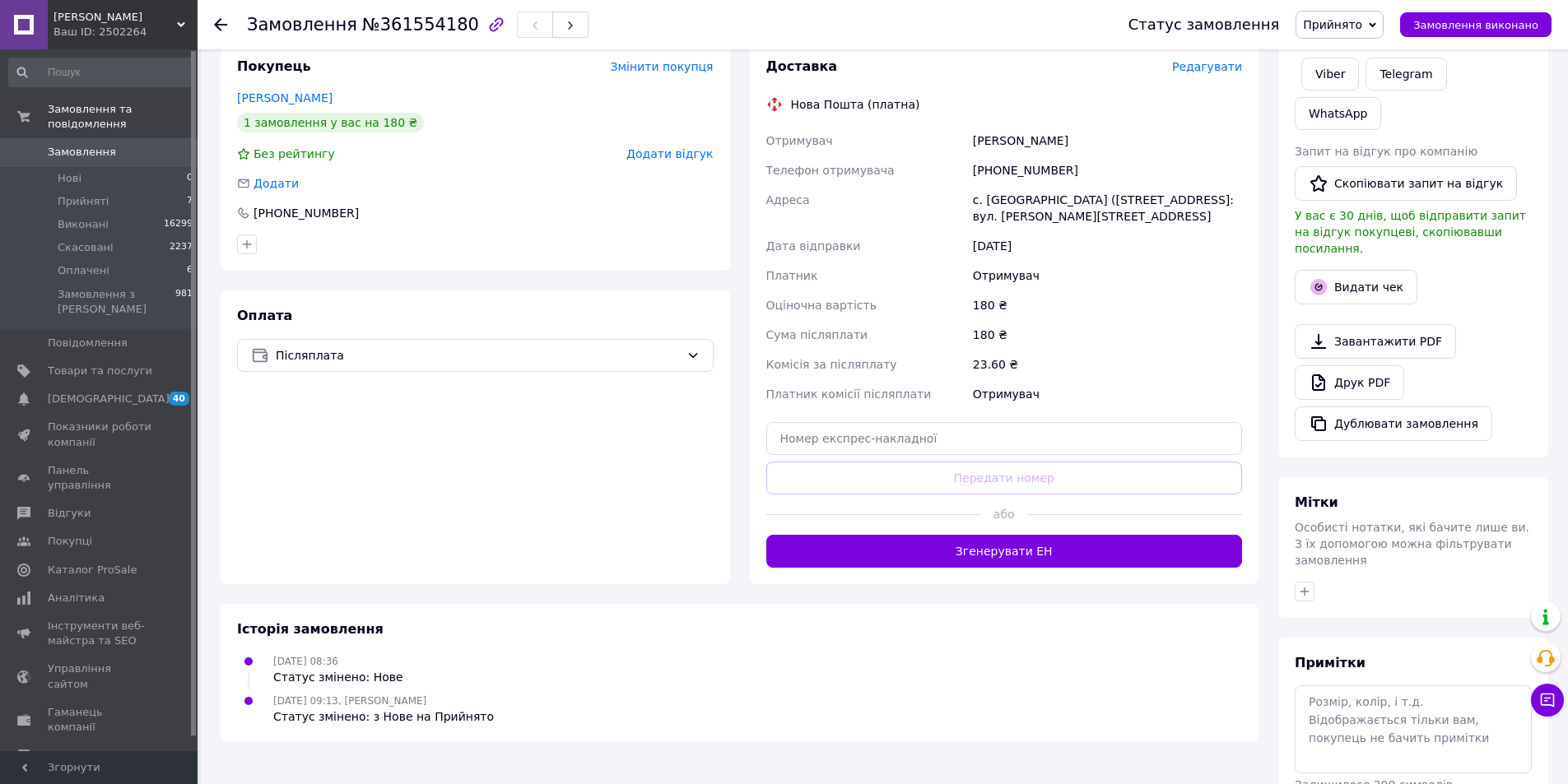
scroll to position [306, 0]
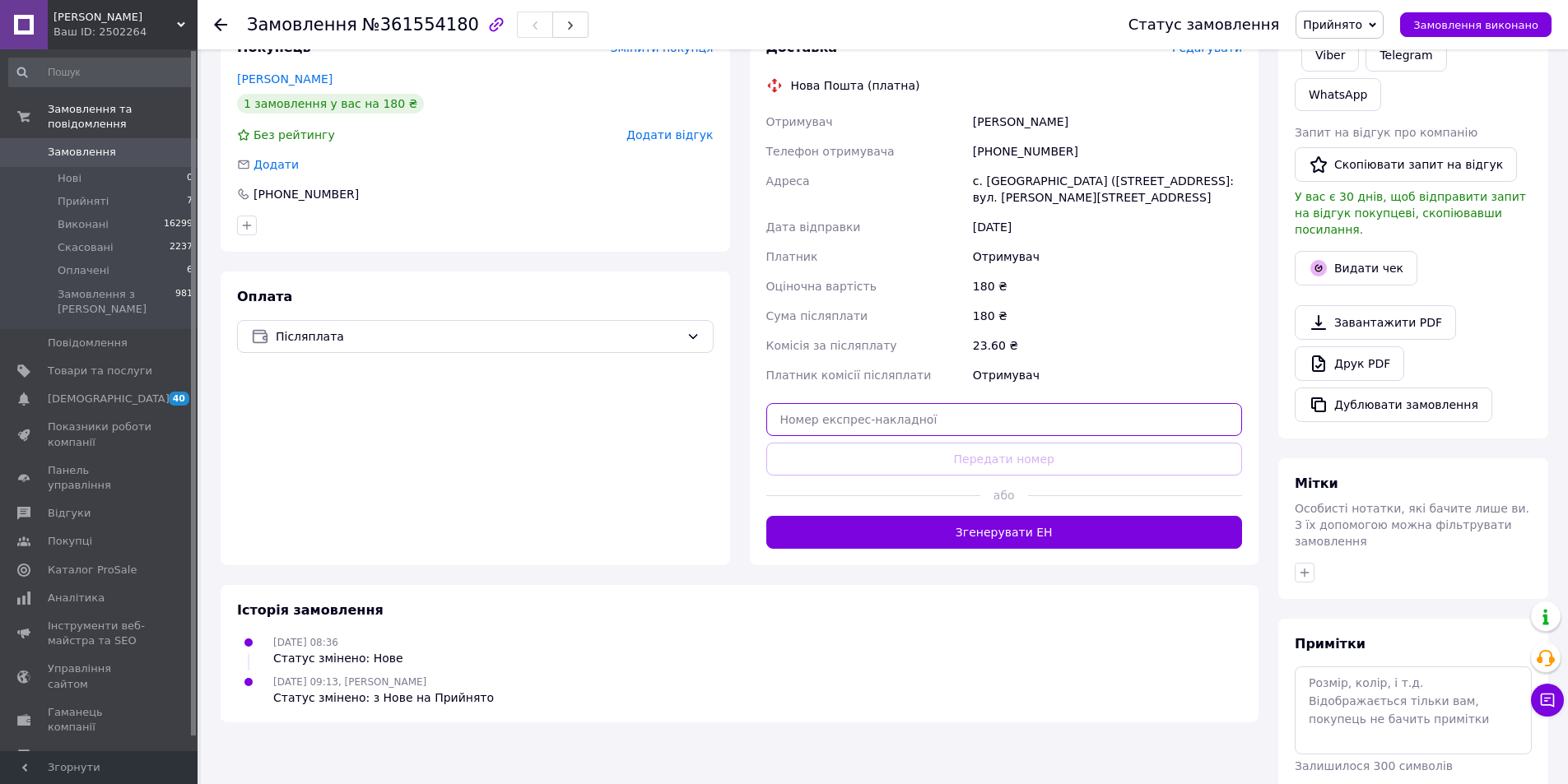
click at [933, 422] on input "text" at bounding box center [1004, 419] width 476 height 33
paste input "20451247302548"
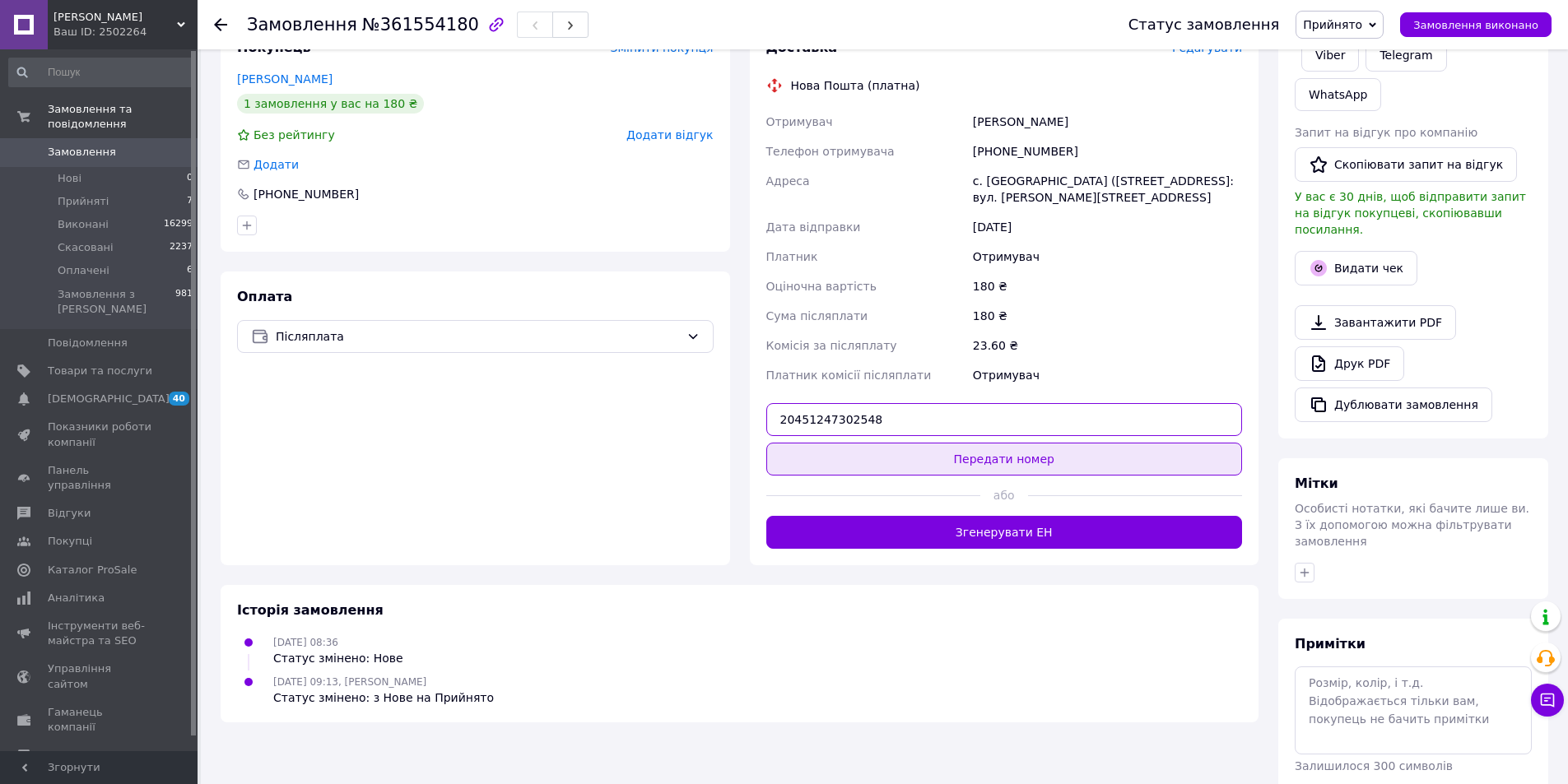
type input "20451247302548"
click at [991, 458] on button "Передати номер" at bounding box center [1004, 459] width 476 height 33
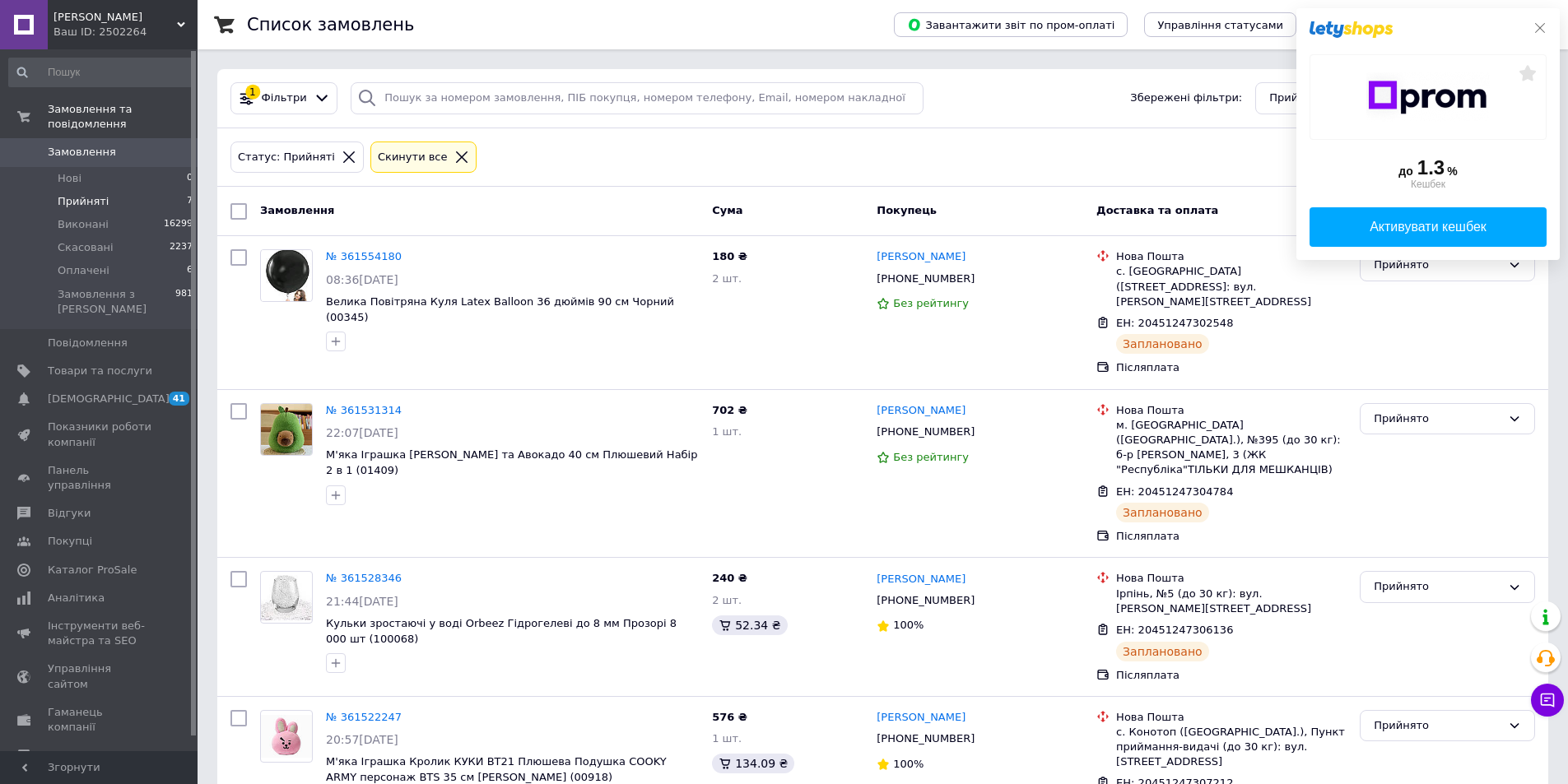
click at [1544, 28] on icon at bounding box center [1539, 28] width 14 height 14
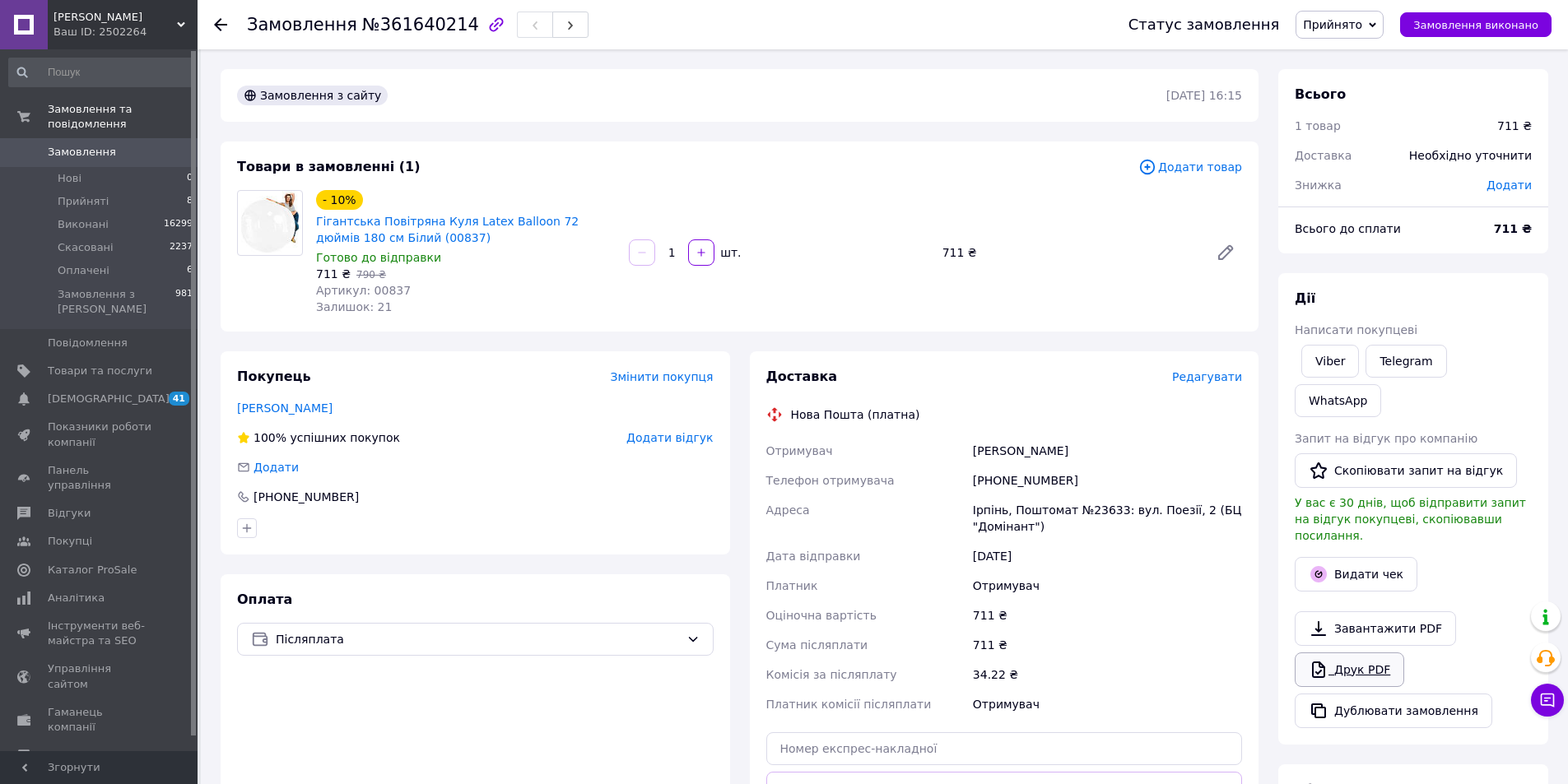
click at [1358, 653] on link "Друк PDF" at bounding box center [1349, 670] width 110 height 34
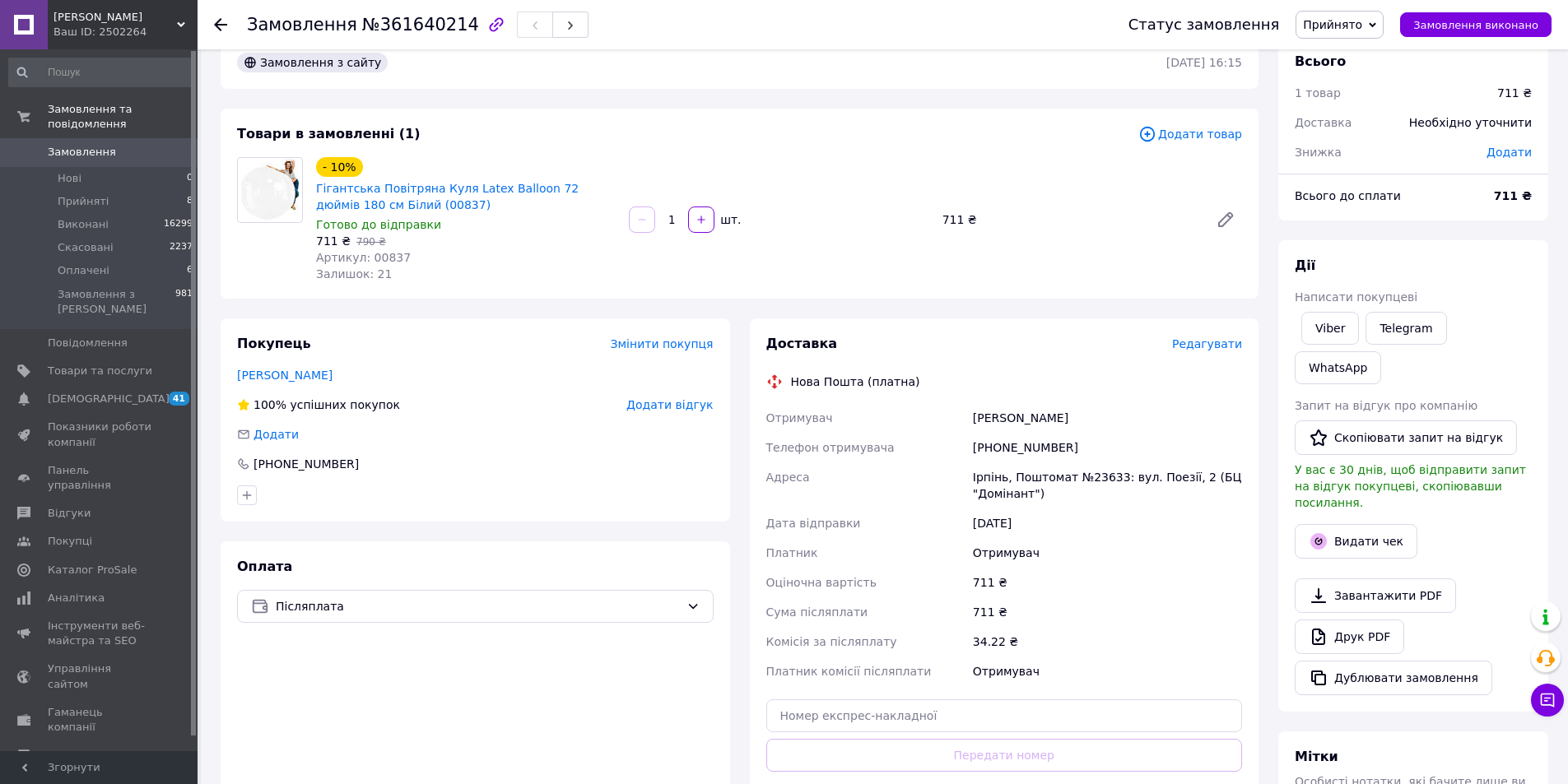
scroll to position [82, 0]
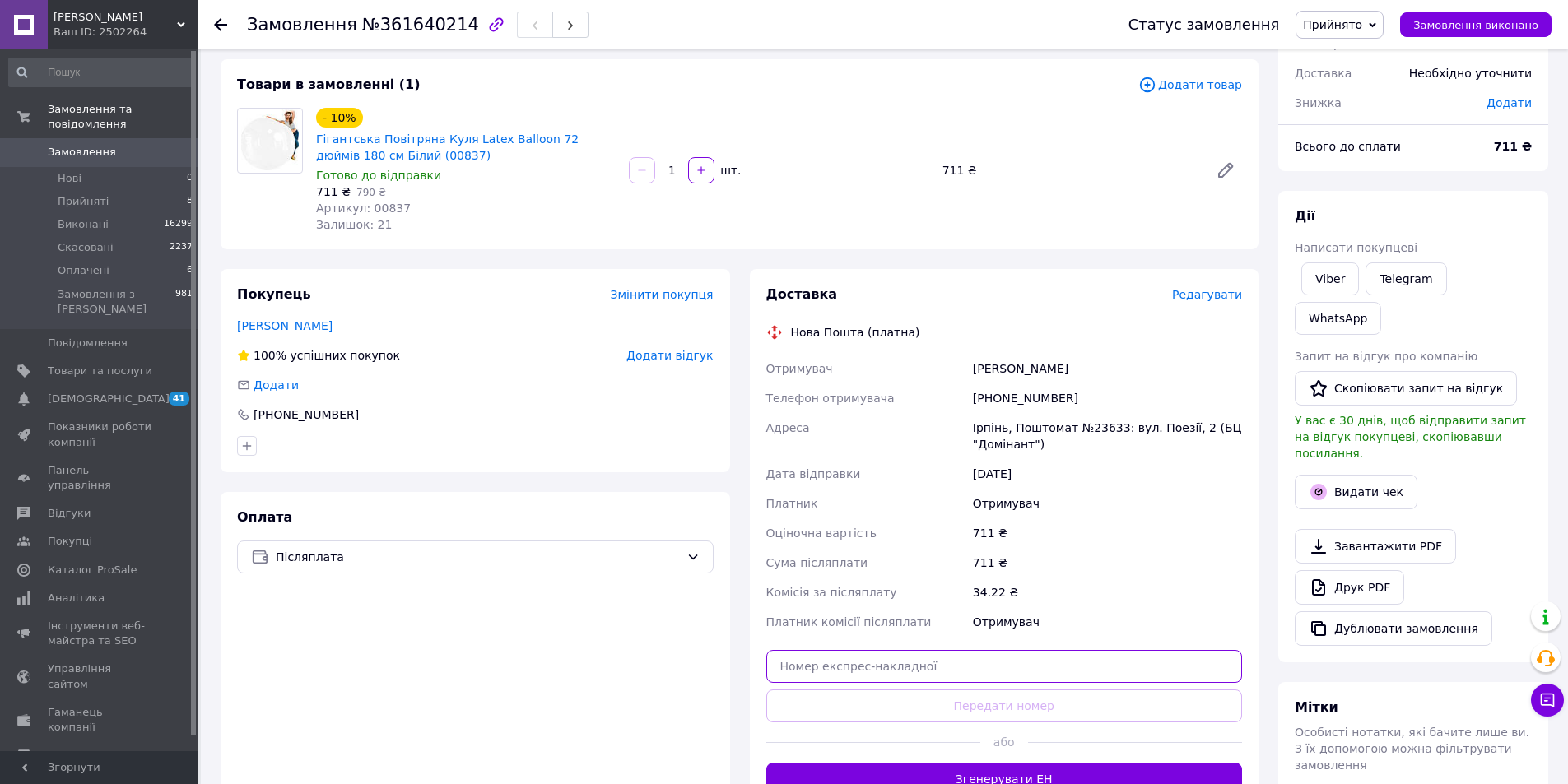
click at [890, 662] on input "text" at bounding box center [1004, 666] width 476 height 33
paste input "20451247328988"
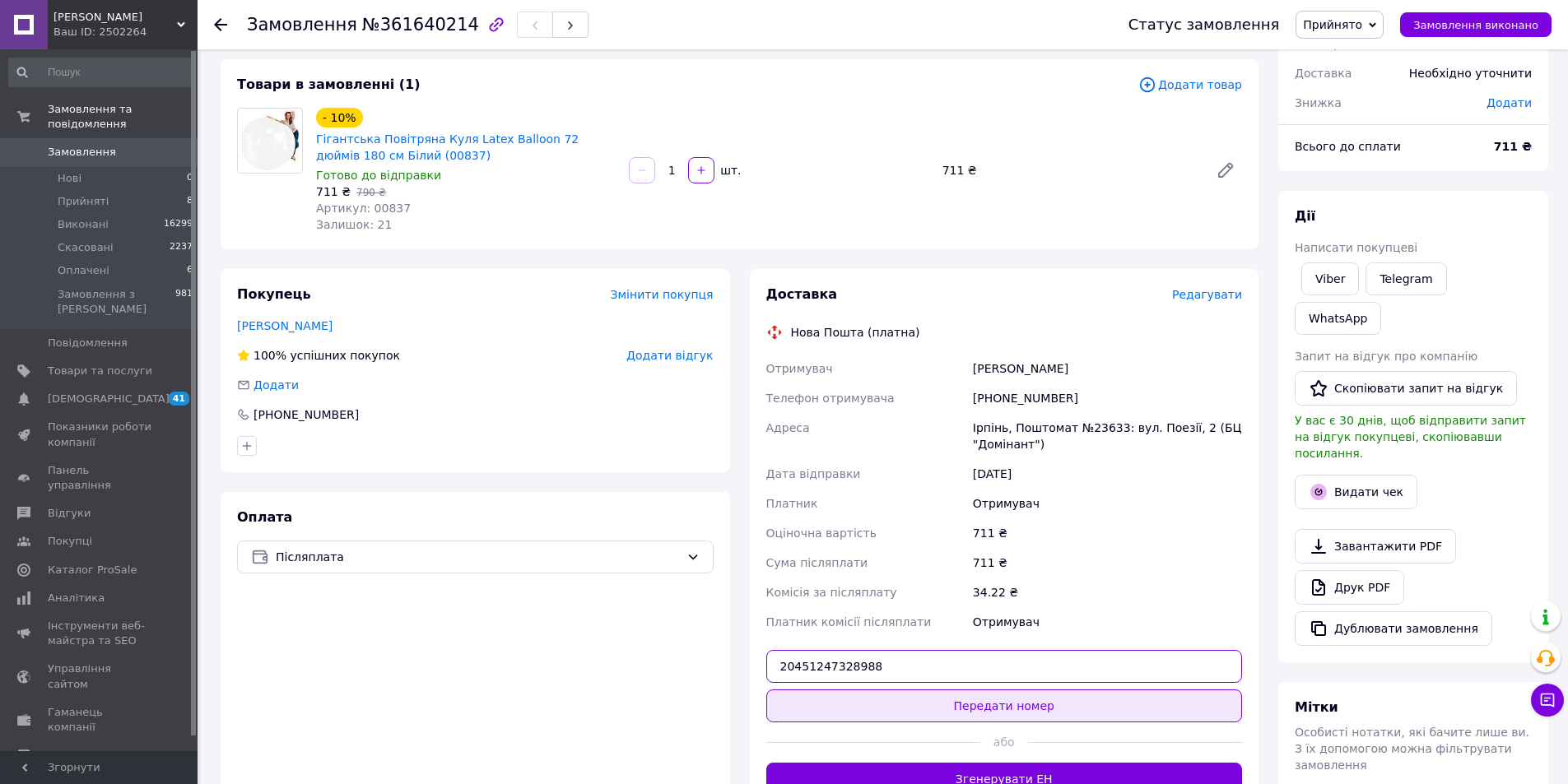
type input "20451247328988"
click at [939, 707] on button "Передати номер" at bounding box center [1004, 706] width 476 height 33
